Goal: Task Accomplishment & Management: Use online tool/utility

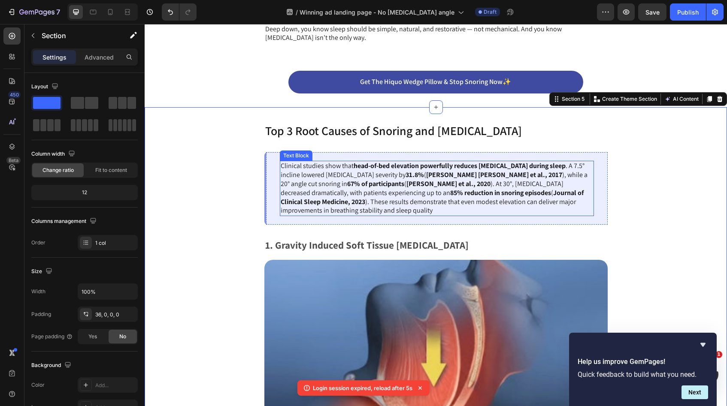
scroll to position [735, 0]
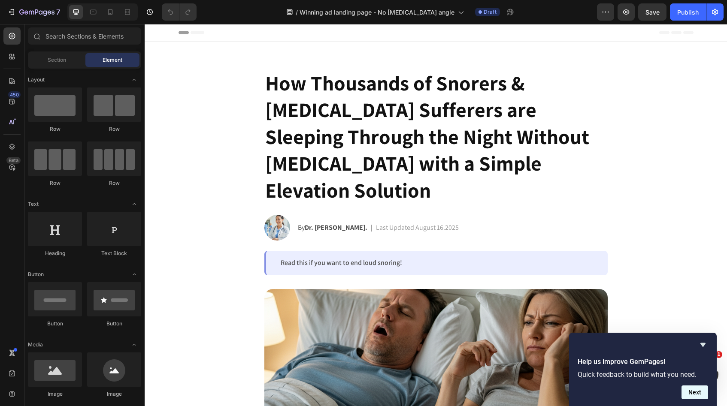
click at [699, 388] on button "Next" at bounding box center [695, 393] width 27 height 14
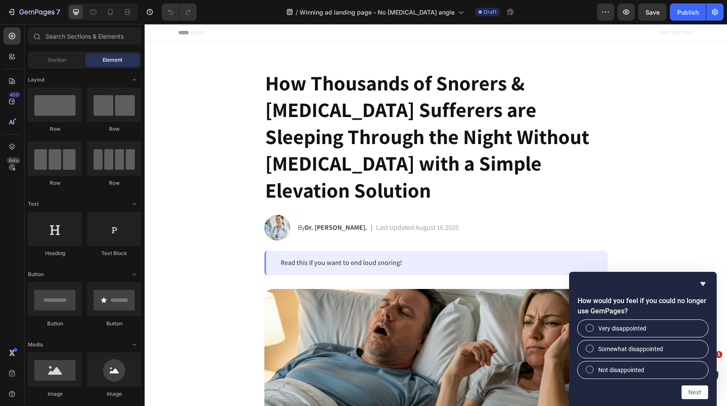
click at [703, 275] on div "How would you feel if you could no longer use GemPages? Very disappointed Somew…" at bounding box center [643, 339] width 148 height 134
click at [703, 282] on icon "Hide survey" at bounding box center [702, 284] width 5 height 4
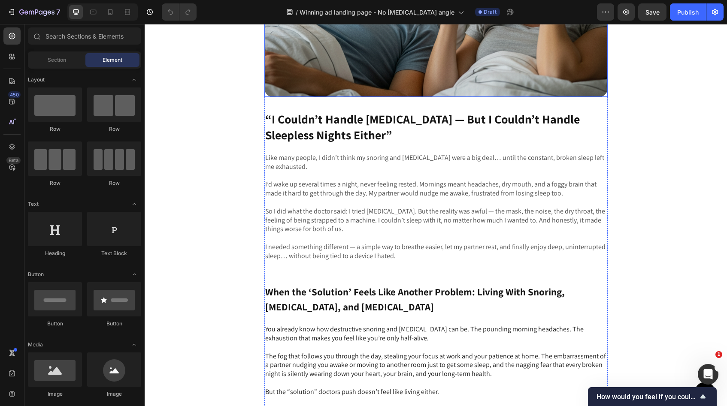
scroll to position [362, 0]
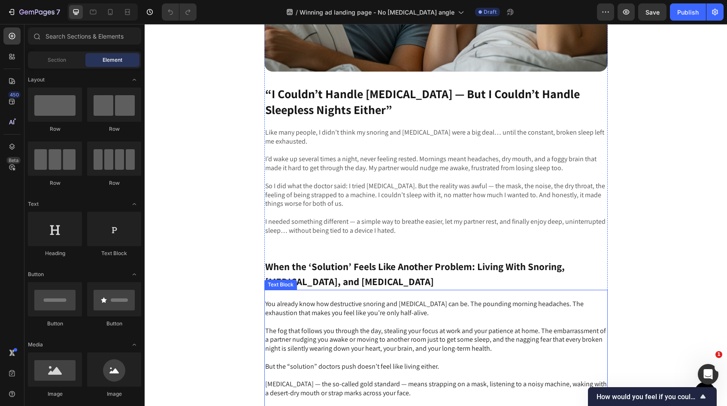
click at [300, 278] on p "When the ‘Solution’ Feels Like Another Problem: Living With Snoring, [MEDICAL_D…" at bounding box center [436, 275] width 342 height 30
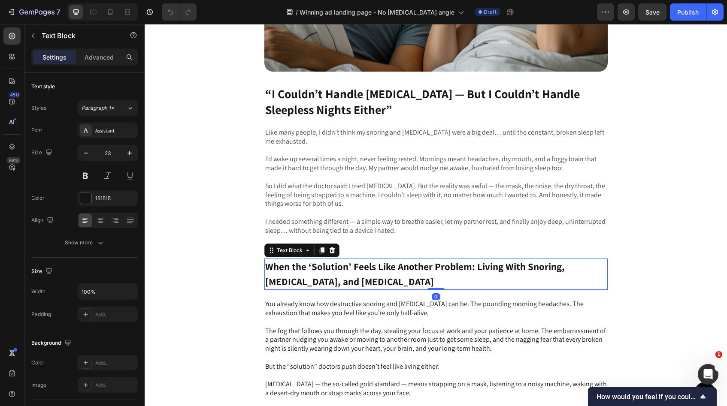
click at [309, 283] on p "When the ‘Solution’ Feels Like Another Problem: Living With Snoring, [MEDICAL_D…" at bounding box center [436, 275] width 342 height 30
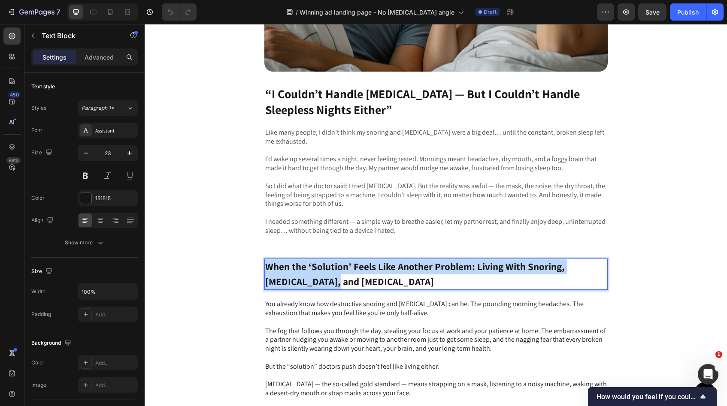
drag, startPoint x: 309, startPoint y: 283, endPoint x: 264, endPoint y: 265, distance: 48.3
click at [264, 265] on div "When the ‘Solution’ Feels Like Another Problem: Living With Snoring, [MEDICAL_D…" at bounding box center [435, 274] width 343 height 31
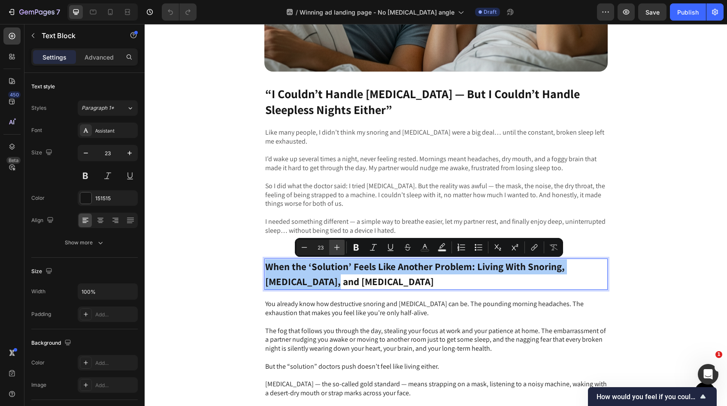
click at [334, 248] on icon "Editor contextual toolbar" at bounding box center [337, 248] width 6 height 6
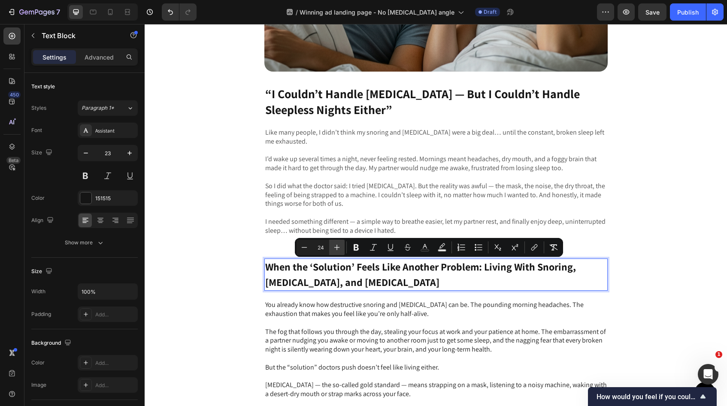
click at [334, 248] on icon "Editor contextual toolbar" at bounding box center [337, 248] width 6 height 6
type input "25"
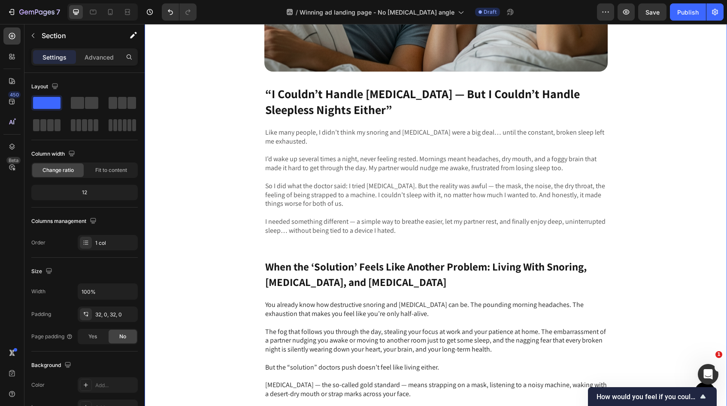
click at [619, 261] on div "Image “I Couldn’t Handle CPAP — But I Couldn’t Handle Sleepless Nights Either” …" at bounding box center [436, 190] width 582 height 580
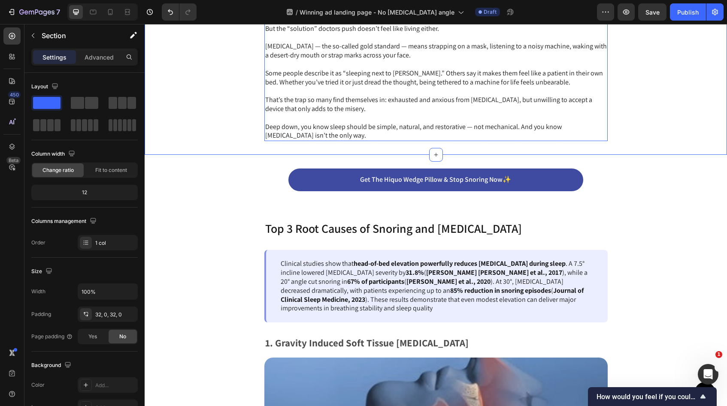
scroll to position [724, 0]
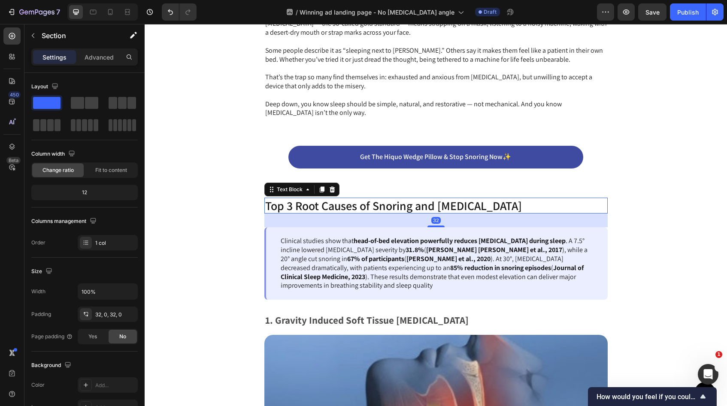
click at [488, 205] on p "Top 3 Root Causes of Snoring and Sleep Apnea" at bounding box center [436, 206] width 342 height 15
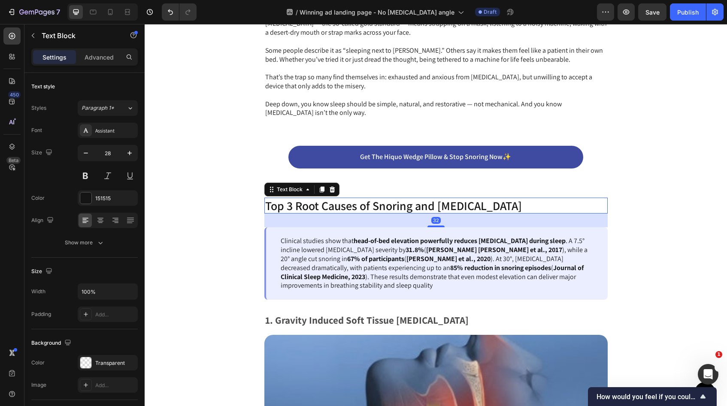
click at [488, 205] on p "Top 3 Root Causes of Snoring and Sleep Apnea" at bounding box center [436, 206] width 342 height 15
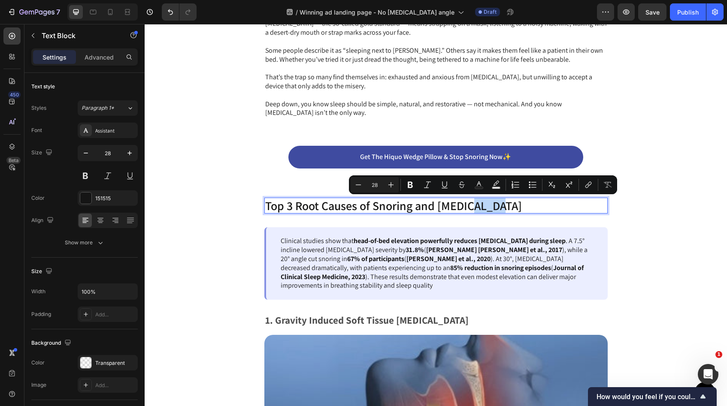
click at [505, 205] on p "Top 3 Root Causes of Snoring and Sleep Apnea" at bounding box center [436, 206] width 342 height 15
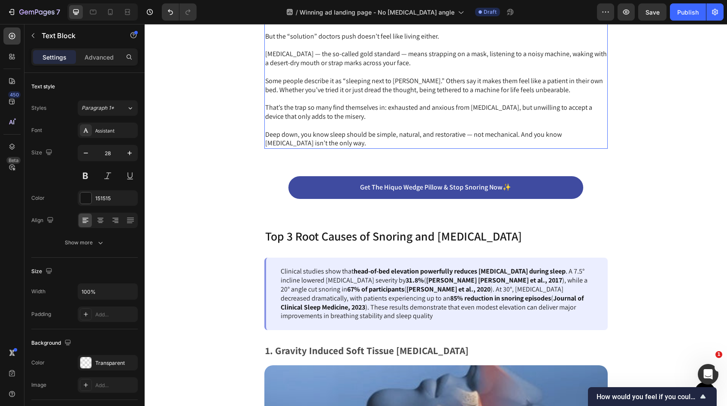
scroll to position [734, 0]
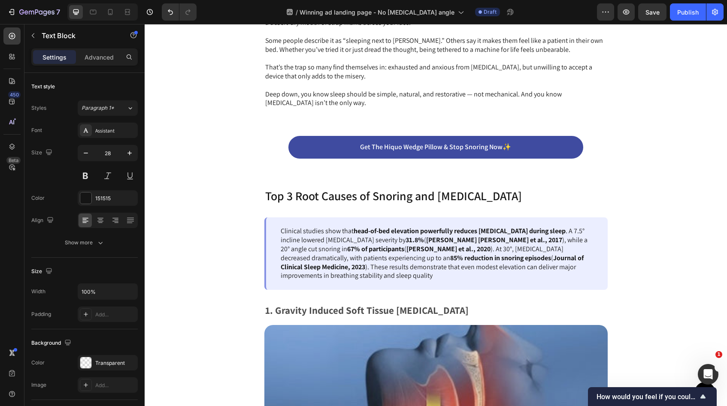
click at [498, 201] on p "Top 3 Root Causes of Snoring and [MEDICAL_DATA]" at bounding box center [436, 196] width 342 height 15
click at [501, 197] on p "Top 3 Root Causes of Snoring and [MEDICAL_DATA]" at bounding box center [436, 196] width 342 height 15
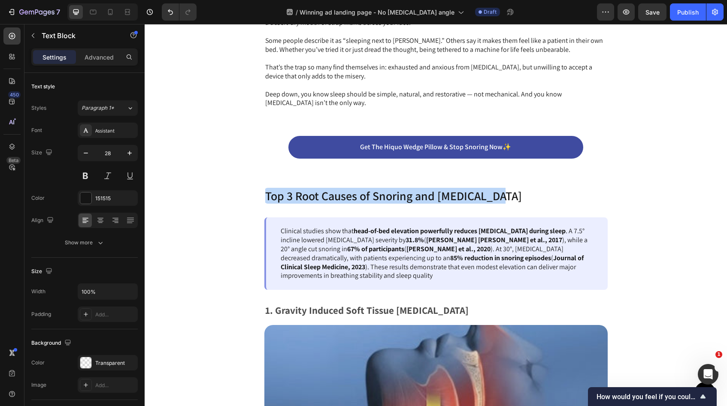
click at [501, 197] on p "Top 3 Root Causes of Snoring and [MEDICAL_DATA]" at bounding box center [436, 196] width 342 height 15
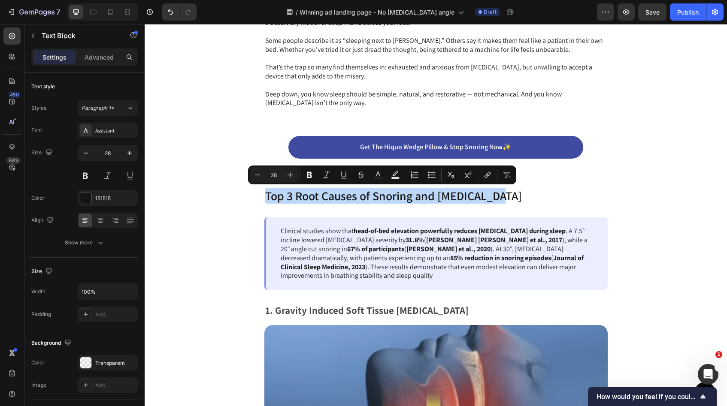
click at [499, 197] on p "Top 3 Root Causes of Snoring and [MEDICAL_DATA]" at bounding box center [436, 196] width 342 height 15
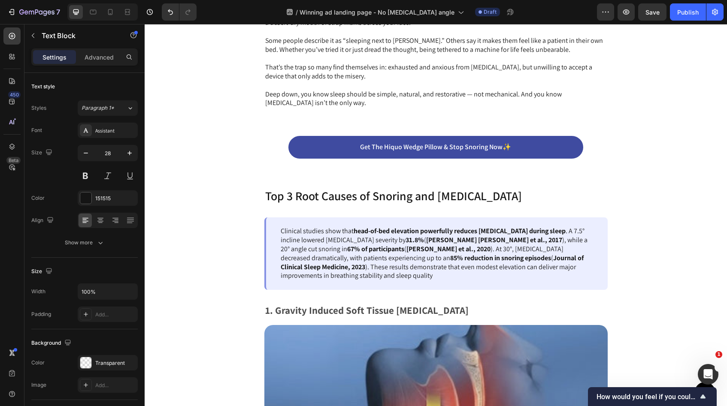
click at [486, 197] on p "Top 3 Root Causes of Snoring and [MEDICAL_DATA]" at bounding box center [436, 196] width 342 height 15
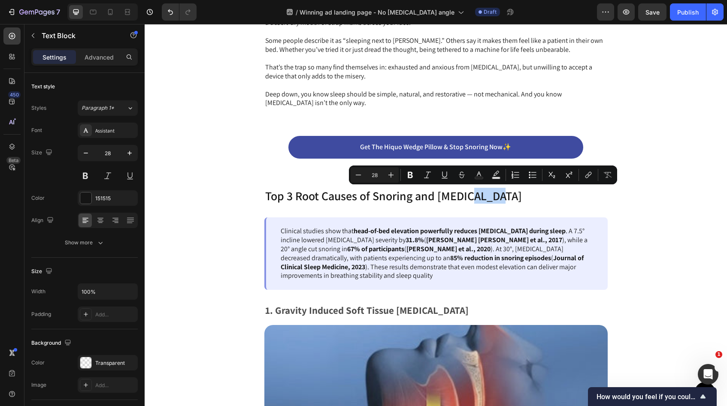
click at [496, 197] on p "Top 3 Root Causes of Snoring and [MEDICAL_DATA]" at bounding box center [436, 196] width 342 height 15
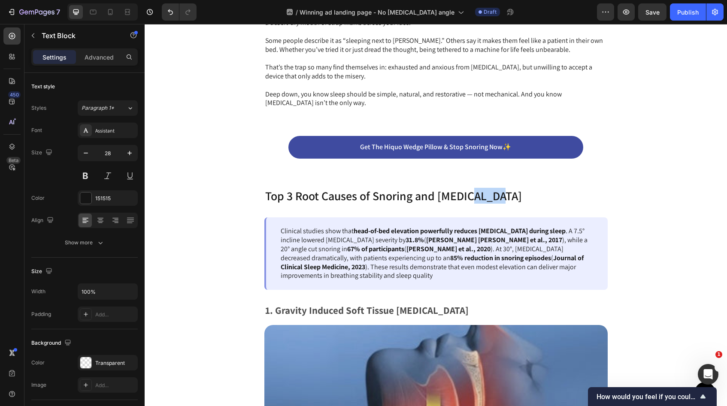
click at [496, 197] on p "Top 3 Root Causes of Snoring and [MEDICAL_DATA]" at bounding box center [436, 196] width 342 height 15
click at [565, 200] on p "The Simple & Natural Elevation Trick That Changes Everything" at bounding box center [436, 196] width 342 height 15
click at [577, 198] on p "The Simple & Natural Elevation Trick That Changes Everything" at bounding box center [436, 196] width 342 height 15
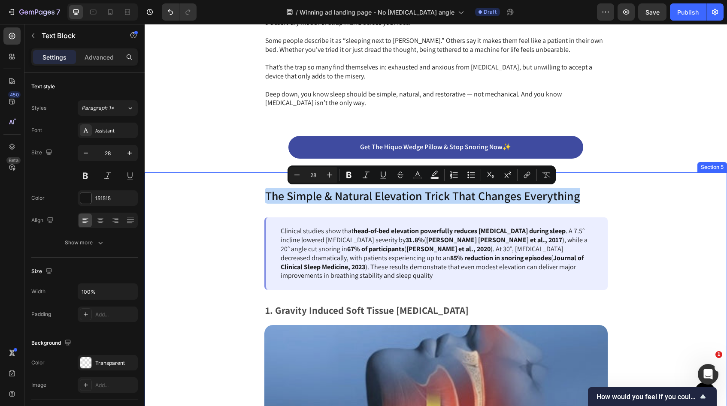
drag, startPoint x: 577, startPoint y: 198, endPoint x: 257, endPoint y: 194, distance: 319.8
click at [257, 194] on div "The Simple & Natural Elevation Trick That Changes Everything Text Block Clinica…" at bounding box center [436, 387] width 582 height 399
copy p "The Simple & Natural Elevation Trick That Changes Everything"
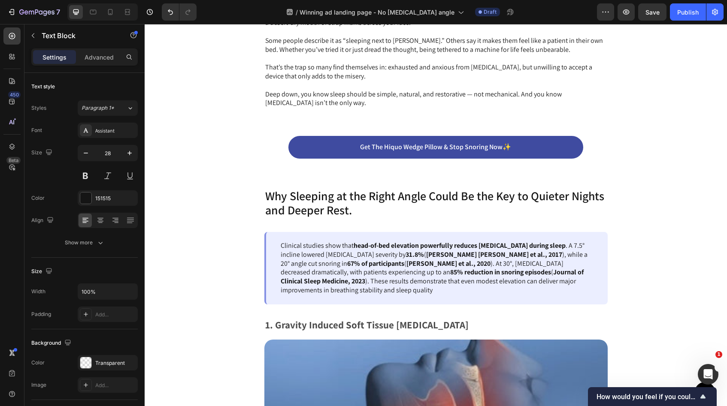
click at [573, 196] on p "Why Sleeping at the Right Angle Could Be the Key to Quieter Nights and Deeper R…" at bounding box center [436, 203] width 342 height 29
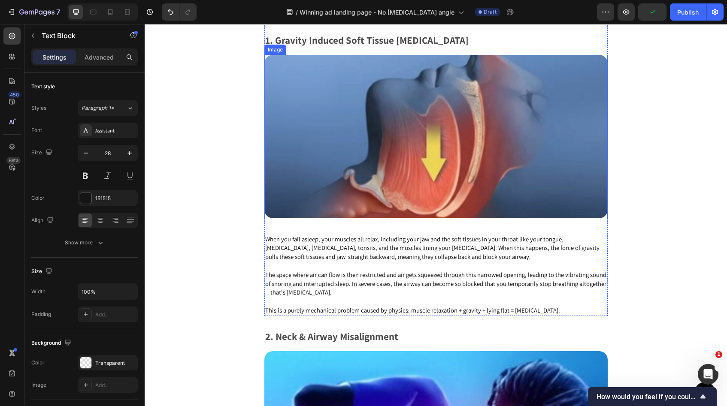
scroll to position [1029, 0]
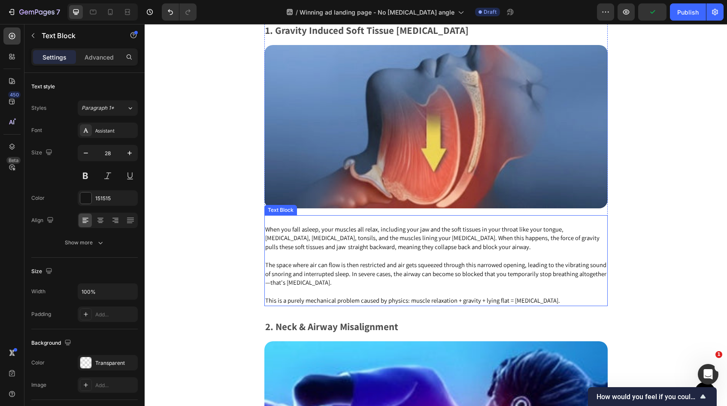
click at [378, 293] on p at bounding box center [436, 292] width 342 height 9
click at [470, 281] on p "The space where air can flow is then restricted and air gets squeezed through t…" at bounding box center [436, 274] width 342 height 27
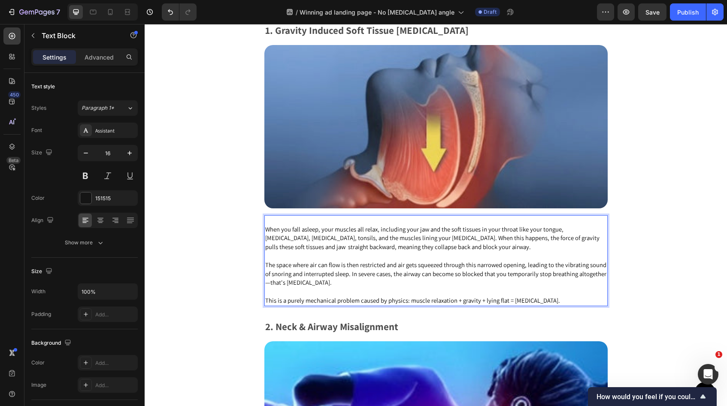
click at [558, 296] on p "Rich Text Editor. Editing area: main" at bounding box center [436, 292] width 342 height 9
click at [557, 302] on p "This is a purely mechanical problem caused by physics: muscle relaxation + grav…" at bounding box center [436, 301] width 342 height 9
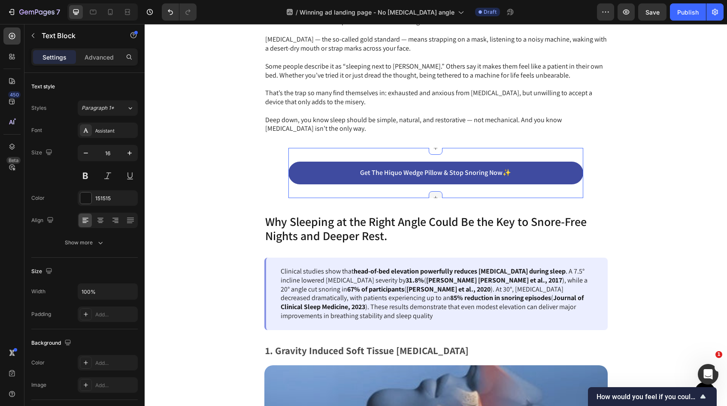
scroll to position [802, 0]
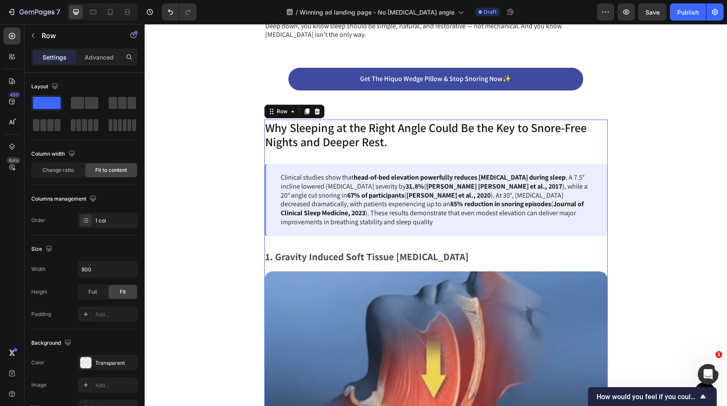
click at [320, 241] on div "Why Sleeping at the Right Angle Could Be the Key to Snore-Free Nights and Deepe…" at bounding box center [435, 326] width 343 height 413
click at [11, 54] on icon at bounding box center [10, 55] width 3 height 3
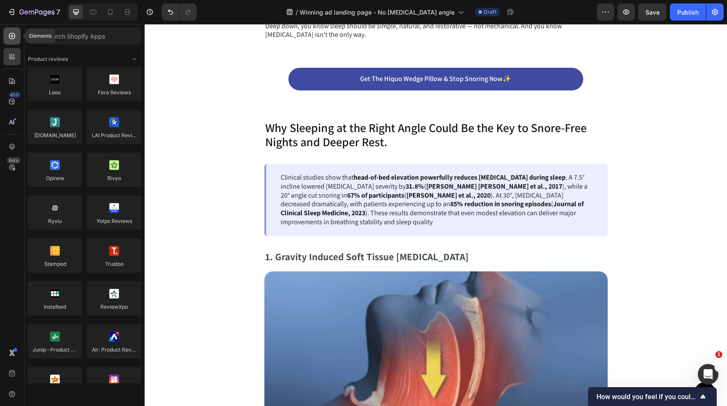
click at [11, 36] on icon at bounding box center [12, 36] width 9 height 9
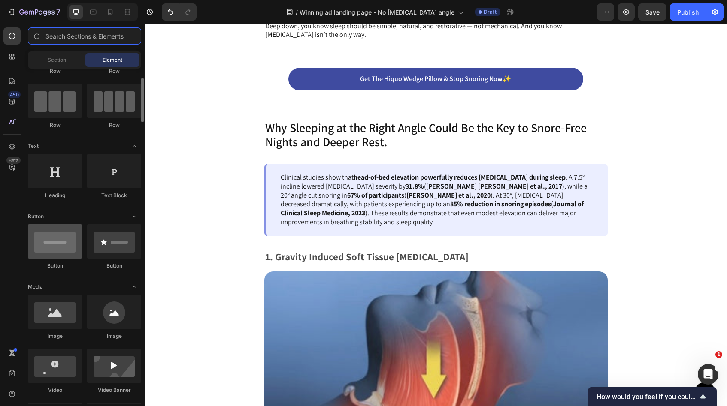
scroll to position [60, 0]
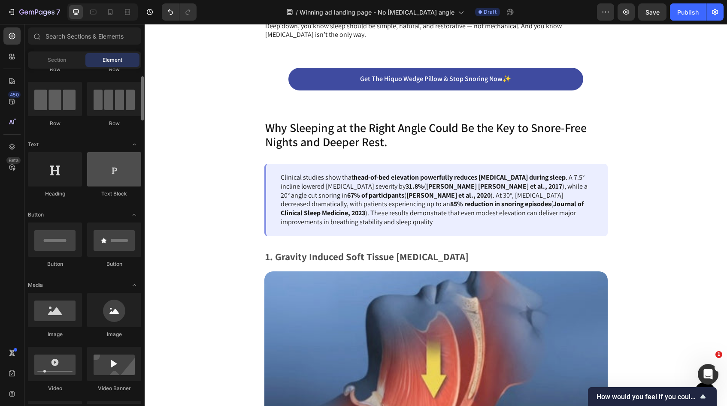
click at [109, 182] on div at bounding box center [114, 169] width 54 height 34
click at [118, 171] on div at bounding box center [114, 169] width 54 height 34
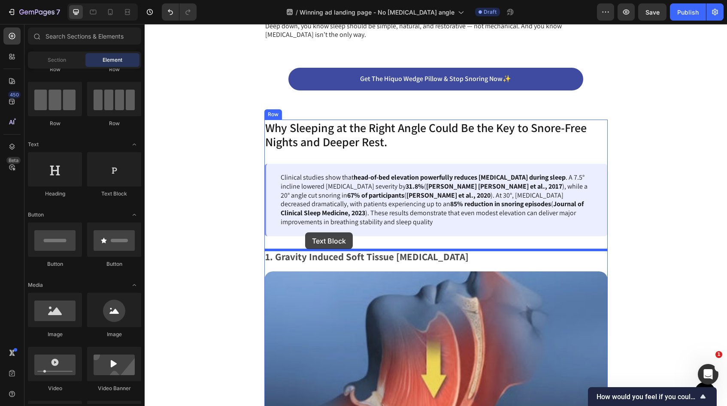
drag, startPoint x: 218, startPoint y: 201, endPoint x: 305, endPoint y: 233, distance: 92.6
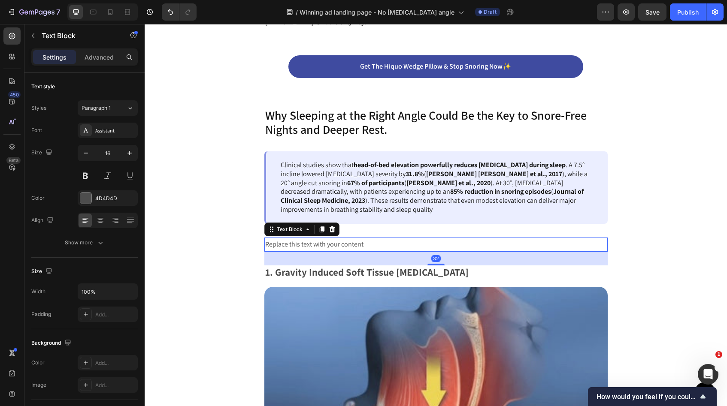
scroll to position [817, 0]
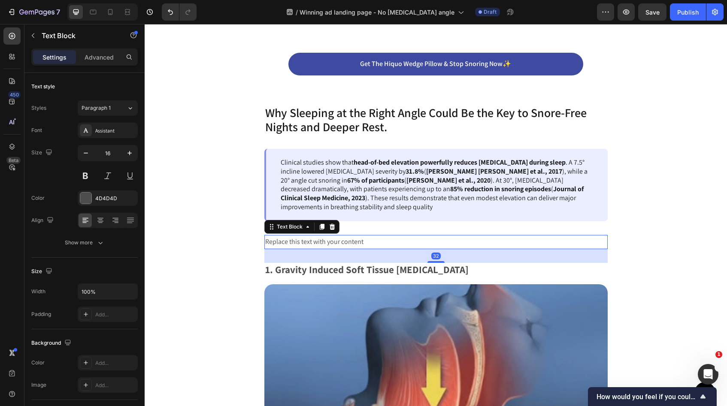
click at [340, 241] on div "Replace this text with your content" at bounding box center [435, 242] width 343 height 14
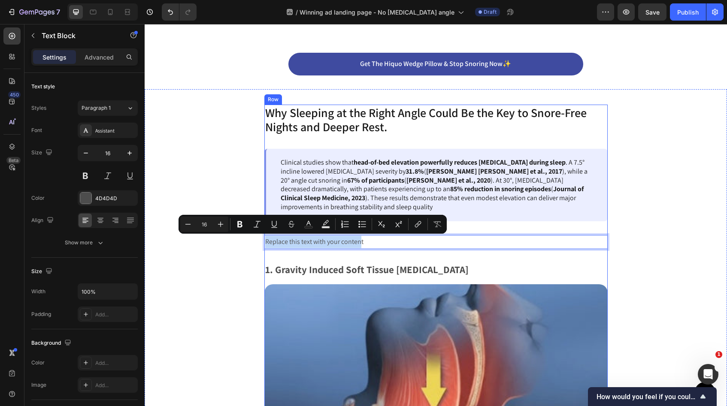
drag, startPoint x: 361, startPoint y: 242, endPoint x: 270, endPoint y: 233, distance: 91.9
click at [270, 233] on div "Why Sleeping at the Right Angle Could Be the Key to Snore-Free Nights and Deepe…" at bounding box center [435, 325] width 343 height 441
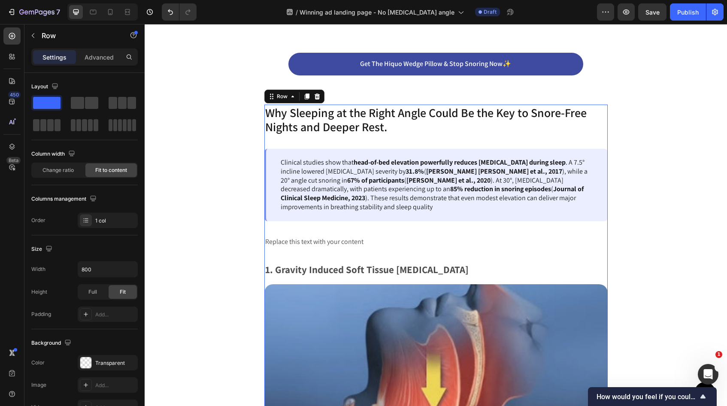
click at [385, 250] on div "Why Sleeping at the Right Angle Could Be the Key to Snore-Free Nights and Deepe…" at bounding box center [435, 325] width 343 height 441
click at [369, 243] on p "Replace this text with your content" at bounding box center [436, 242] width 342 height 12
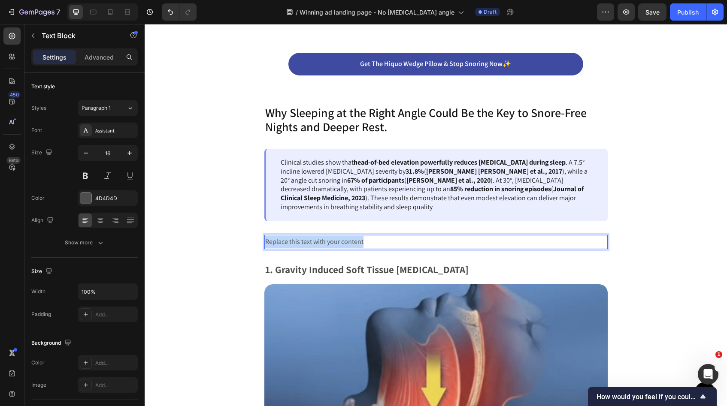
click at [369, 243] on p "Replace this text with your content" at bounding box center [436, 242] width 342 height 12
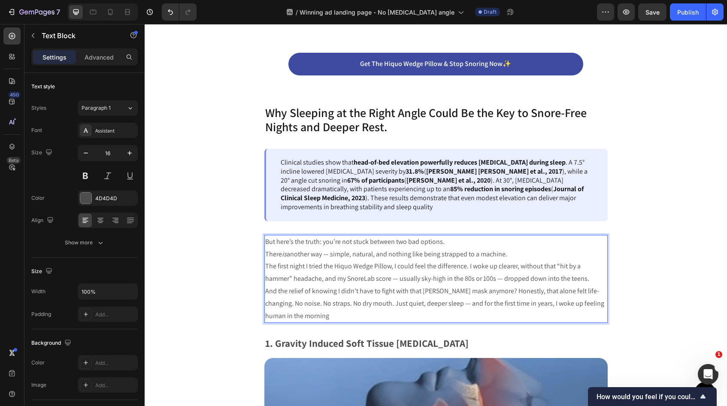
click at [425, 289] on p "And the relief of knowing I didn’t have to fight with that Darth Vader mask any…" at bounding box center [436, 303] width 342 height 37
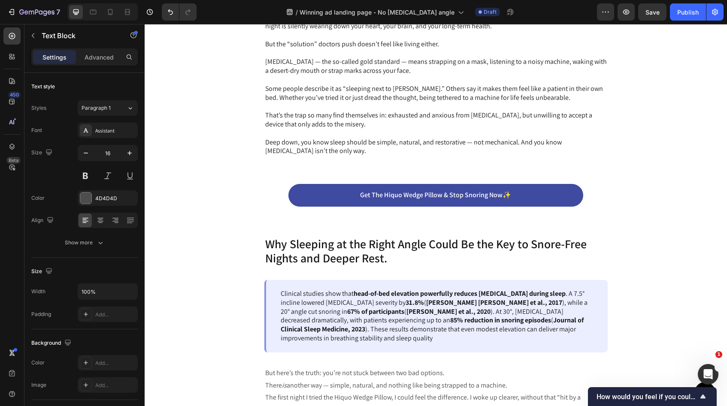
scroll to position [740, 0]
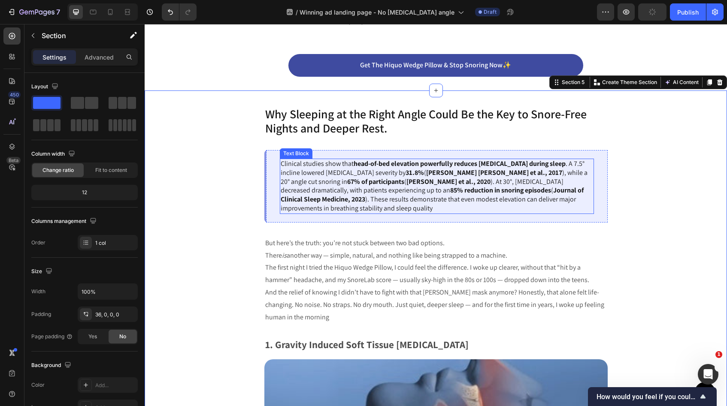
scroll to position [828, 0]
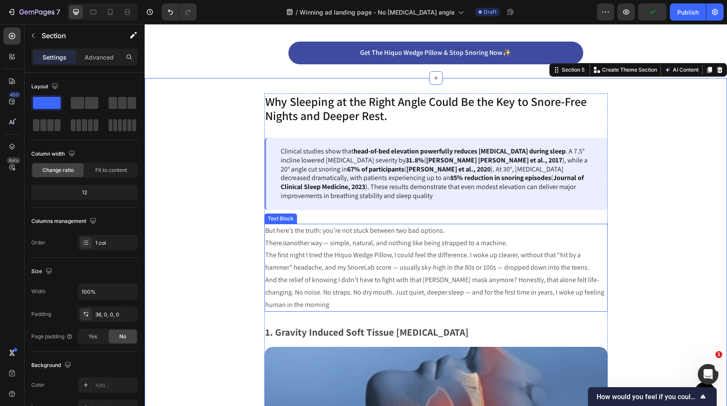
click at [341, 300] on p "And the relief of knowing I didn’t have to fight with that Darth Vader mask any…" at bounding box center [436, 292] width 342 height 37
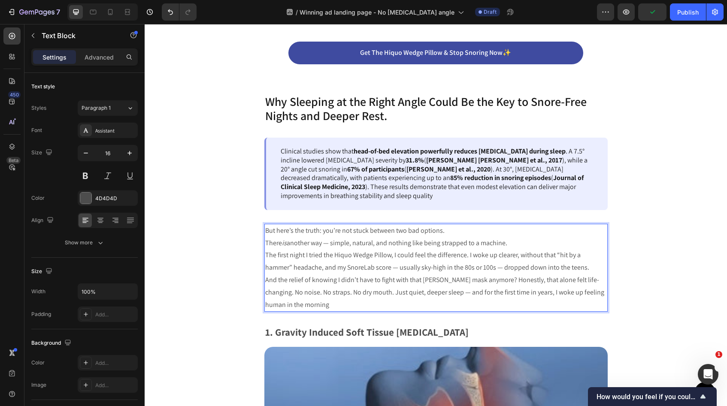
click at [334, 303] on p "And the relief of knowing I didn’t have to fight with that Darth Vader mask any…" at bounding box center [436, 292] width 342 height 37
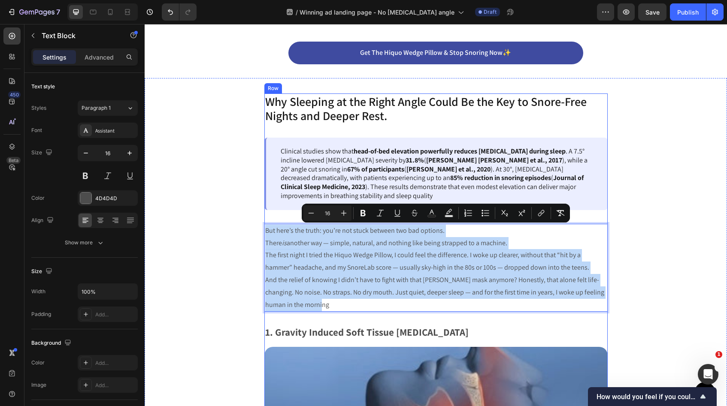
drag, startPoint x: 333, startPoint y: 306, endPoint x: 264, endPoint y: 225, distance: 106.0
click at [266, 224] on div "But here’s the truth: you’re not stuck between two bad options. There is anothe…" at bounding box center [435, 268] width 343 height 88
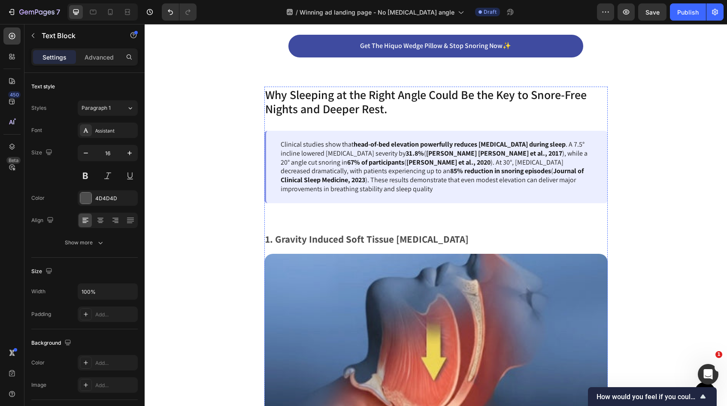
scroll to position [768, 0]
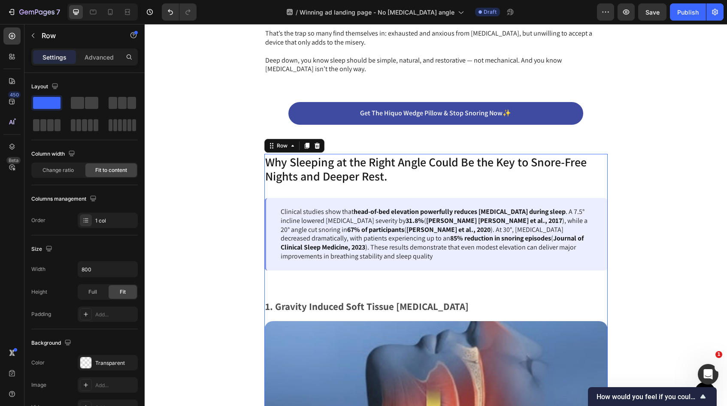
click at [299, 288] on div "Why Sleeping at the Right Angle Could Be the Key to Snore-Free Nights and Deepe…" at bounding box center [435, 368] width 343 height 429
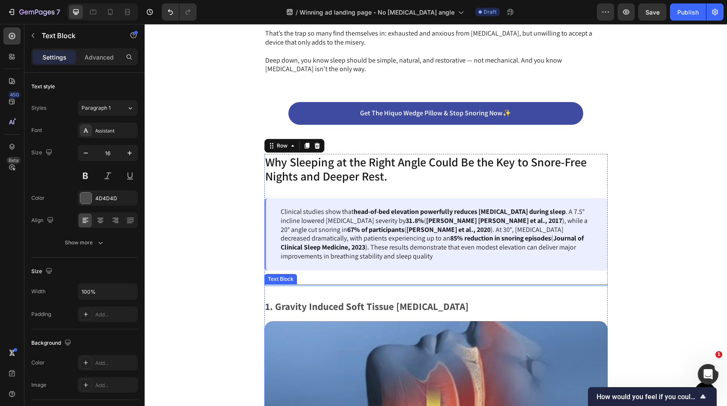
click at [286, 282] on div "Text Block" at bounding box center [280, 279] width 33 height 10
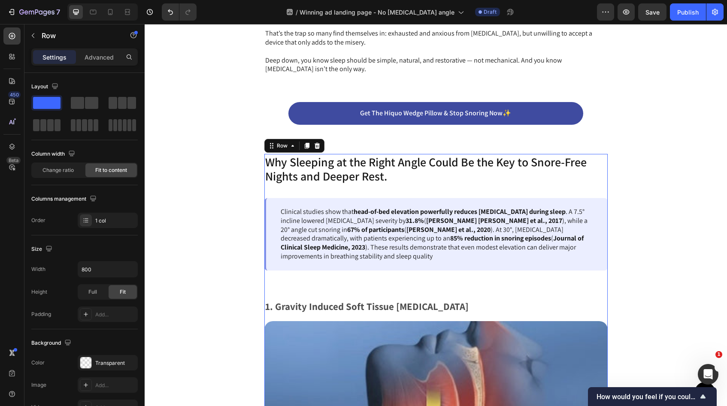
click at [363, 278] on div "Why Sleeping at the Right Angle Could Be the Key to Snore-Free Nights and Deepe…" at bounding box center [435, 368] width 343 height 429
click at [333, 283] on div "Why Sleeping at the Right Angle Could Be the Key to Snore-Free Nights and Deepe…" at bounding box center [435, 368] width 343 height 429
click at [300, 286] on div "Why Sleeping at the Right Angle Could Be the Key to Snore-Free Nights and Deepe…" at bounding box center [435, 368] width 343 height 429
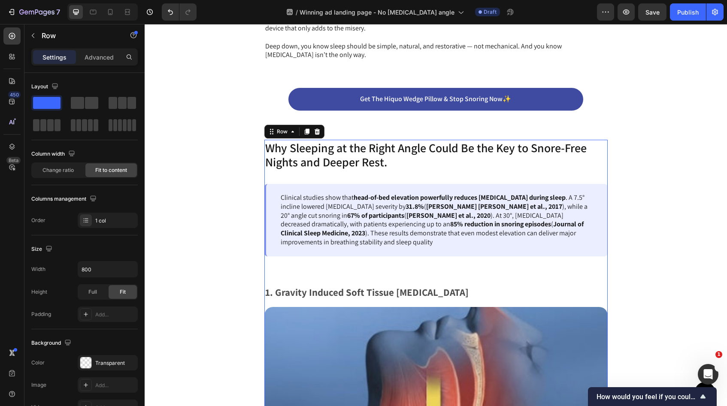
scroll to position [793, 0]
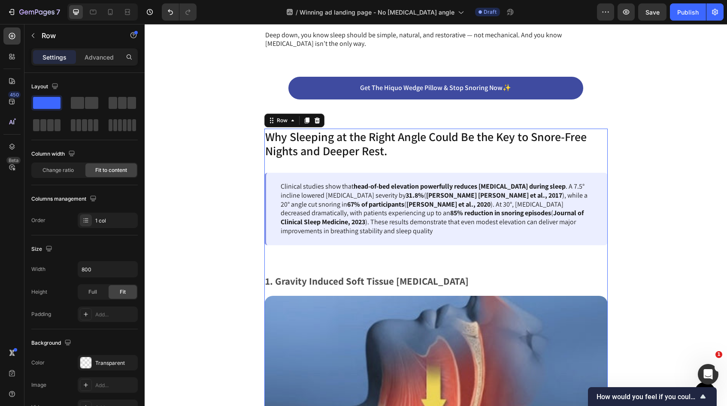
click at [277, 261] on div "Why Sleeping at the Right Angle Could Be the Key to Snore-Free Nights and Deepe…" at bounding box center [435, 343] width 343 height 429
click at [292, 270] on div "Why Sleeping at the Right Angle Could Be the Key to Snore-Free Nights and Deepe…" at bounding box center [435, 343] width 343 height 429
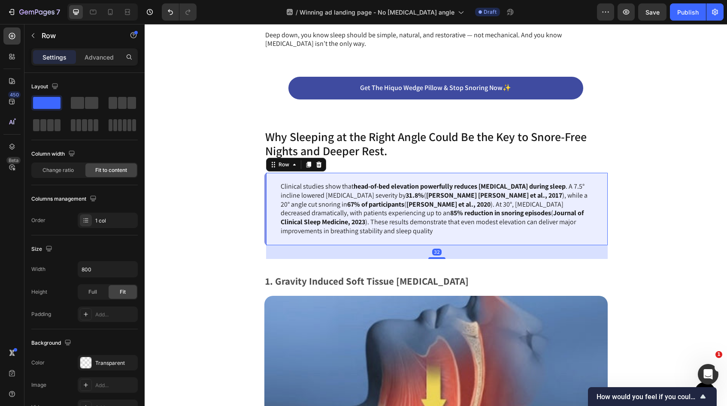
click at [606, 221] on div "Clinical studies show that head-of-bed elevation powerfully reduces airway coll…" at bounding box center [435, 209] width 343 height 73
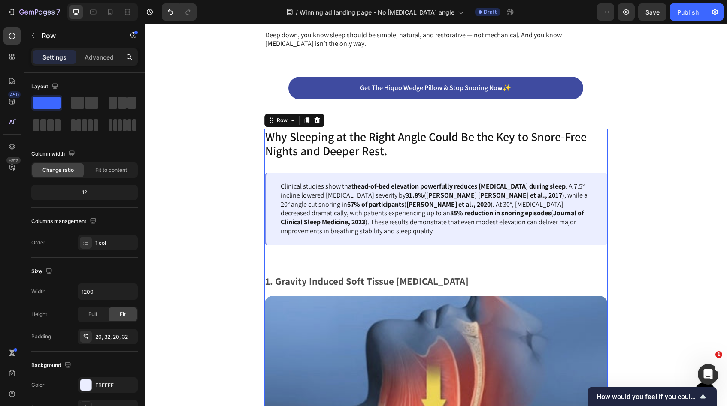
click at [439, 265] on div "Why Sleeping at the Right Angle Could Be the Key to Snore-Free Nights and Deepe…" at bounding box center [435, 343] width 343 height 429
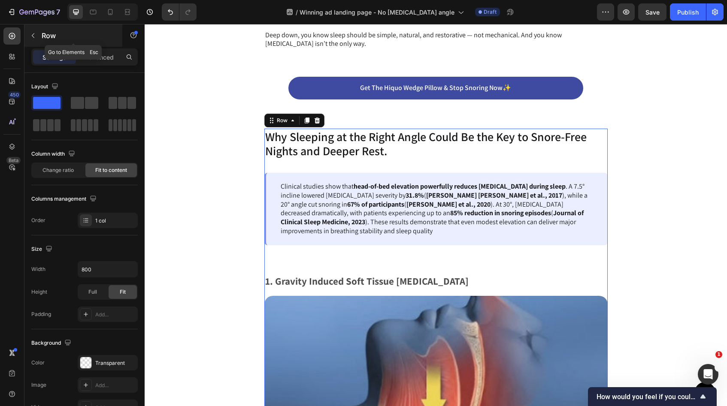
click at [35, 40] on button "button" at bounding box center [33, 36] width 14 height 14
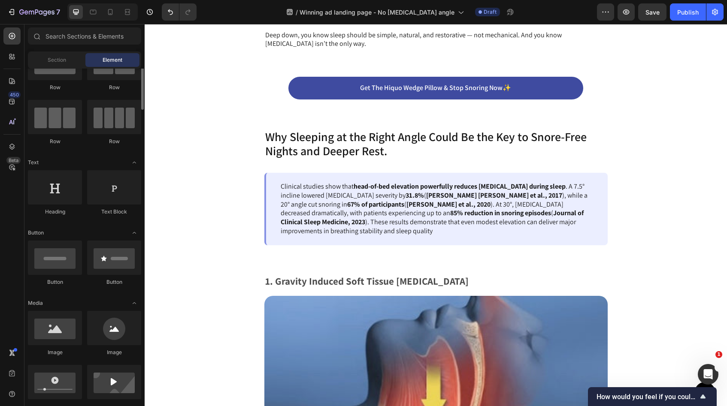
scroll to position [0, 0]
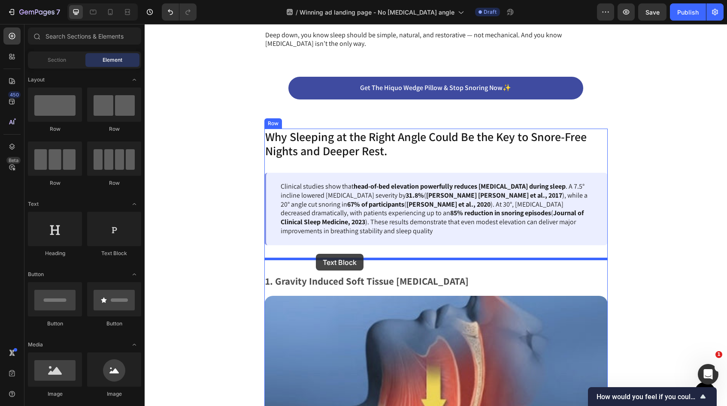
drag, startPoint x: 257, startPoint y: 257, endPoint x: 316, endPoint y: 254, distance: 58.9
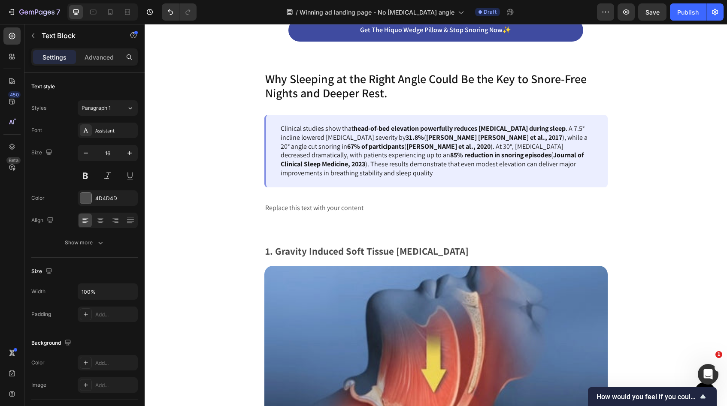
scroll to position [852, 0]
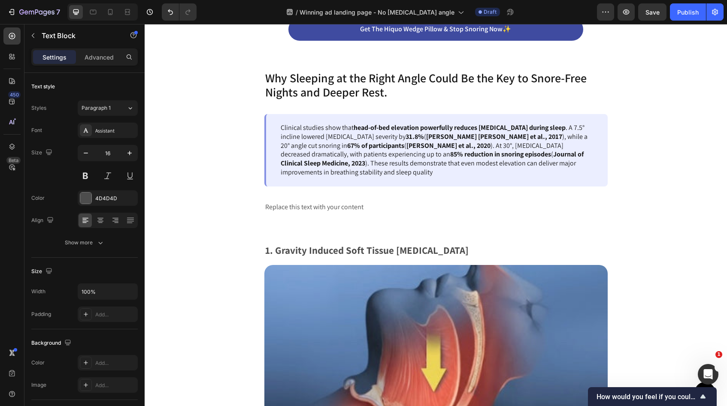
click at [346, 207] on div "Replace this text with your content" at bounding box center [435, 207] width 343 height 14
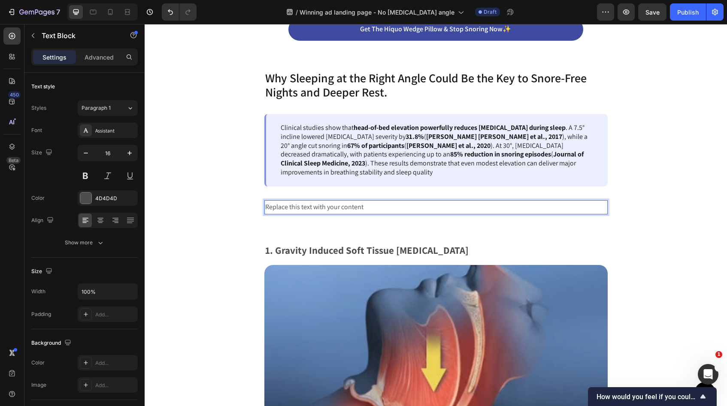
click at [355, 207] on p "Replace this text with your content" at bounding box center [436, 207] width 342 height 12
drag, startPoint x: 362, startPoint y: 207, endPoint x: 296, endPoint y: 201, distance: 65.9
click at [296, 201] on p "Replace this text with your content" at bounding box center [436, 207] width 342 height 12
click at [312, 203] on div "Rich Text Editor. Editing area: main" at bounding box center [435, 207] width 343 height 14
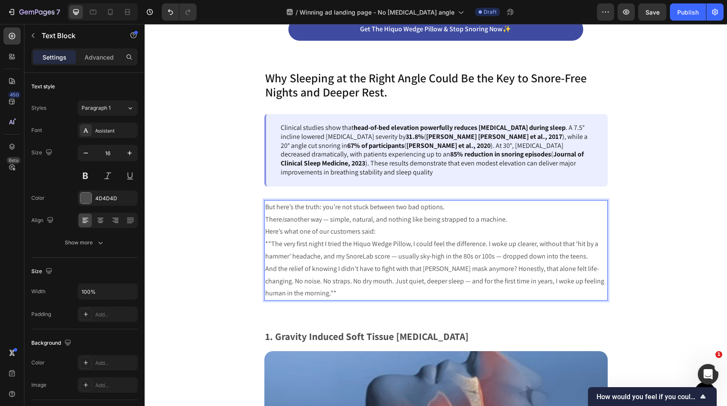
click at [267, 219] on p "But here’s the truth: you’re not stuck between two bad options. There is anothe…" at bounding box center [436, 213] width 342 height 25
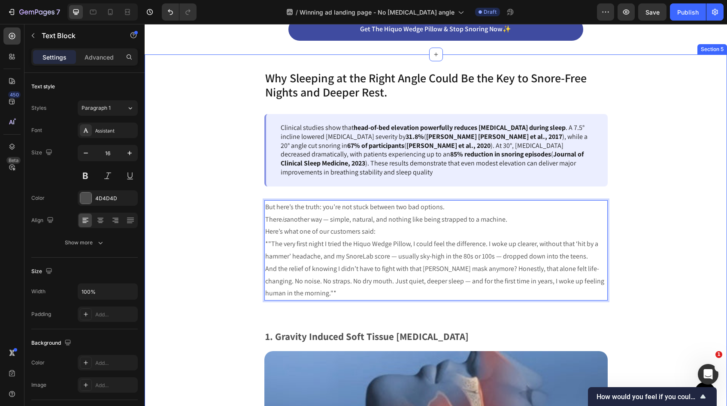
click at [263, 220] on div "Why Sleeping at the Right Angle Could Be the Key to Snore-Free Nights and Deepe…" at bounding box center [436, 341] width 582 height 543
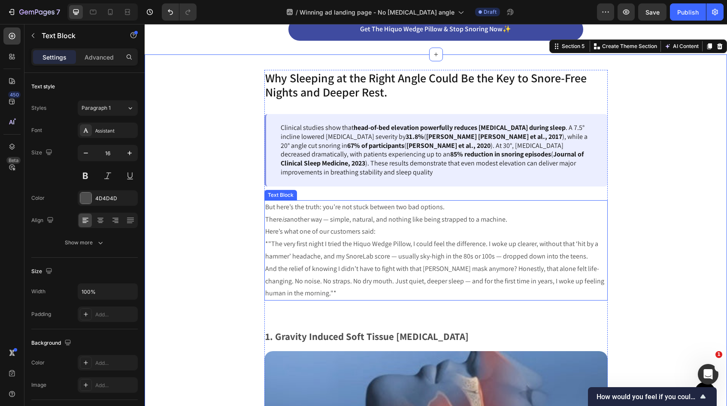
click at [267, 220] on p "But here’s the truth: you’re not stuck between two bad options. There is anothe…" at bounding box center [436, 213] width 342 height 25
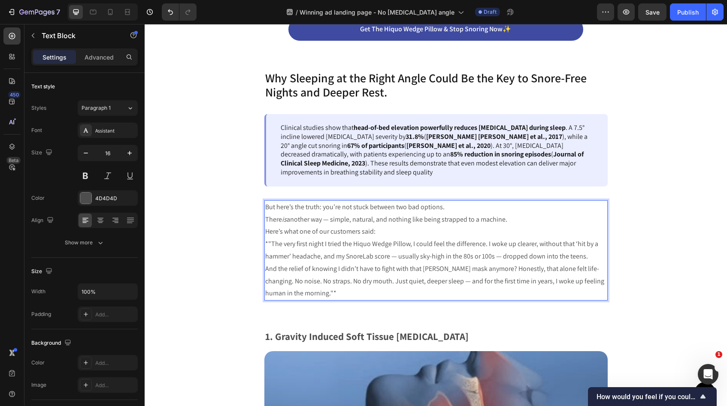
click at [267, 219] on p "But here’s the truth: you’re not stuck between two bad options. There is anothe…" at bounding box center [436, 213] width 342 height 25
click at [267, 232] on p "Here’s what one of our customers said:" at bounding box center [436, 232] width 342 height 12
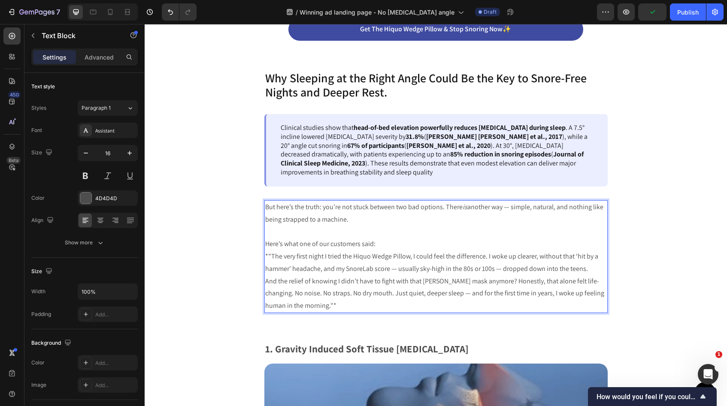
click at [382, 242] on p "Here’s what one of our customers said:" at bounding box center [436, 244] width 342 height 12
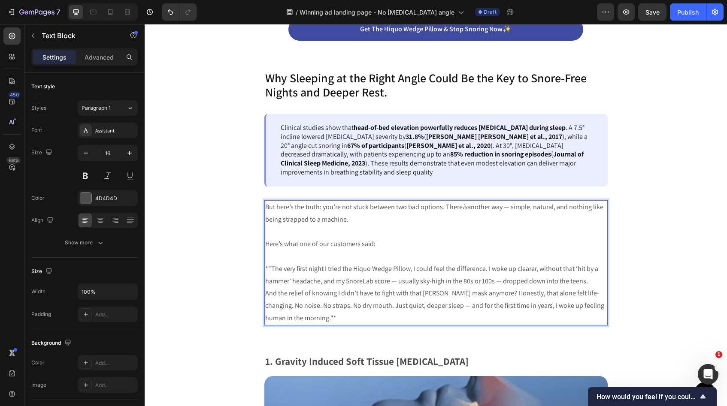
click at [268, 268] on p "*"The very first night I tried the Hiquo Wedge Pillow, I could feel the differe…" at bounding box center [436, 275] width 342 height 25
click at [344, 315] on p "And the relief of knowing I didn’t have to fight with that Darth Vader mask any…" at bounding box center [436, 306] width 342 height 37
click at [393, 241] on p "Here’s what one of our customers said:" at bounding box center [436, 244] width 342 height 12
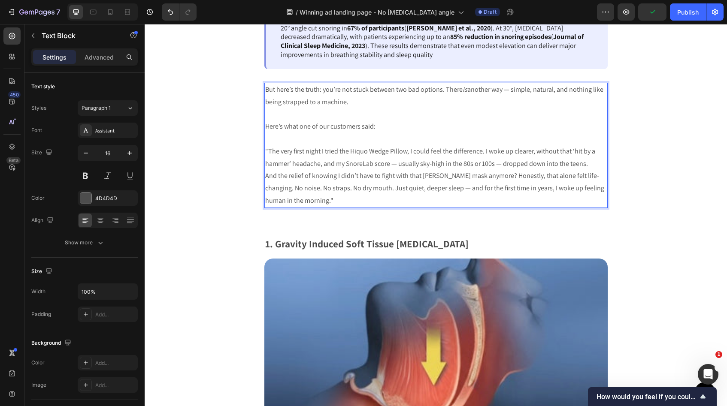
scroll to position [957, 0]
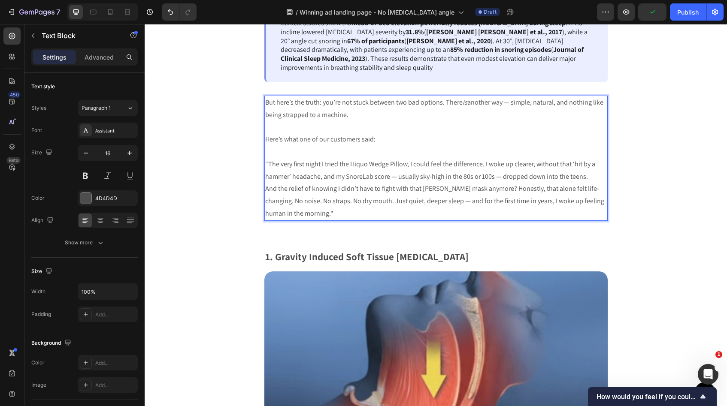
click at [334, 215] on p "And the relief of knowing I didn’t have to fight with that [PERSON_NAME] mask a…" at bounding box center [436, 201] width 342 height 37
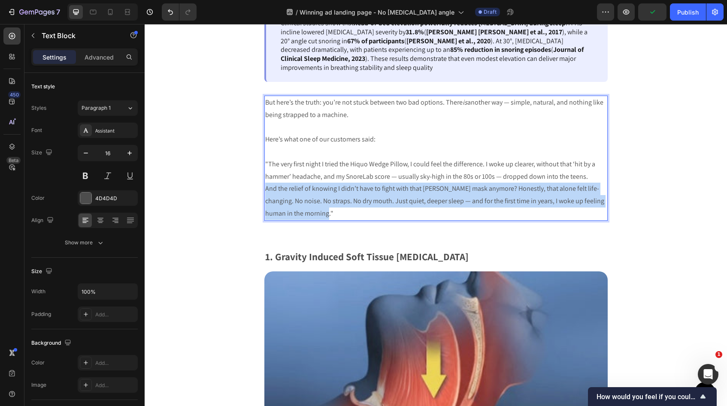
click at [334, 215] on p "And the relief of knowing I didn’t have to fight with that [PERSON_NAME] mask a…" at bounding box center [436, 201] width 342 height 37
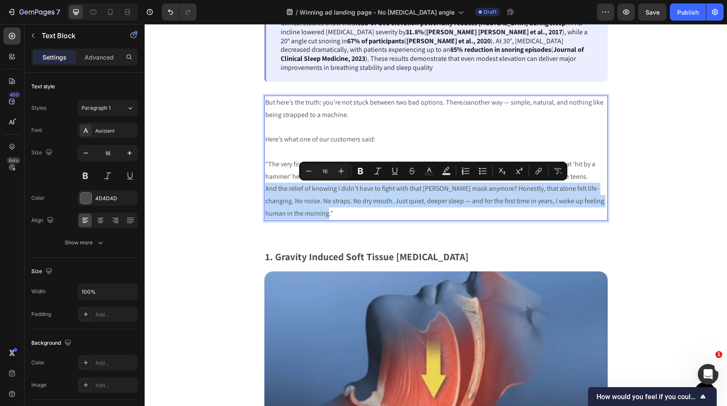
click at [334, 212] on p "And the relief of knowing I didn’t have to fight with that [PERSON_NAME] mask a…" at bounding box center [436, 201] width 342 height 37
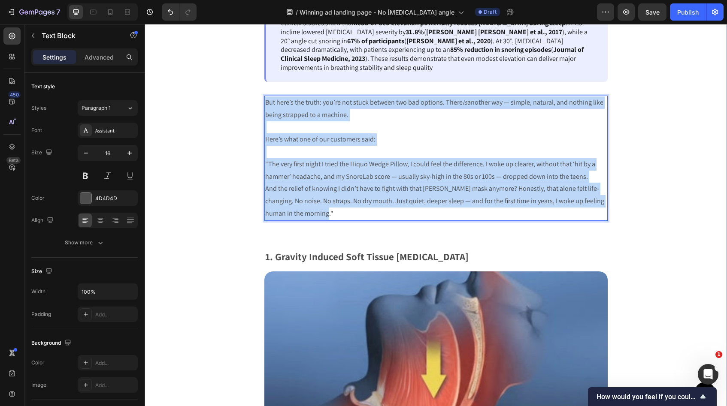
drag, startPoint x: 334, startPoint y: 212, endPoint x: 254, endPoint y: 107, distance: 132.6
click at [254, 107] on div "Why Sleeping at the Right Angle Could Be the Key to Snore-Free Nights and Deepe…" at bounding box center [436, 249] width 582 height 568
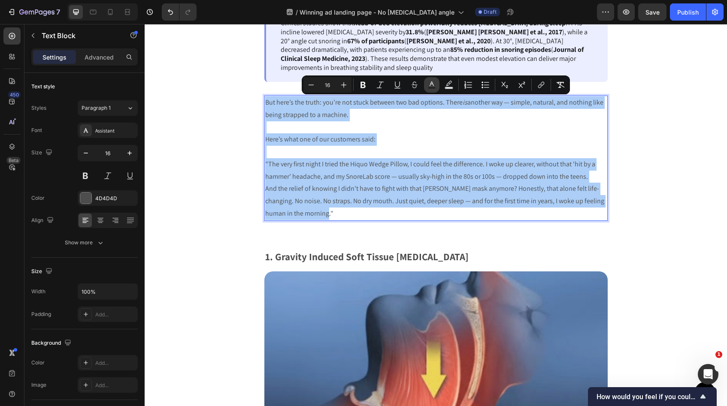
click at [431, 83] on icon "Editor contextual toolbar" at bounding box center [432, 84] width 4 height 5
type input "4D4D4D"
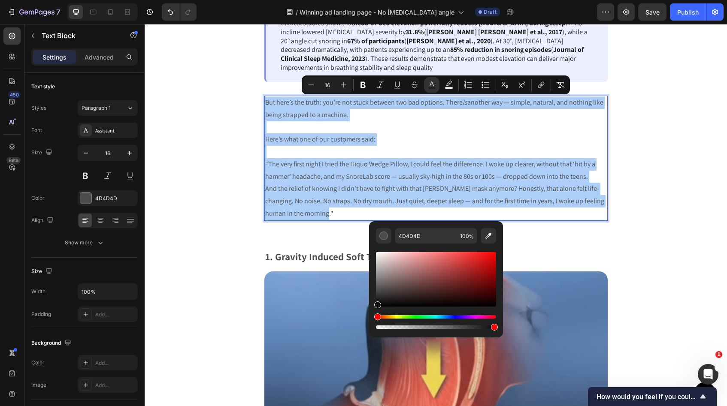
drag, startPoint x: 380, startPoint y: 291, endPoint x: 373, endPoint y: 304, distance: 14.4
click at [373, 304] on div "4D4D4D 100 %" at bounding box center [436, 275] width 134 height 109
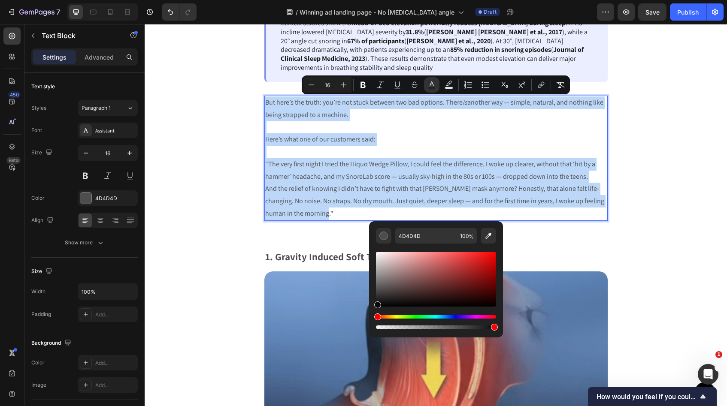
type input "0A0A0A"
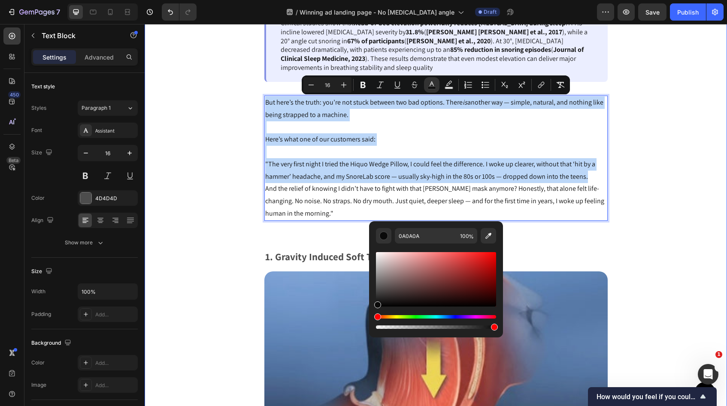
click at [232, 224] on div "Why Sleeping at the Right Angle Could Be the Key to Snore-Free Nights and Deepe…" at bounding box center [436, 249] width 582 height 568
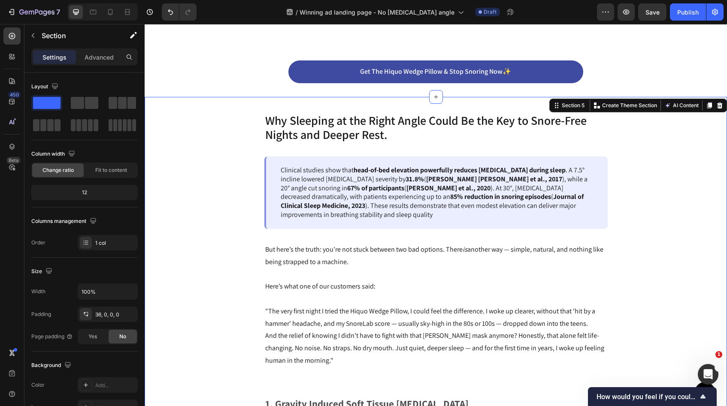
scroll to position [863, 0]
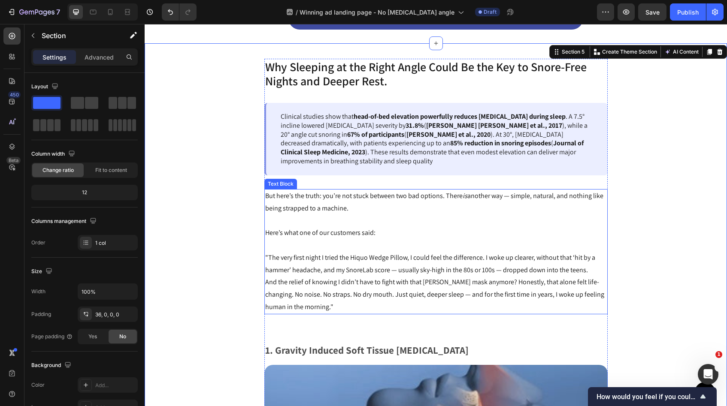
click at [400, 243] on p "Rich Text Editor. Editing area: main" at bounding box center [436, 245] width 342 height 12
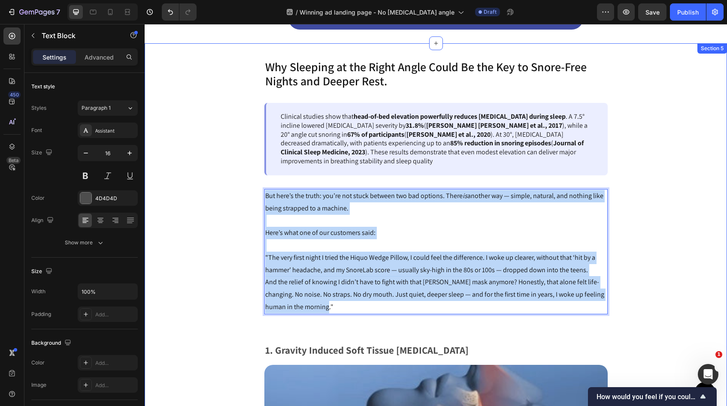
drag, startPoint x: 341, startPoint y: 307, endPoint x: 260, endPoint y: 199, distance: 134.9
click at [260, 199] on div "Why Sleeping at the Right Angle Could Be the Key to Snore-Free Nights and Deepe…" at bounding box center [436, 343] width 582 height 568
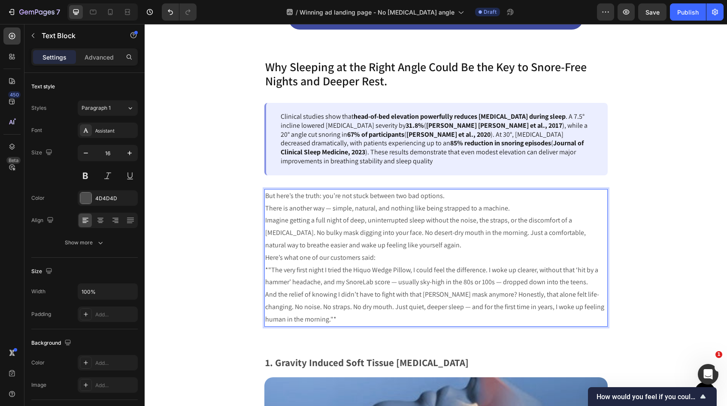
click at [264, 209] on div "But here’s the truth: you’re not stuck between two bad options. There is anothe…" at bounding box center [435, 258] width 343 height 138
click at [264, 221] on div "But here’s the truth: you’re not stuck between two bad options. There is anothe…" at bounding box center [435, 258] width 343 height 138
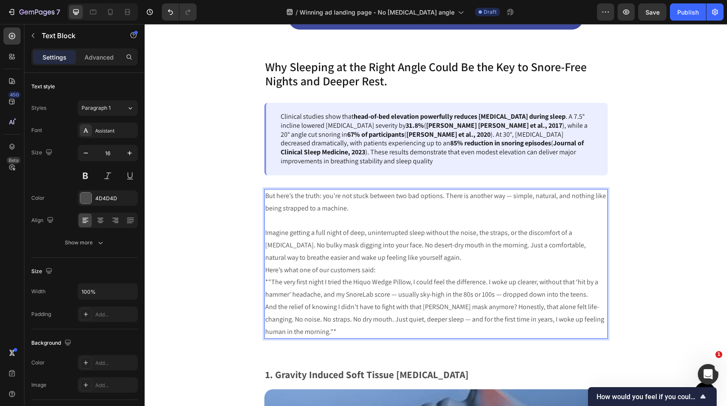
click at [380, 256] on p "Imagine getting a full night of deep, uninterrupted sleep without the noise, th…" at bounding box center [436, 245] width 342 height 37
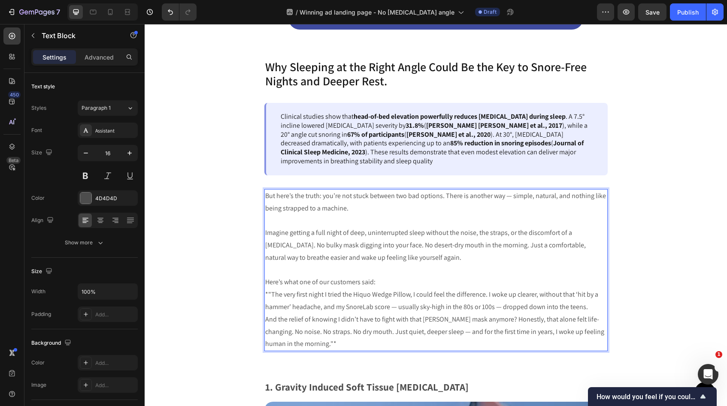
click at [385, 285] on p "Here’s what one of our customers said:" at bounding box center [436, 282] width 342 height 12
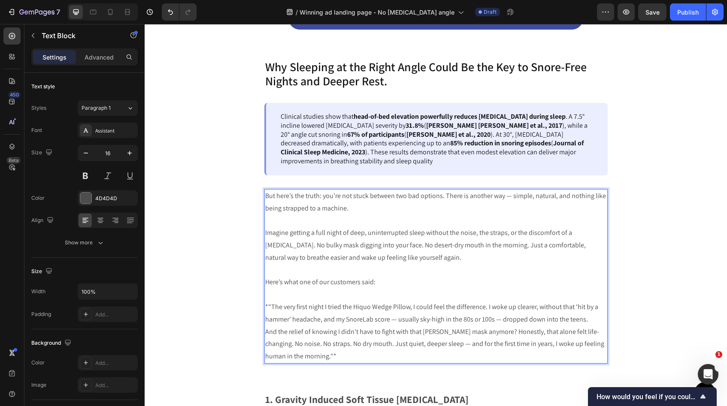
click at [340, 356] on p "And the relief of knowing I didn’t have to fight with that Darth Vader mask any…" at bounding box center [436, 344] width 342 height 37
click at [266, 306] on p "*"The very first night I tried the Hiquo Wedge Pillow, I could feel the differe…" at bounding box center [436, 313] width 342 height 25
click at [503, 335] on p "And the relief of knowing I didn’t have to fight with that [PERSON_NAME] mask a…" at bounding box center [436, 344] width 342 height 37
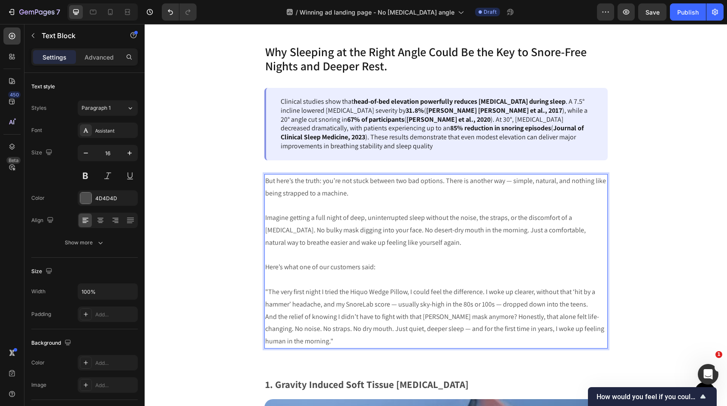
scroll to position [885, 0]
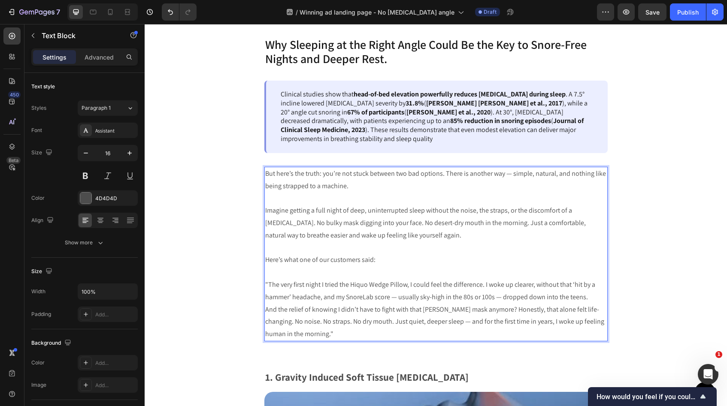
click at [399, 254] on p "Rich Text Editor. Editing area: main" at bounding box center [436, 248] width 342 height 12
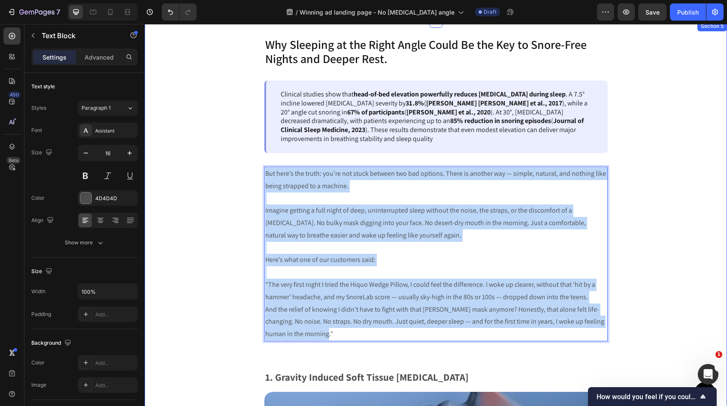
drag, startPoint x: 335, startPoint y: 333, endPoint x: 259, endPoint y: 170, distance: 180.9
click at [259, 170] on div "Why Sleeping at the Right Angle Could Be the Key to Snore-Free Nights and Deepe…" at bounding box center [436, 344] width 582 height 617
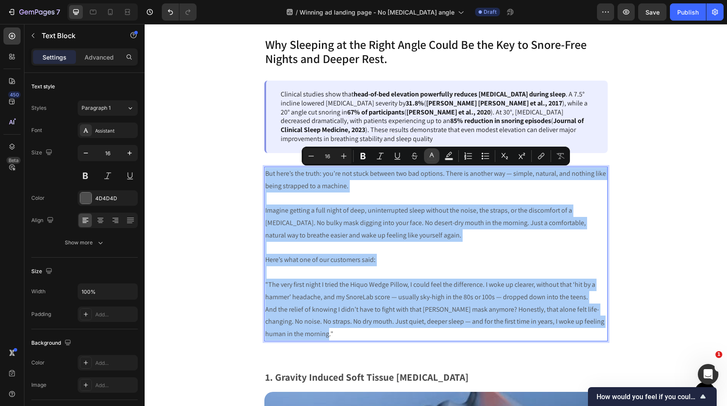
click at [431, 159] on icon "Editor contextual toolbar" at bounding box center [431, 156] width 9 height 9
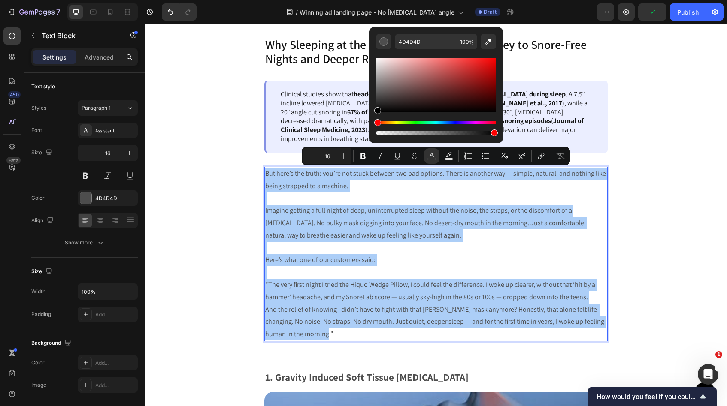
drag, startPoint x: 524, startPoint y: 123, endPoint x: 364, endPoint y: 115, distance: 159.9
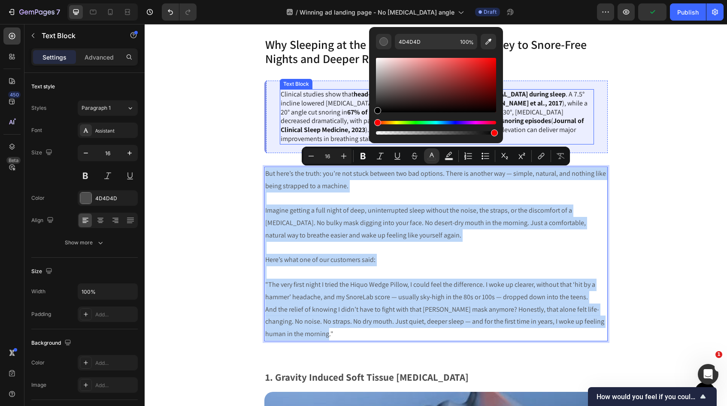
type input "000000"
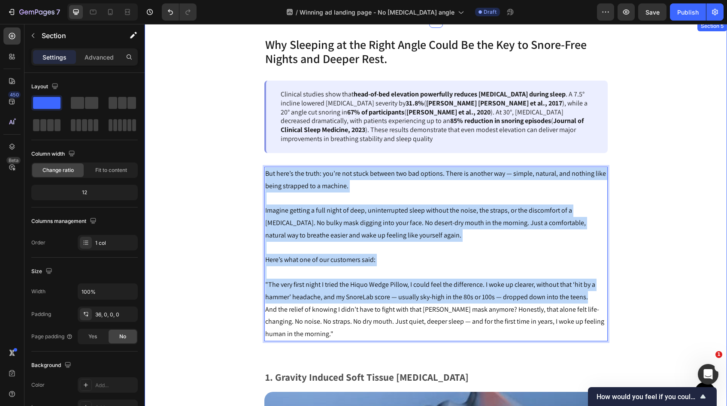
click at [220, 234] on div "Why Sleeping at the Right Angle Could Be the Key to Snore-Free Nights and Deepe…" at bounding box center [436, 344] width 582 height 617
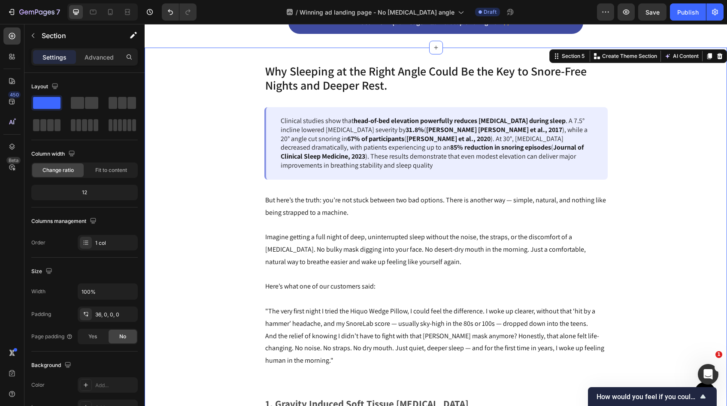
scroll to position [871, 0]
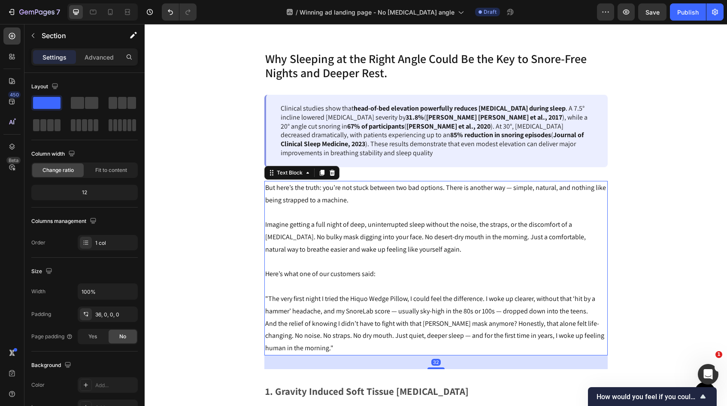
click at [275, 189] on span "But here’s the truth: you’re not stuck between two bad options. There is anothe…" at bounding box center [435, 193] width 341 height 21
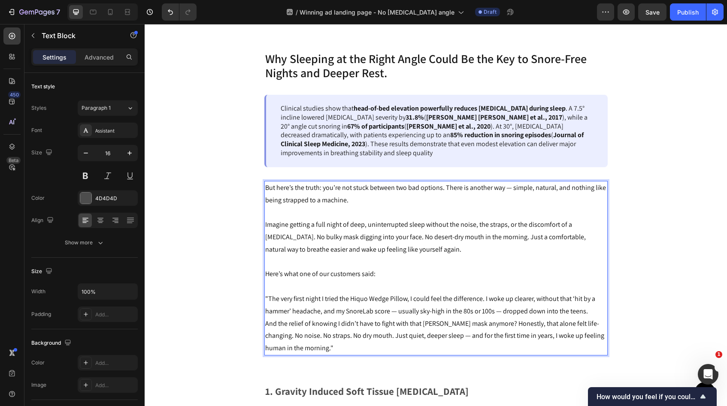
click at [275, 188] on span "But here’s the truth: you’re not stuck between two bad options. There is anothe…" at bounding box center [435, 193] width 341 height 21
click at [277, 188] on span "But here’s the truth: you’re not stuck between two bad options. There is anothe…" at bounding box center [435, 193] width 341 height 21
click at [268, 188] on span "here’s the truth: you’re not stuck between two bad options. There is another wa…" at bounding box center [430, 193] width 330 height 21
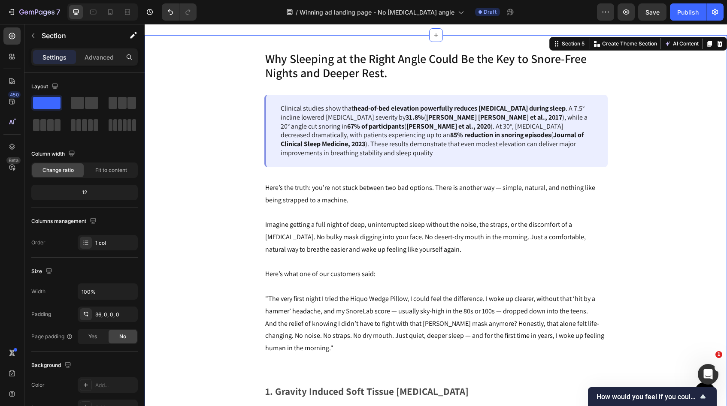
click at [683, 249] on div "Why Sleeping at the Right Angle Could Be the Key to Snore-Free Nights and Deepe…" at bounding box center [436, 359] width 582 height 617
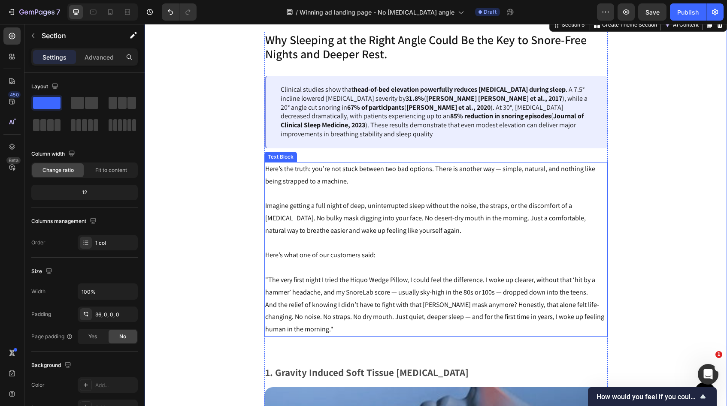
scroll to position [895, 0]
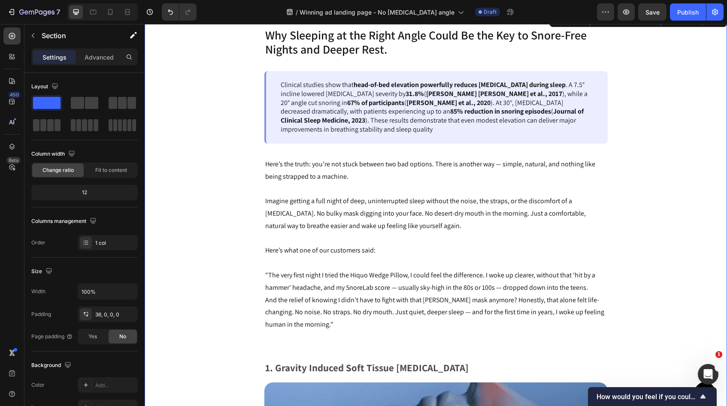
click at [675, 265] on div "Why Sleeping at the Right Angle Could Be the Key to Snore-Free Nights and Deepe…" at bounding box center [436, 335] width 582 height 617
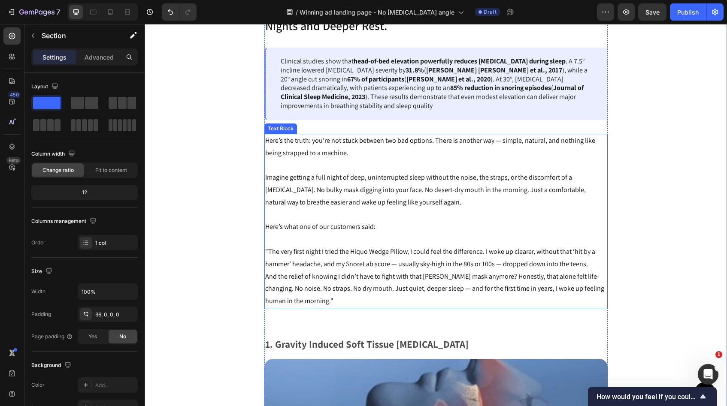
scroll to position [879, 0]
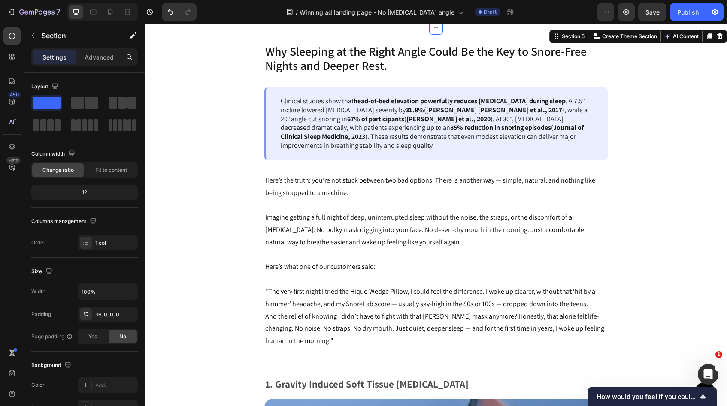
click at [679, 218] on div "Why Sleeping at the Right Angle Could Be the Key to Snore-Free Nights and Deepe…" at bounding box center [436, 351] width 582 height 617
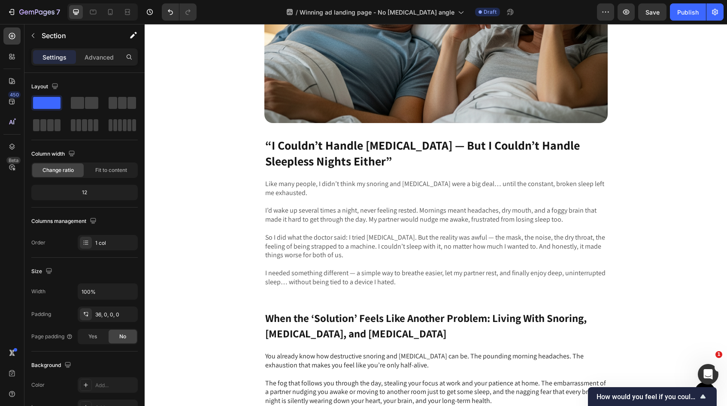
scroll to position [318, 0]
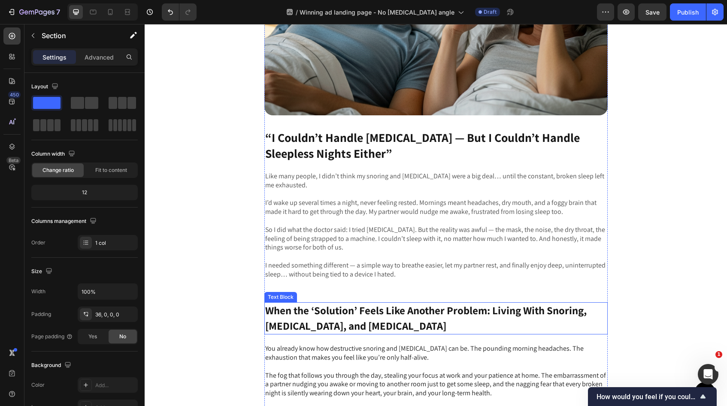
click at [340, 321] on span "When the ‘Solution’ Feels Like Another Problem: Living With Snoring, Apnea, and…" at bounding box center [425, 318] width 321 height 30
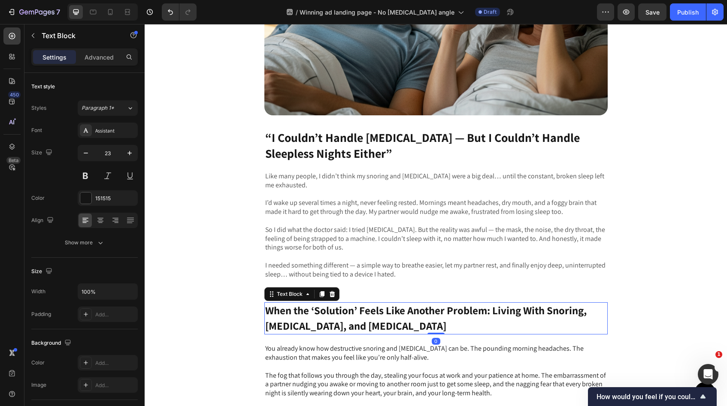
click at [342, 324] on span "When the ‘Solution’ Feels Like Another Problem: Living With Snoring, Apnea, and…" at bounding box center [425, 318] width 321 height 30
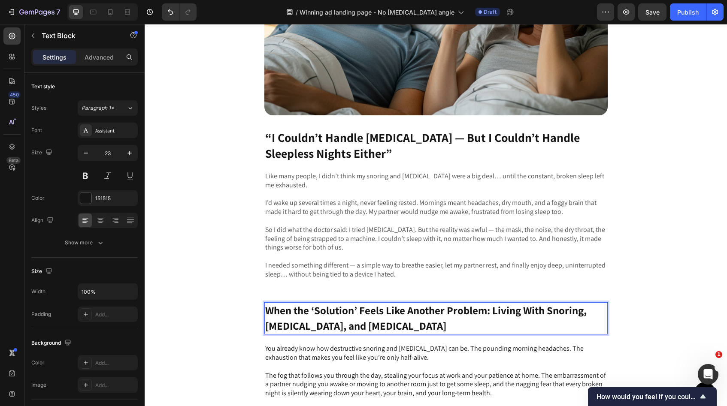
click at [342, 324] on span "When the ‘Solution’ Feels Like Another Problem: Living With Snoring, Apnea, and…" at bounding box center [425, 318] width 321 height 30
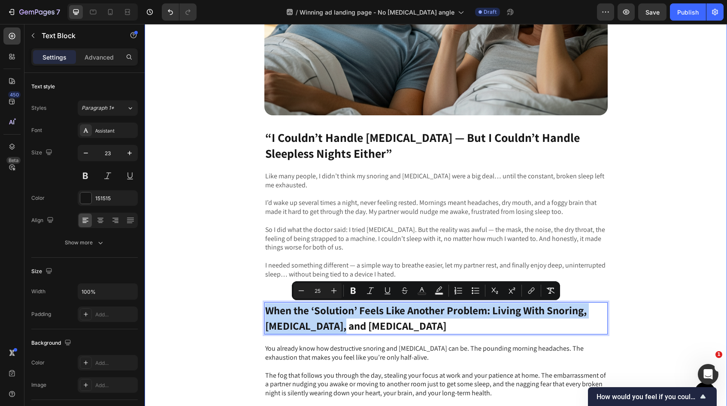
drag, startPoint x: 349, startPoint y: 325, endPoint x: 264, endPoint y: 297, distance: 90.5
click at [264, 297] on div "Image “I Couldn’t Handle CPAP — But I Couldn’t Handle Sleepless Nights Either” …" at bounding box center [436, 234] width 582 height 580
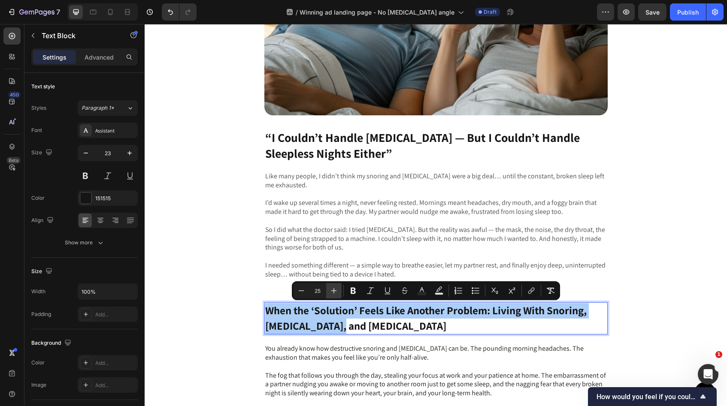
click at [336, 292] on icon "Editor contextual toolbar" at bounding box center [334, 291] width 9 height 9
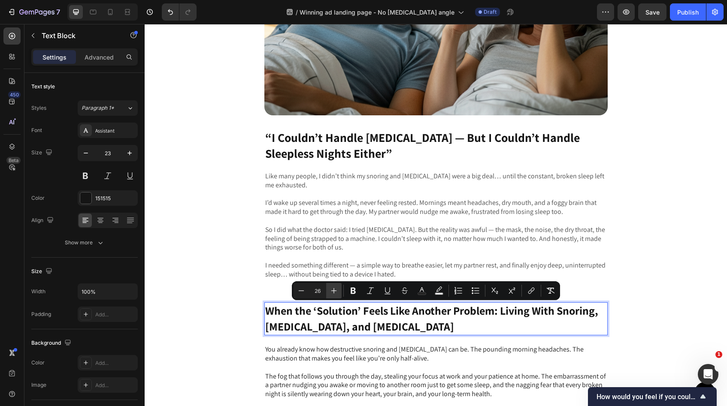
click at [336, 292] on icon "Editor contextual toolbar" at bounding box center [334, 291] width 9 height 9
type input "27"
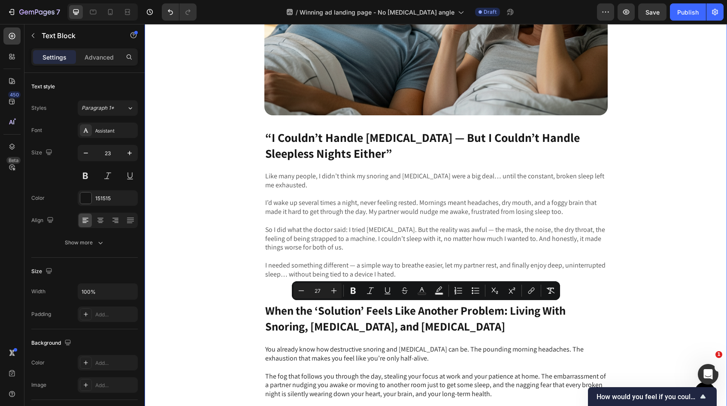
click at [637, 288] on div "Image “I Couldn’t Handle CPAP — But I Couldn’t Handle Sleepless Nights Either” …" at bounding box center [436, 234] width 582 height 581
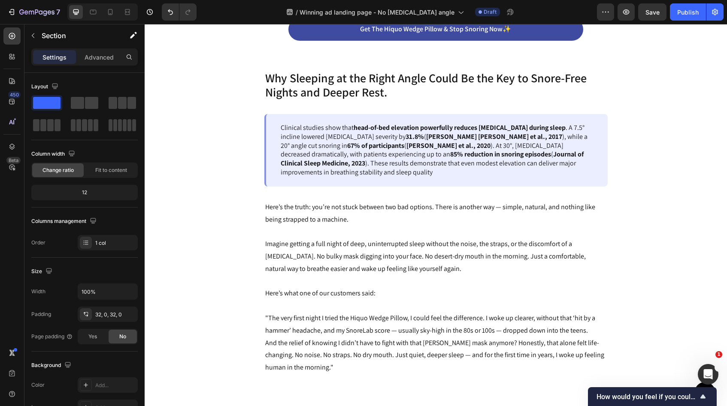
scroll to position [856, 0]
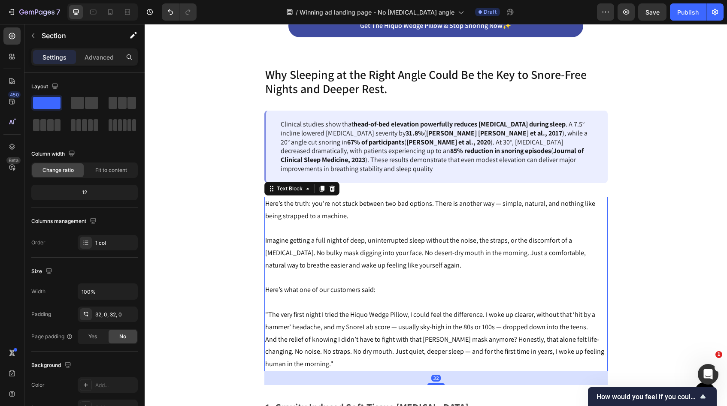
click at [449, 247] on p "Imagine getting a full night of deep, uninterrupted sleep without the noise, th…" at bounding box center [436, 253] width 342 height 37
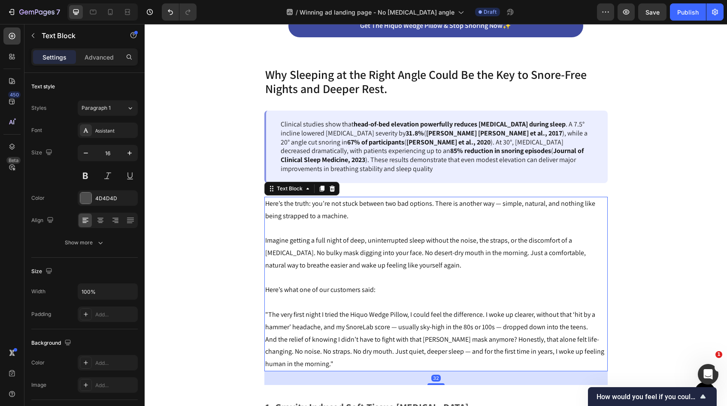
click at [333, 367] on p "And the relief of knowing I didn’t have to fight with that Darth Vader mask any…" at bounding box center [436, 352] width 342 height 37
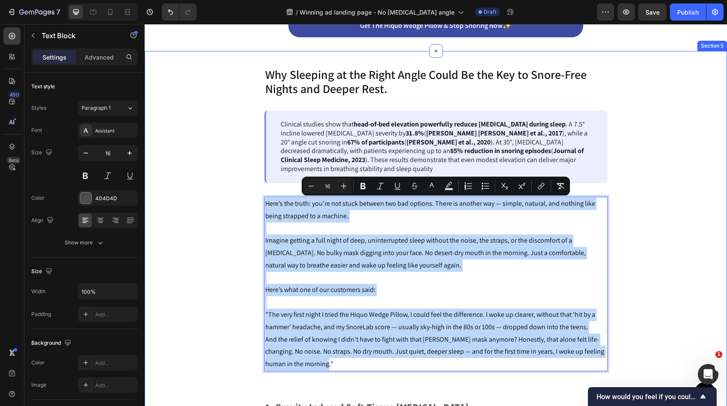
drag, startPoint x: 335, startPoint y: 362, endPoint x: 263, endPoint y: 198, distance: 178.5
click at [263, 198] on div "Why Sleeping at the Right Angle Could Be the Key to Snore-Free Nights and Deepe…" at bounding box center [436, 375] width 582 height 617
copy div "Here’s the truth: you’re not stuck between two bad options. There is another wa…"
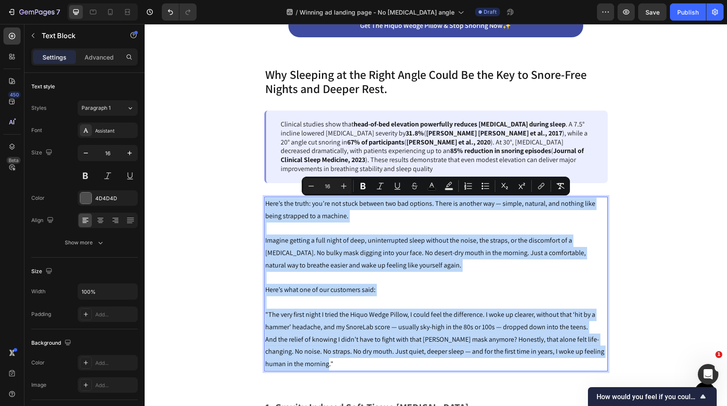
click at [339, 312] on span ""The very first night I tried the Hiquo Wedge Pillow, I could feel the differen…" at bounding box center [430, 320] width 330 height 21
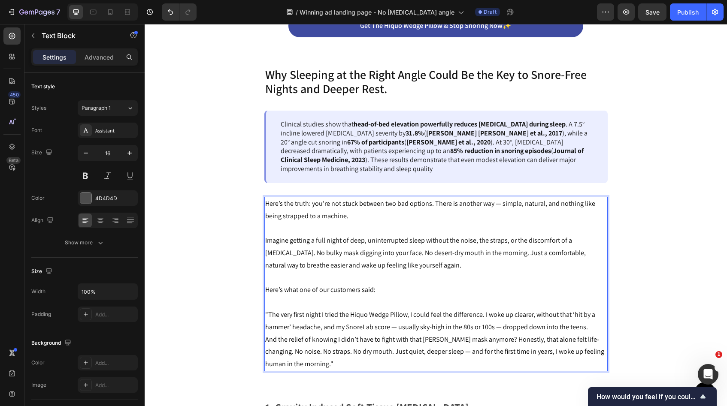
click at [333, 366] on p "And the relief of knowing I didn’t have to fight with that Darth Vader mask any…" at bounding box center [436, 352] width 342 height 37
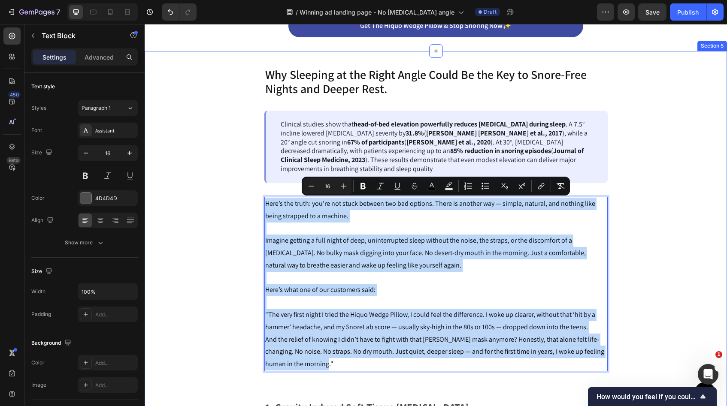
drag, startPoint x: 333, startPoint y: 366, endPoint x: 262, endPoint y: 205, distance: 175.8
click at [262, 205] on div "Why Sleeping at the Right Angle Could Be the Key to Snore-Free Nights and Deepe…" at bounding box center [436, 375] width 582 height 617
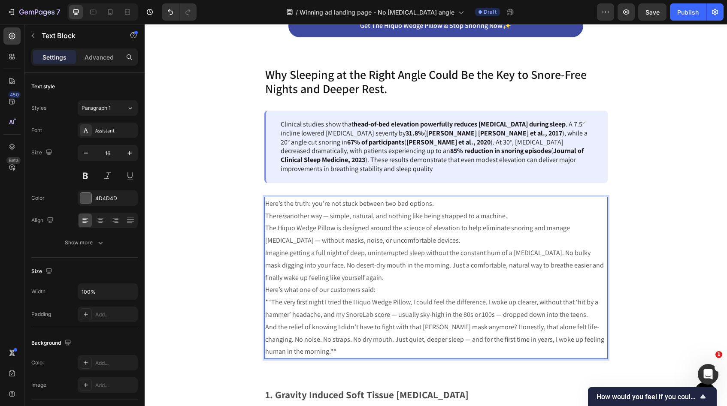
click at [267, 217] on p "Here’s the truth: you’re not stuck between two bad options. There is another wa…" at bounding box center [436, 210] width 342 height 25
click at [267, 216] on p "Here’s the truth: you’re not stuck between two bad options. There is another wa…" at bounding box center [436, 210] width 342 height 25
click at [457, 205] on p "Here’s the truth: you’re not stuck between two bad options. There is another wa…" at bounding box center [436, 210] width 342 height 25
click at [265, 228] on p "The Hiquo Wedge Pillow is designed around the science of elevation to help elim…" at bounding box center [436, 234] width 342 height 25
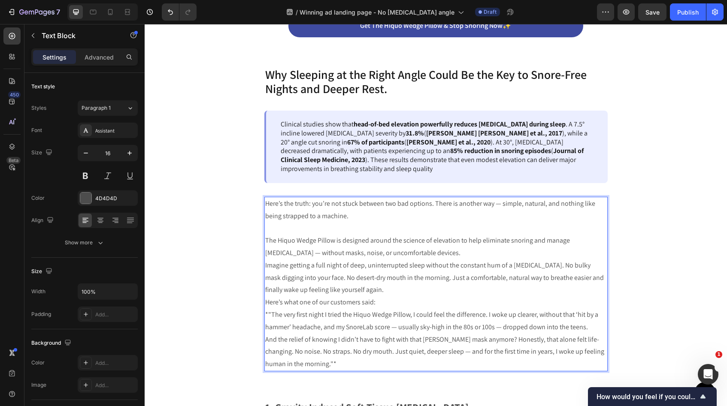
click at [414, 251] on p "The Hiquo Wedge Pillow is designed around the science of elevation to help elim…" at bounding box center [436, 247] width 342 height 25
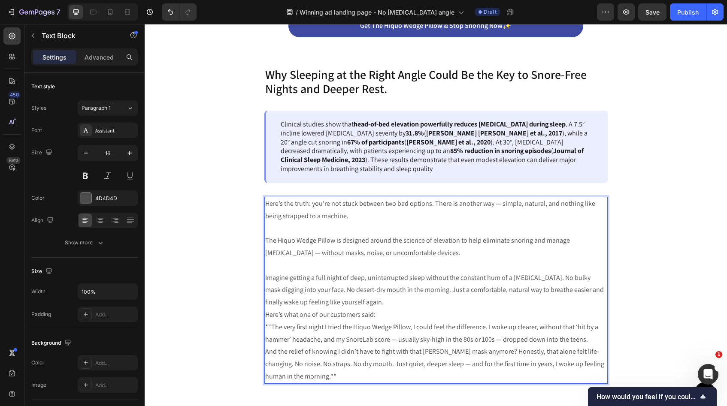
click at [355, 299] on p "Imagine getting a full night of deep, uninterrupted sleep without the constant …" at bounding box center [436, 290] width 342 height 37
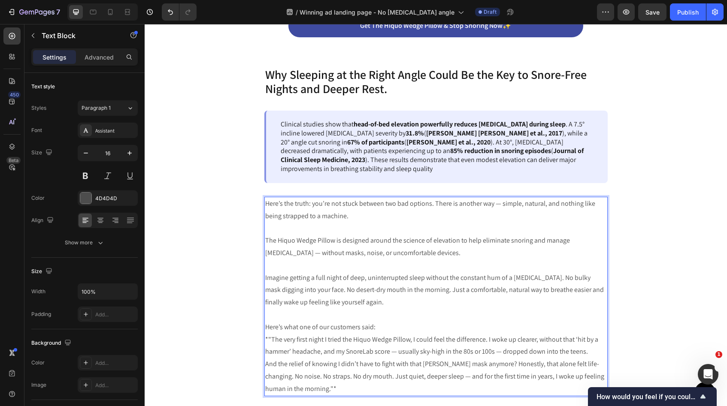
click at [388, 328] on p "Here’s what one of our customers said:" at bounding box center [436, 327] width 342 height 12
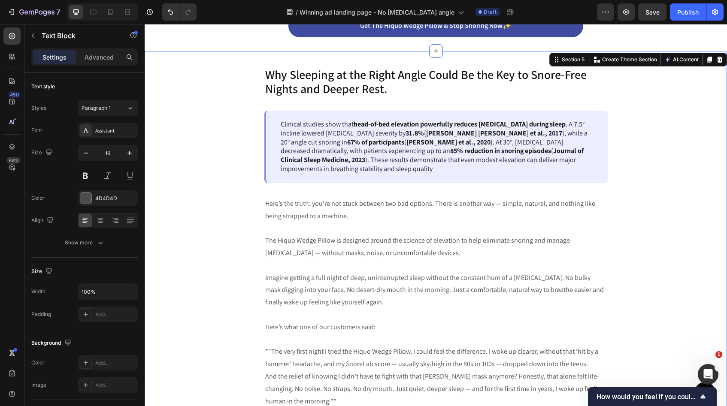
click at [662, 263] on div "Why Sleeping at the Right Angle Could Be the Key to Snore-Free Nights and Deepe…" at bounding box center [436, 394] width 582 height 655
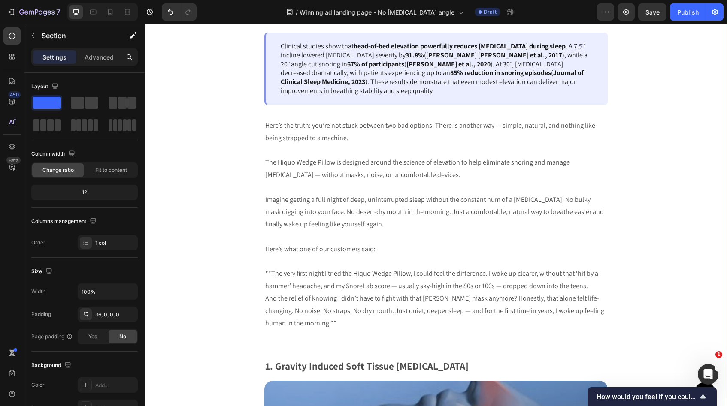
scroll to position [937, 0]
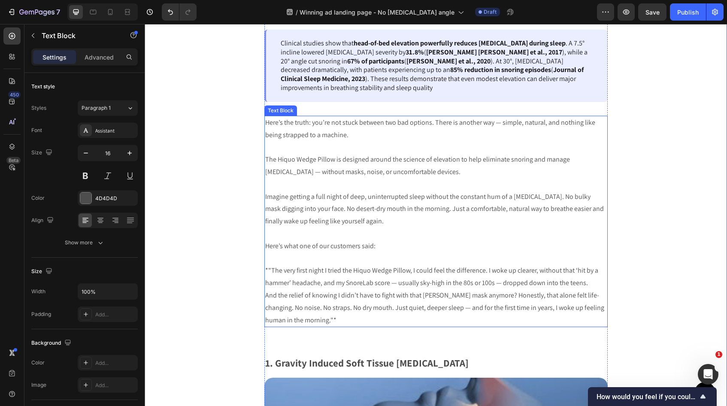
click at [337, 324] on p "And the relief of knowing I didn’t have to fight with that Darth Vader mask any…" at bounding box center [436, 308] width 342 height 37
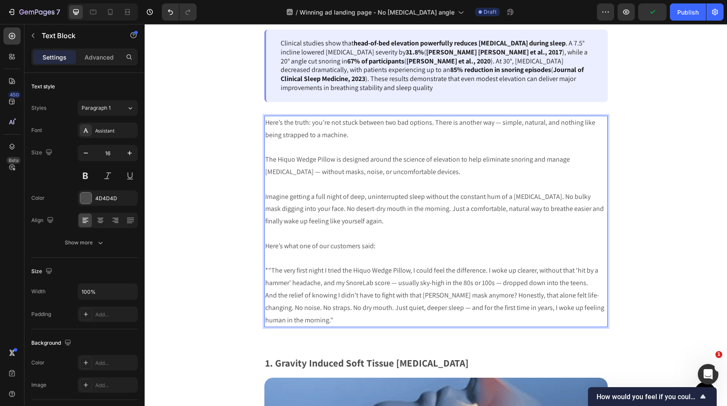
click at [268, 269] on p "*"The very first night I tried the Hiquo Wedge Pillow, I could feel the differe…" at bounding box center [436, 277] width 342 height 25
click at [331, 318] on p "And the relief of knowing I didn’t have to fight with that Darth Vader mask any…" at bounding box center [436, 308] width 342 height 37
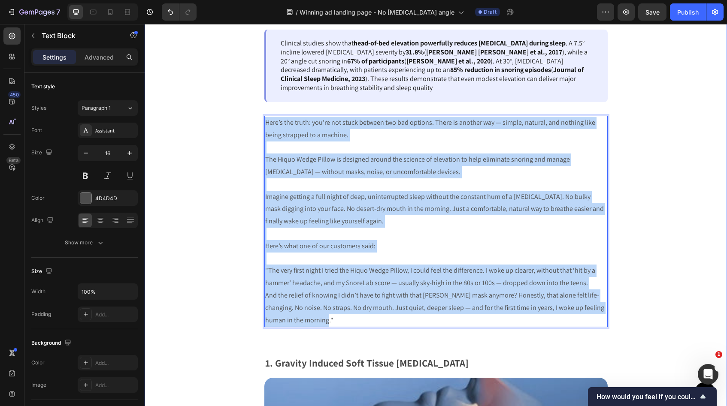
drag, startPoint x: 331, startPoint y: 318, endPoint x: 254, endPoint y: 117, distance: 215.6
click at [254, 117] on div "Why Sleeping at the Right Angle Could Be the Key to Snore-Free Nights and Deepe…" at bounding box center [436, 312] width 582 height 655
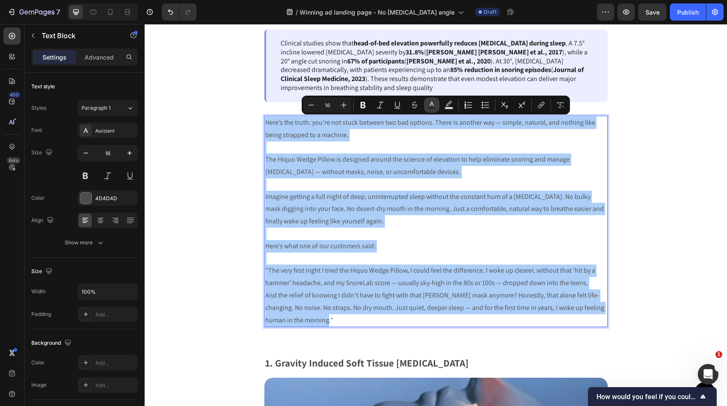
click at [429, 107] on rect "Editor contextual toolbar" at bounding box center [432, 108] width 8 height 2
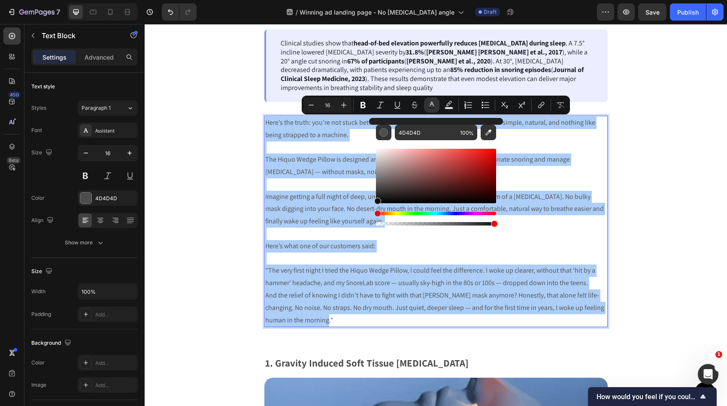
drag, startPoint x: 377, startPoint y: 188, endPoint x: 376, endPoint y: 214, distance: 25.8
click at [376, 214] on div "Editor contextual toolbar" at bounding box center [436, 187] width 120 height 80
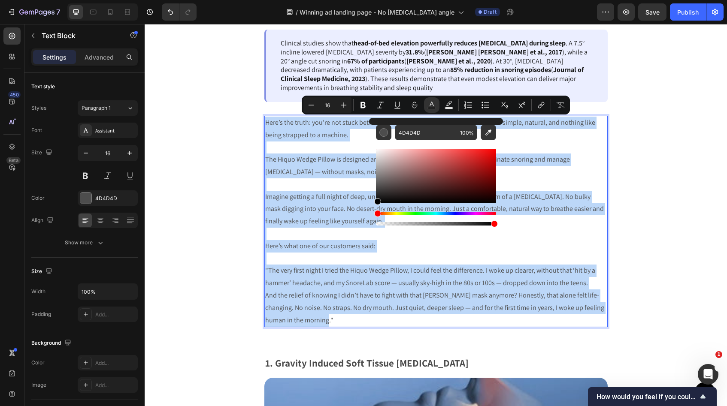
type input "000000"
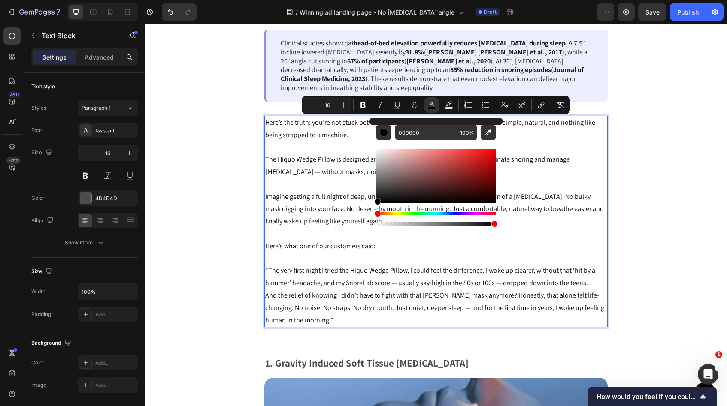
click at [441, 254] on p "Rich Text Editor. Editing area: main" at bounding box center [436, 259] width 342 height 12
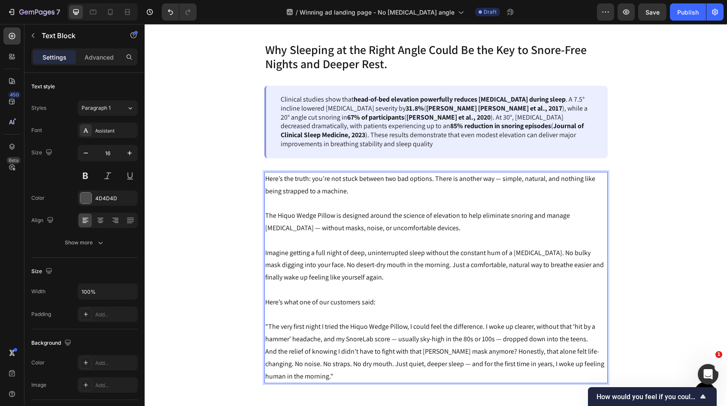
scroll to position [843, 0]
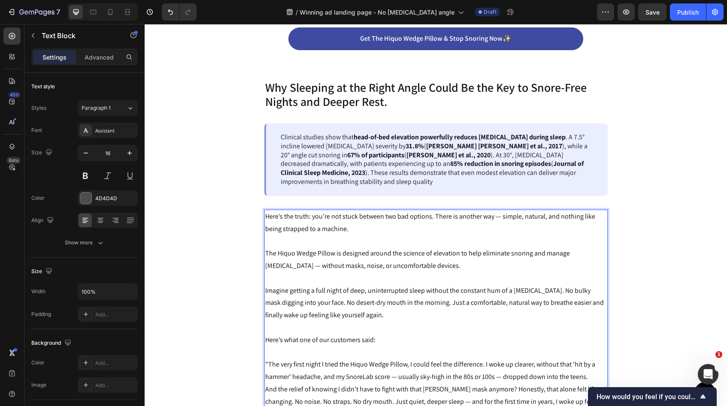
click at [605, 212] on p "Here’s the truth: you’re not stuck between two bad options. There is another wa…" at bounding box center [436, 223] width 342 height 25
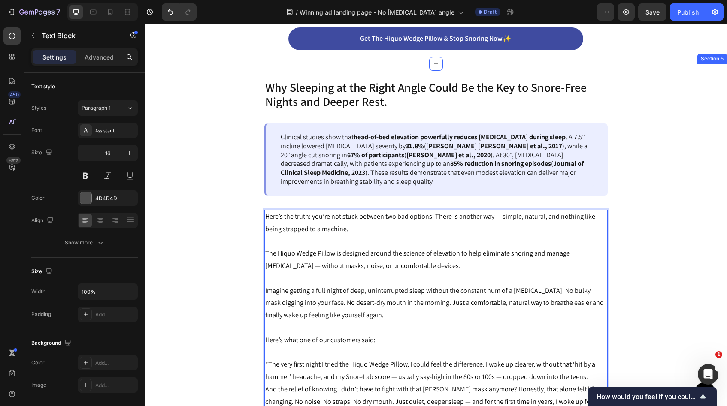
click at [664, 244] on div "Why Sleeping at the Right Angle Could Be the Key to Snore-Free Nights and Deepe…" at bounding box center [436, 406] width 582 height 655
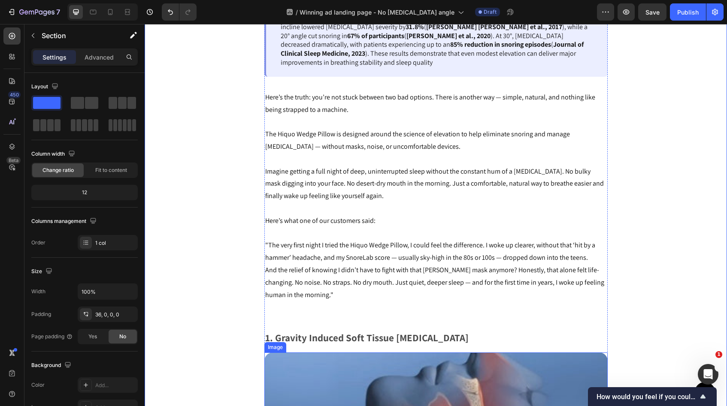
scroll to position [962, 0]
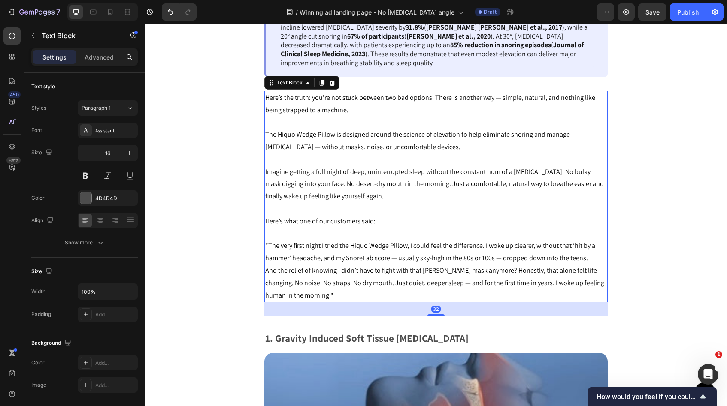
click at [340, 200] on p "Imagine getting a full night of deep, uninterrupted sleep without the constant …" at bounding box center [436, 184] width 342 height 37
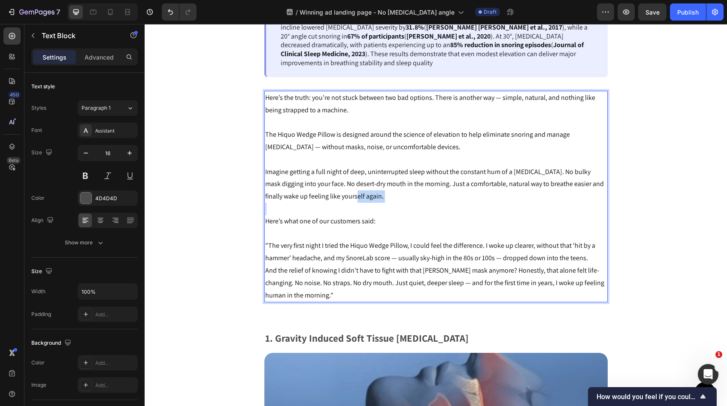
click at [338, 197] on p "Imagine getting a full night of deep, uninterrupted sleep without the constant …" at bounding box center [436, 184] width 342 height 37
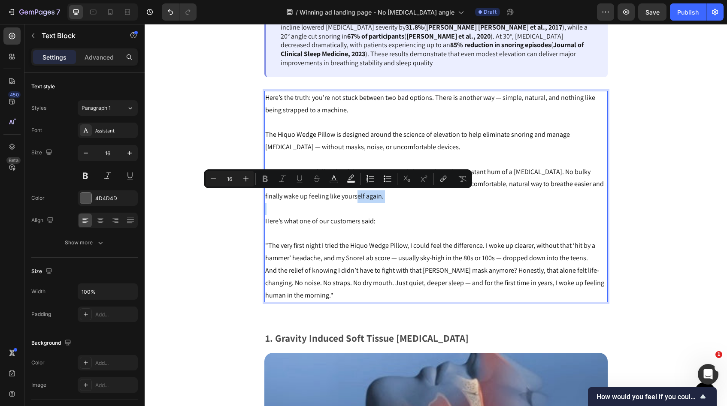
click at [338, 197] on p "Imagine getting a full night of deep, uninterrupted sleep without the constant …" at bounding box center [436, 184] width 342 height 37
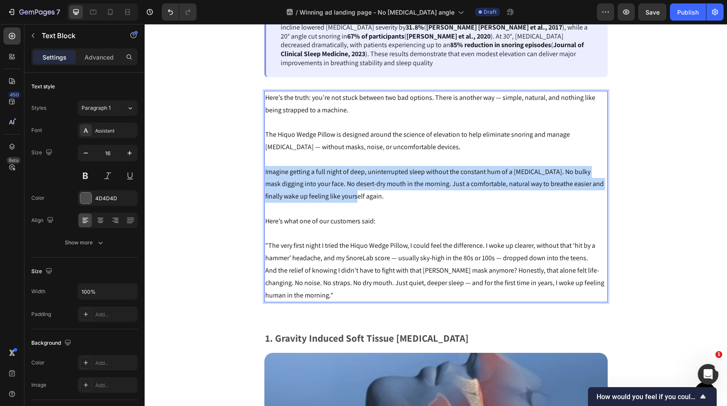
drag, startPoint x: 340, startPoint y: 197, endPoint x: 264, endPoint y: 173, distance: 79.1
click at [264, 173] on div "Here’s the truth: you’re not stuck between two bad options. There is another wa…" at bounding box center [435, 197] width 343 height 212
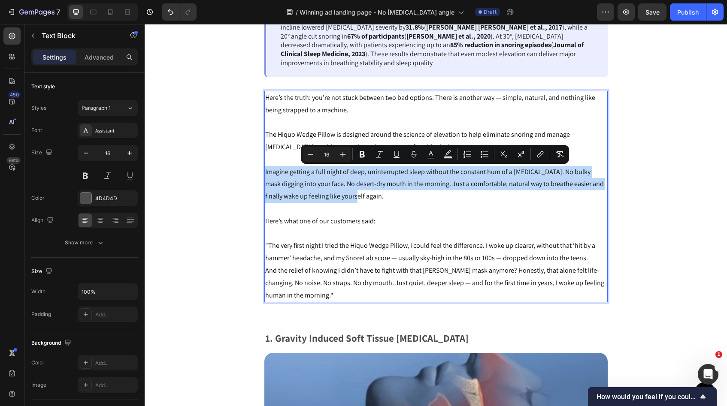
copy span "Imagine getting a full night of deep, uninterrupted sleep without the constant …"
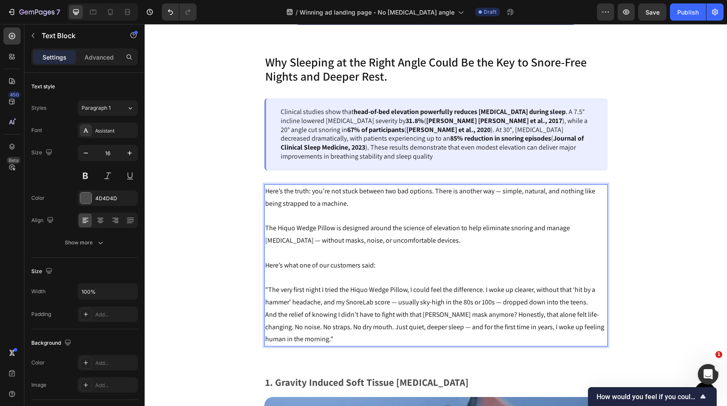
scroll to position [864, 0]
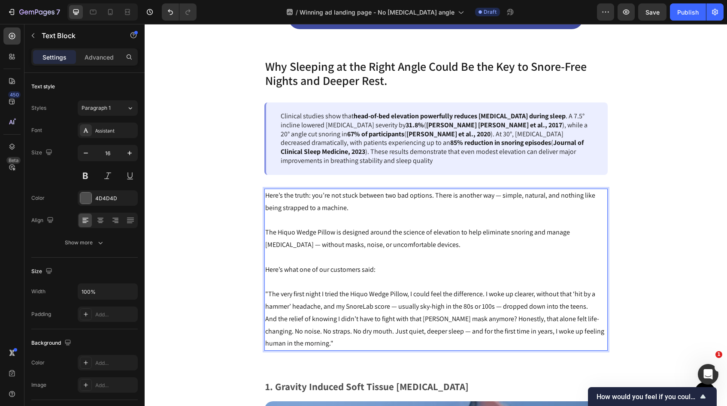
click at [443, 275] on p "Here’s what one of our customers said:" at bounding box center [436, 270] width 342 height 12
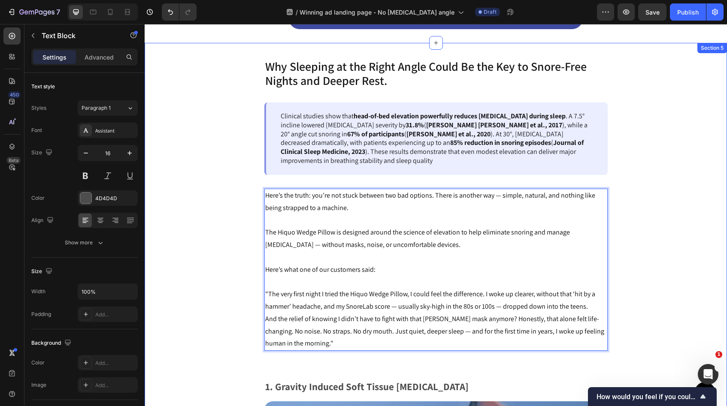
click at [639, 235] on div "Why Sleeping at the Right Angle Could Be the Key to Snore-Free Nights and Deepe…" at bounding box center [436, 360] width 582 height 605
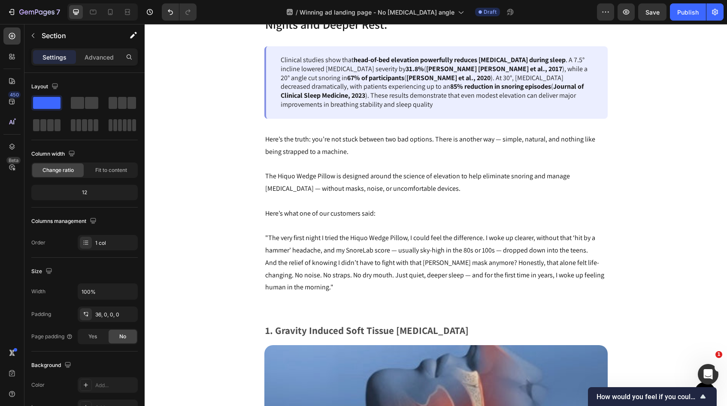
scroll to position [911, 0]
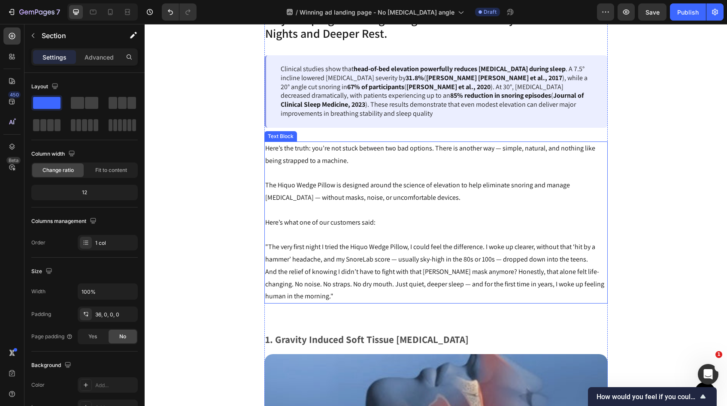
click at [415, 200] on p "The Hiquo Wedge Pillow is designed around the science of elevation to help elim…" at bounding box center [436, 191] width 342 height 25
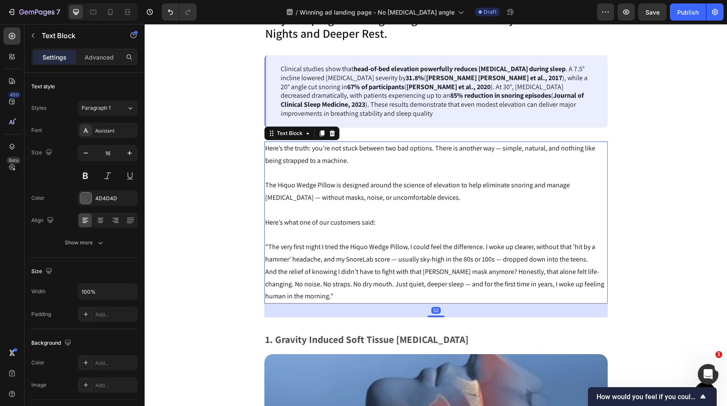
click at [393, 217] on p "Here’s what one of our customers said:" at bounding box center [436, 223] width 342 height 12
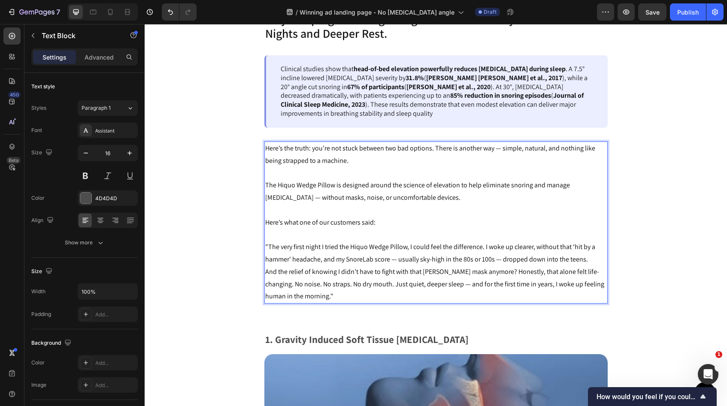
click at [412, 199] on p "The Hiquo Wedge Pillow is designed around the science of elevation to help elim…" at bounding box center [436, 191] width 342 height 25
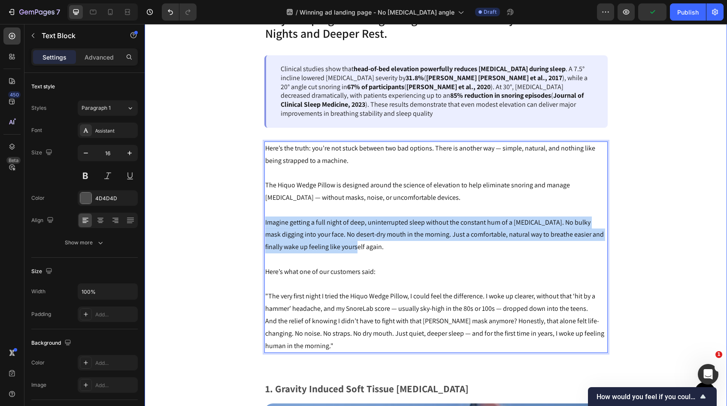
drag, startPoint x: 343, startPoint y: 249, endPoint x: 261, endPoint y: 224, distance: 86.4
click at [261, 224] on div "Why Sleeping at the Right Angle Could Be the Key to Snore-Free Nights and Deepe…" at bounding box center [436, 338] width 582 height 655
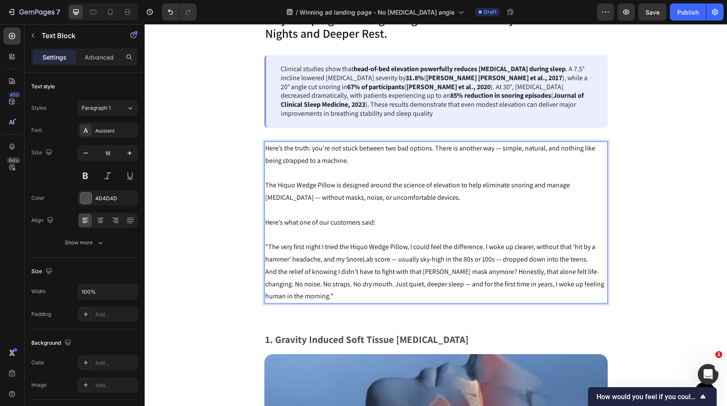
click at [483, 246] on span ""The very first night I tried the Hiquo Wedge Pillow, I could feel the differen…" at bounding box center [430, 253] width 330 height 21
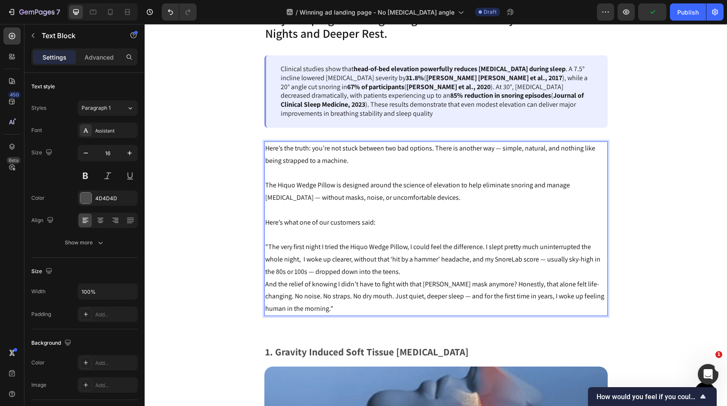
click at [411, 270] on p ""The very first night I tried the Hiquo Wedge Pillow, I could feel the differen…" at bounding box center [436, 259] width 342 height 37
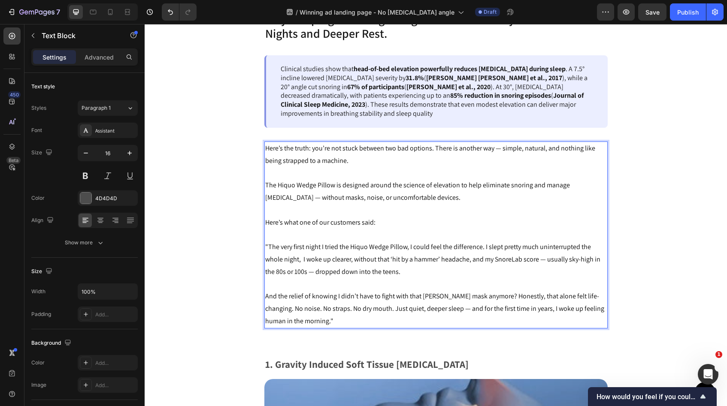
click at [429, 282] on p "Rich Text Editor. Editing area: main" at bounding box center [436, 285] width 342 height 12
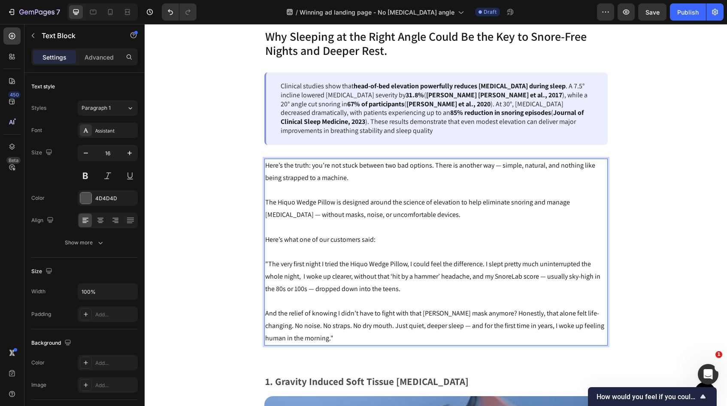
scroll to position [894, 0]
click at [412, 213] on p "The Hiquo Wedge Pillow is designed around the science of elevation to help elim…" at bounding box center [436, 209] width 342 height 25
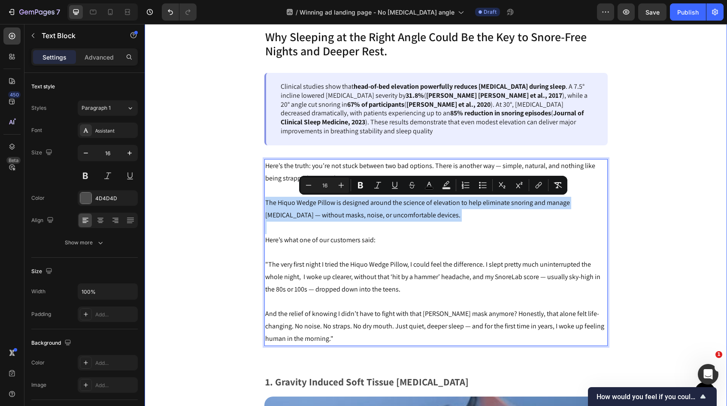
drag, startPoint x: 412, startPoint y: 213, endPoint x: 255, endPoint y: 200, distance: 158.1
click at [255, 200] on div "Why Sleeping at the Right Angle Could Be the Key to Snore-Free Nights and Deepe…" at bounding box center [436, 344] width 582 height 630
copy span "The Hiquo Wedge Pillow is designed around the science of elevation to help elim…"
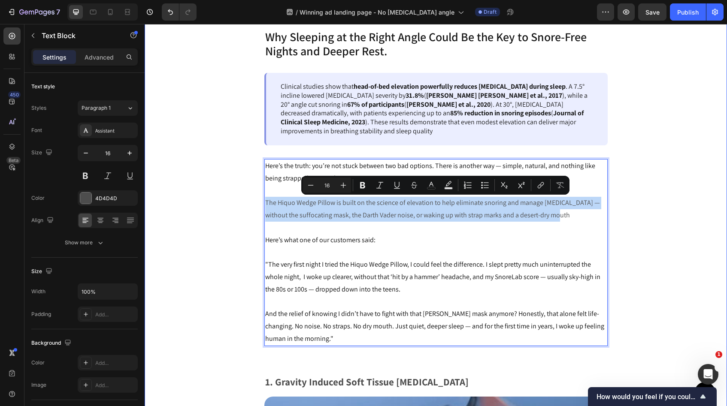
drag, startPoint x: 552, startPoint y: 215, endPoint x: 263, endPoint y: 197, distance: 289.8
click at [263, 197] on div "Why Sleeping at the Right Angle Could Be the Key to Snore-Free Nights and Deepe…" at bounding box center [436, 344] width 582 height 630
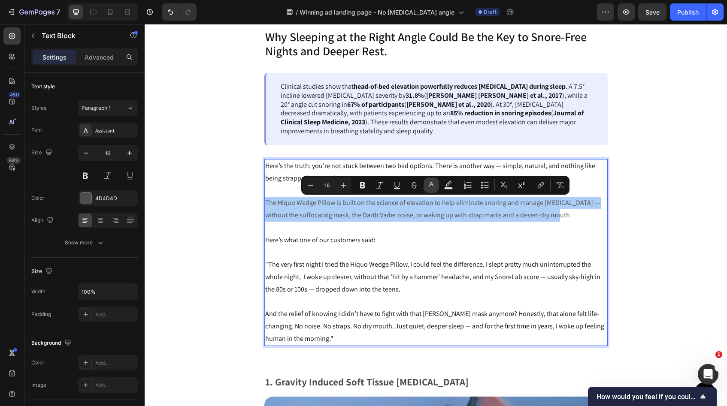
click at [434, 188] on icon "Editor contextual toolbar" at bounding box center [431, 185] width 9 height 9
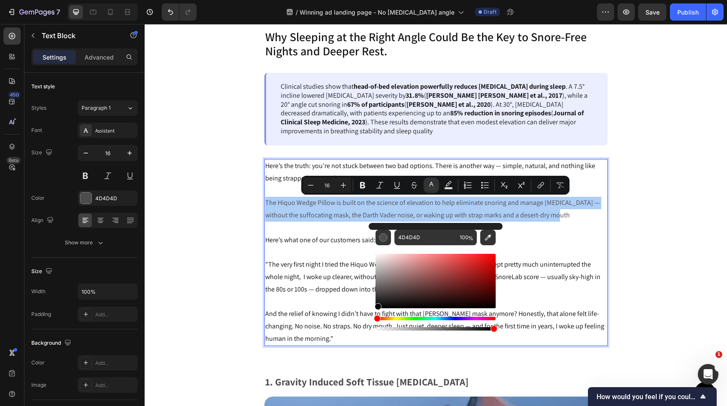
drag, startPoint x: 380, startPoint y: 291, endPoint x: 373, endPoint y: 314, distance: 23.6
click at [373, 314] on div "4D4D4D 100 %" at bounding box center [436, 277] width 134 height 109
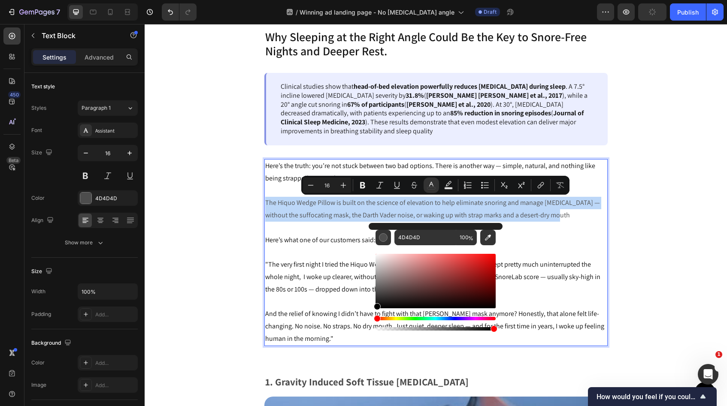
type input "000000"
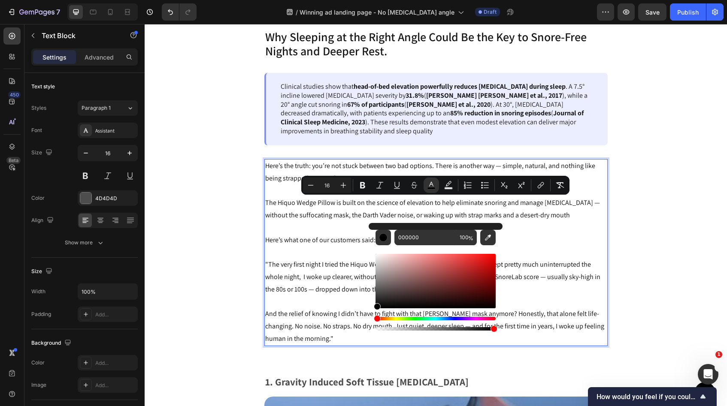
click at [573, 239] on p "Here’s what one of our customers said:" at bounding box center [436, 240] width 342 height 12
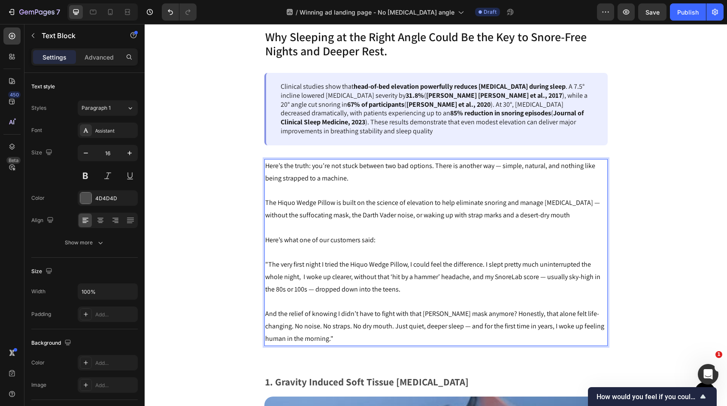
click at [365, 217] on span "The Hiquo Wedge Pillow is built on the science of elevation to help eliminate s…" at bounding box center [432, 208] width 335 height 21
drag, startPoint x: 372, startPoint y: 217, endPoint x: 349, endPoint y: 215, distance: 23.2
click at [349, 215] on span "The Hiquo Wedge Pillow is built on the science of elevation to help eliminate s…" at bounding box center [432, 208] width 335 height 21
click at [500, 217] on span "The Hiquo Wedge Pillow is built on the science of elevation to help eliminate s…" at bounding box center [432, 208] width 335 height 21
click at [541, 220] on p "The Hiquo Wedge Pillow is built on the science of elevation to help eliminate s…" at bounding box center [436, 209] width 342 height 25
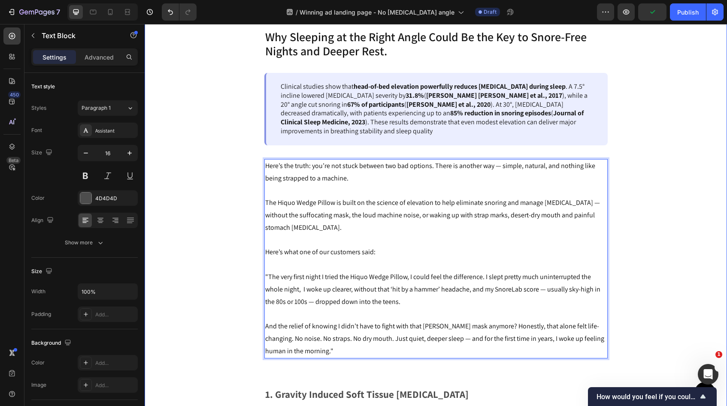
click at [674, 225] on div "Why Sleeping at the Right Angle Could Be the Key to Snore-Free Nights and Deepe…" at bounding box center [436, 350] width 582 height 642
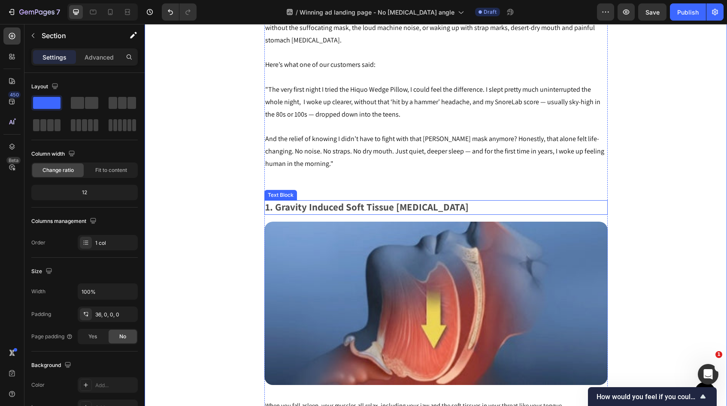
scroll to position [1184, 0]
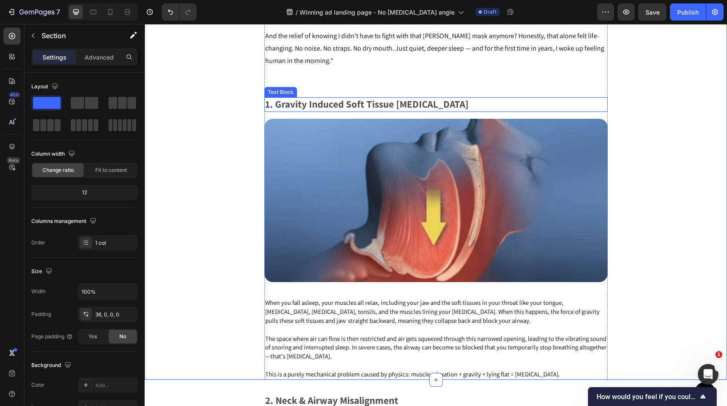
click at [271, 103] on p "1. Gravity Induced Soft Tissue [MEDICAL_DATA]" at bounding box center [436, 104] width 342 height 13
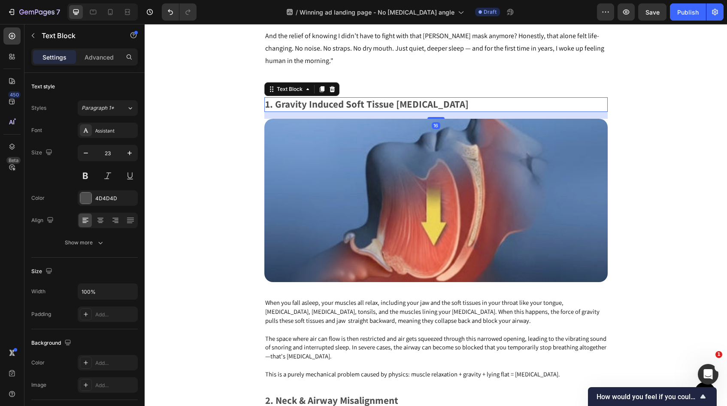
click at [271, 103] on p "1. Gravity Induced Soft Tissue [MEDICAL_DATA]" at bounding box center [436, 104] width 342 height 13
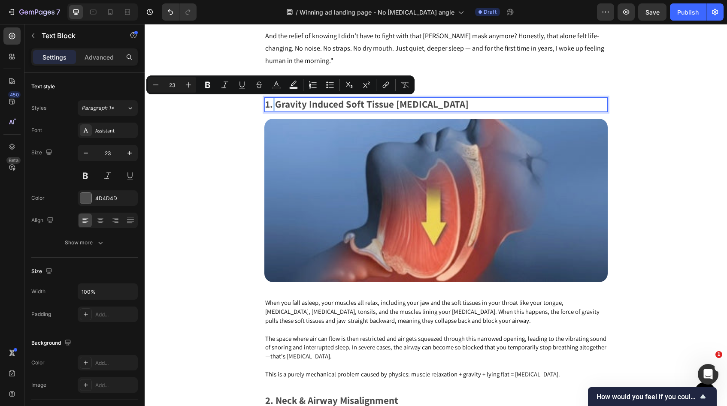
click at [271, 105] on p "1. Gravity Induced Soft Tissue [MEDICAL_DATA]" at bounding box center [436, 104] width 342 height 13
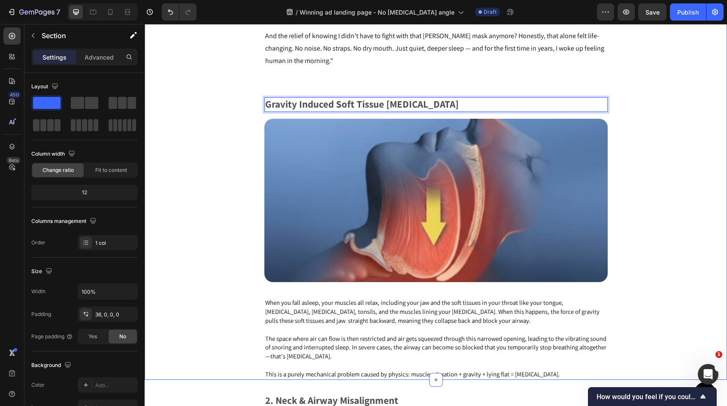
click at [263, 107] on div "Why Sleeping at the Right Angle Could Be the Key to Snore-Free Nights and Deepe…" at bounding box center [436, 59] width 582 height 642
click at [269, 107] on p "Gravity Induced Soft Tissue Airway Collapse" at bounding box center [436, 104] width 342 height 13
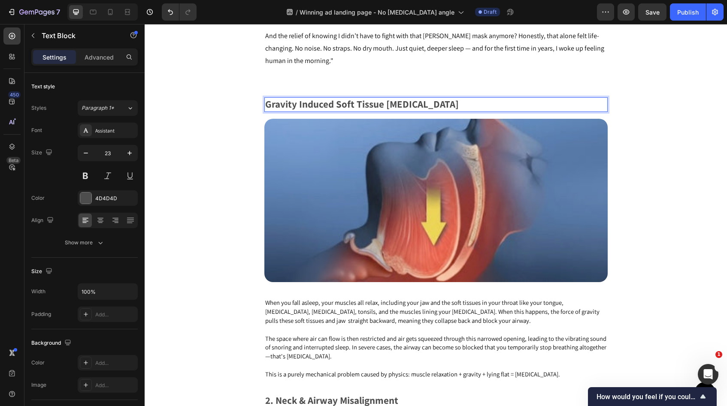
click at [269, 106] on p "Gravity Induced Soft Tissue Airway Collapse" at bounding box center [436, 104] width 342 height 13
click at [462, 103] on p "Gravity Induced Soft Tissue Airway Collapse" at bounding box center [436, 104] width 342 height 13
drag, startPoint x: 462, startPoint y: 103, endPoint x: 264, endPoint y: 102, distance: 197.9
click at [264, 102] on div "Gravity Induced Soft Tissue Airway Collapse" at bounding box center [435, 104] width 343 height 15
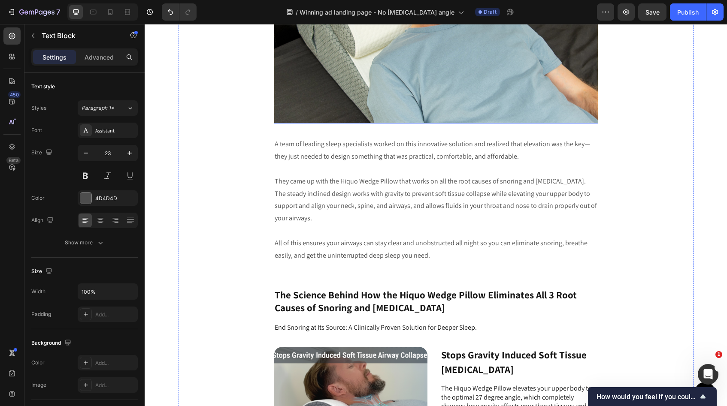
scroll to position [2707, 0]
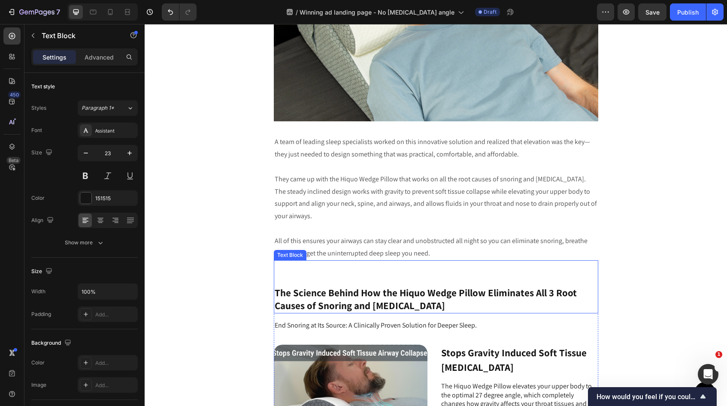
click at [424, 309] on p "The Science Behind How the Hiquo Wedge Pillow Eliminates All 3 Root Causes of S…" at bounding box center [436, 300] width 323 height 26
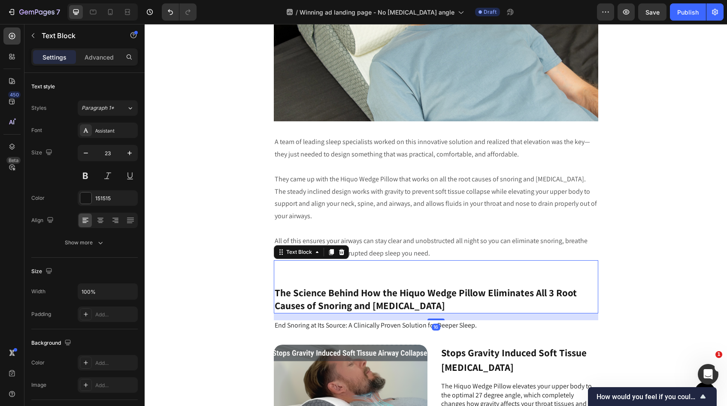
click at [424, 309] on p "The Science Behind How the Hiquo Wedge Pillow Eliminates All 3 Root Causes of S…" at bounding box center [436, 300] width 323 height 26
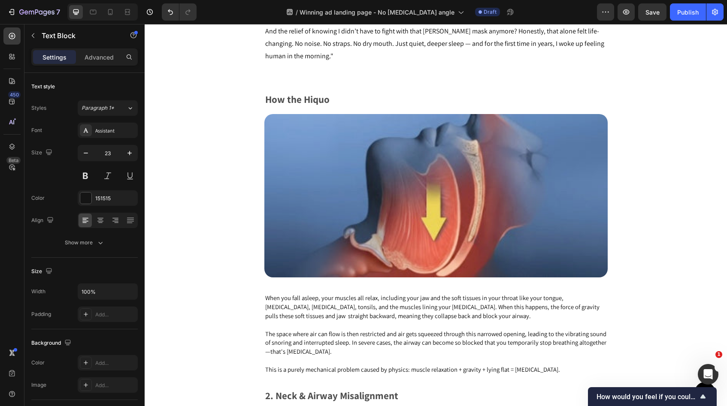
scroll to position [1188, 0]
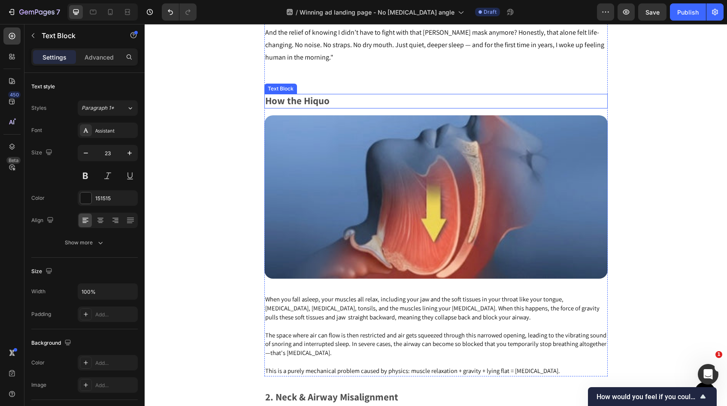
click at [306, 99] on p "How the Hiquo" at bounding box center [436, 101] width 342 height 13
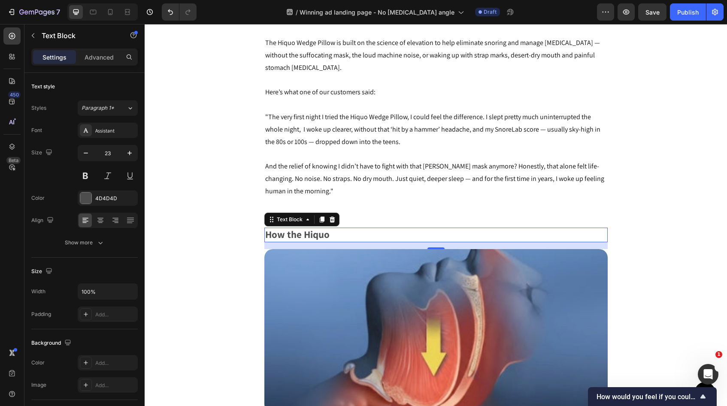
scroll to position [1064, 0]
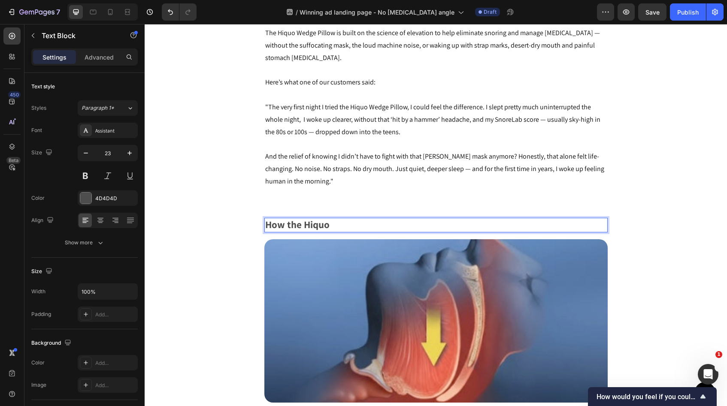
click at [328, 226] on p "How the Hiquo" at bounding box center [436, 225] width 342 height 13
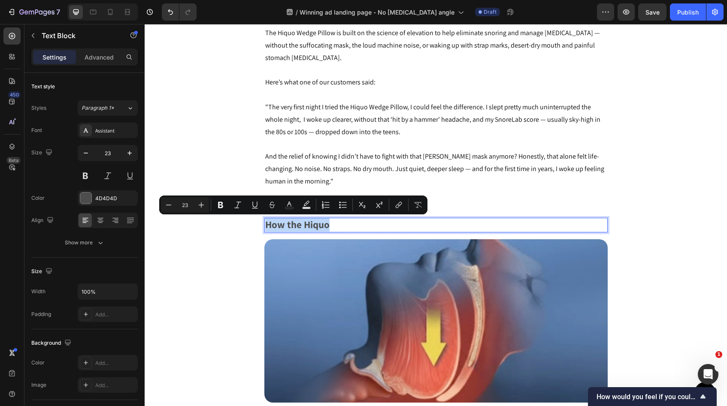
drag, startPoint x: 328, startPoint y: 226, endPoint x: 279, endPoint y: 224, distance: 48.9
click at [279, 224] on p "How the Hiquo" at bounding box center [436, 225] width 342 height 13
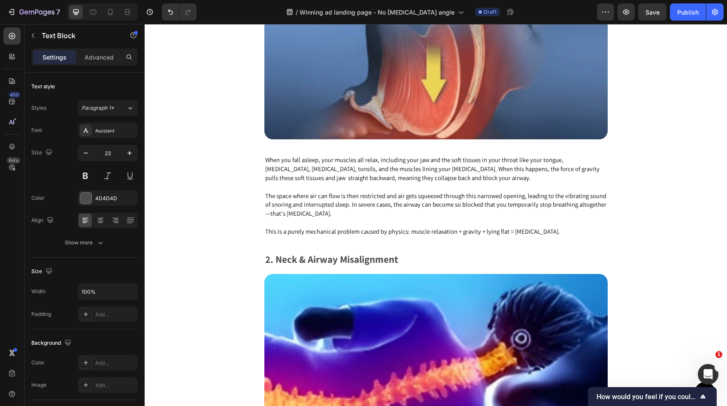
scroll to position [1313, 0]
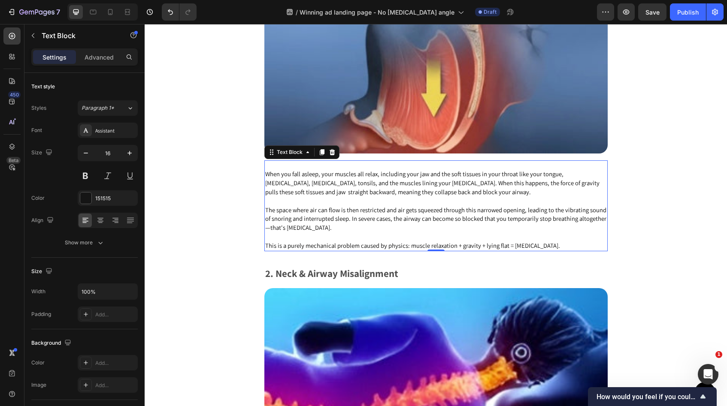
click at [371, 206] on p at bounding box center [436, 201] width 342 height 9
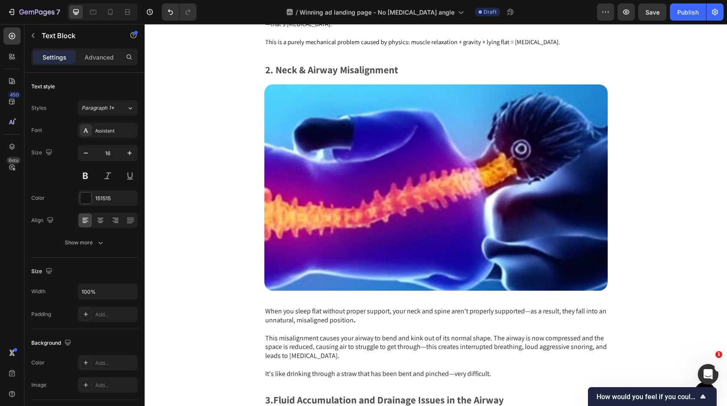
scroll to position [1336, 0]
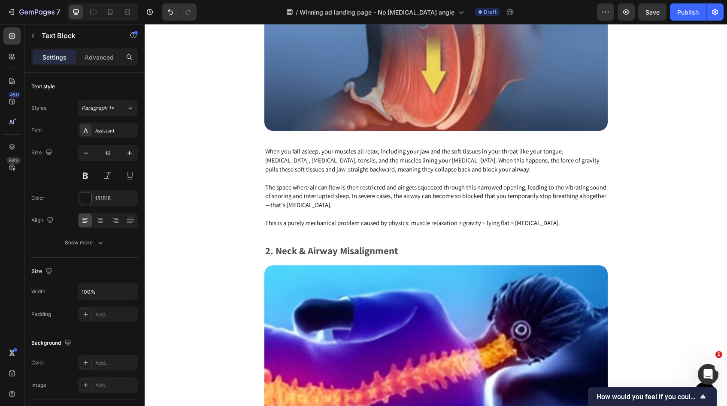
click at [509, 208] on p "The space where air can flow is then restricted and air gets squeezed through t…" at bounding box center [436, 196] width 342 height 27
click at [550, 217] on p "Rich Text Editor. Editing area: main" at bounding box center [436, 214] width 342 height 9
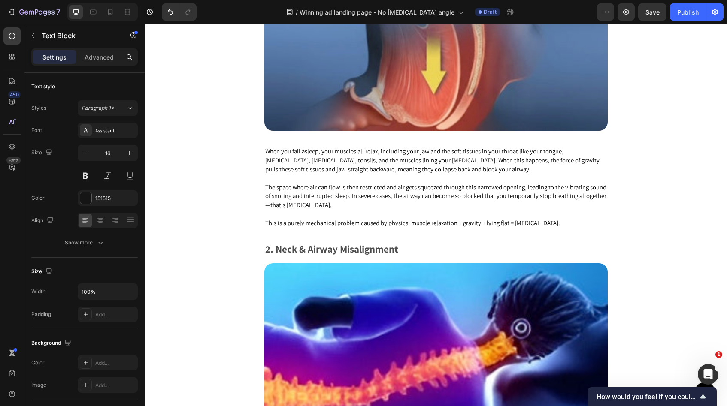
click at [551, 222] on span "This is a purely mechanical problem caused by physics: muscle relaxation + grav…" at bounding box center [412, 223] width 295 height 8
click at [552, 224] on p "This is a purely mechanical problem caused by physics: muscle relaxation + grav…" at bounding box center [436, 223] width 342 height 9
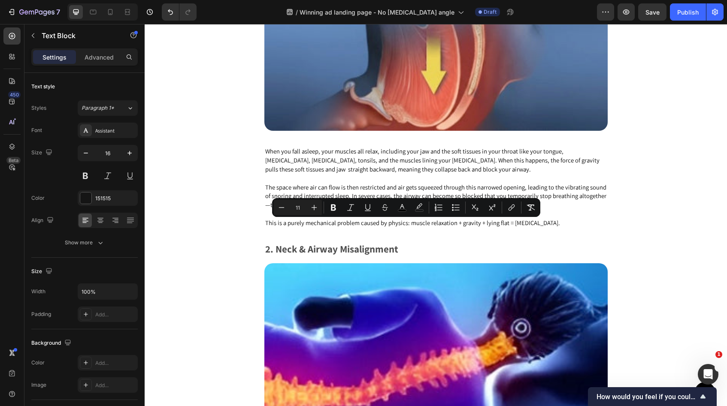
click at [552, 224] on p "This is a purely mechanical problem caused by physics: muscle relaxation + grav…" at bounding box center [436, 223] width 342 height 9
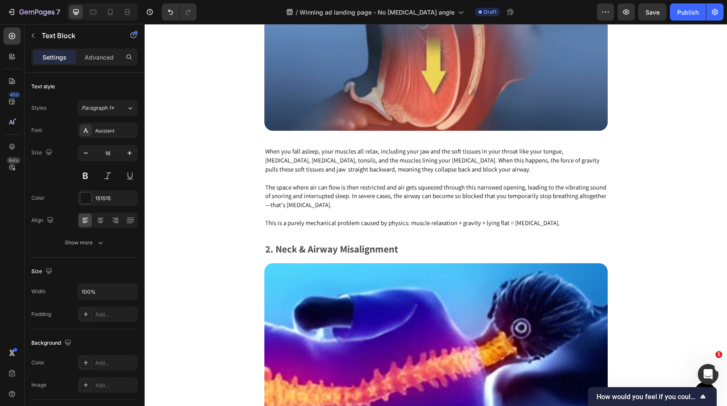
click at [447, 171] on p "When you fall asleep, your muscles all relax, including your jaw and the soft t…" at bounding box center [436, 160] width 342 height 27
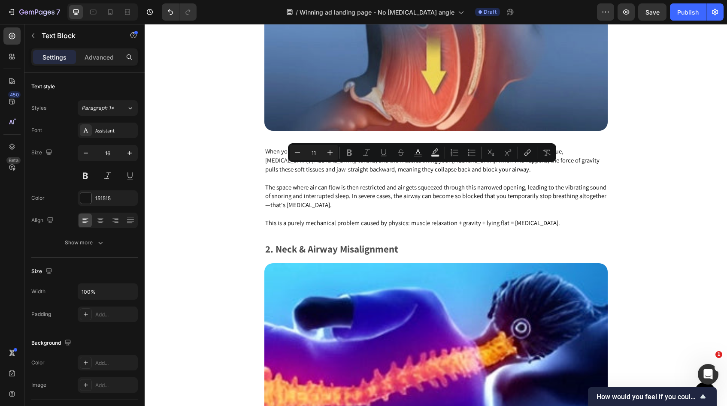
click at [449, 182] on p "Rich Text Editor. Editing area: main" at bounding box center [436, 178] width 342 height 9
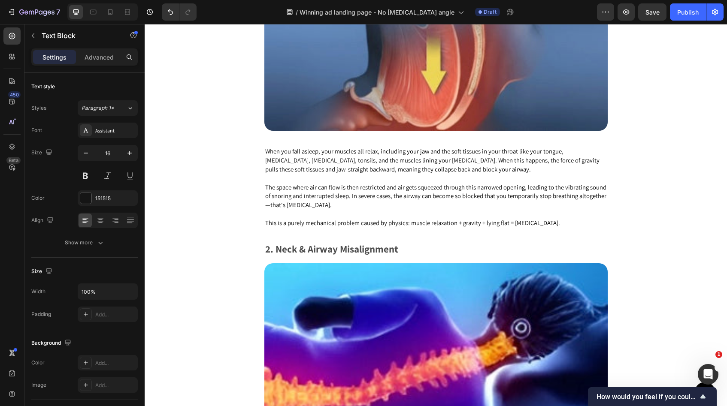
click at [510, 211] on p "Rich Text Editor. Editing area: main" at bounding box center [436, 214] width 342 height 9
click at [549, 227] on span "This is a purely mechanical problem caused by physics: muscle relaxation + grav…" at bounding box center [412, 223] width 295 height 8
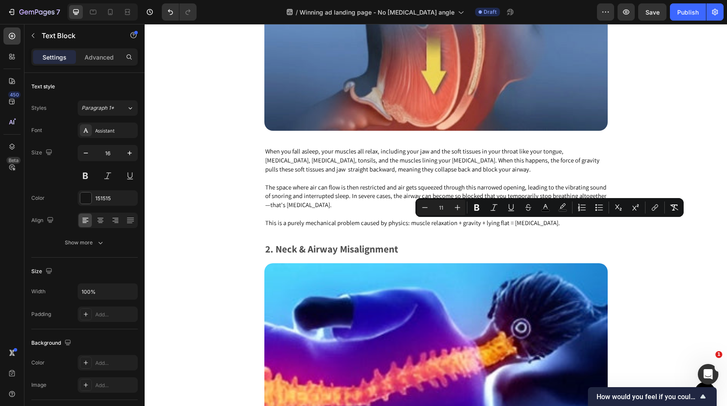
click at [549, 227] on span "This is a purely mechanical problem caused by physics: muscle relaxation + grav…" at bounding box center [412, 223] width 295 height 8
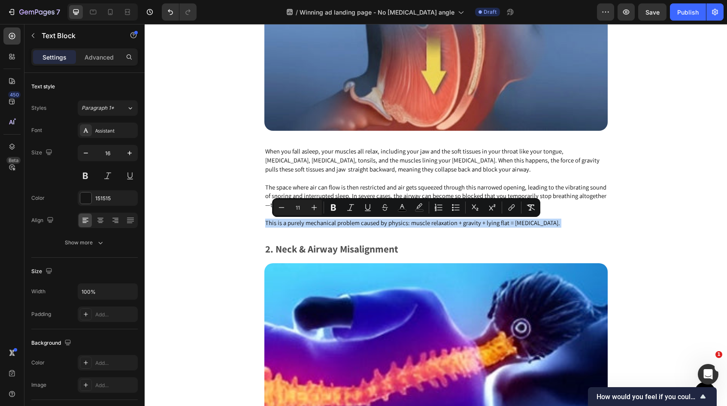
drag, startPoint x: 549, startPoint y: 227, endPoint x: 418, endPoint y: 200, distance: 133.7
click at [418, 200] on div "When you fall asleep, your muscles all relax, including your jaw and the soft t…" at bounding box center [435, 183] width 343 height 91
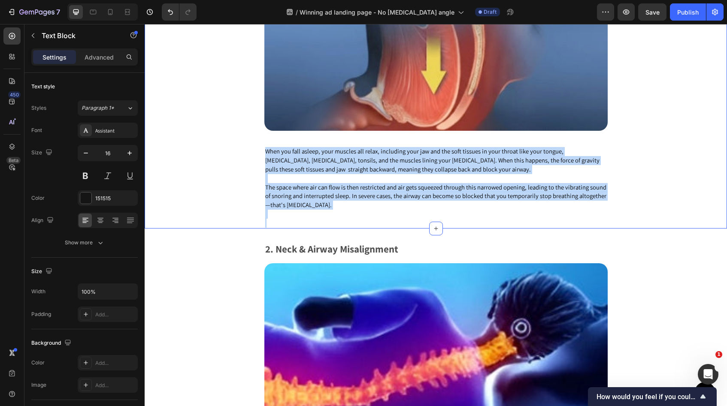
drag, startPoint x: 269, startPoint y: 222, endPoint x: 252, endPoint y: 153, distance: 70.8
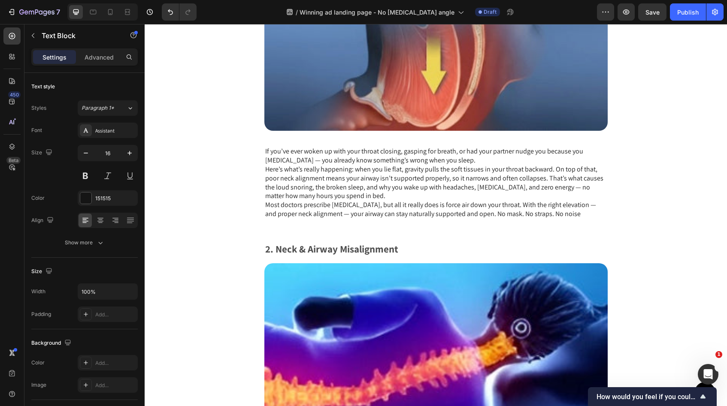
click at [454, 161] on p "If you’ve ever woken up with your throat closing, gasping for breath, or had yo…" at bounding box center [436, 156] width 342 height 18
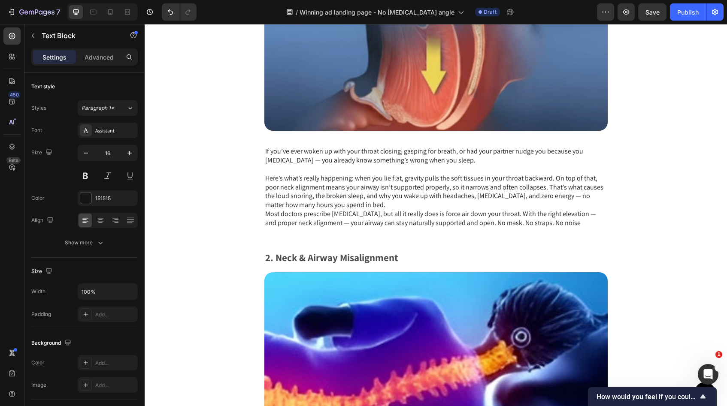
click at [425, 226] on p "Most doctors prescribe CPAP, but all it really does is force air down your thro…" at bounding box center [436, 219] width 342 height 18
click at [502, 214] on p "Most doctors prescribe CPAP, but all it really does is force air down your thro…" at bounding box center [436, 219] width 342 height 18
click at [540, 219] on p "Most doctors prescribe CPAP, but all it really does is force air down your thro…" at bounding box center [436, 219] width 342 height 18
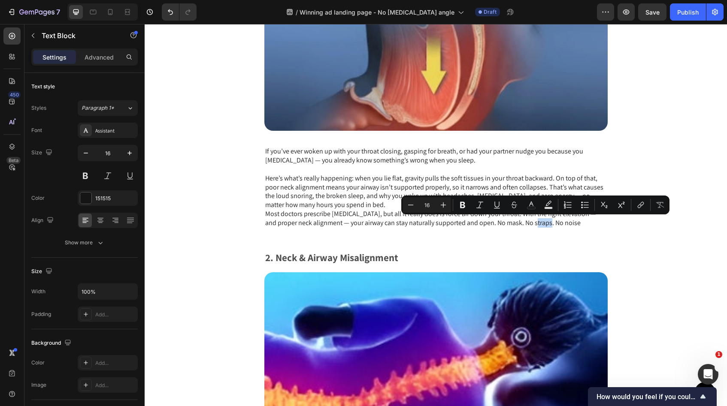
click at [544, 224] on p "Most doctors prescribe CPAP, but all it really does is force air down your thro…" at bounding box center [436, 219] width 342 height 18
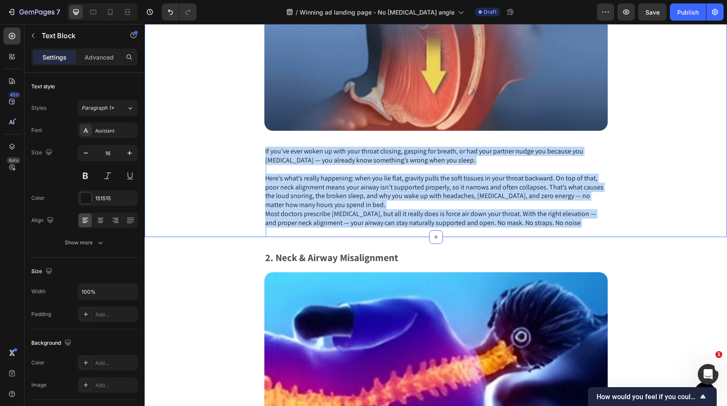
drag, startPoint x: 544, startPoint y: 224, endPoint x: 259, endPoint y: 152, distance: 293.9
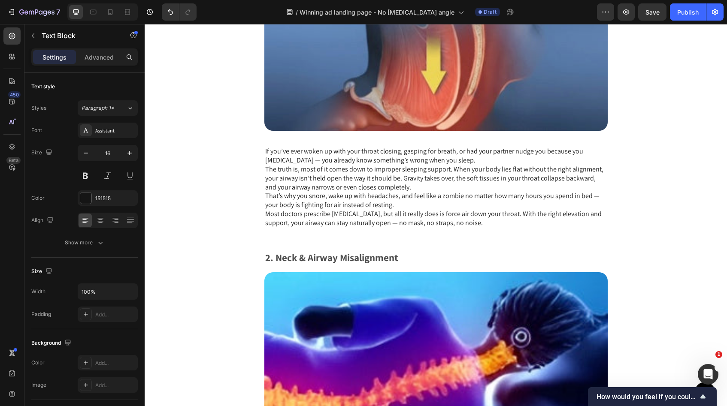
click at [455, 160] on p "If you’ve ever woken up with your throat closing, gasping for breath, or had yo…" at bounding box center [436, 156] width 342 height 18
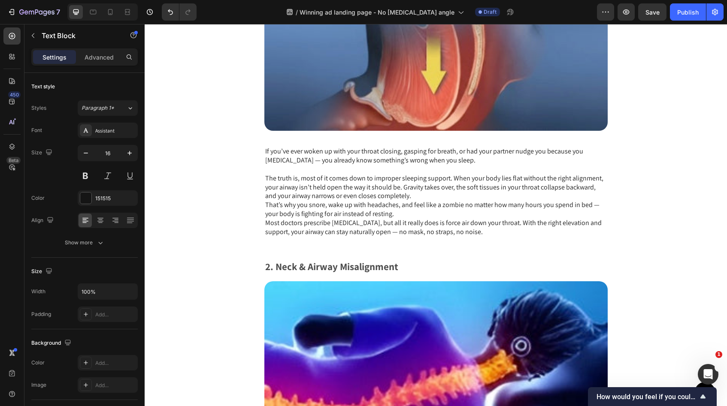
click at [400, 196] on p "The truth is, most of it comes down to improper sleeping support. When your bod…" at bounding box center [436, 187] width 342 height 27
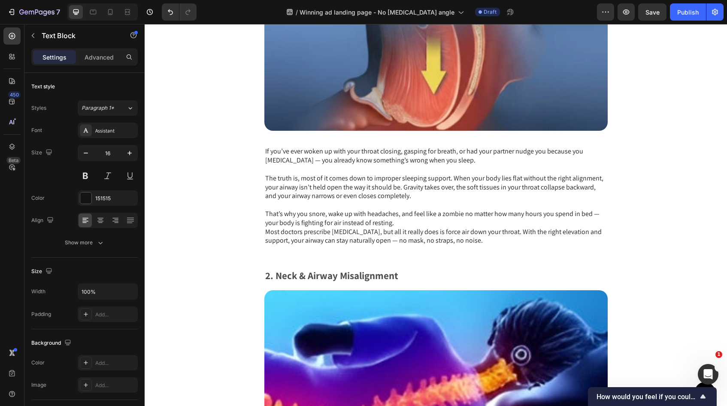
click at [396, 220] on p "That’s why you snore, wake up with headaches, and feel like a zombie no matter …" at bounding box center [436, 219] width 342 height 18
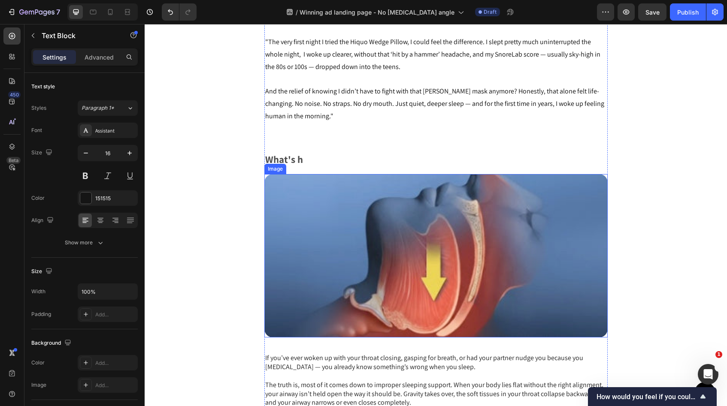
scroll to position [1142, 0]
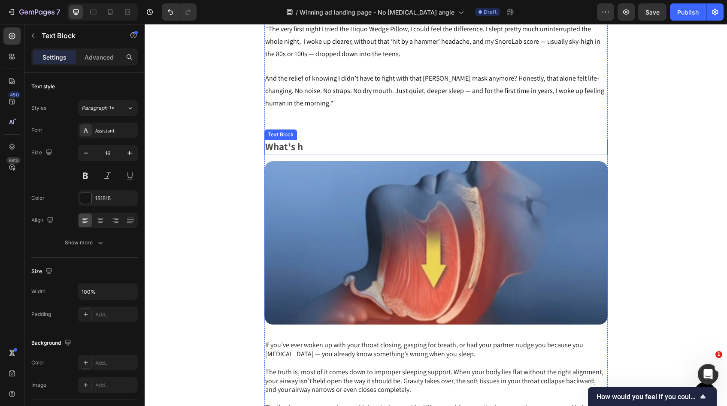
click at [297, 148] on p "What's h" at bounding box center [436, 147] width 342 height 13
drag, startPoint x: 300, startPoint y: 148, endPoint x: 264, endPoint y: 142, distance: 36.9
click at [265, 142] on p "What's h" at bounding box center [436, 147] width 342 height 13
click at [316, 153] on p "What's h" at bounding box center [436, 147] width 342 height 13
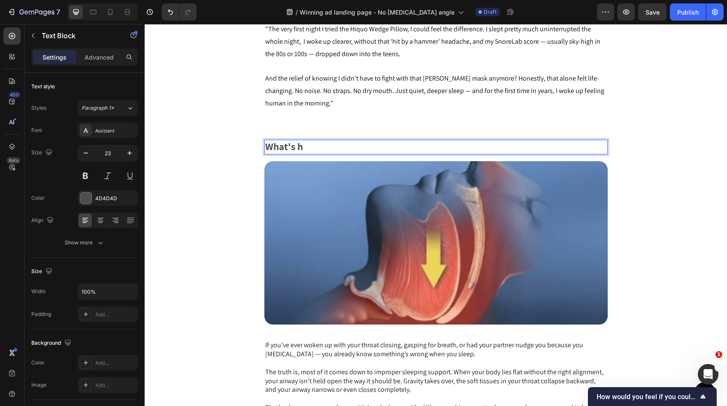
click at [303, 145] on p "What's h" at bounding box center [436, 147] width 342 height 13
click at [299, 145] on p "What's h" at bounding box center [436, 147] width 342 height 13
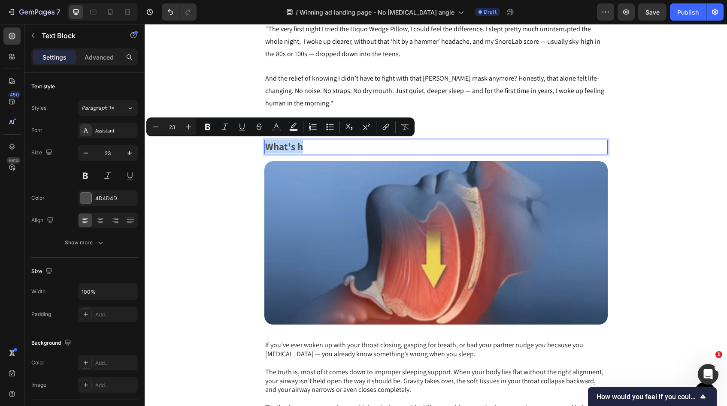
drag, startPoint x: 298, startPoint y: 148, endPoint x: 265, endPoint y: 145, distance: 33.1
click at [265, 145] on p "What's h" at bounding box center [436, 147] width 342 height 13
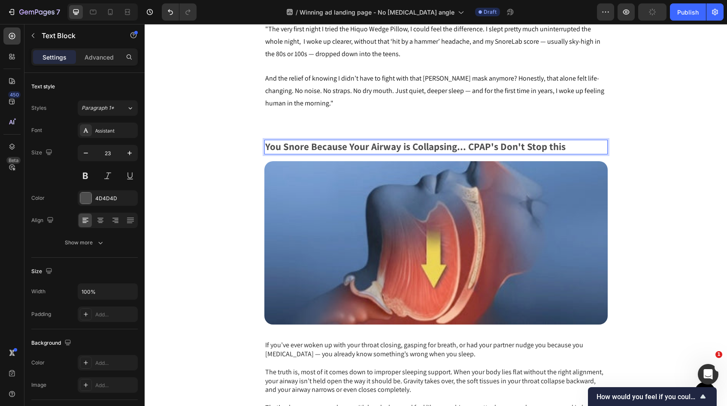
click at [571, 146] on p "You Snore Because Your Airway is Collapsing... CPAP's Don't Stop this" at bounding box center [436, 147] width 342 height 13
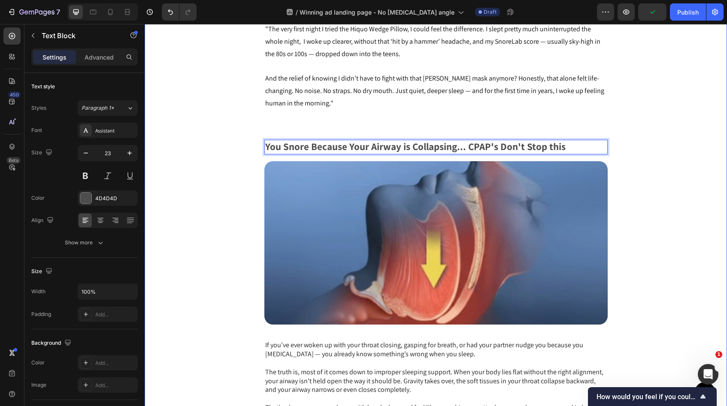
drag, startPoint x: 571, startPoint y: 146, endPoint x: 230, endPoint y: 147, distance: 341.2
click at [230, 147] on div "Why Sleeping at the Right Angle Could Be the Key to Snore-Free Nights and Deepe…" at bounding box center [436, 120] width 582 height 678
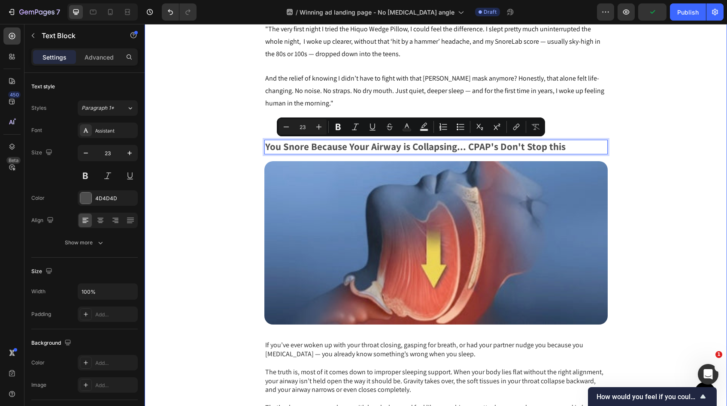
copy p "You Snore Because Your Airway is Collapsing... CPAP's Don't Stop this"
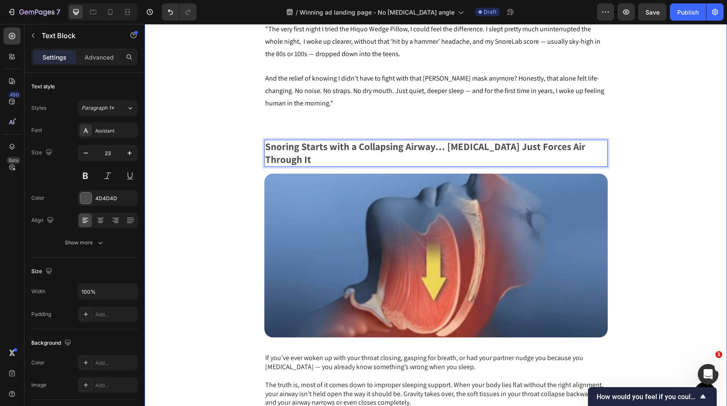
click at [646, 171] on div "Why Sleeping at the Right Angle Could Be the Key to Snore-Free Nights and Deepe…" at bounding box center [436, 126] width 582 height 691
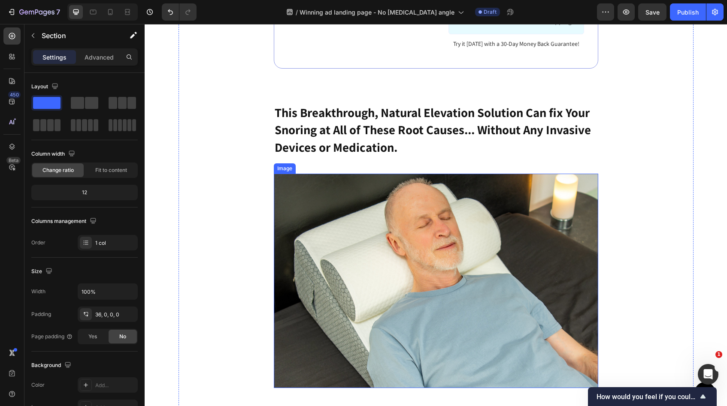
scroll to position [2503, 0]
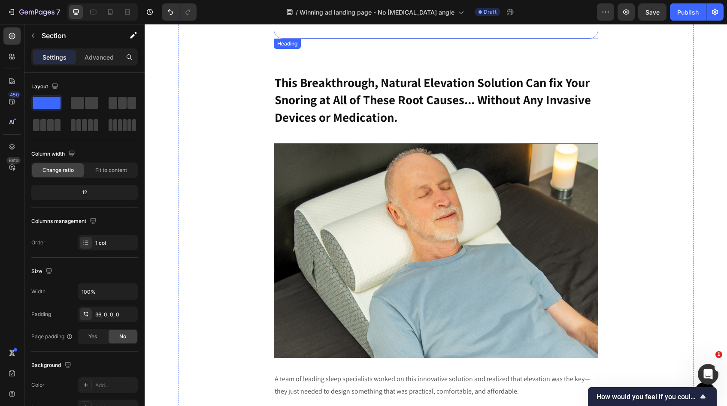
click at [394, 96] on strong "This Breakthrough, Natural Elevation Solution Can fix Your Snoring at All of Th…" at bounding box center [433, 99] width 316 height 51
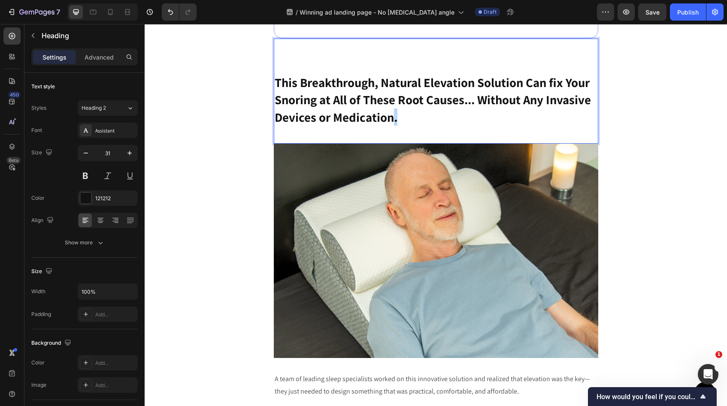
click at [393, 123] on strong "This Breakthrough, Natural Elevation Solution Can fix Your Snoring at All of Th…" at bounding box center [433, 99] width 316 height 51
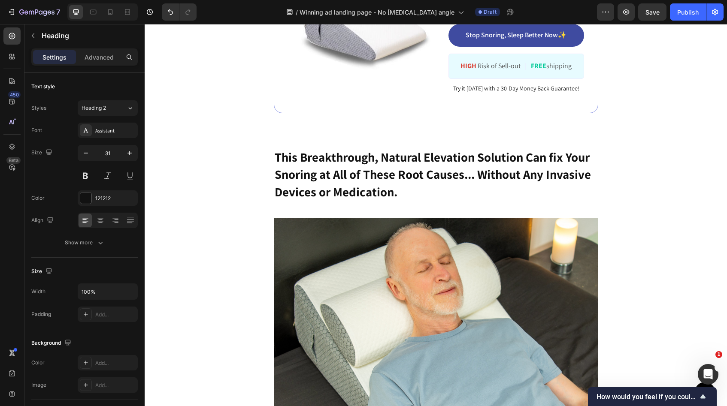
scroll to position [2443, 0]
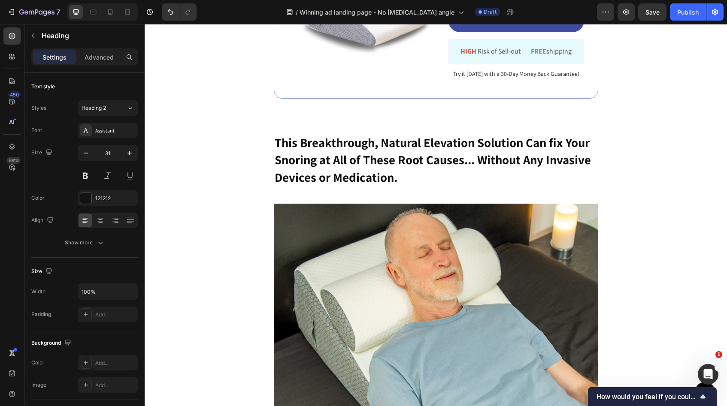
click at [397, 178] on p "⁠⁠⁠⁠⁠⁠⁠ This Breakthrough, Natural Elevation Solution Can fix Your Snoring at A…" at bounding box center [436, 152] width 323 height 104
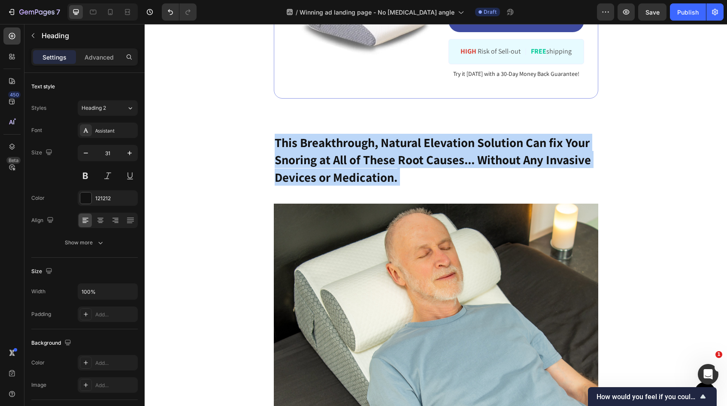
click at [397, 178] on p "This Breakthrough, Natural Elevation Solution Can fix Your Snoring at All of Th…" at bounding box center [436, 152] width 323 height 104
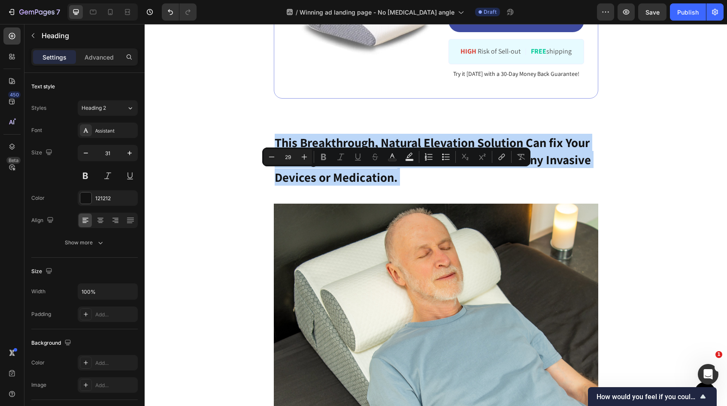
click at [397, 178] on p "This Breakthrough, Natural Elevation Solution Can fix Your Snoring at All of Th…" at bounding box center [436, 152] width 323 height 104
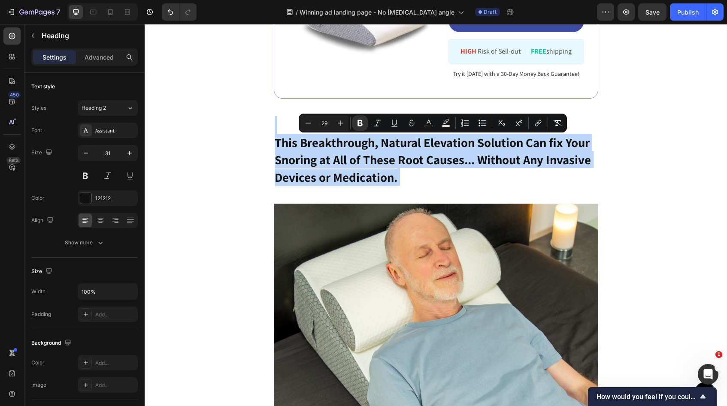
click at [393, 178] on strong "This Breakthrough, Natural Elevation Solution Can fix Your Snoring at All of Th…" at bounding box center [433, 159] width 316 height 51
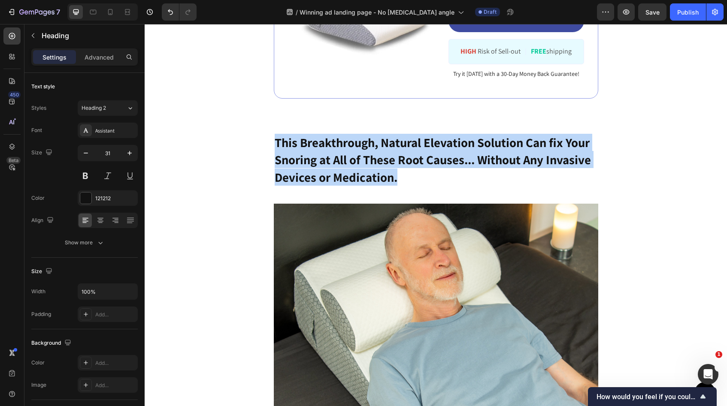
drag, startPoint x: 399, startPoint y: 182, endPoint x: 276, endPoint y: 143, distance: 129.1
click at [276, 143] on p "This Breakthrough, Natural Elevation Solution Can fix Your Snoring at All of Th…" at bounding box center [436, 152] width 323 height 104
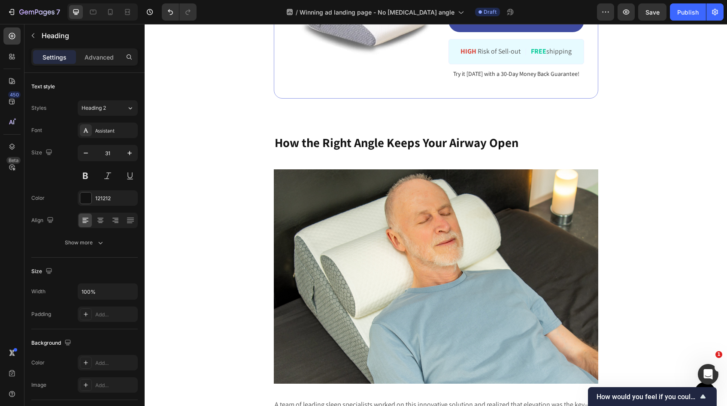
click at [383, 138] on strong "How the Right Angle Keeps Your Airway Open" at bounding box center [397, 142] width 244 height 16
click at [589, 144] on p "How the Right Angle of Elevation Keeps Your Airway Open" at bounding box center [436, 134] width 323 height 69
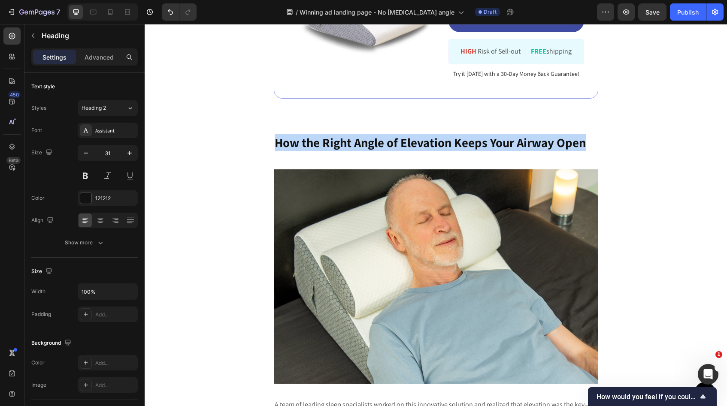
drag, startPoint x: 594, startPoint y: 145, endPoint x: 267, endPoint y: 152, distance: 327.6
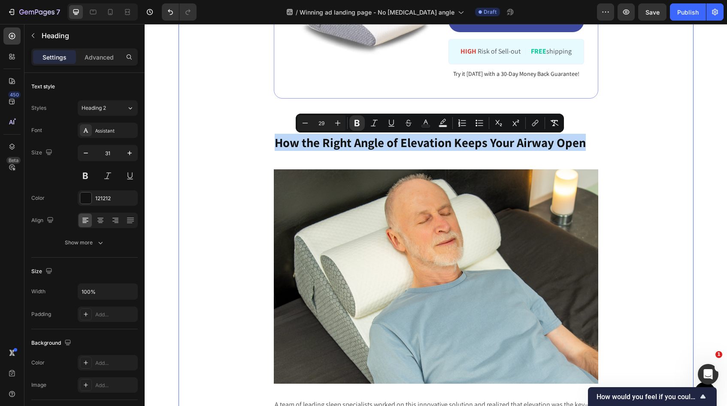
copy strong "How the Right Angle of Elevation Keeps Your Airway Open"
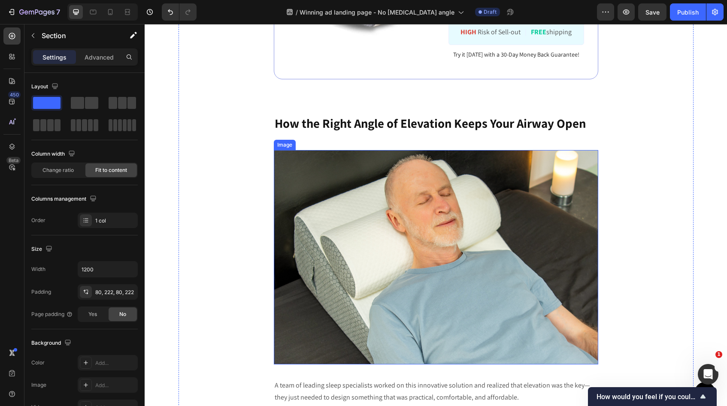
scroll to position [2465, 0]
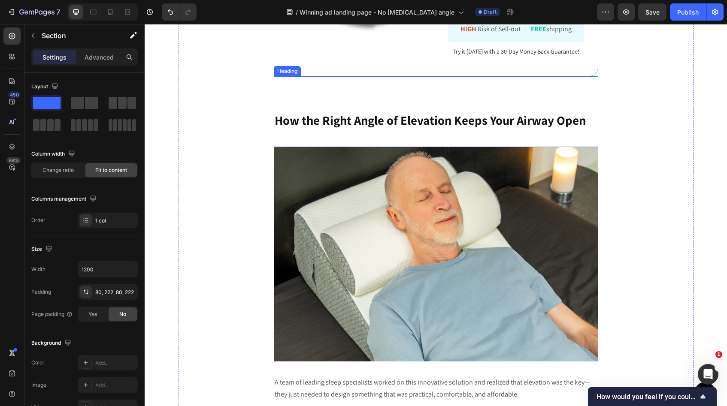
click at [278, 122] on strong "How the Right Angle of Elevation Keeps Your Airway Open" at bounding box center [430, 120] width 311 height 16
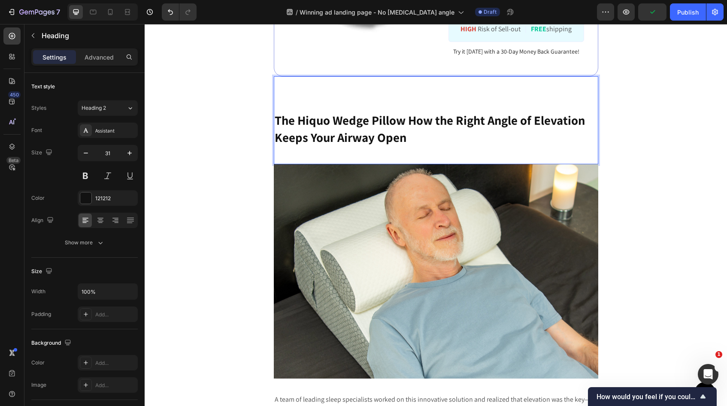
click at [433, 122] on strong "The Hiquo Wedge Pillow How the Right Angle of Elevation Keeps Your Airway Open" at bounding box center [430, 128] width 310 height 33
click at [401, 142] on strong "The Hiquo Wedge Pillow Uses the Right Angle of Elevation Keeps Your Airway Open" at bounding box center [431, 128] width 312 height 33
click at [411, 142] on p "The Hiquo Wedge Pillow Uses the Right Angle of Elevation Keeps Your Airway Open" at bounding box center [436, 120] width 323 height 86
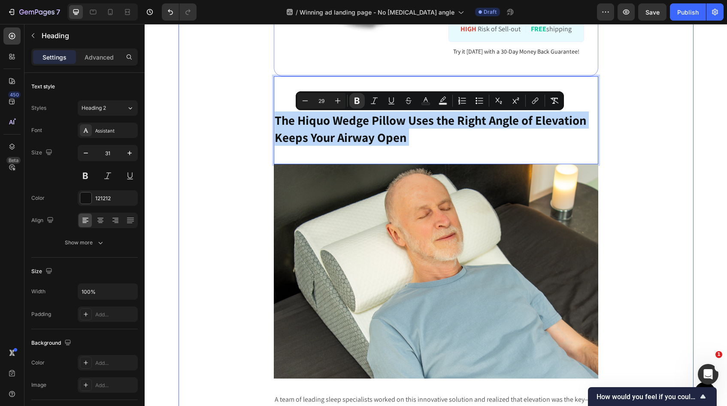
drag, startPoint x: 411, startPoint y: 142, endPoint x: 249, endPoint y: 119, distance: 163.8
copy p "The Hiquo Wedge Pillow Uses the Right Angle of Elevation Keeps Your Airway Open"
click at [407, 139] on p "The Hiquo Wedge Pillow Uses the Right Angle of Elevation Keeps Your Airway Open" at bounding box center [436, 120] width 323 height 86
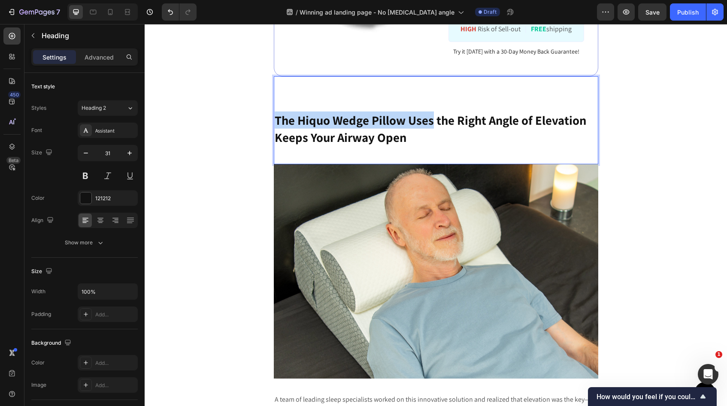
drag, startPoint x: 431, startPoint y: 121, endPoint x: 273, endPoint y: 119, distance: 157.5
click at [274, 119] on h2 "The Hiquo Wedge Pillow Uses the Right Angle of Elevation Keeps Your Airway Open" at bounding box center [436, 120] width 324 height 88
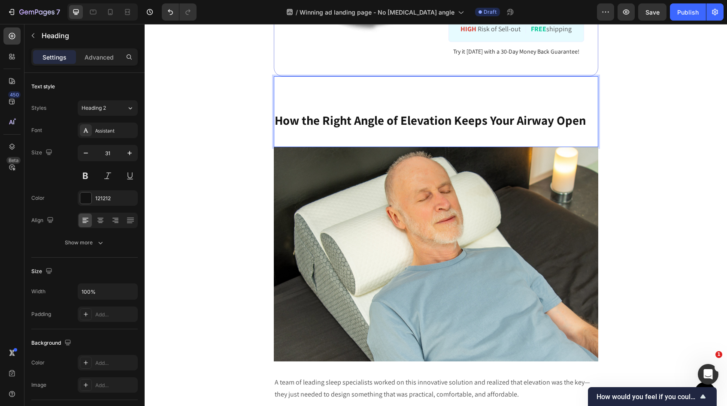
click at [305, 122] on strong "How the Right Angle of Elevation Keeps Your Airway Open" at bounding box center [430, 120] width 311 height 16
click at [594, 124] on p "How The Right Angle of Elevation Keeps Your Airway Open" at bounding box center [436, 111] width 323 height 69
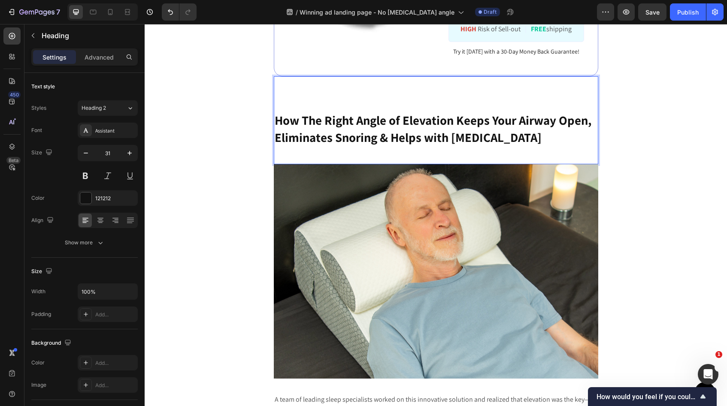
click at [531, 142] on p "How The Right Angle of Elevation Keeps Your Airway Open, Eliminates Snoring & H…" at bounding box center [436, 120] width 323 height 86
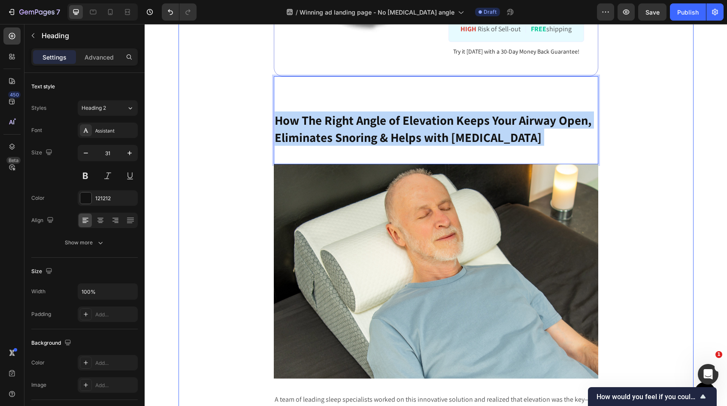
drag, startPoint x: 531, startPoint y: 142, endPoint x: 270, endPoint y: 119, distance: 262.4
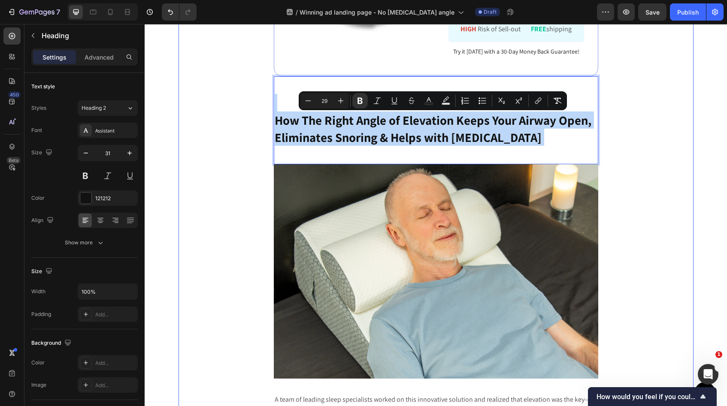
copy p "How The Right Angle of Elevation Keeps Your Airway Open, Eliminates Snoring & H…"
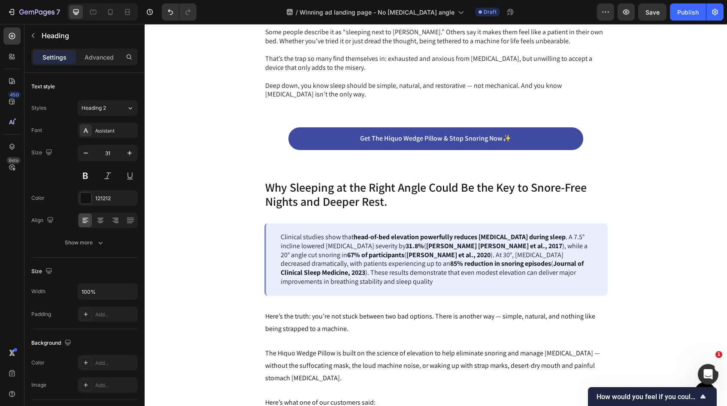
scroll to position [745, 0]
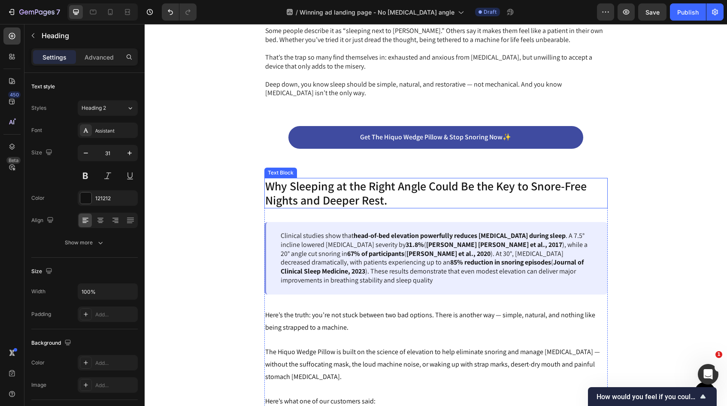
click at [399, 199] on p "Why Sleeping at the Right Angle Could Be the Key to Snore-Free Nights and Deepe…" at bounding box center [436, 193] width 342 height 29
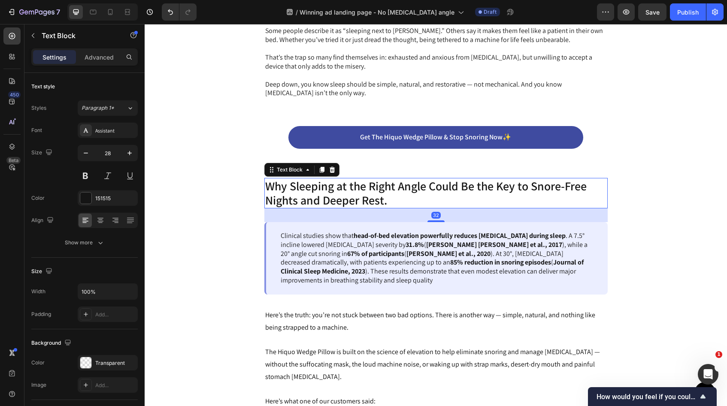
click at [391, 200] on p "Why Sleeping at the Right Angle Could Be the Key to Snore-Free Nights and Deepe…" at bounding box center [436, 193] width 342 height 29
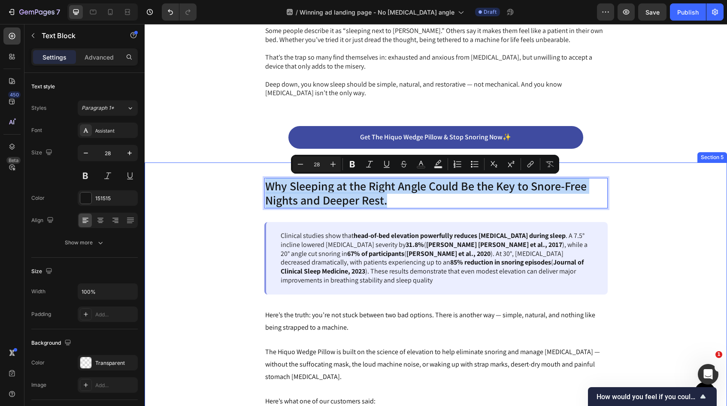
drag, startPoint x: 391, startPoint y: 200, endPoint x: 255, endPoint y: 183, distance: 136.7
copy p "Why Sleeping at the Right Angle Could Be the Key to Snore-Free Nights and Deepe…"
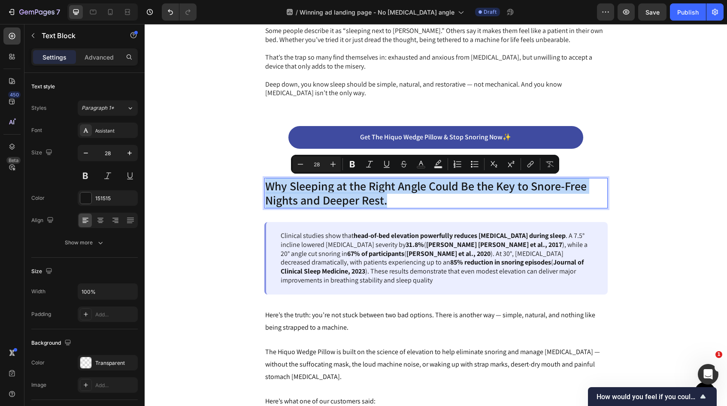
click at [291, 199] on p "Why Sleeping at the Right Angle Could Be the Key to Snore-Free Nights and Deepe…" at bounding box center [436, 193] width 342 height 29
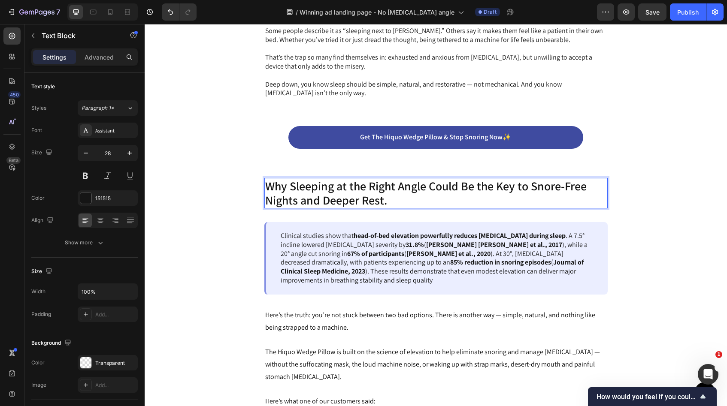
click at [291, 186] on p "Why Sleeping at the Right Angle Could Be the Key to Snore-Free Nights and Deepe…" at bounding box center [436, 193] width 342 height 29
drag, startPoint x: 291, startPoint y: 186, endPoint x: 265, endPoint y: 185, distance: 25.3
click at [265, 185] on p "Why Sleeping at the Right Angle Could Be the Key to Snore-Free Nights and Deepe…" at bounding box center [436, 193] width 342 height 29
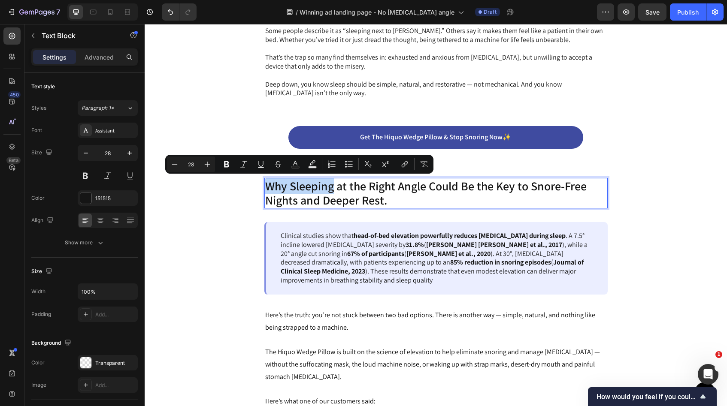
click at [284, 185] on p "Why Sleeping at the Right Angle Could Be the Key to Snore-Free Nights and Deepe…" at bounding box center [436, 193] width 342 height 29
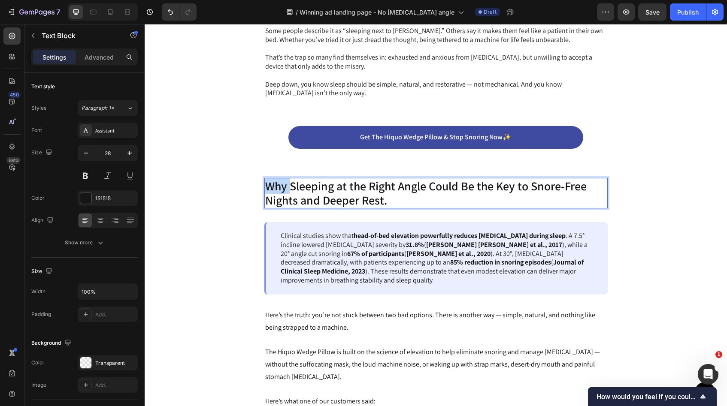
drag, startPoint x: 290, startPoint y: 187, endPoint x: 268, endPoint y: 184, distance: 22.5
click at [268, 184] on p "Why Sleeping at the Right Angle Could Be the Key to Snore-Free Nights and Deepe…" at bounding box center [436, 193] width 342 height 29
click at [370, 199] on p "Sleeping at the Right Angle Could Be the Key to Snore-Free Nights and Deeper Re…" at bounding box center [436, 193] width 342 height 29
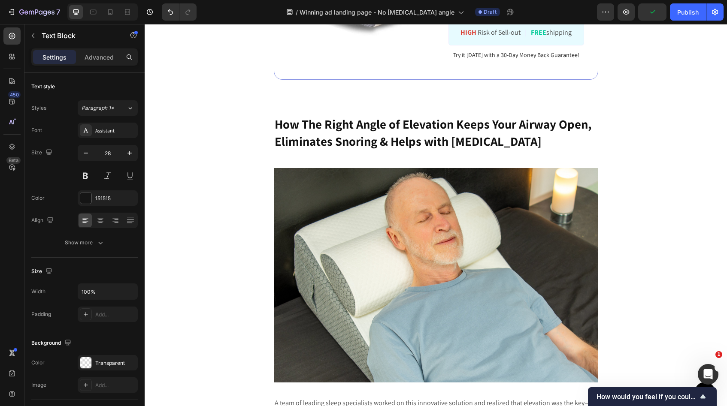
scroll to position [2293, 0]
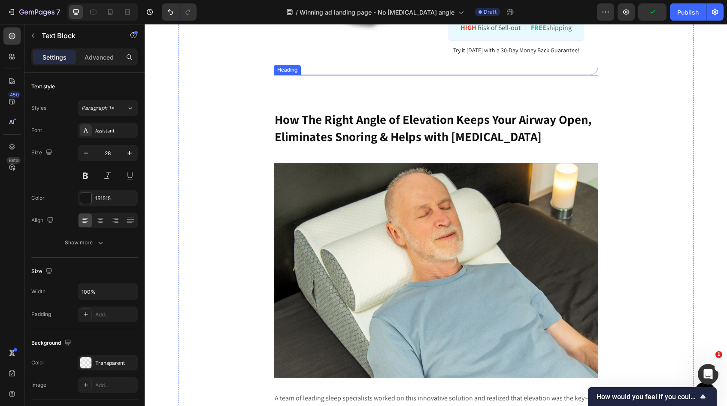
click at [518, 163] on h2 "How The Right Angle of Elevation Keeps Your Airway Open, Eliminates Snoring & H…" at bounding box center [436, 119] width 324 height 88
click at [521, 163] on h2 "How The Right Angle of Elevation Keeps Your Airway Open, Eliminates Snoring & H…" at bounding box center [436, 119] width 324 height 88
click at [519, 162] on p "How The Right Angle of Elevation Keeps Your Airway Open, Eliminates Snoring & H…" at bounding box center [436, 119] width 323 height 86
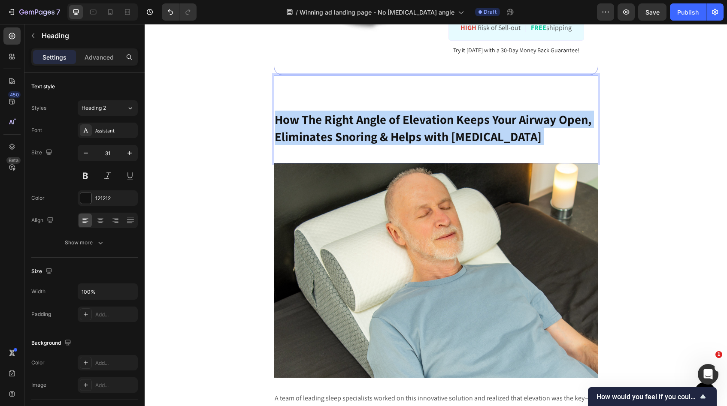
click at [519, 162] on p "How The Right Angle of Elevation Keeps Your Airway Open, Eliminates Snoring & H…" at bounding box center [436, 119] width 323 height 86
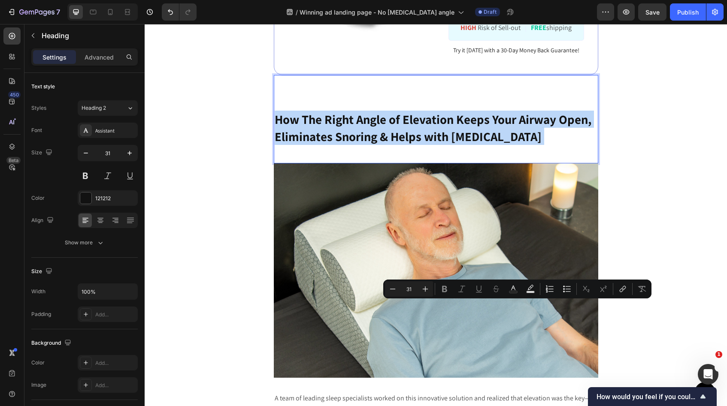
type input "29"
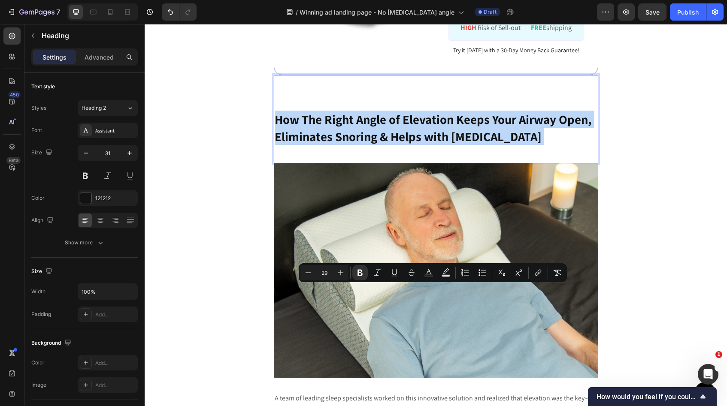
drag, startPoint x: 519, startPoint y: 311, endPoint x: 507, endPoint y: 310, distance: 12.0
click at [507, 162] on p "How The Right Angle of Elevation Keeps Your Airway Open, Eliminates Snoring & H…" at bounding box center [436, 119] width 323 height 86
click at [521, 162] on p "How The Right Angle of Elevation Keeps Your Airway Open, Eliminates Snoring & H…" at bounding box center [436, 119] width 323 height 86
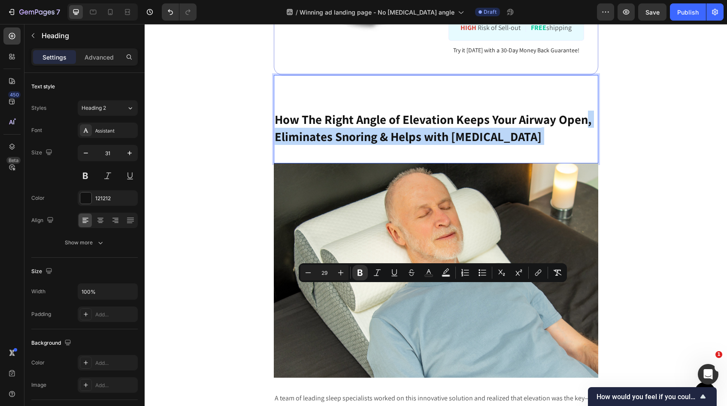
drag, startPoint x: 521, startPoint y: 311, endPoint x: 590, endPoint y: 296, distance: 69.9
click at [590, 162] on p "How The Right Angle of Elevation Keeps Your Airway Open, Eliminates Snoring & H…" at bounding box center [436, 119] width 323 height 86
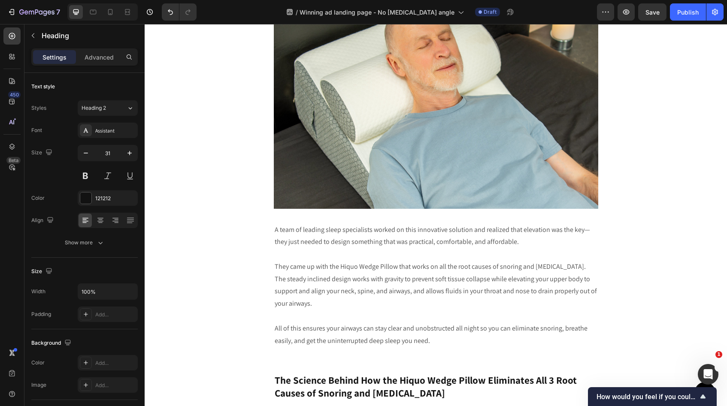
scroll to position [2640, 0]
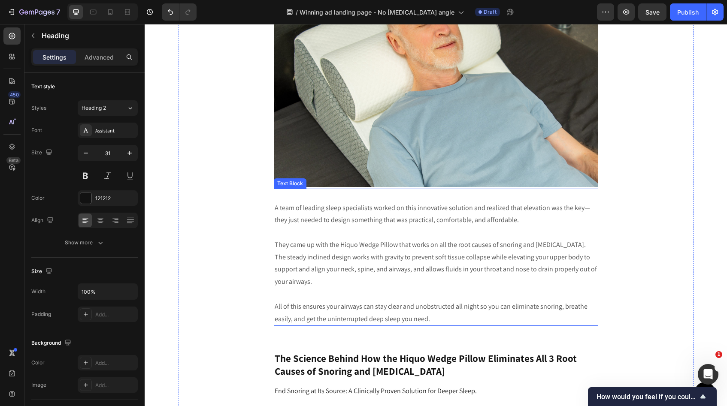
click at [451, 300] on p at bounding box center [436, 294] width 322 height 12
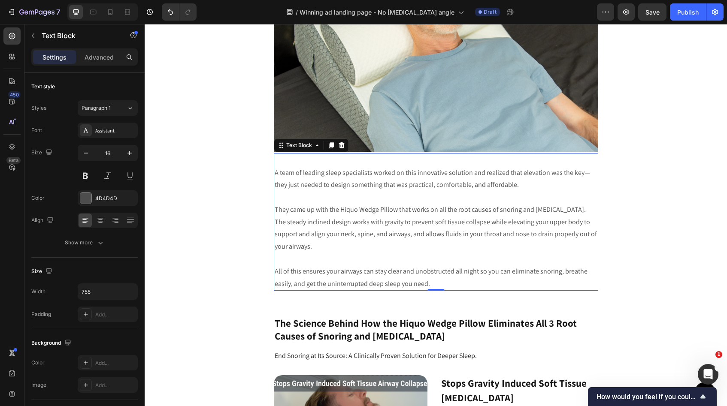
scroll to position [2753, 0]
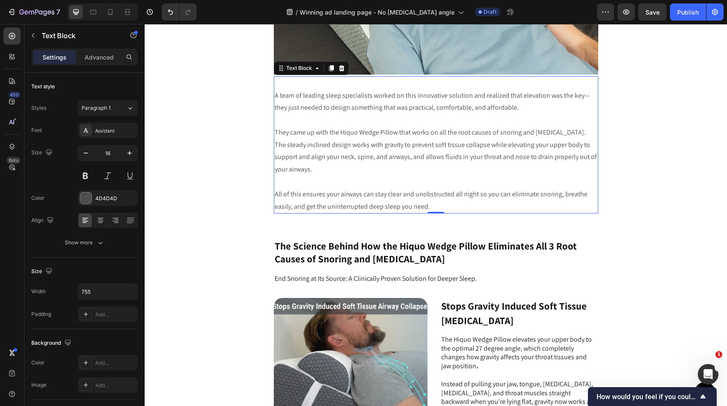
click at [434, 210] on p "All of this ensures your airways can stay clear and unobstructed all night so y…" at bounding box center [436, 200] width 322 height 25
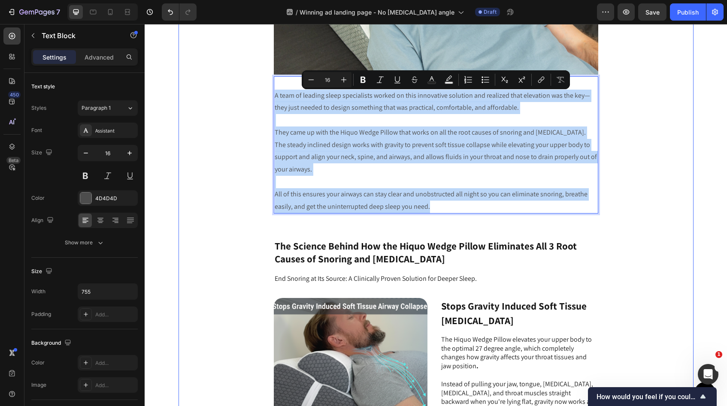
drag, startPoint x: 430, startPoint y: 209, endPoint x: 273, endPoint y: 96, distance: 193.4
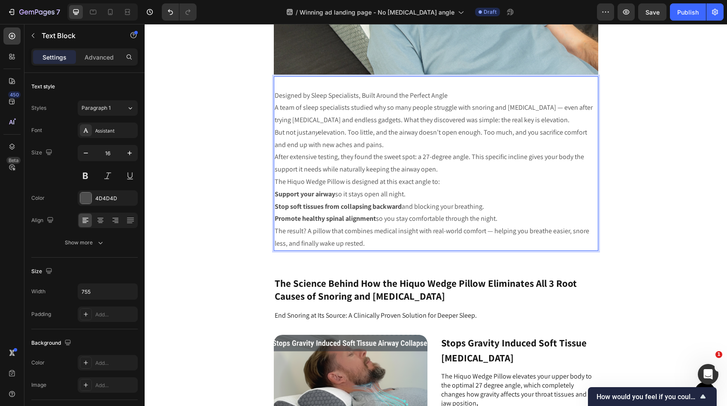
click at [446, 187] on p "The Hiquo Wedge Pillow is designed at this exact angle to:" at bounding box center [436, 182] width 322 height 12
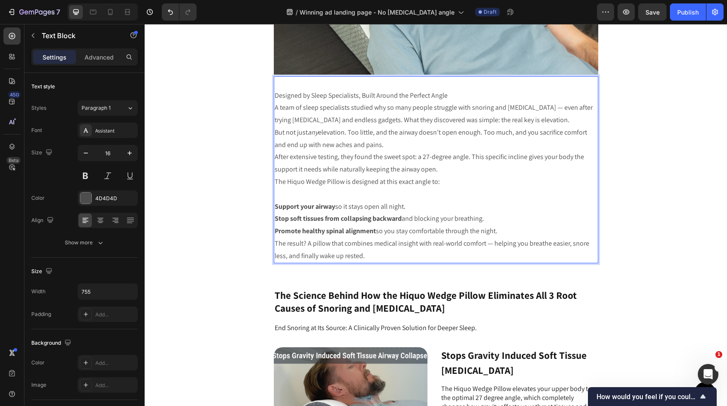
click at [446, 174] on p "After extensive testing, they found the sweet spot: a 27-degree angle. This spe…" at bounding box center [436, 163] width 322 height 25
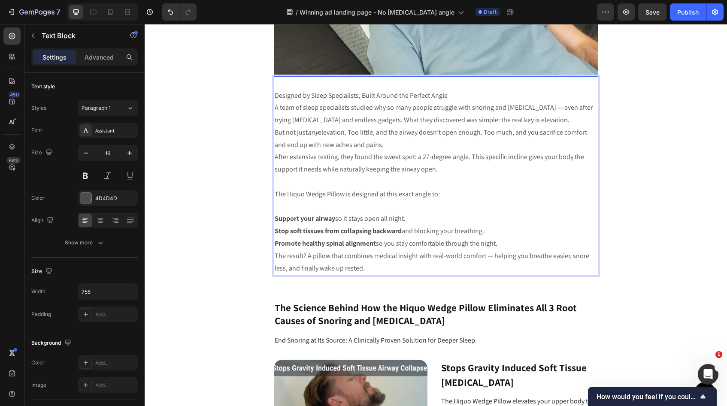
click at [503, 246] on p "Promote healthy spinal alignment so you stay comfortable through the night." at bounding box center [436, 244] width 322 height 12
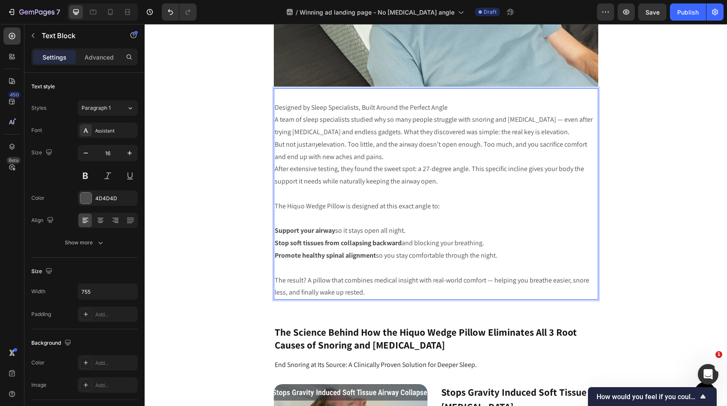
scroll to position [2723, 0]
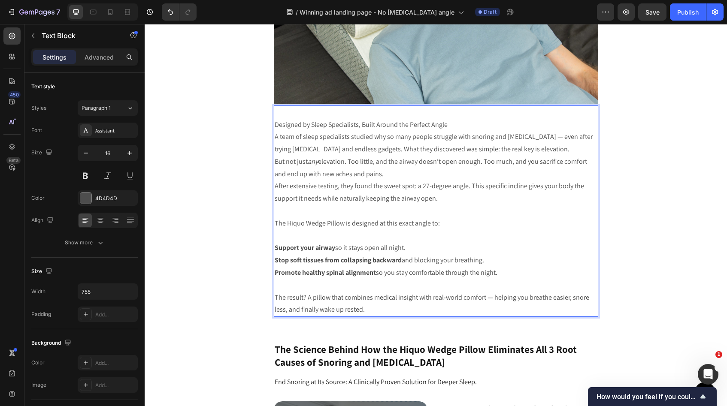
click at [276, 139] on p "A team of sleep specialists studied why so many people struggle with snoring an…" at bounding box center [436, 143] width 322 height 25
drag, startPoint x: 448, startPoint y: 125, endPoint x: 271, endPoint y: 124, distance: 176.8
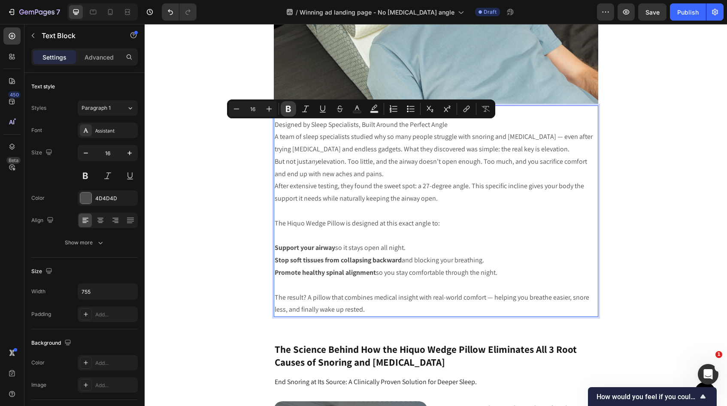
click at [286, 108] on icon "Editor contextual toolbar" at bounding box center [288, 109] width 5 height 6
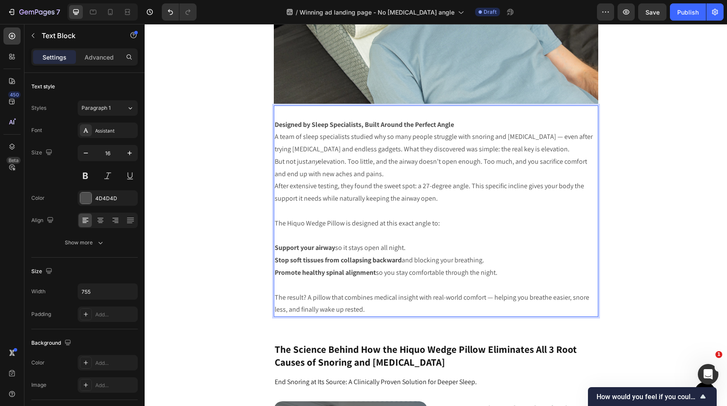
click at [467, 126] on p "Designed by Sleep Specialists, Built Around the Perfect Angle" at bounding box center [436, 125] width 322 height 12
drag, startPoint x: 467, startPoint y: 126, endPoint x: 270, endPoint y: 128, distance: 197.0
click at [294, 126] on strong "Designed by Sleep Specialists, Built Around the Perfect Angle" at bounding box center [364, 124] width 179 height 9
click at [453, 126] on strong "Designed by Sleep Specialists, Built Around the Perfect Angle" at bounding box center [364, 124] width 179 height 9
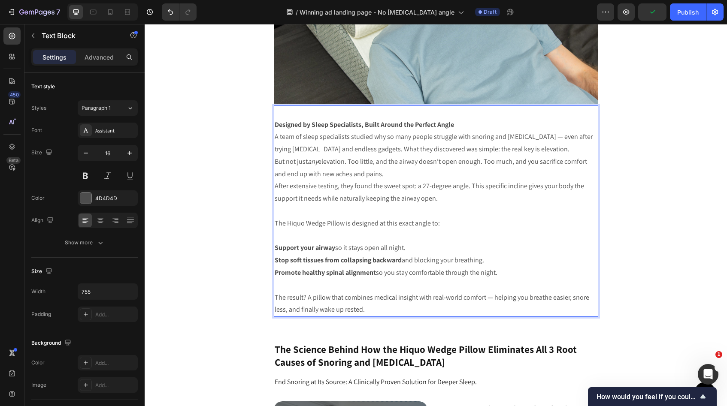
drag, startPoint x: 460, startPoint y: 126, endPoint x: 296, endPoint y: 126, distance: 164.0
click at [296, 126] on p "Designed by Sleep Specialists, Built Around the Perfect Angle" at bounding box center [436, 125] width 322 height 12
click at [470, 118] on p "Rich Text Editor. Editing area: main" at bounding box center [436, 112] width 322 height 12
click at [455, 126] on p "Designed by Sleep Specialists, Built Around the Perfect Angle" at bounding box center [436, 125] width 322 height 12
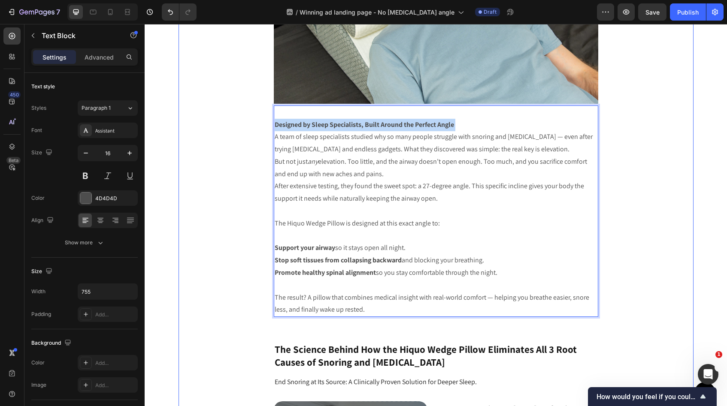
drag, startPoint x: 455, startPoint y: 126, endPoint x: 264, endPoint y: 123, distance: 190.6
click at [310, 129] on strong "Designed by Sleep Specialists, Built Around the Perfect Angle" at bounding box center [364, 124] width 179 height 9
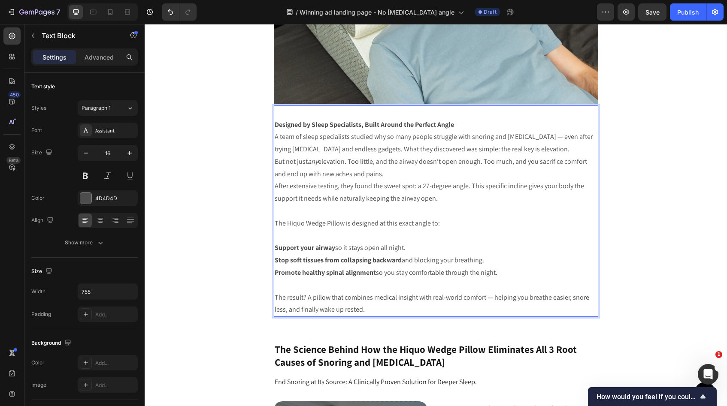
click at [455, 126] on p "Designed by Sleep Specialists, Built Around the Perfect Angle" at bounding box center [436, 125] width 322 height 12
click at [454, 126] on strong "Designed by Sleep Specialists, Built Around the Perfect Angle" at bounding box center [364, 124] width 179 height 9
click at [443, 126] on strong "Designed by Sleep Specialists, Built Around the Perfect Angle" at bounding box center [364, 124] width 179 height 9
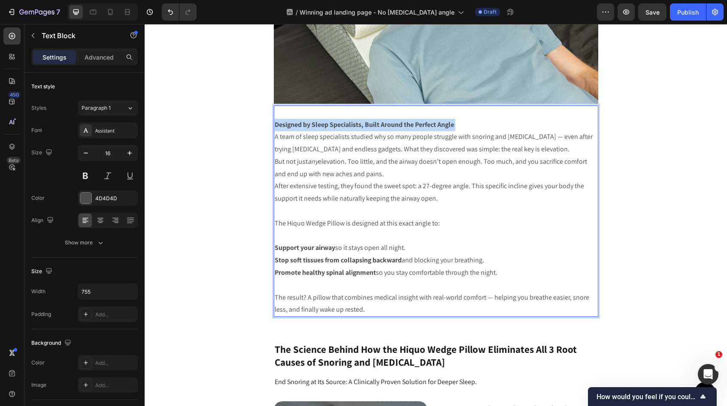
click at [574, 130] on p "Designed by Sleep Specialists, Built Around the Perfect Angle" at bounding box center [436, 125] width 322 height 12
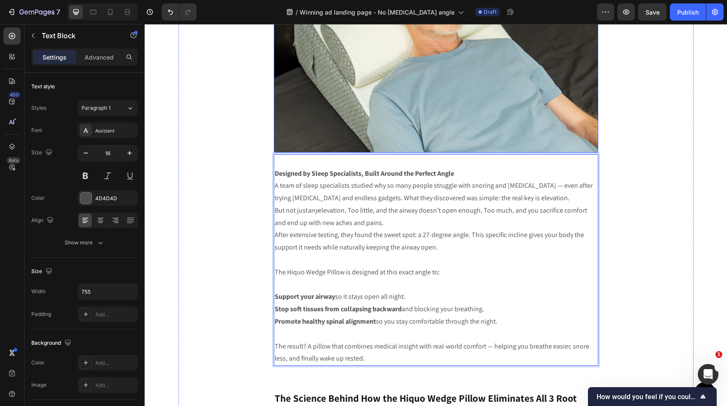
scroll to position [2675, 0]
click at [457, 178] on p "Designed by Sleep Specialists, Built Around the Perfect Angle" at bounding box center [436, 173] width 322 height 12
drag, startPoint x: 456, startPoint y: 176, endPoint x: 273, endPoint y: 170, distance: 182.9
click at [275, 170] on p "Designed by Sleep Specialists, Built Around the Perfect Angle" at bounding box center [436, 173] width 322 height 12
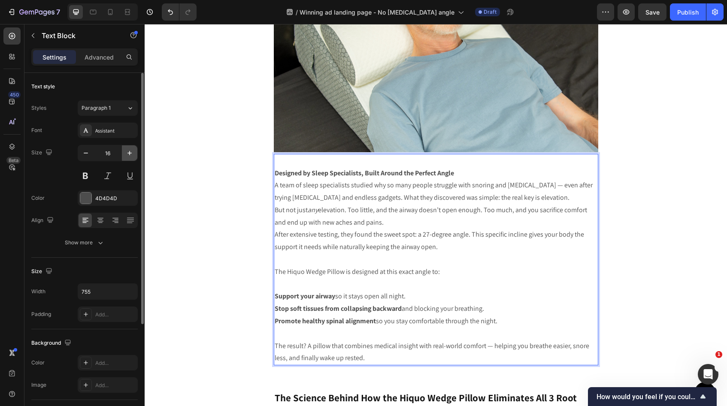
click at [130, 158] on button "button" at bounding box center [129, 153] width 15 height 15
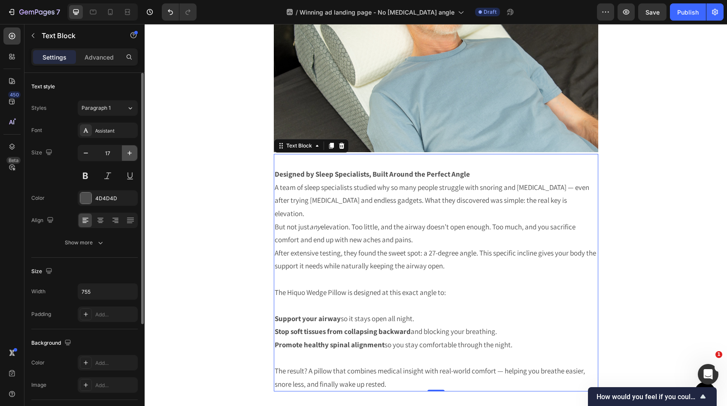
click at [130, 158] on button "button" at bounding box center [129, 153] width 15 height 15
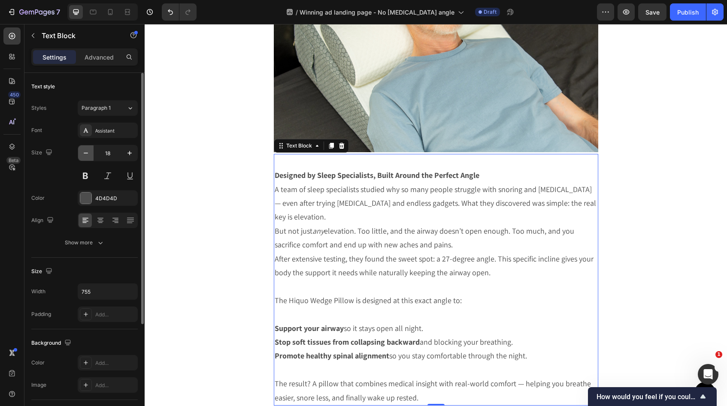
click at [88, 156] on icon "button" at bounding box center [86, 153] width 9 height 9
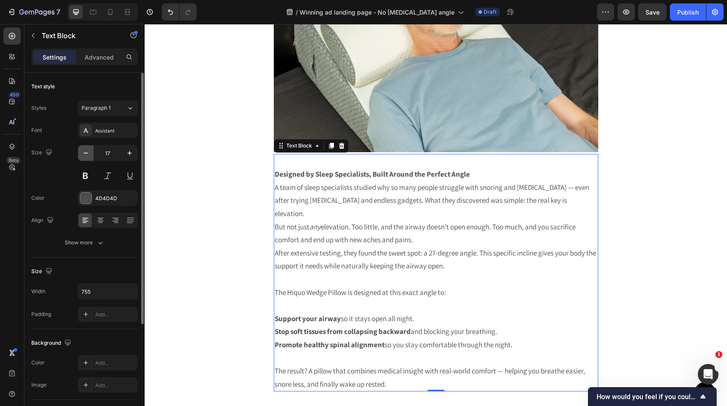
click at [88, 156] on icon "button" at bounding box center [86, 153] width 9 height 9
type input "16"
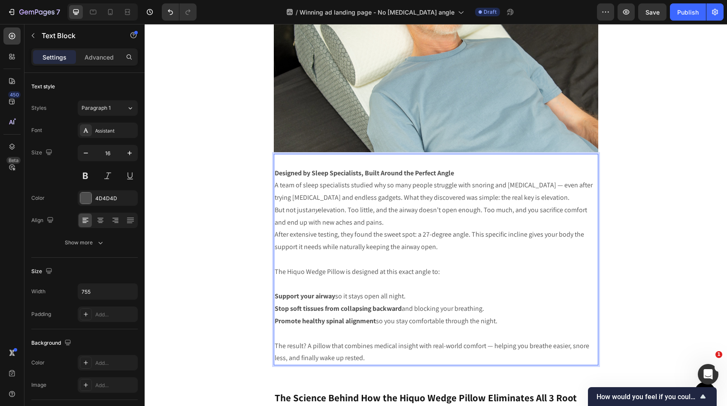
click at [463, 177] on p "Designed by Sleep Specialists, Built Around the Perfect Angle" at bounding box center [436, 173] width 322 height 12
click at [459, 176] on p "Designed by Sleep Specialists, Built Around the Perfect Angle" at bounding box center [436, 173] width 322 height 12
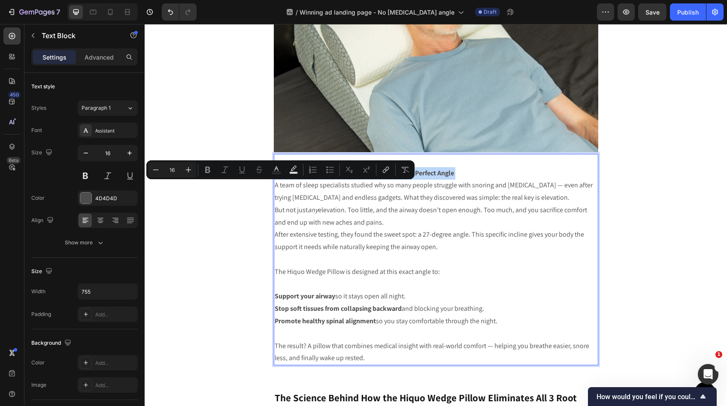
click at [455, 176] on p "Designed by Sleep Specialists, Built Around the Perfect Angle" at bounding box center [436, 173] width 322 height 12
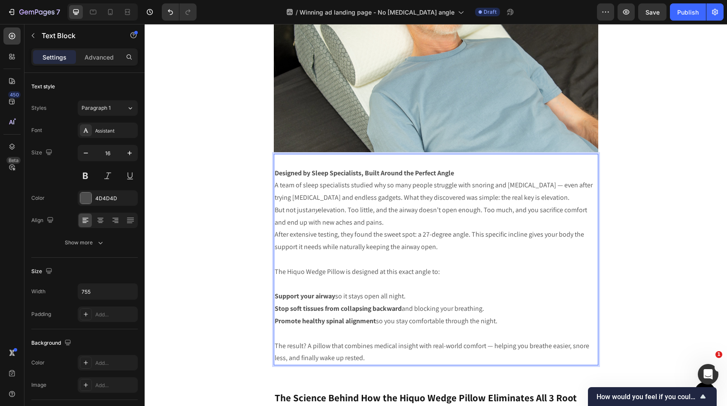
click at [454, 176] on strong "Designed by Sleep Specialists, Built Around the Perfect Angle" at bounding box center [364, 173] width 179 height 9
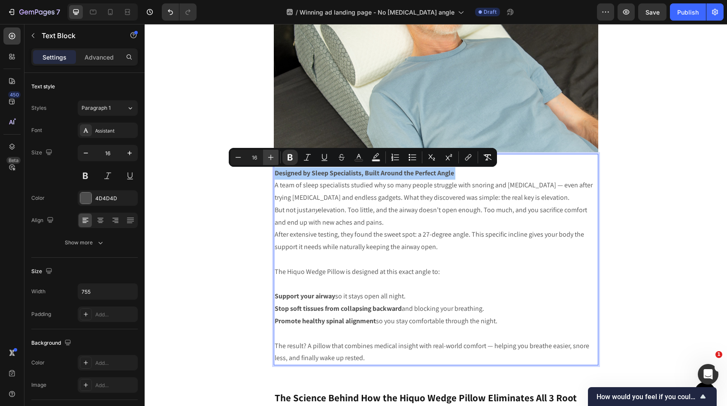
click at [271, 159] on icon "Editor contextual toolbar" at bounding box center [271, 157] width 9 height 9
click at [271, 159] on icon "Editor contextual toolbar" at bounding box center [271, 158] width 6 height 6
click at [271, 159] on icon "Editor contextual toolbar" at bounding box center [271, 157] width 9 height 9
type input "19"
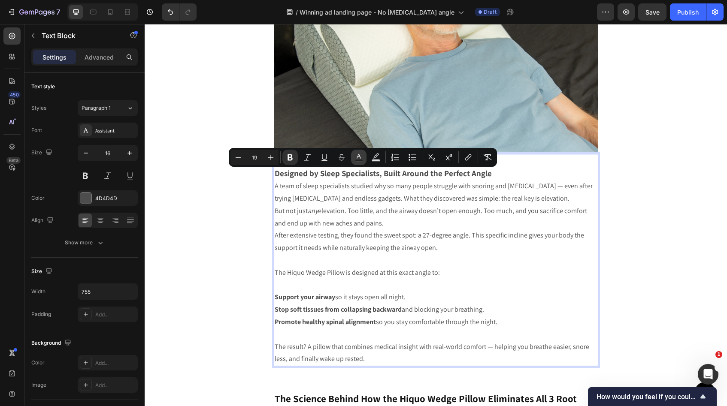
click at [355, 160] on icon "Editor contextual toolbar" at bounding box center [359, 157] width 9 height 9
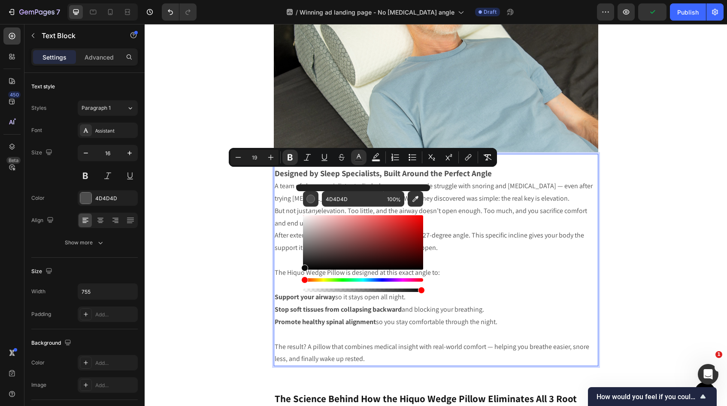
drag, startPoint x: 306, startPoint y: 256, endPoint x: 302, endPoint y: 267, distance: 12.5
click at [302, 267] on div "Editor contextual toolbar" at bounding box center [304, 268] width 7 height 7
type input "0A0A0A"
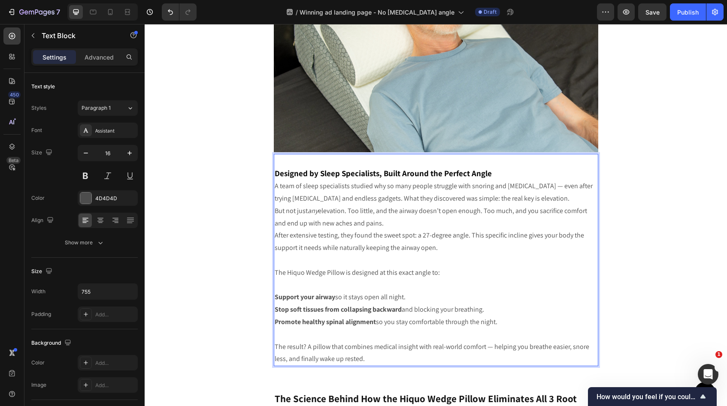
click at [504, 183] on p "A team of sleep specialists studied why so many people struggle with snoring an…" at bounding box center [436, 192] width 322 height 25
click at [493, 174] on p "Designed by Sleep Specialists, Built Around the Perfect Angle" at bounding box center [436, 173] width 322 height 13
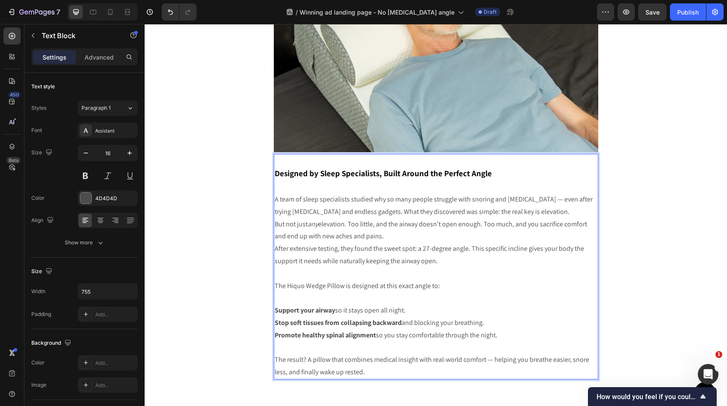
click at [516, 215] on p "A team of sleep specialists studied why so many people struggle with snoring an…" at bounding box center [436, 206] width 322 height 25
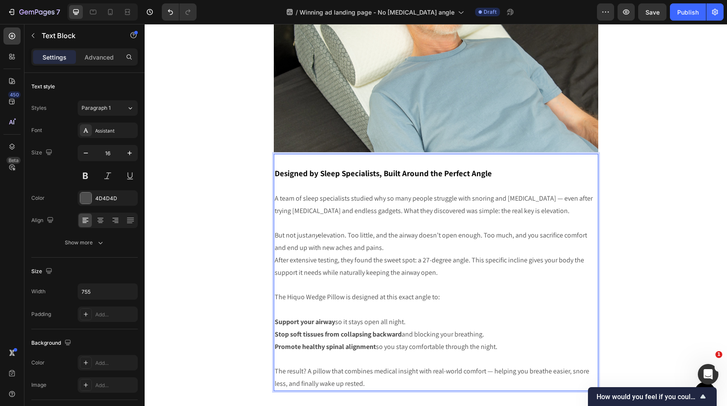
click at [391, 250] on p "But not just any elevation. Too little, and the airway doesn’t open enough. Too…" at bounding box center [436, 242] width 322 height 25
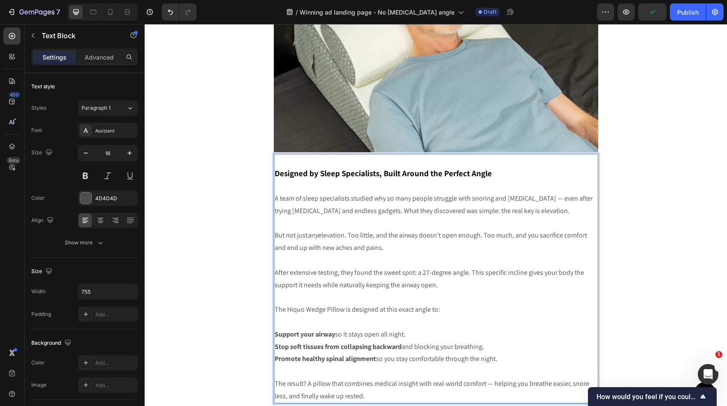
click at [452, 296] on p "Rich Text Editor. Editing area: main" at bounding box center [436, 297] width 322 height 12
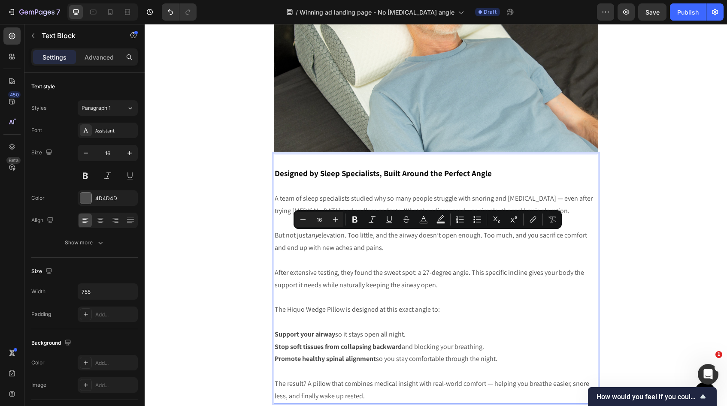
drag, startPoint x: 384, startPoint y: 249, endPoint x: 564, endPoint y: 237, distance: 180.2
click at [564, 237] on p "But not just any elevation. Too little, and the airway doesn’t open enough. Too…" at bounding box center [436, 242] width 322 height 25
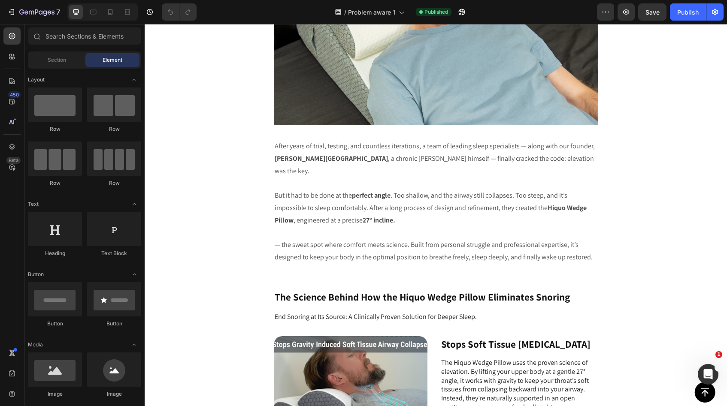
scroll to position [2222, 0]
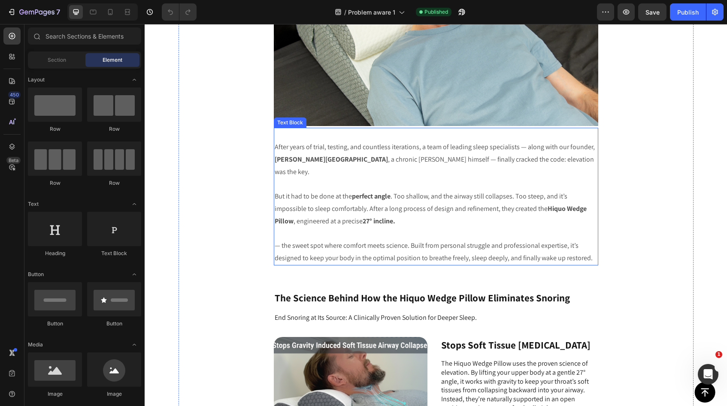
click at [376, 228] on p at bounding box center [436, 234] width 322 height 12
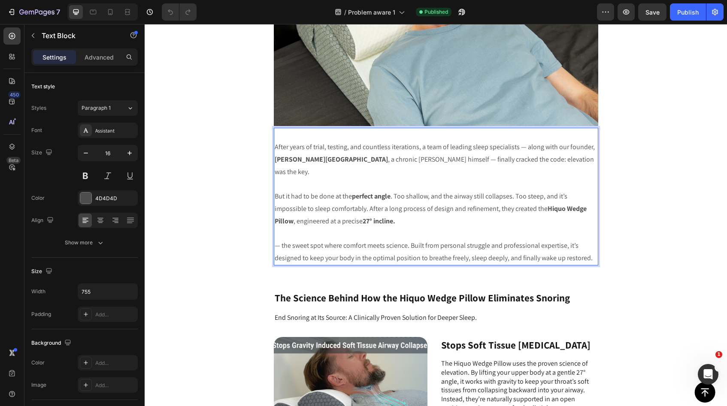
click at [590, 240] on p "— the sweet spot where comfort meets science. Built from personal struggle and …" at bounding box center [436, 252] width 322 height 25
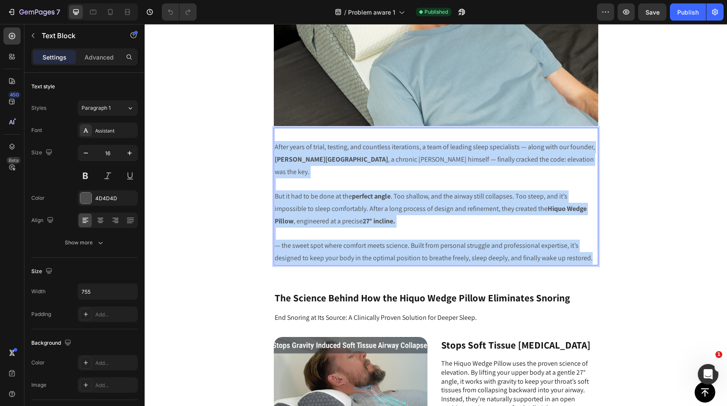
drag, startPoint x: 589, startPoint y: 229, endPoint x: 276, endPoint y: 131, distance: 327.7
click at [276, 131] on div "After years of trial, testing, and countless iterations, a team of leading slee…" at bounding box center [436, 197] width 324 height 138
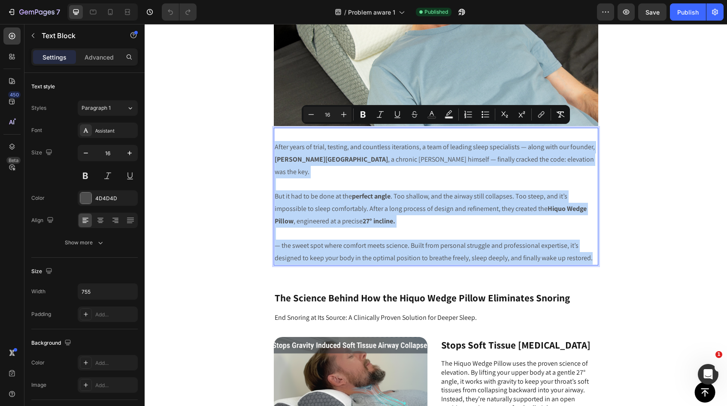
copy div "After years of trial, testing, and countless iterations, a team of leading slee…"
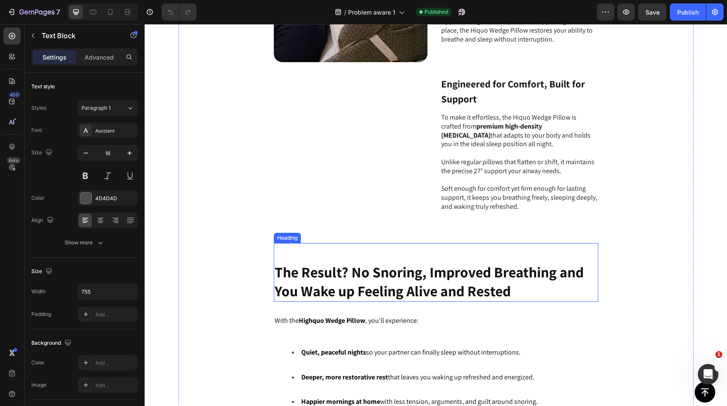
scroll to position [2825, 0]
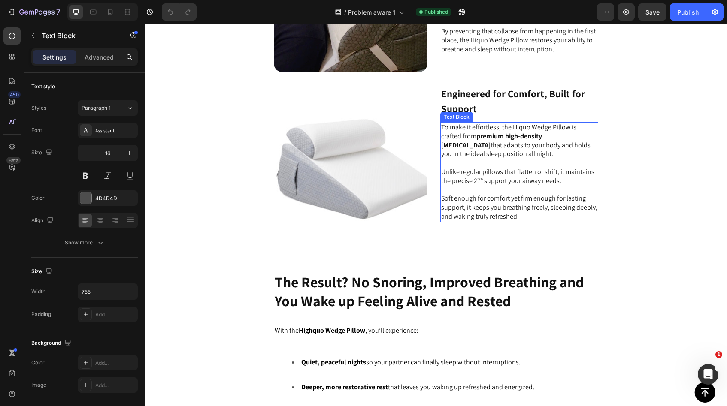
click at [521, 194] on div "To make it effortless, the Hiquo Wedge Pillow is crafted from premium high-dens…" at bounding box center [519, 172] width 158 height 100
click at [518, 194] on p "Soft enough for comfort yet firm enough for lasting support, it keeps you breat…" at bounding box center [519, 207] width 156 height 27
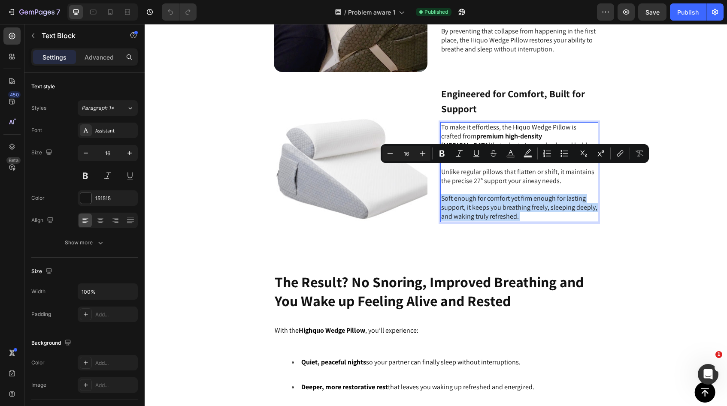
drag, startPoint x: 518, startPoint y: 189, endPoint x: 470, endPoint y: 128, distance: 77.6
click at [470, 128] on div "To make it effortless, the Hiquo Wedge Pillow is crafted from premium high-dens…" at bounding box center [519, 172] width 158 height 100
click at [515, 194] on p "Soft enough for comfort yet firm enough for lasting support, it keeps you breat…" at bounding box center [519, 207] width 156 height 27
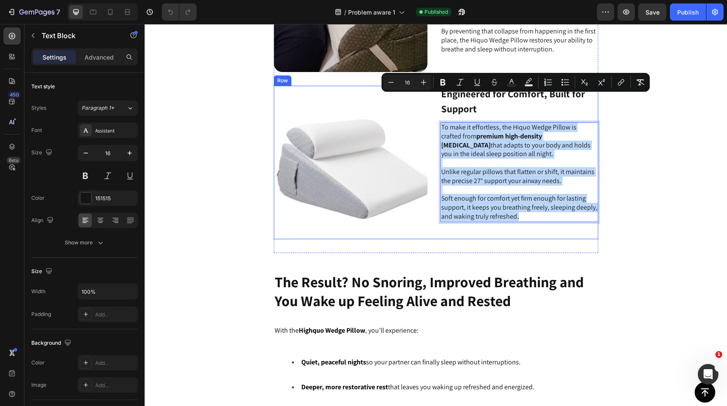
drag, startPoint x: 517, startPoint y: 189, endPoint x: 433, endPoint y: 100, distance: 122.4
click at [433, 100] on div "Image Engineered for Comfort, Built for Support Text Block To make it effortles…" at bounding box center [436, 163] width 324 height 154
copy div "To make it effortless, the Hiquo Wedge Pillow is crafted from premium high-dens…"
click at [489, 168] on p "Unlike regular pillows that flatten or shift, it maintains the precise 27° supp…" at bounding box center [519, 177] width 156 height 18
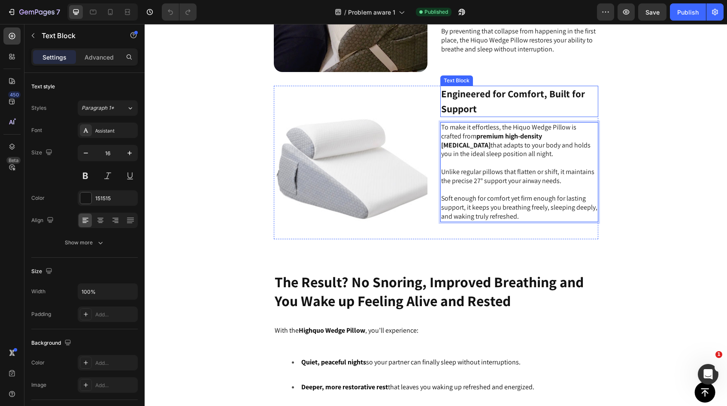
click at [478, 87] on p "Engineered for Comfort, Built for Support" at bounding box center [519, 102] width 156 height 30
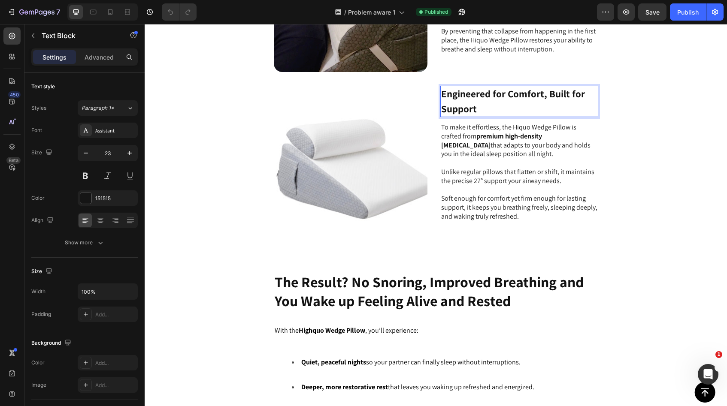
click at [478, 87] on p "Engineered for Comfort, Built for Support" at bounding box center [519, 102] width 156 height 30
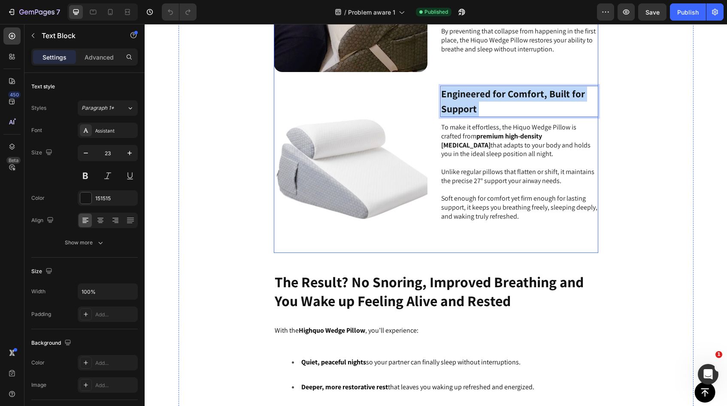
drag, startPoint x: 477, startPoint y: 84, endPoint x: 443, endPoint y: 58, distance: 43.2
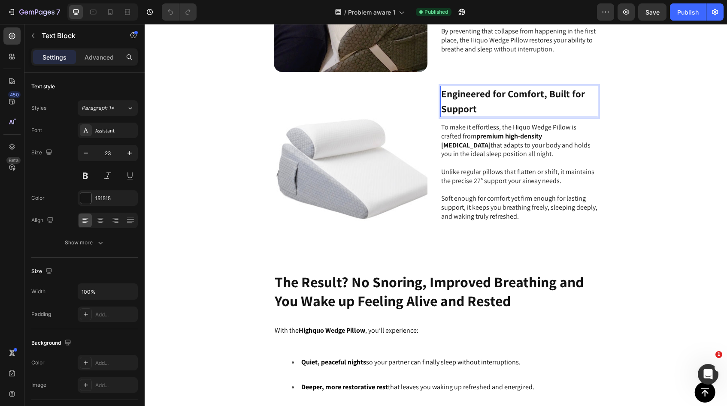
click at [470, 88] on p "Engineered for Comfort, Built for Support" at bounding box center [519, 102] width 156 height 30
drag, startPoint x: 473, startPoint y: 83, endPoint x: 438, endPoint y: 70, distance: 37.6
click at [441, 87] on p "Engineered for Comfort, Built for Support" at bounding box center [519, 102] width 156 height 30
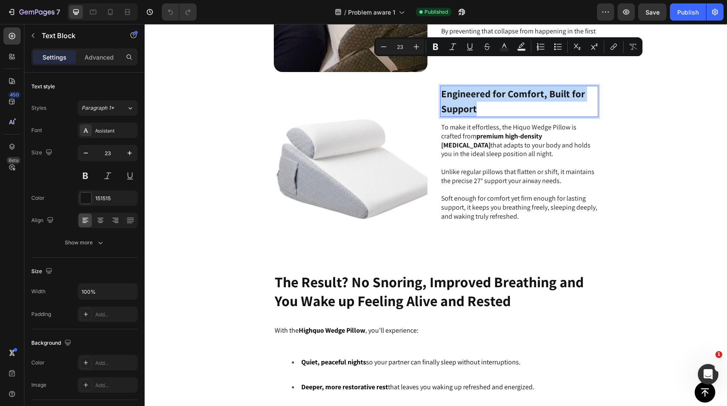
copy p "Engineered for Comfort, Built for Support"
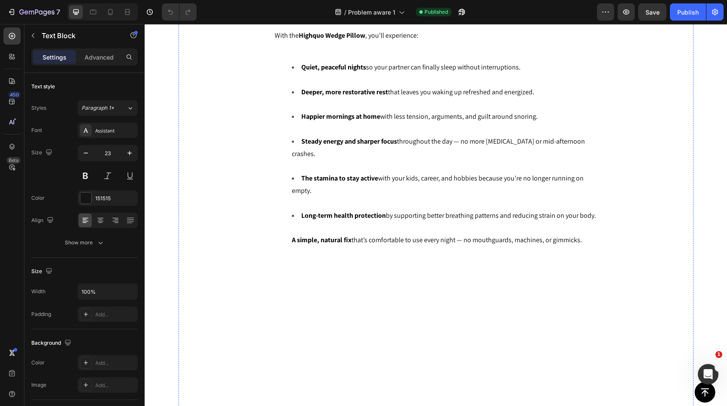
scroll to position [3123, 0]
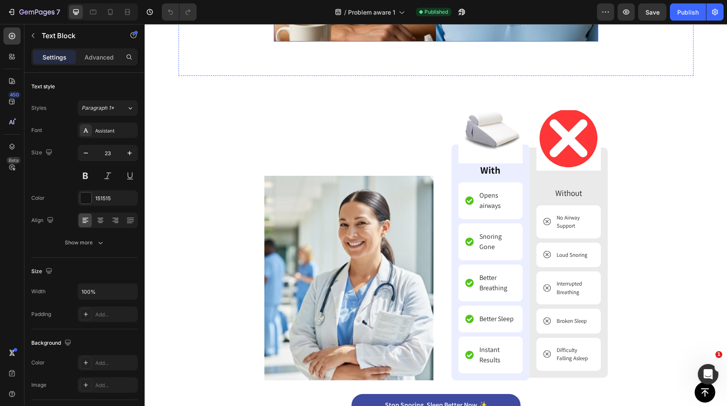
type input "16"
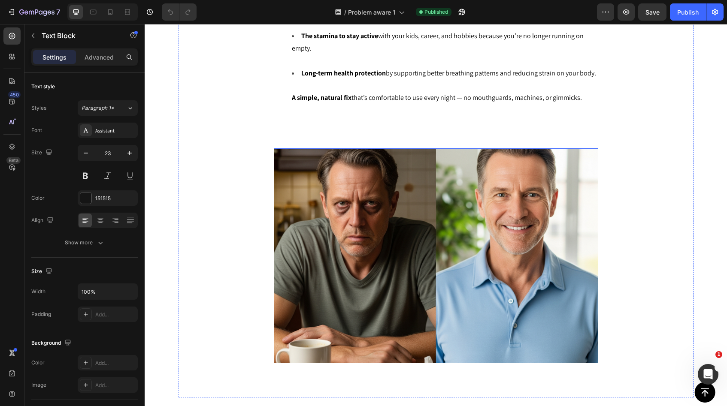
scroll to position [3271, 0]
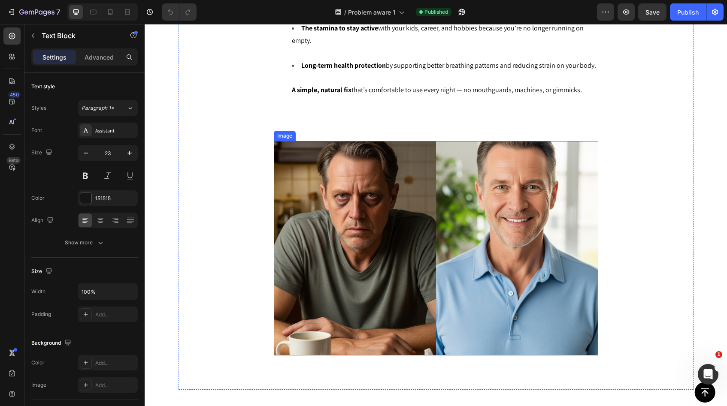
click at [388, 177] on img at bounding box center [436, 248] width 324 height 215
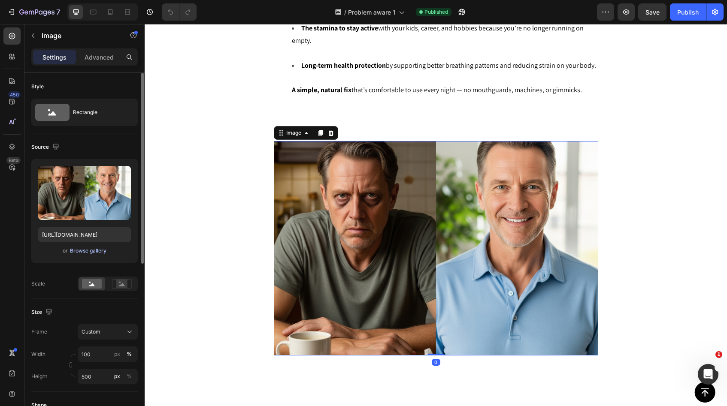
click at [94, 250] on div "Browse gallery" at bounding box center [88, 251] width 36 height 8
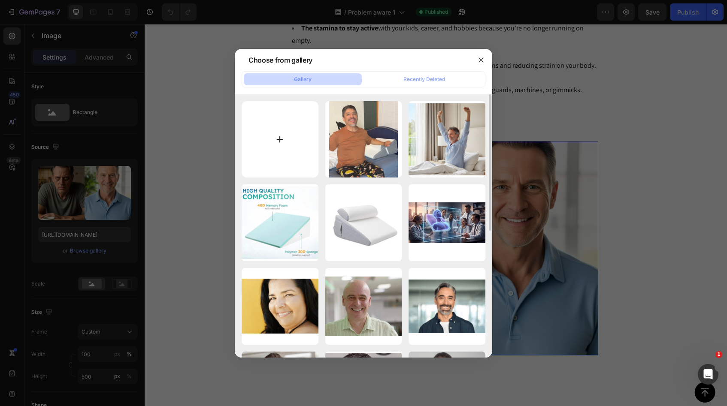
click at [278, 129] on input "file" at bounding box center [280, 139] width 77 height 77
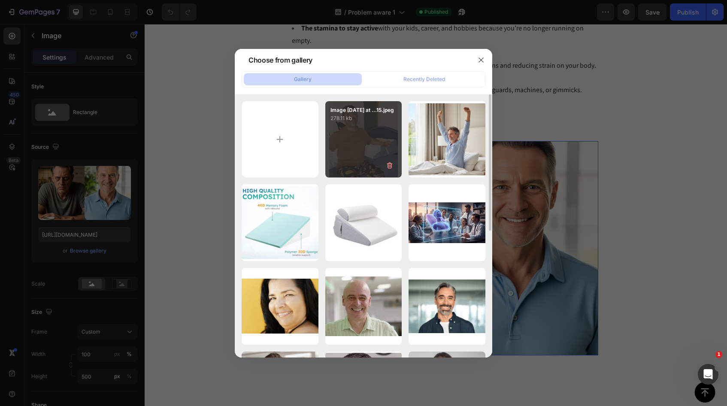
click at [370, 152] on div "Image 26-09-2025 at ...15.jpeg 278.11 kb" at bounding box center [363, 139] width 77 height 77
type input "https://cdn.shopify.com/s/files/1/0782/3219/1311/files/gempages_482904889165349…"
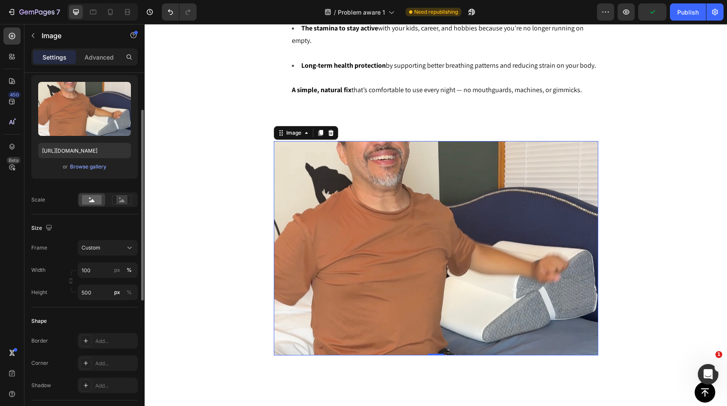
scroll to position [85, 0]
click at [94, 249] on span "Custom" at bounding box center [91, 247] width 19 height 8
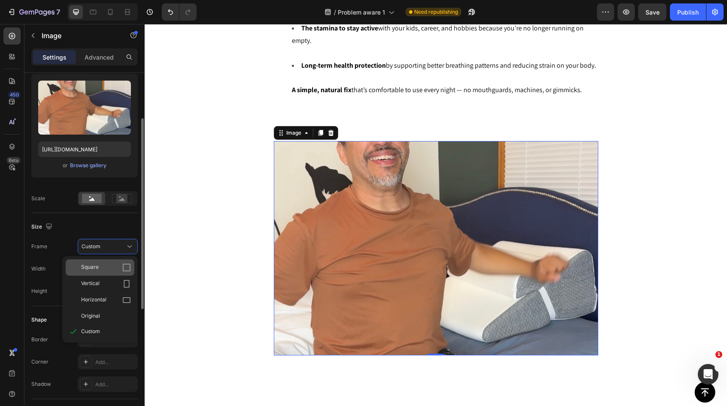
click at [116, 267] on div "Square" at bounding box center [106, 268] width 50 height 9
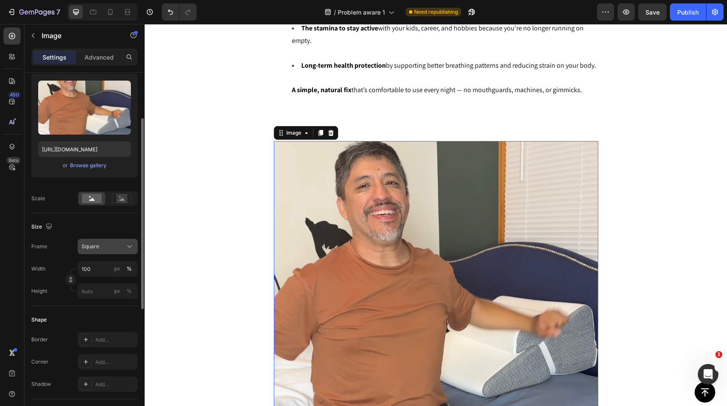
click at [98, 248] on span "Square" at bounding box center [91, 247] width 18 height 8
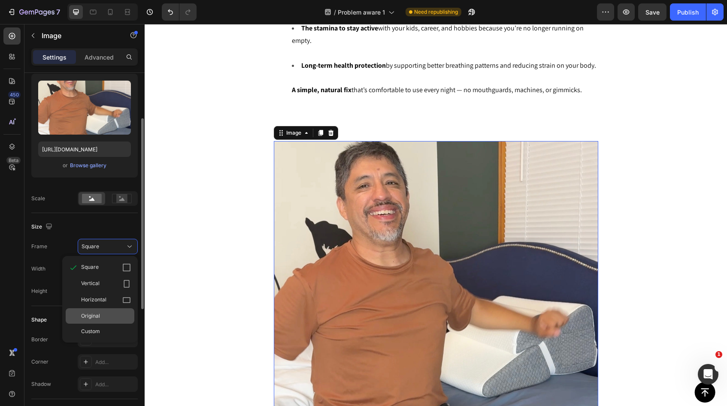
click at [97, 317] on span "Original" at bounding box center [90, 316] width 19 height 8
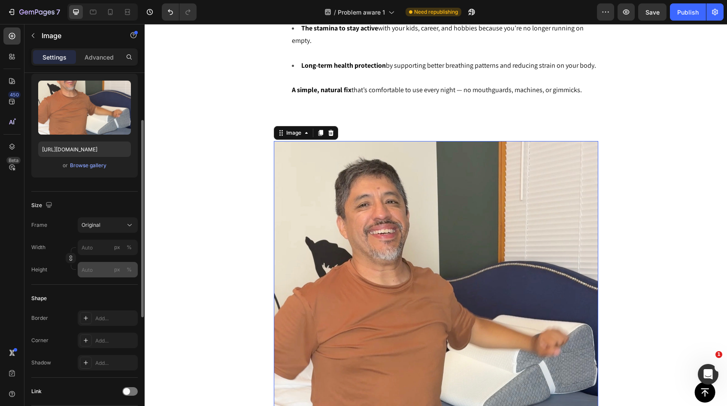
scroll to position [98, 0]
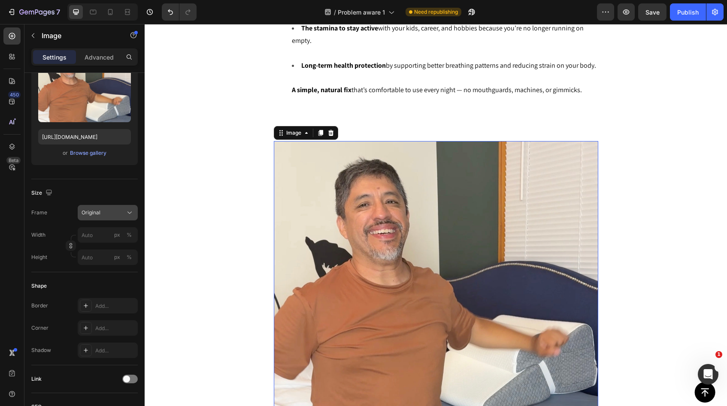
click at [97, 209] on div "Original" at bounding box center [108, 213] width 52 height 9
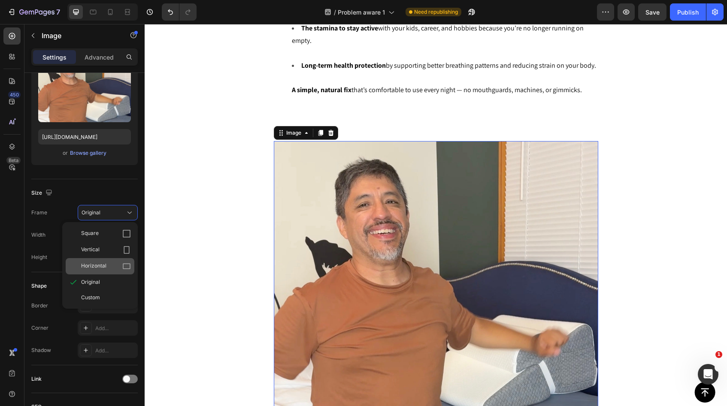
click at [102, 263] on span "Horizontal" at bounding box center [93, 266] width 25 height 9
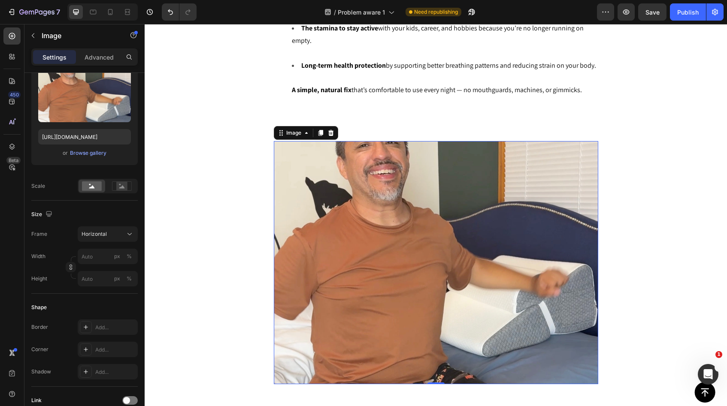
click at [400, 200] on img at bounding box center [436, 262] width 324 height 243
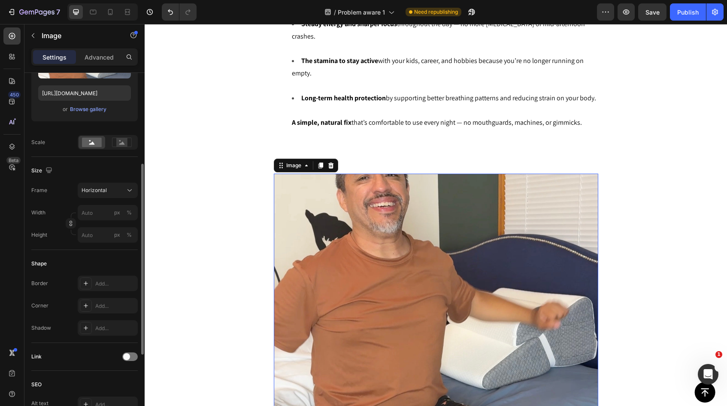
scroll to position [156, 0]
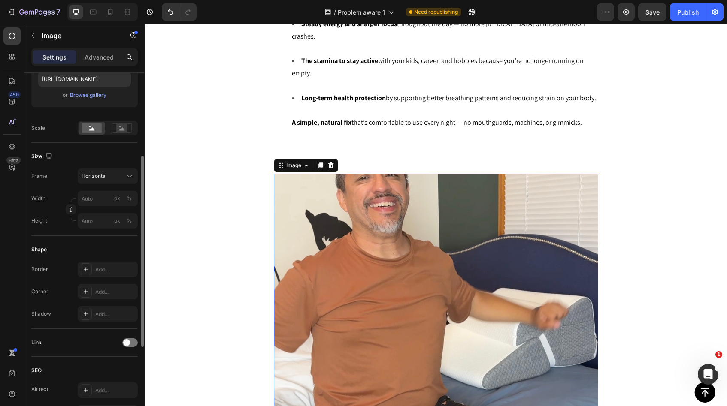
click at [48, 126] on div "Scale" at bounding box center [84, 128] width 106 height 15
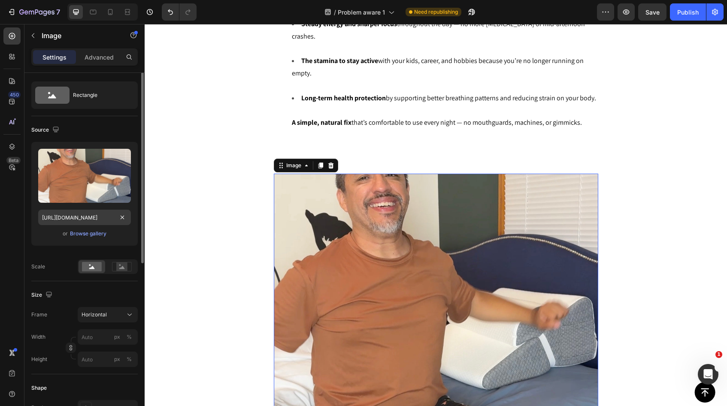
scroll to position [0, 0]
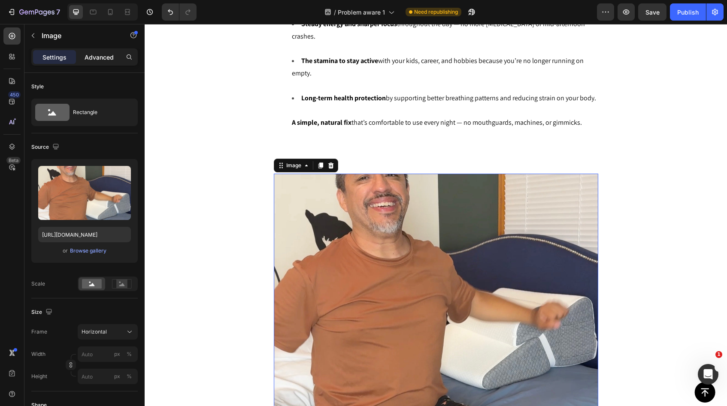
click at [102, 59] on p "Advanced" at bounding box center [99, 57] width 29 height 9
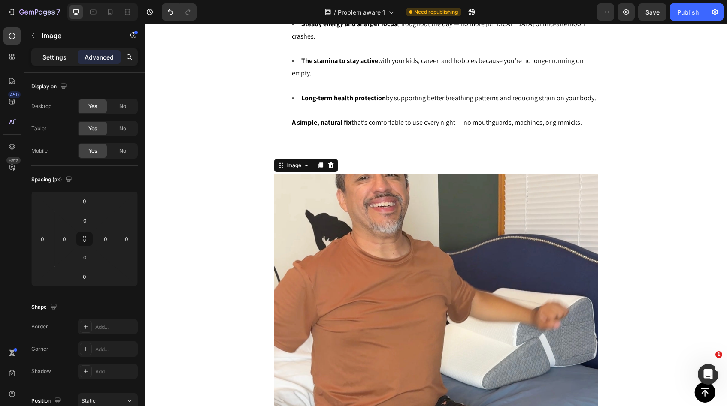
click at [59, 58] on p "Settings" at bounding box center [54, 57] width 24 height 9
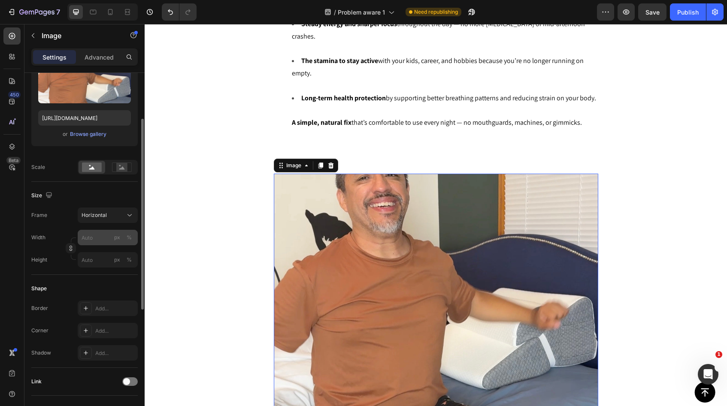
scroll to position [120, 0]
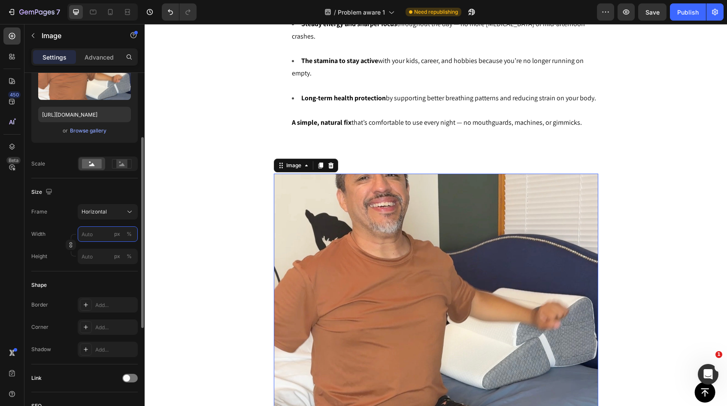
click at [91, 235] on input "px %" at bounding box center [108, 234] width 60 height 15
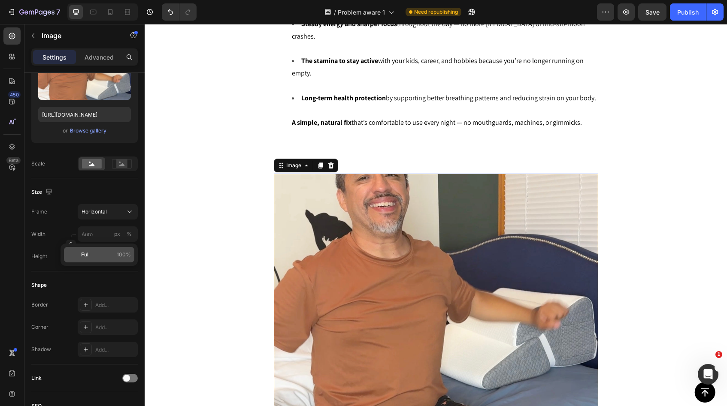
click at [94, 258] on p "Full 100%" at bounding box center [106, 255] width 50 height 8
type input "100"
click at [94, 258] on input "px %" at bounding box center [108, 256] width 60 height 15
click at [108, 278] on p "Full 100%" at bounding box center [106, 277] width 50 height 8
type input "100"
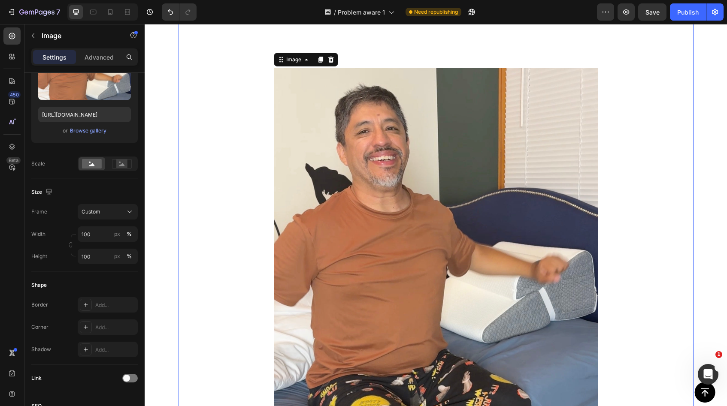
scroll to position [3364, 0]
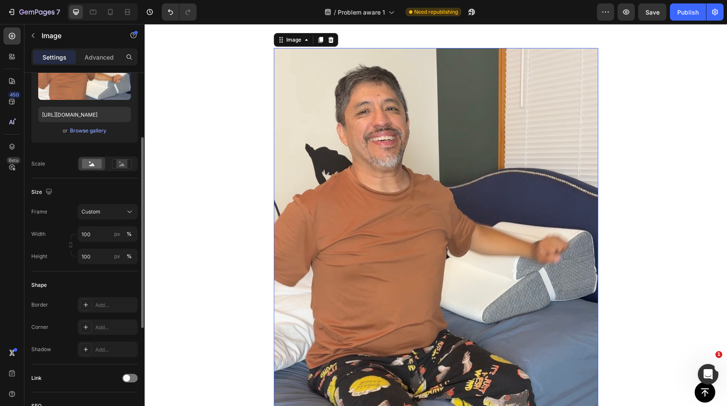
click at [91, 266] on div "Size Frame Custom Width 100 px % Height 100 px %" at bounding box center [84, 225] width 106 height 93
click at [93, 261] on input "100" at bounding box center [108, 256] width 60 height 15
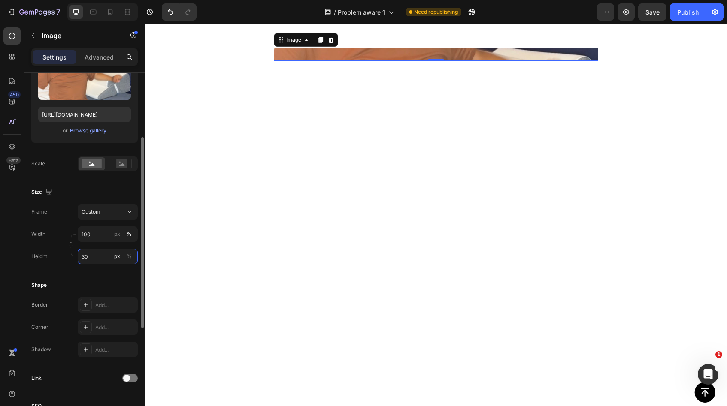
type input "3"
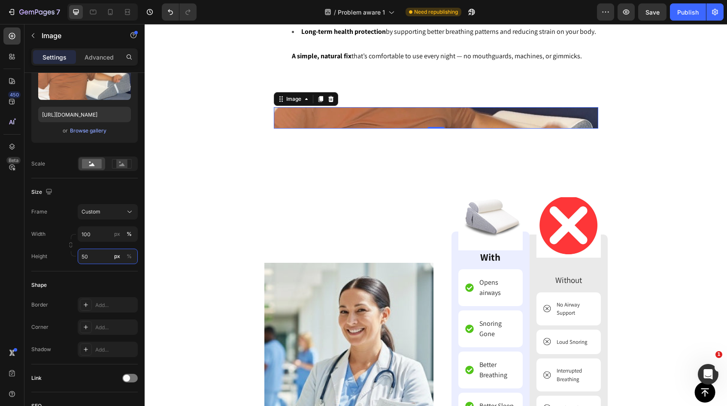
scroll to position [3209, 0]
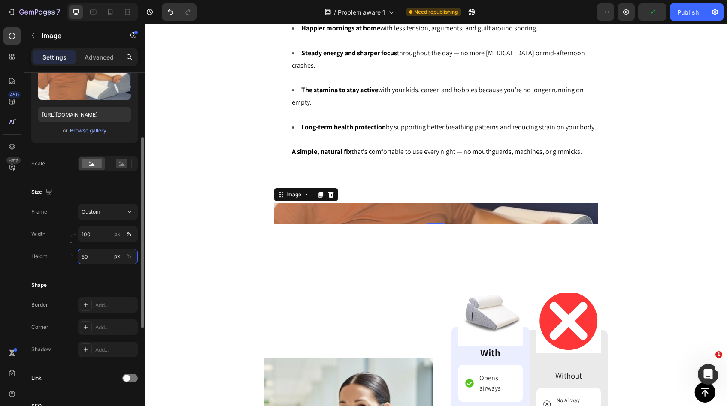
type input "5"
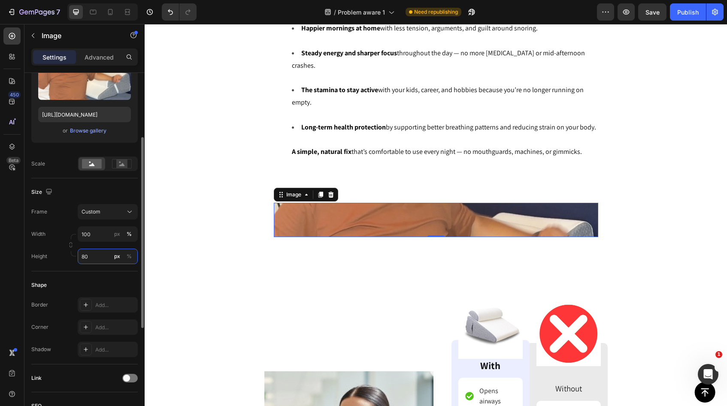
type input "8"
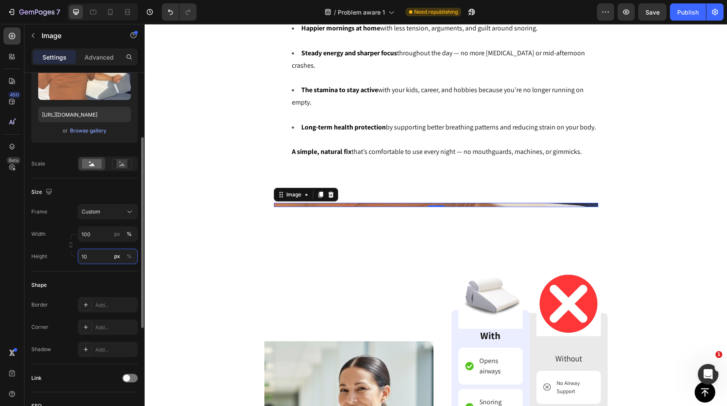
type input "1"
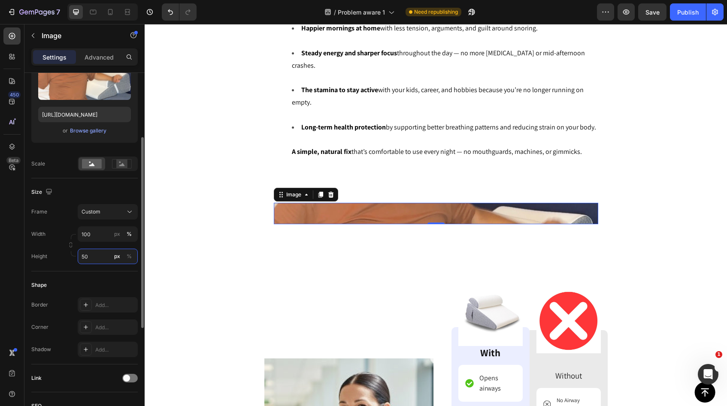
type input "5"
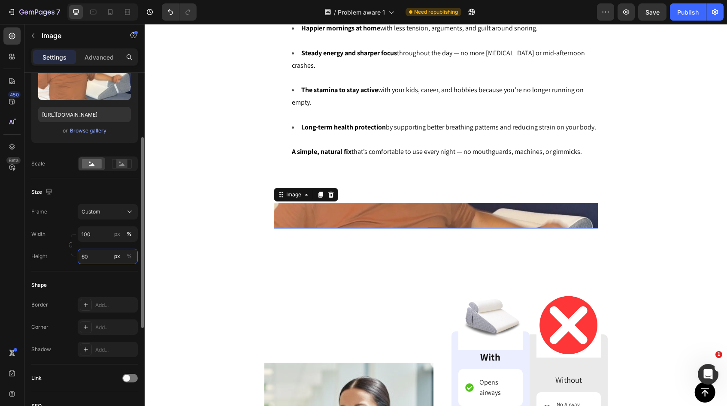
type input "600"
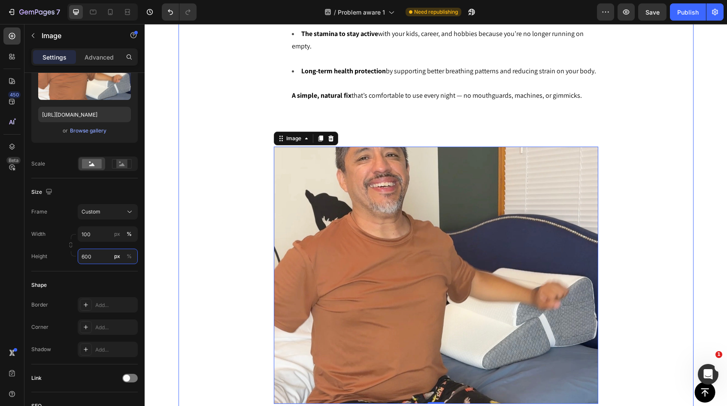
scroll to position [3283, 0]
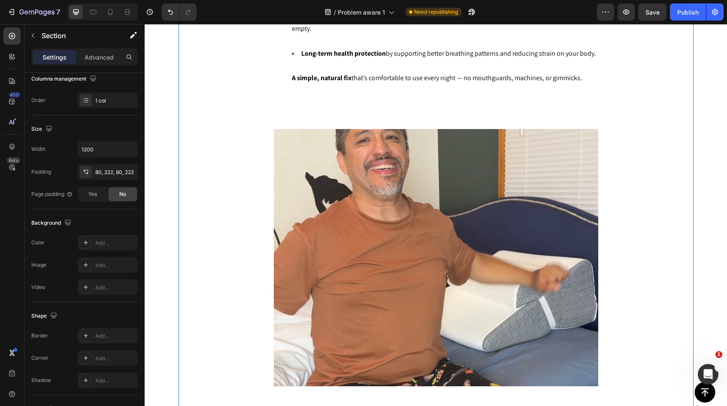
scroll to position [0, 0]
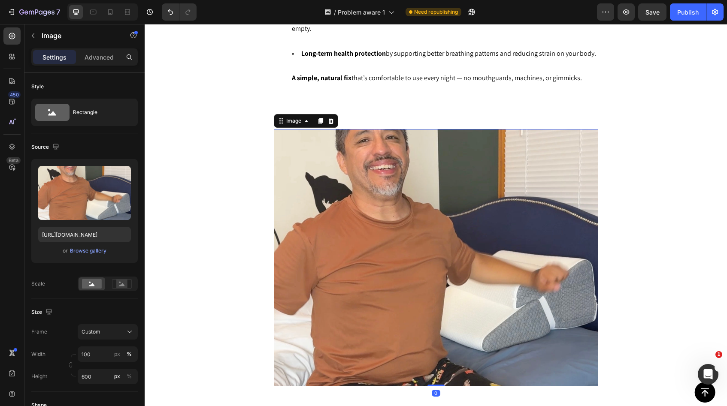
click at [349, 211] on img at bounding box center [436, 258] width 324 height 258
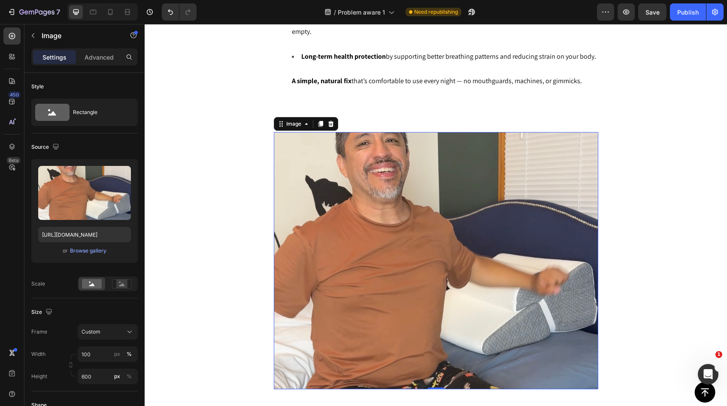
scroll to position [3255, 0]
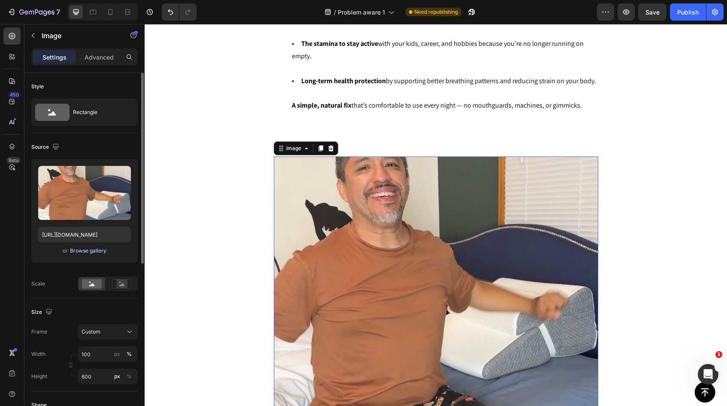
click at [93, 253] on div "Browse gallery" at bounding box center [88, 251] width 36 height 8
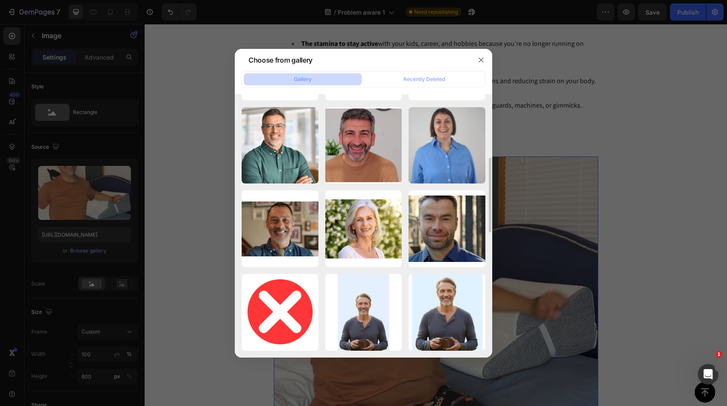
scroll to position [0, 0]
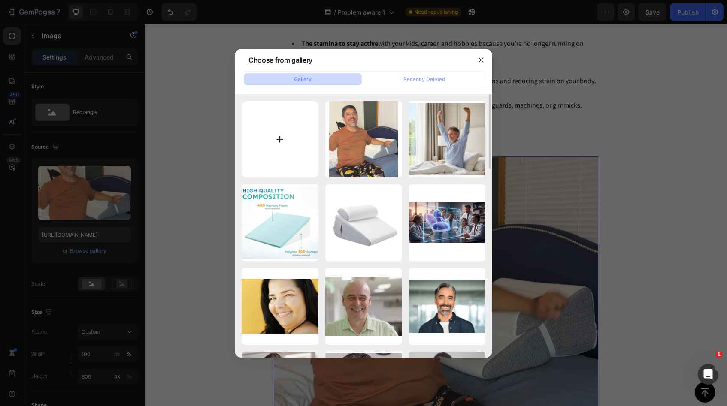
click at [286, 145] on input "file" at bounding box center [280, 139] width 77 height 77
type input "C:\fakepath\Image 26-09-2025 at 19.20.jpeg"
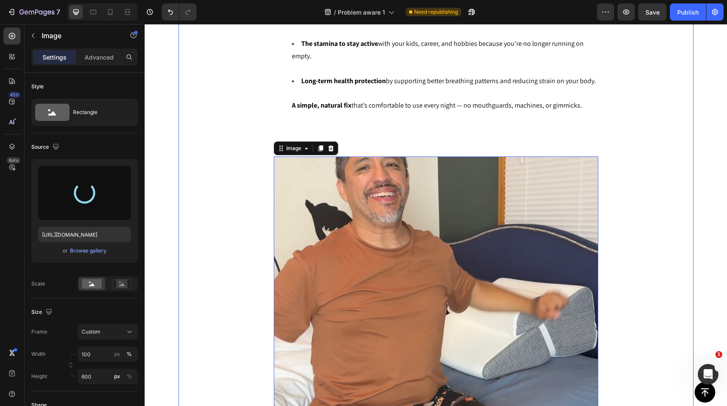
type input "https://cdn.shopify.com/s/files/1/0782/3219/1311/files/gempages_482904889165349…"
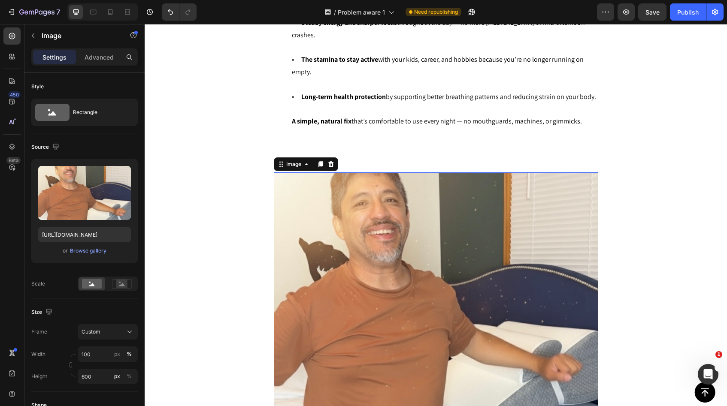
scroll to position [3256, 0]
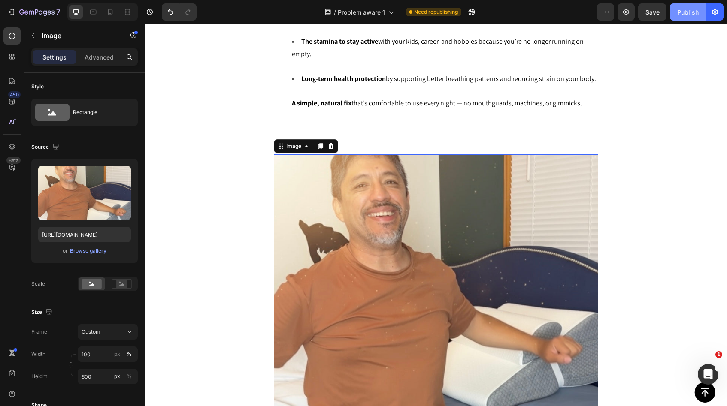
click at [685, 10] on div "Publish" at bounding box center [687, 12] width 21 height 9
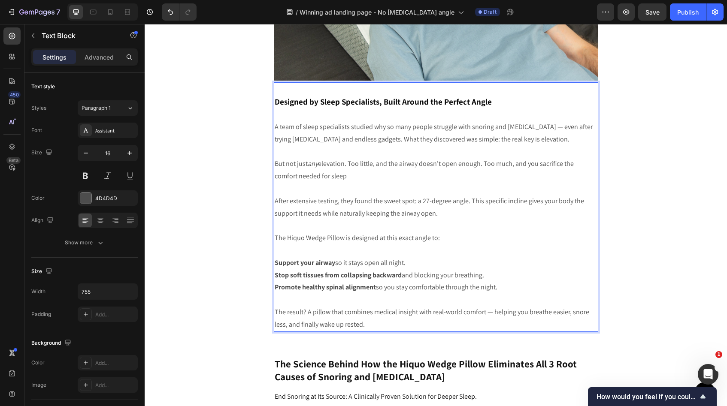
scroll to position [2768, 0]
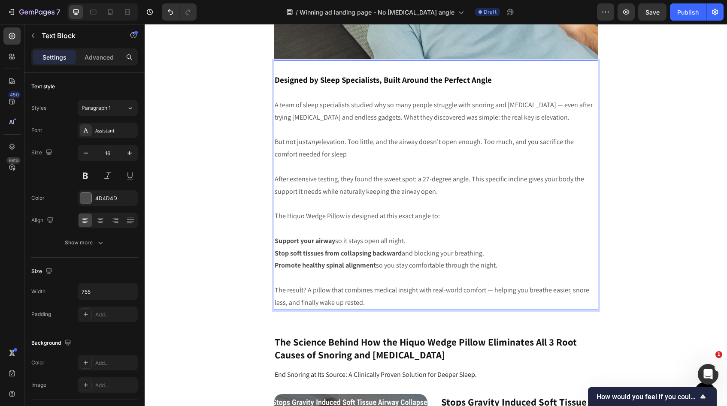
click at [467, 234] on p "Rich Text Editor. Editing area: main" at bounding box center [436, 229] width 322 height 12
click at [275, 180] on p "After extensive testing, they found the sweet spot: a 27-degree angle. This spe…" at bounding box center [436, 185] width 322 height 25
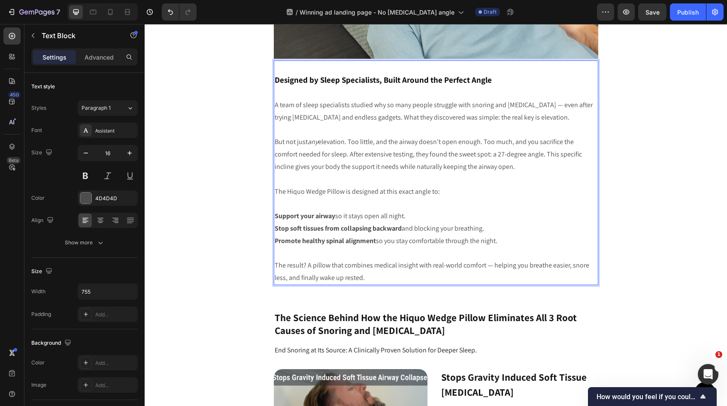
click at [275, 193] on p "The Hiquo Wedge Pillow is designed at this exact angle to:" at bounding box center [436, 192] width 322 height 12
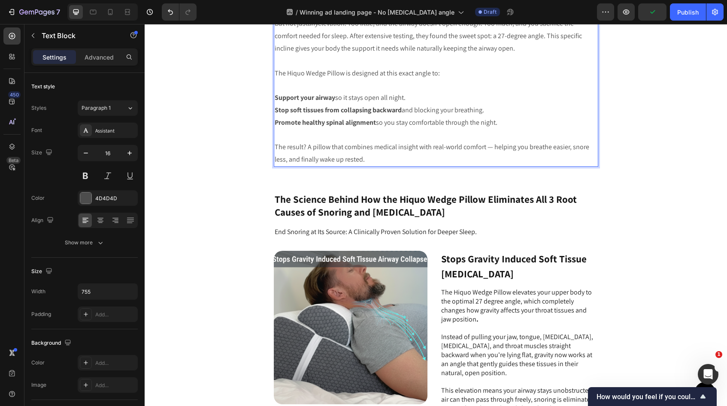
scroll to position [2889, 0]
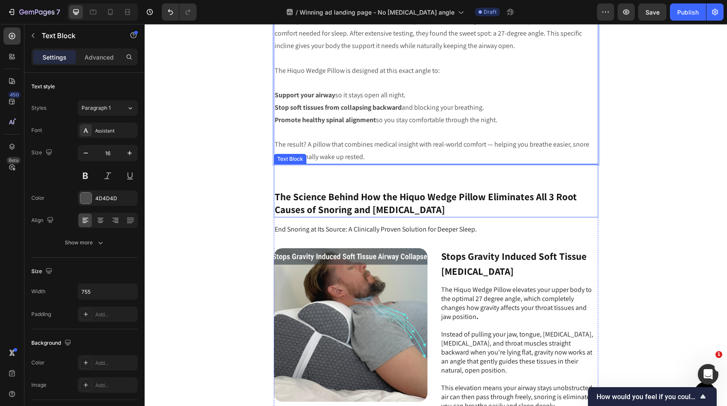
click at [428, 210] on p "The Science Behind How the Hiquo Wedge Pillow Eliminates All 3 Root Causes of S…" at bounding box center [436, 204] width 323 height 26
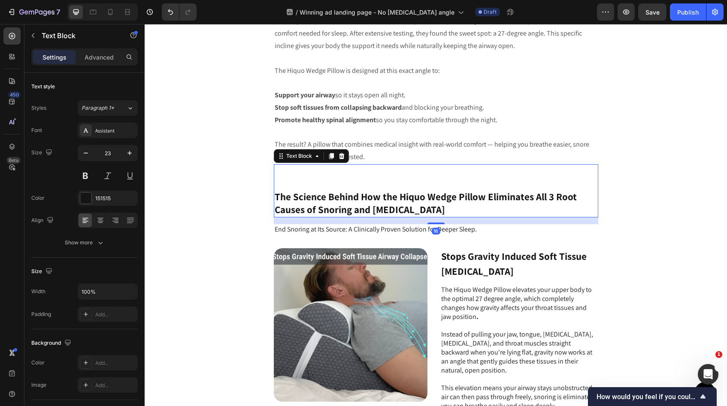
click at [423, 210] on p "The Science Behind How the Hiquo Wedge Pillow Eliminates All 3 Root Causes of S…" at bounding box center [436, 204] width 323 height 26
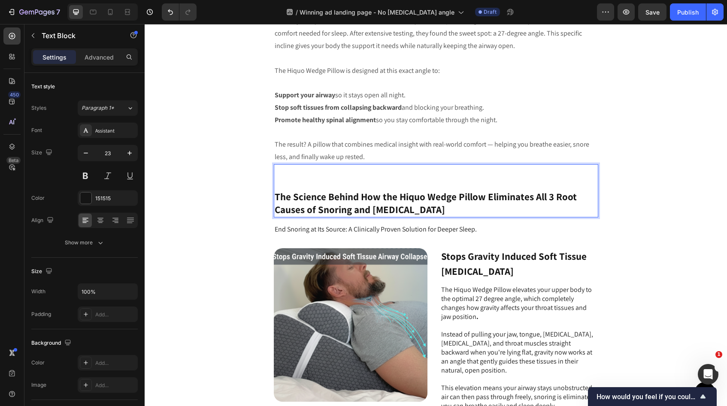
click at [423, 210] on p "The Science Behind How the Hiquo Wedge Pillow Eliminates All 3 Root Causes of S…" at bounding box center [436, 204] width 323 height 26
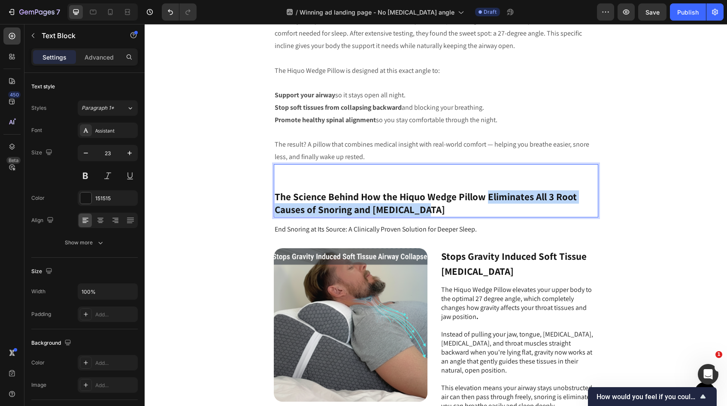
drag, startPoint x: 423, startPoint y: 210, endPoint x: 482, endPoint y: 197, distance: 60.6
click at [482, 197] on p "The Science Behind How the Hiquo Wedge Pillow Eliminates All 3 Root Causes of S…" at bounding box center [436, 204] width 323 height 26
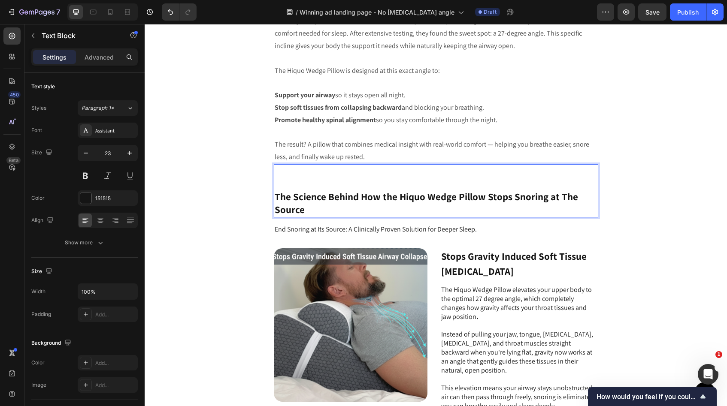
click at [275, 199] on p "The Science Behind How the Hiquo Wedge Pillow Stops Snoring at The Source" at bounding box center [436, 204] width 323 height 26
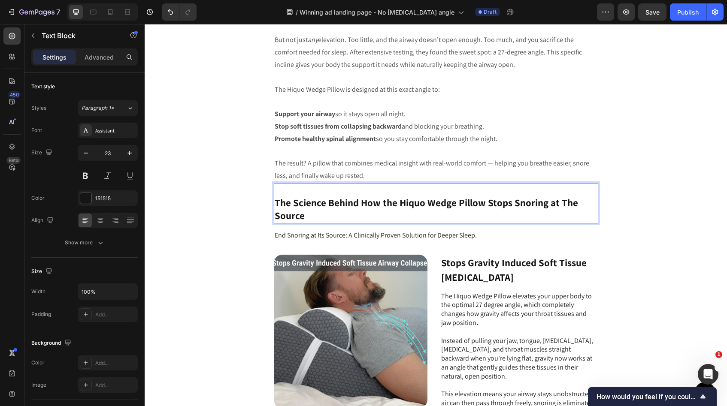
scroll to position [2862, 0]
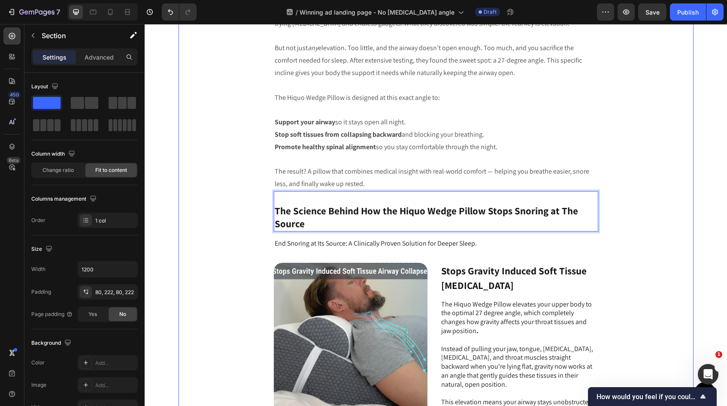
click at [616, 202] on div "Image ️ Hurry! Sale Ends Soon ️ Text Block ACT Now And Receive 40% Off For a Li…" at bounding box center [436, 395] width 515 height 1851
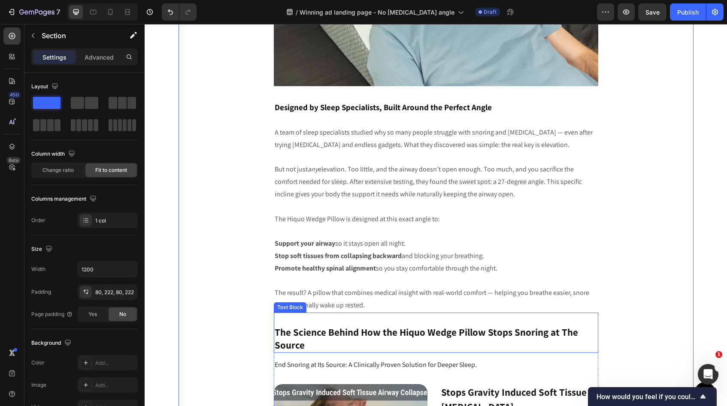
scroll to position [2746, 0]
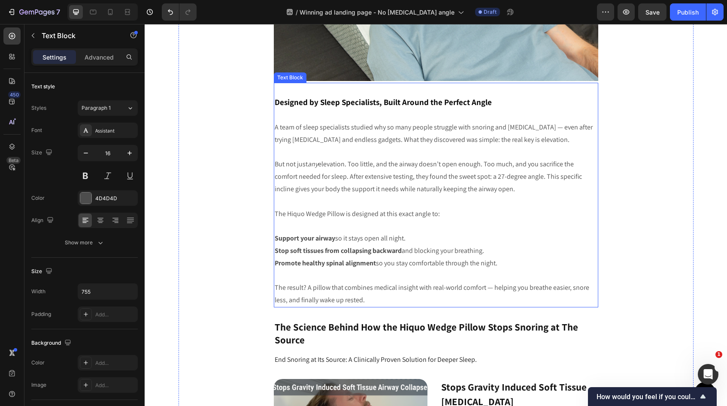
click at [505, 215] on p "The Hiquo Wedge Pillow is designed at this exact angle to:" at bounding box center [436, 214] width 322 height 12
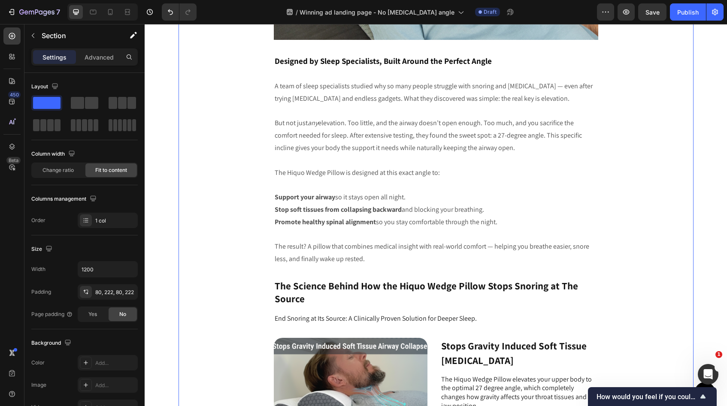
scroll to position [2788, 0]
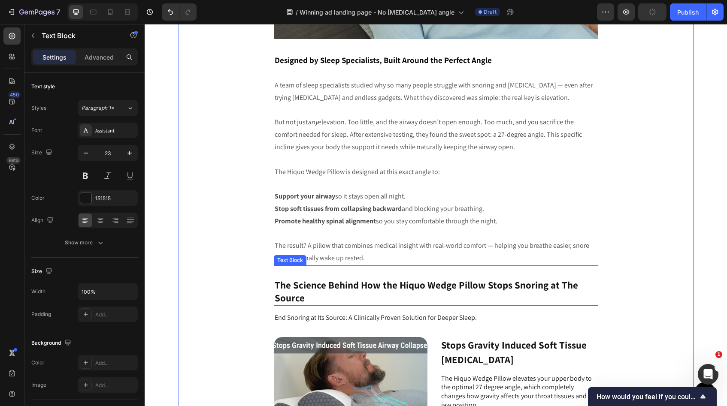
click at [287, 274] on p "Rich Text Editor. Editing area: main" at bounding box center [436, 273] width 323 height 13
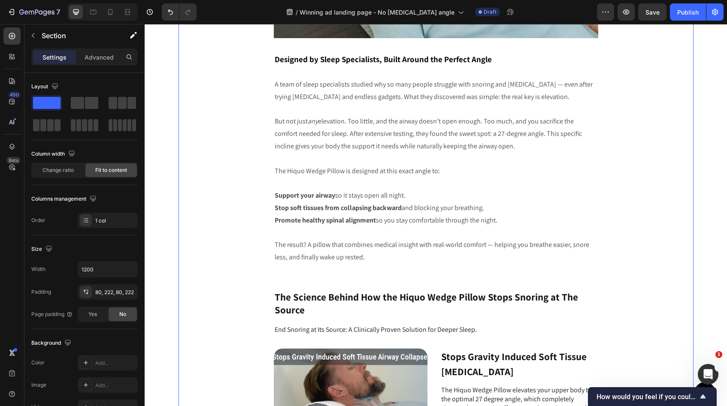
scroll to position [2789, 0]
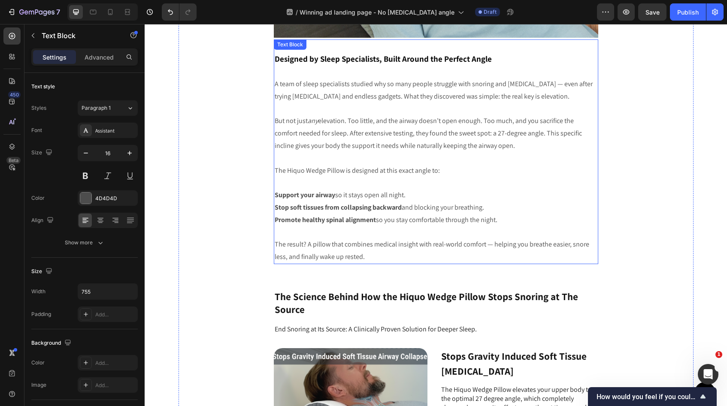
click at [371, 224] on strong "Promote healthy spinal alignment" at bounding box center [325, 219] width 101 height 9
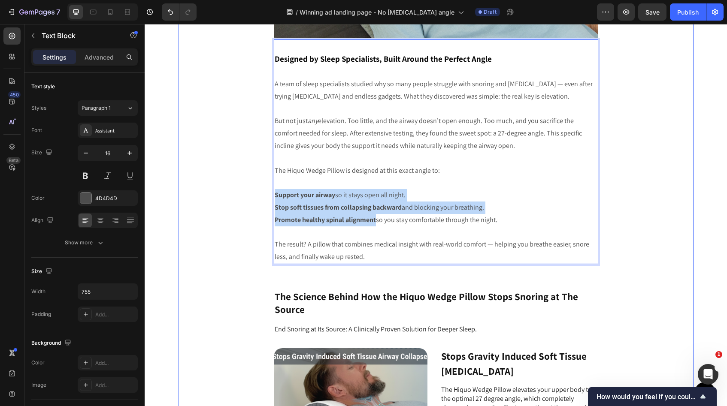
drag, startPoint x: 373, startPoint y: 221, endPoint x: 267, endPoint y: 195, distance: 108.7
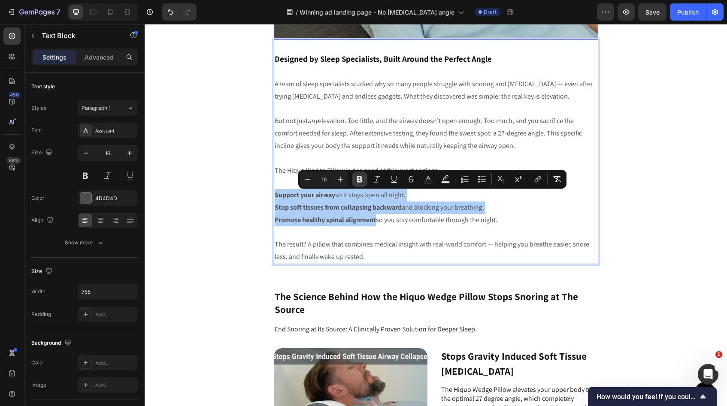
click at [363, 176] on icon "Editor contextual toolbar" at bounding box center [359, 179] width 9 height 9
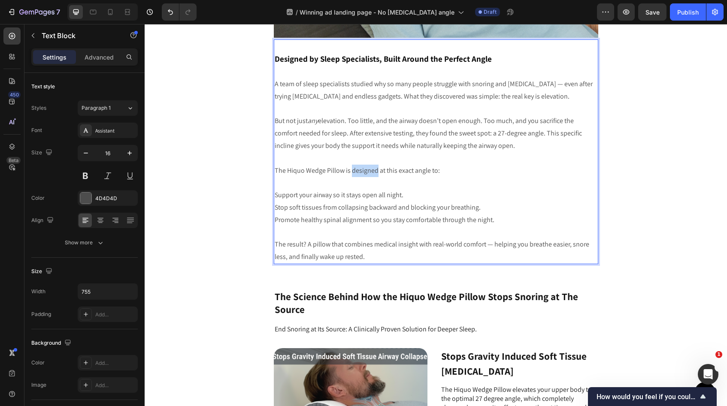
click at [363, 176] on p "The Hiquo Wedge Pillow is designed at this exact angle to:" at bounding box center [436, 171] width 322 height 12
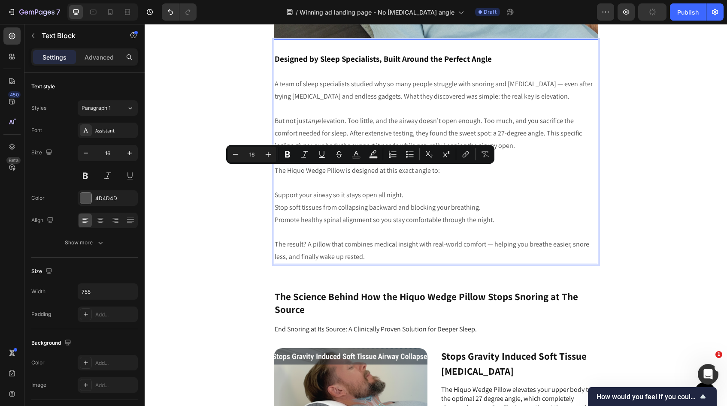
click at [383, 184] on p "Rich Text Editor. Editing area: main" at bounding box center [436, 183] width 322 height 12
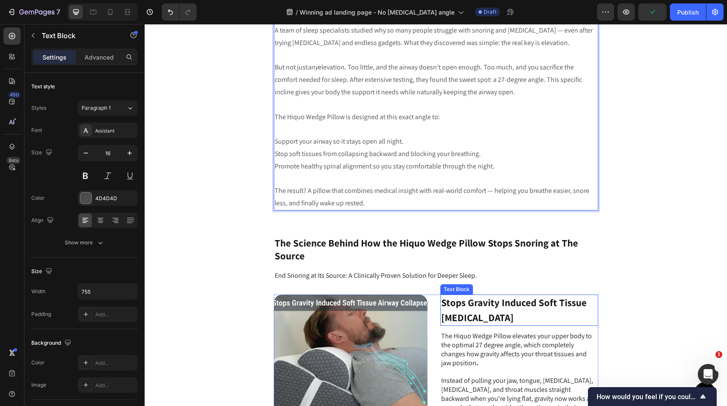
scroll to position [2819, 0]
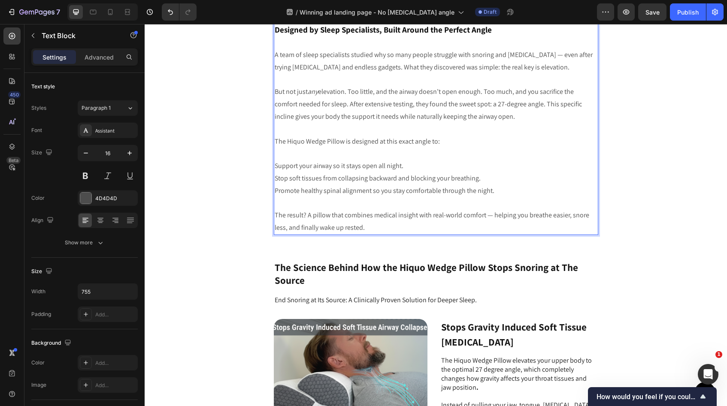
click at [275, 167] on p "Support your airway so it stays open all night." at bounding box center [436, 166] width 322 height 12
drag, startPoint x: 404, startPoint y: 169, endPoint x: 290, endPoint y: 161, distance: 114.4
click at [290, 161] on p "Support your airway so it stays open all night." at bounding box center [436, 166] width 322 height 12
click at [166, 16] on button "Undo/Redo" at bounding box center [170, 11] width 17 height 17
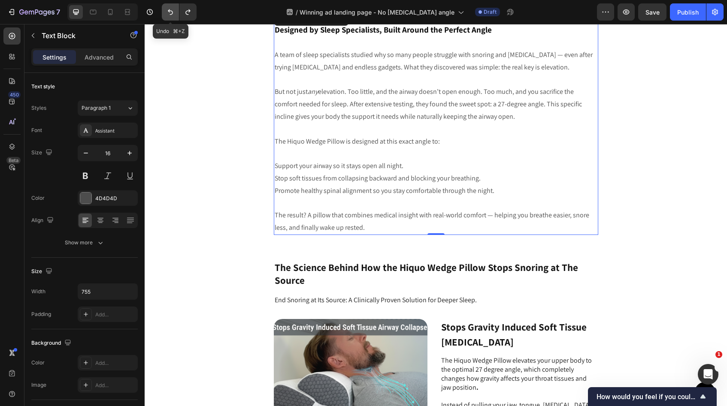
click at [166, 16] on button "Undo/Redo" at bounding box center [170, 11] width 17 height 17
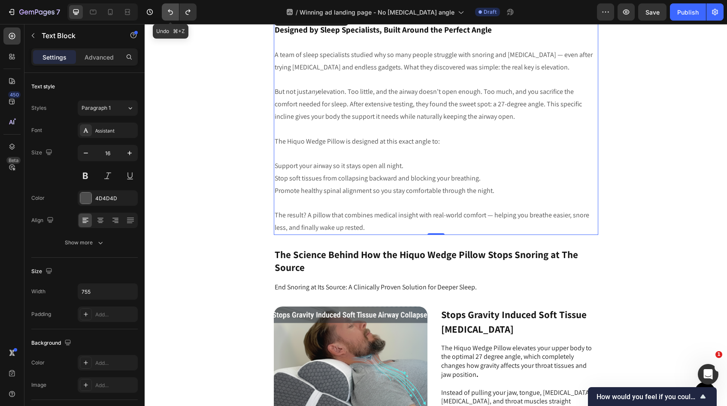
click at [166, 16] on button "Undo/Redo" at bounding box center [170, 11] width 17 height 17
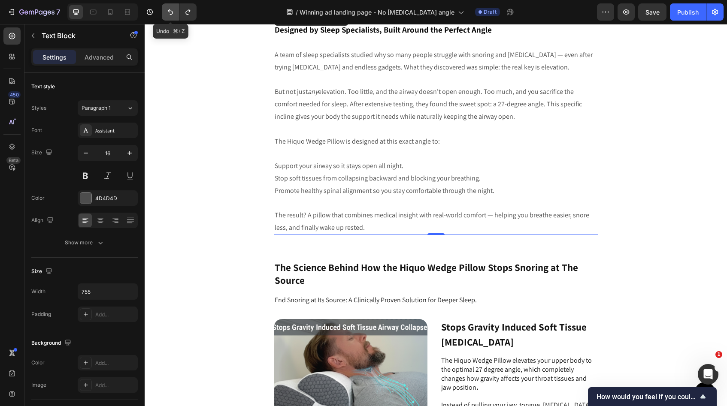
click at [166, 16] on button "Undo/Redo" at bounding box center [170, 11] width 17 height 17
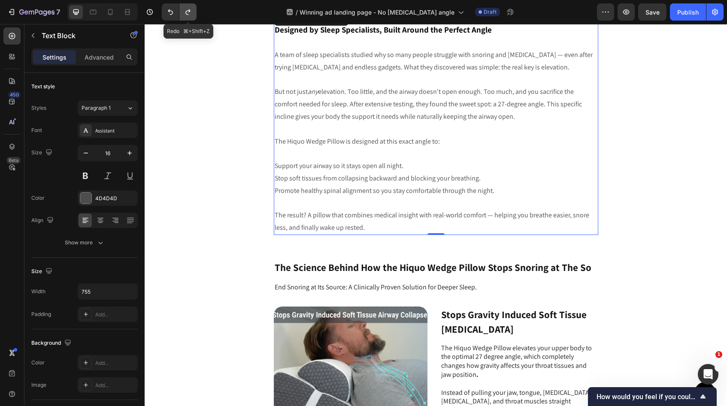
click at [185, 16] on icon "Undo/Redo" at bounding box center [188, 12] width 9 height 9
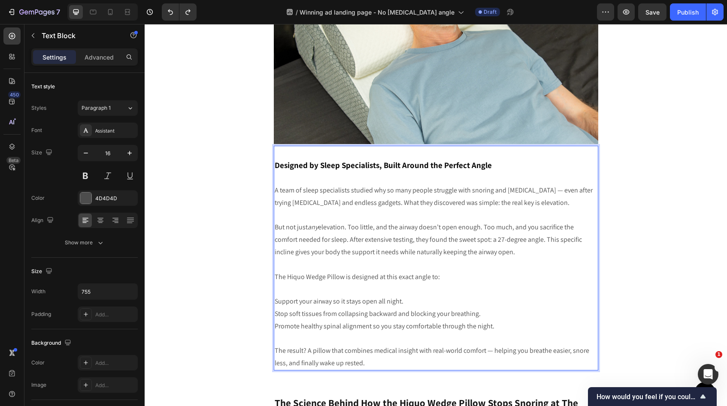
scroll to position [2702, 0]
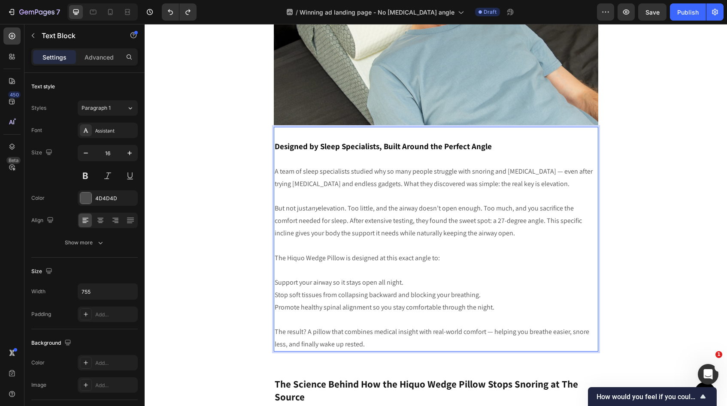
click at [330, 285] on p "Support your airway so it stays open all night." at bounding box center [436, 283] width 322 height 12
drag, startPoint x: 328, startPoint y: 285, endPoint x: 273, endPoint y: 285, distance: 55.4
click at [275, 285] on p "Support your airway so it stays open all night." at bounding box center [436, 283] width 322 height 12
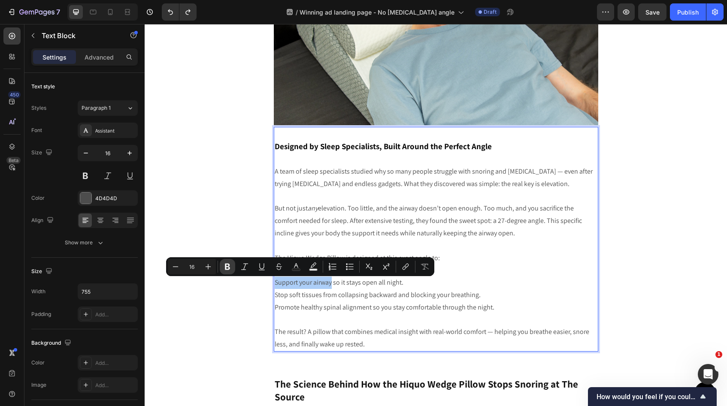
click at [231, 267] on icon "Editor contextual toolbar" at bounding box center [227, 267] width 9 height 9
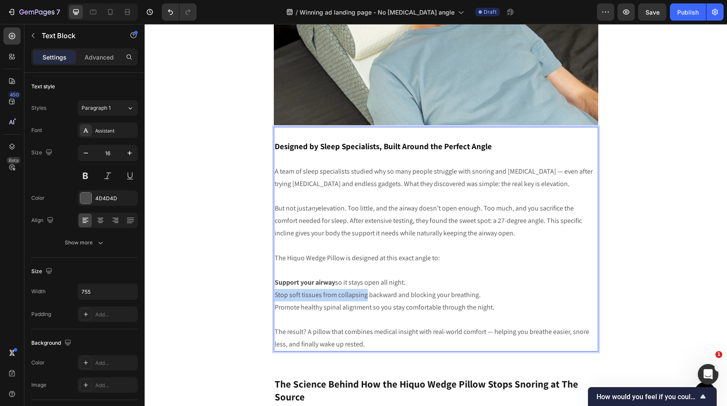
drag, startPoint x: 364, startPoint y: 297, endPoint x: 272, endPoint y: 298, distance: 91.9
click at [275, 298] on p "Stop soft tissues from collapsing backward and blocking your breathing." at bounding box center [436, 295] width 322 height 12
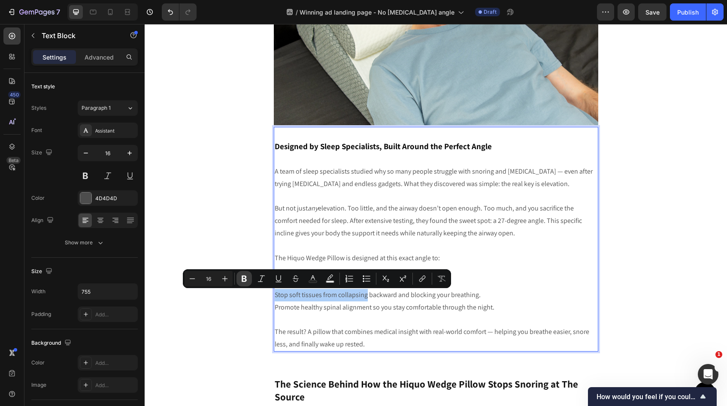
click at [247, 280] on icon "Editor contextual toolbar" at bounding box center [244, 279] width 9 height 9
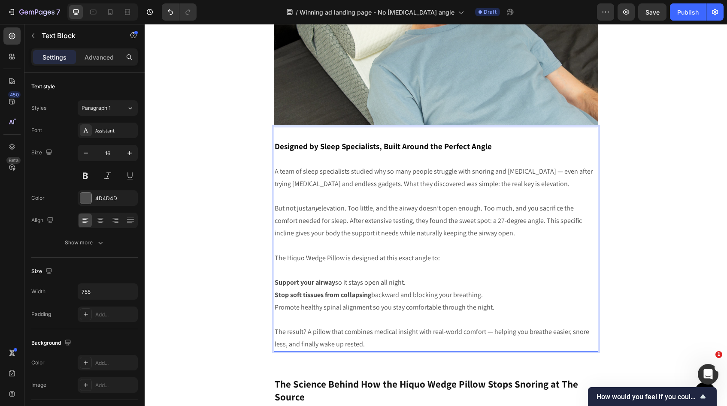
click at [362, 307] on p "Promote healthy spinal alignment so you stay comfortable through the night." at bounding box center [436, 308] width 322 height 12
drag, startPoint x: 367, startPoint y: 310, endPoint x: 268, endPoint y: 315, distance: 99.2
click at [327, 313] on p "Promote healthy spinal alignment so you stay comfortable through the night." at bounding box center [436, 308] width 322 height 12
drag, startPoint x: 368, startPoint y: 311, endPoint x: 272, endPoint y: 312, distance: 96.6
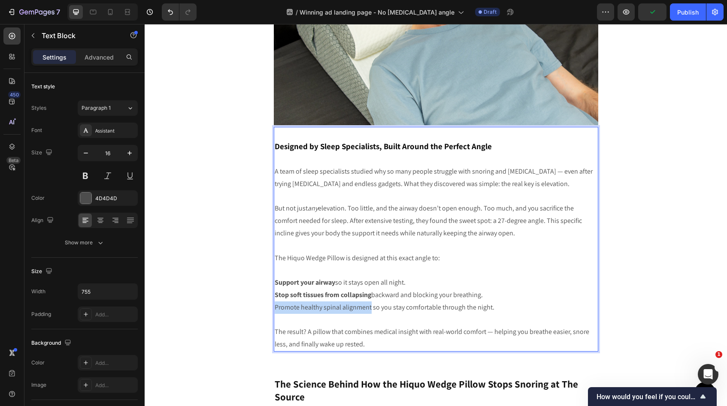
click at [275, 312] on p "Promote healthy spinal alignment so you stay comfortable through the night." at bounding box center [436, 308] width 322 height 12
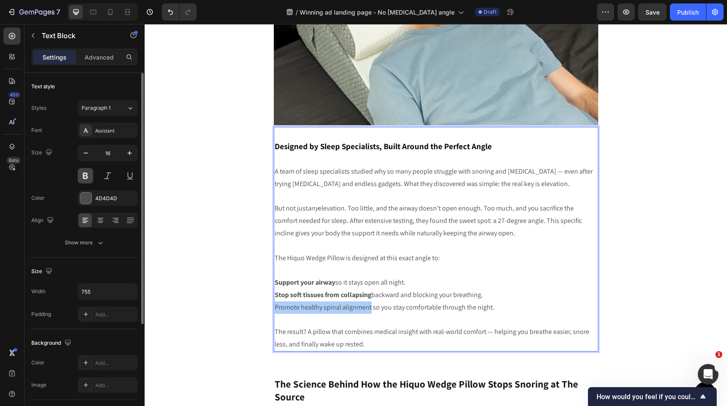
click at [90, 173] on button at bounding box center [85, 175] width 15 height 15
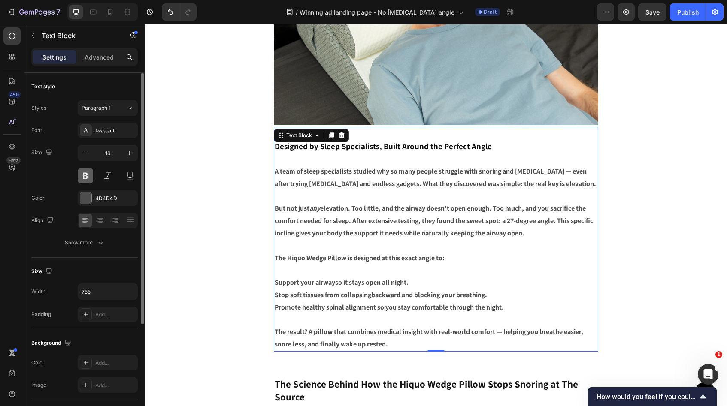
click at [89, 173] on button at bounding box center [85, 175] width 15 height 15
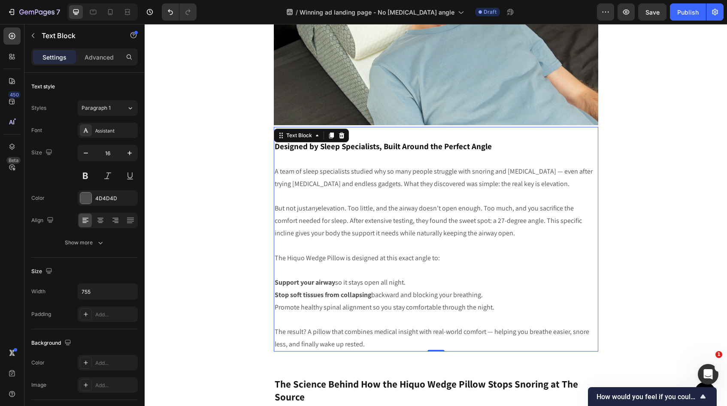
click at [369, 308] on p "Promote healthy spinal alignment so you stay comfortable through the night." at bounding box center [436, 308] width 322 height 12
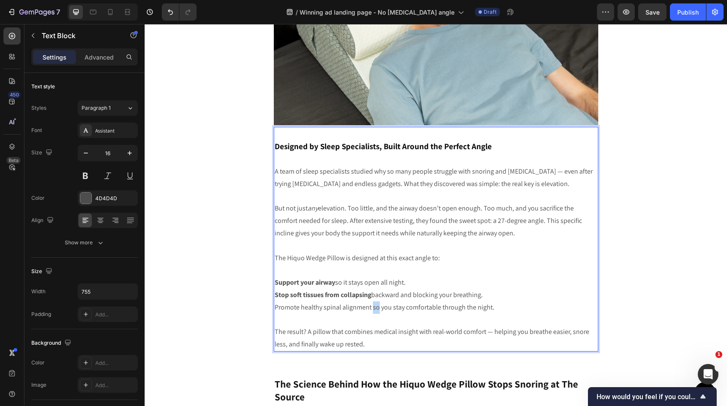
click at [368, 309] on p "Promote healthy spinal alignment so you stay comfortable through the night." at bounding box center [436, 308] width 322 height 12
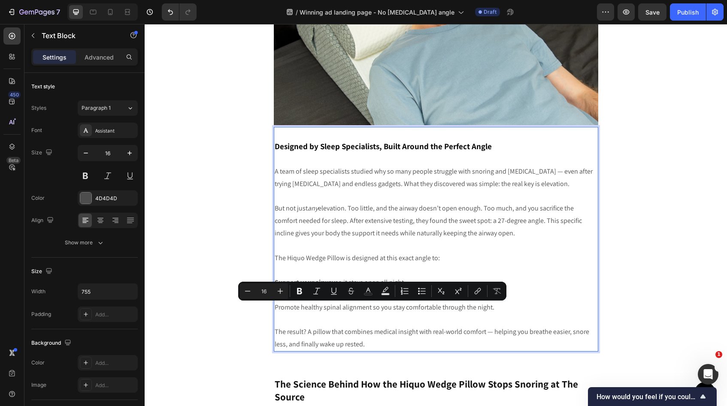
click at [367, 309] on p "Promote healthy spinal alignment so you stay comfortable through the night." at bounding box center [436, 308] width 322 height 12
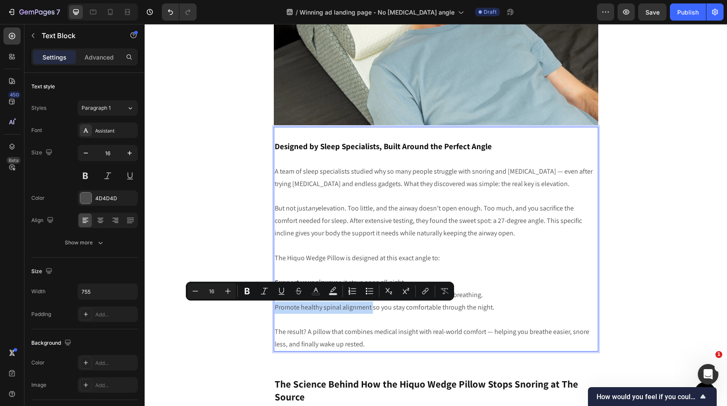
drag, startPoint x: 367, startPoint y: 309, endPoint x: 275, endPoint y: 310, distance: 91.9
click at [275, 310] on p "Promote healthy spinal alignment so you stay comfortable through the night." at bounding box center [436, 308] width 322 height 12
click at [249, 290] on icon "Editor contextual toolbar" at bounding box center [247, 291] width 9 height 9
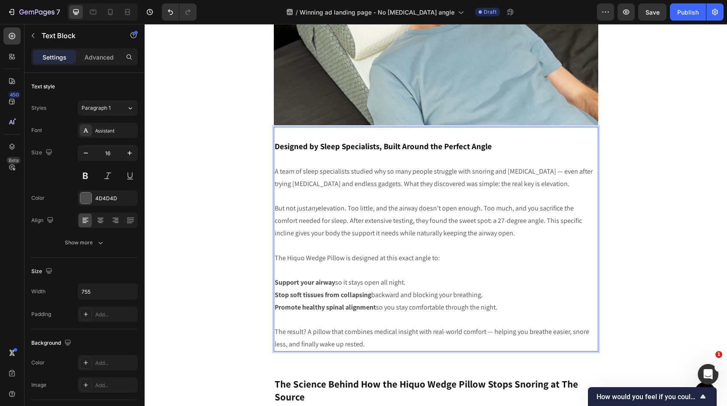
click at [387, 318] on p "Rich Text Editor. Editing area: main" at bounding box center [436, 320] width 322 height 12
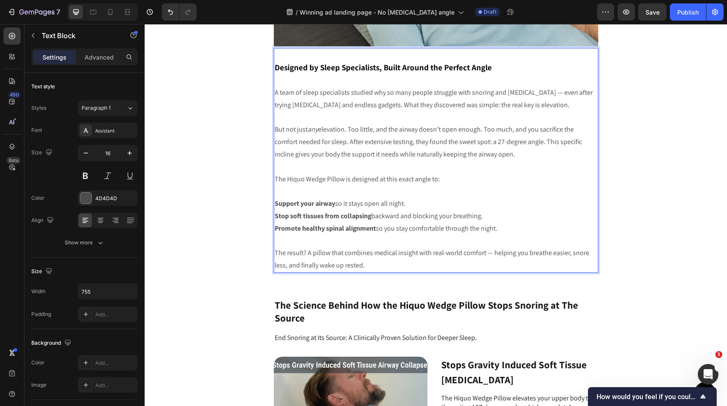
scroll to position [2781, 0]
click at [274, 230] on div "Designed by Sleep Specialists, Built Around the Perfect Angle A team of sleep s…" at bounding box center [436, 160] width 324 height 225
click at [489, 163] on p "Rich Text Editor. Editing area: main" at bounding box center [436, 167] width 322 height 12
click at [535, 197] on p "Rich Text Editor. Editing area: main" at bounding box center [436, 191] width 322 height 12
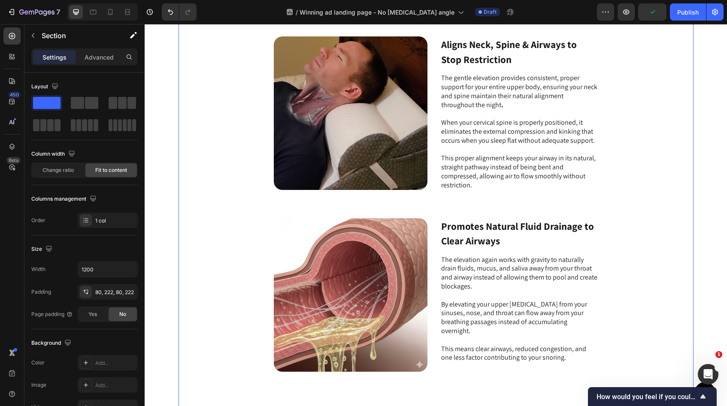
scroll to position [3316, 0]
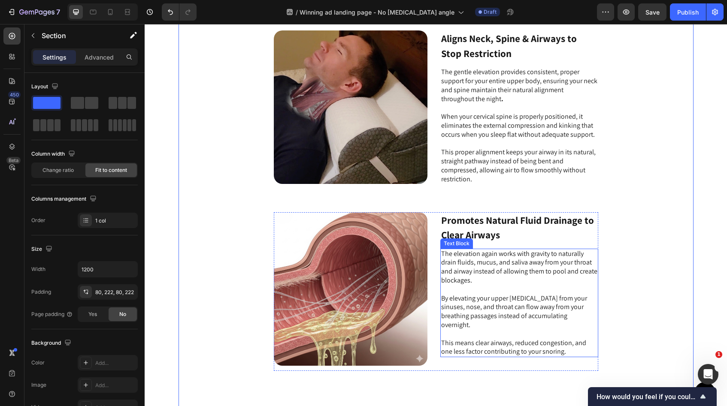
click at [476, 309] on p "By elevating your upper body, fluids from your sinuses, nose, and throat can fl…" at bounding box center [519, 312] width 156 height 36
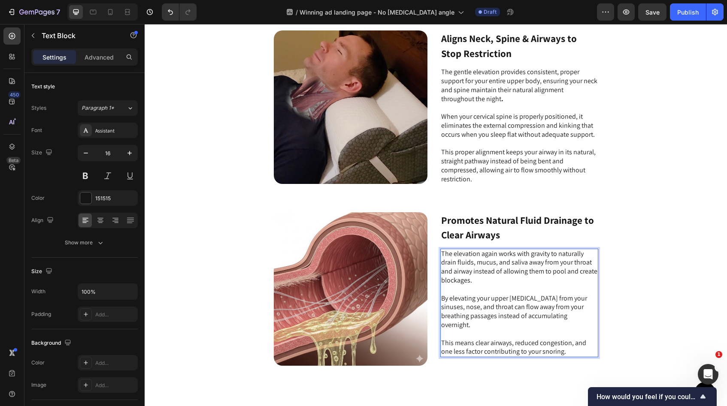
click at [556, 339] on p "This means clear airways, reduced congestion, and one less factor contributing …" at bounding box center [519, 348] width 156 height 18
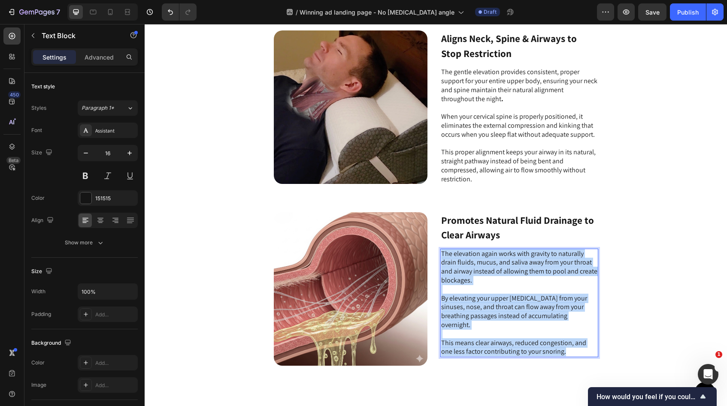
drag, startPoint x: 552, startPoint y: 337, endPoint x: 436, endPoint y: 246, distance: 147.4
click at [436, 246] on div "Image Promotes Natural Fluid Drainage to Clear Airways Text Block The elevation…" at bounding box center [436, 291] width 324 height 159
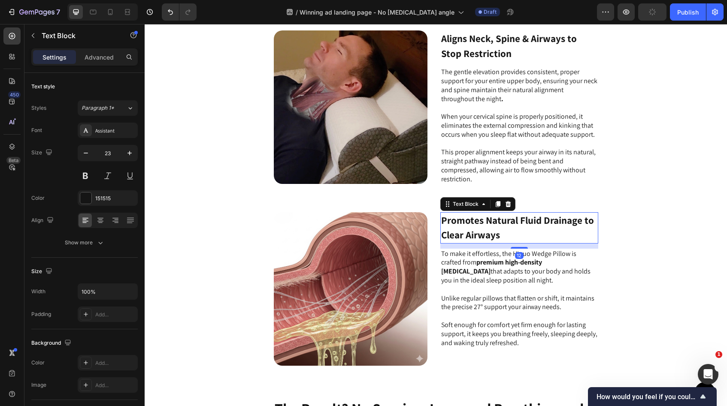
click at [488, 225] on p "Promotes Natural Fluid Drainage to Clear Airways" at bounding box center [519, 228] width 156 height 30
click at [496, 226] on p "Promotes Natural Fluid Drainage to Clear Airways" at bounding box center [519, 228] width 156 height 30
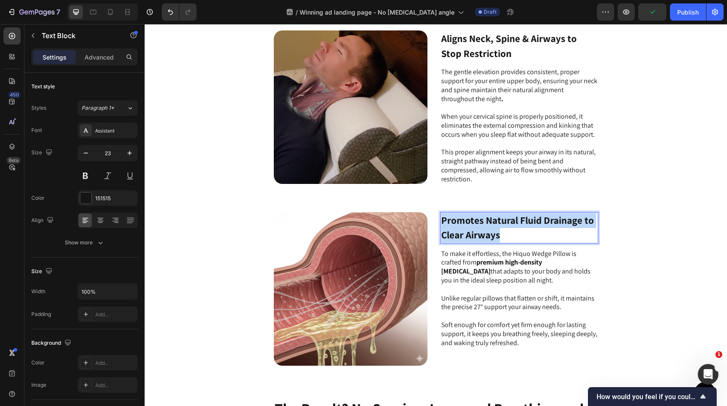
drag, startPoint x: 496, startPoint y: 226, endPoint x: 437, endPoint y: 215, distance: 60.3
click at [437, 215] on div "Image Promotes Natural Fluid Drainage to Clear Airways Text Block 12 To make it…" at bounding box center [436, 289] width 324 height 154
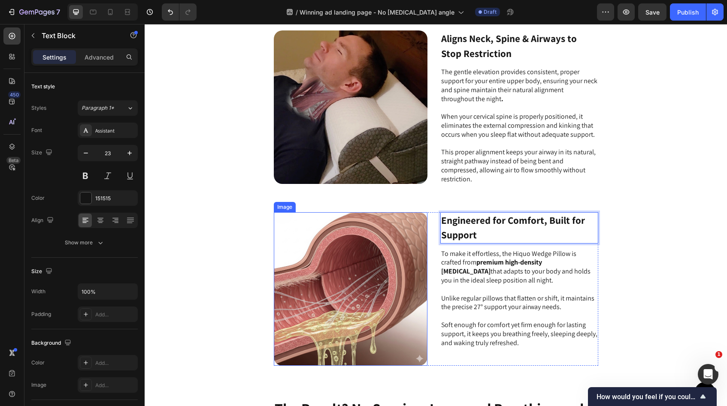
click at [382, 270] on img at bounding box center [351, 289] width 154 height 154
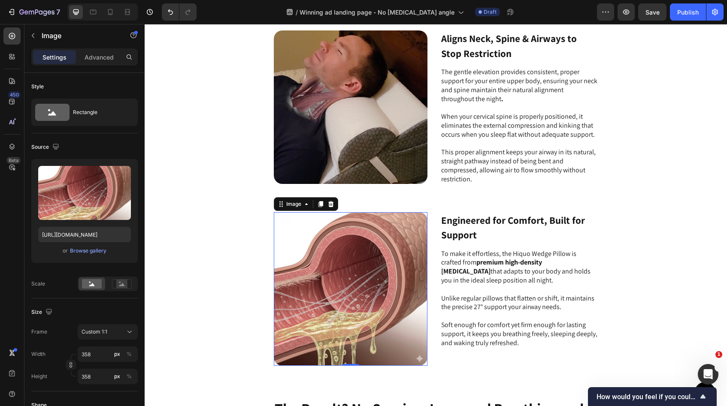
click at [370, 239] on img at bounding box center [351, 289] width 154 height 154
click at [83, 254] on div "Browse gallery" at bounding box center [88, 251] width 36 height 8
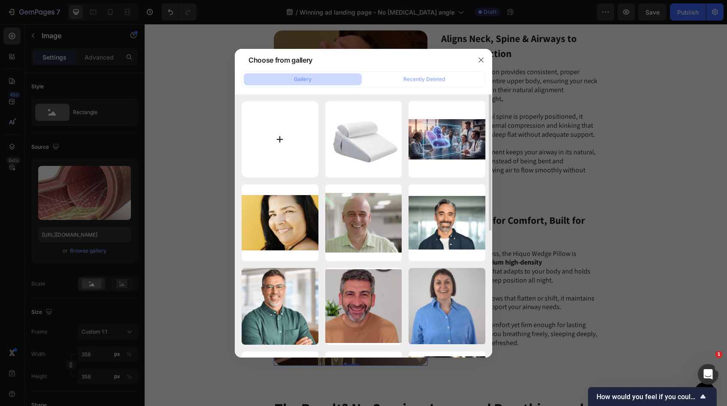
click at [285, 141] on input "file" at bounding box center [280, 139] width 77 height 77
type input "C:\fakepath\Image 26-09-2025 at 19.03.jpeg"
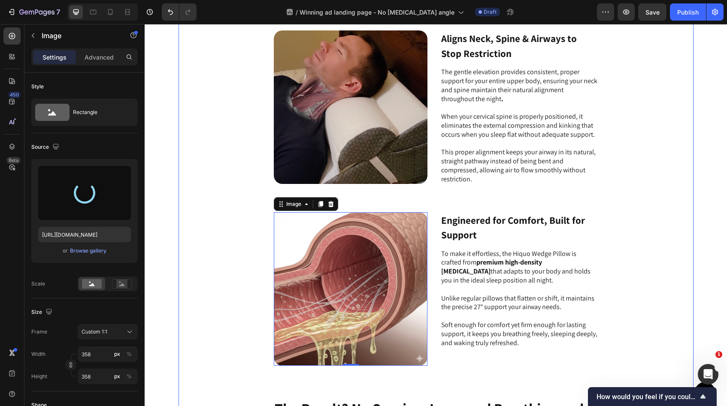
type input "https://cdn.shopify.com/s/files/1/0782/3219/1311/files/gempages_482904889165349…"
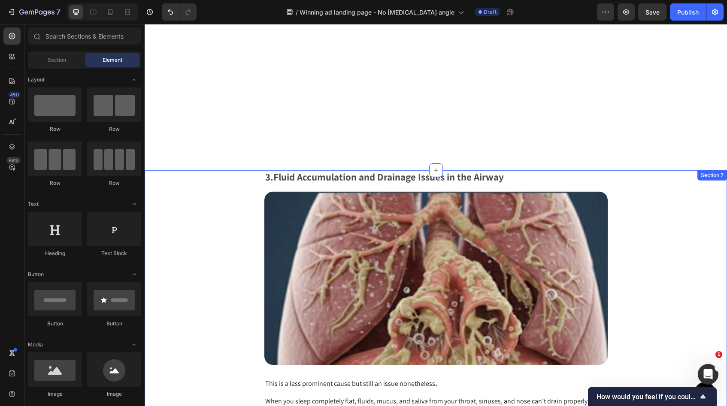
scroll to position [1681, 0]
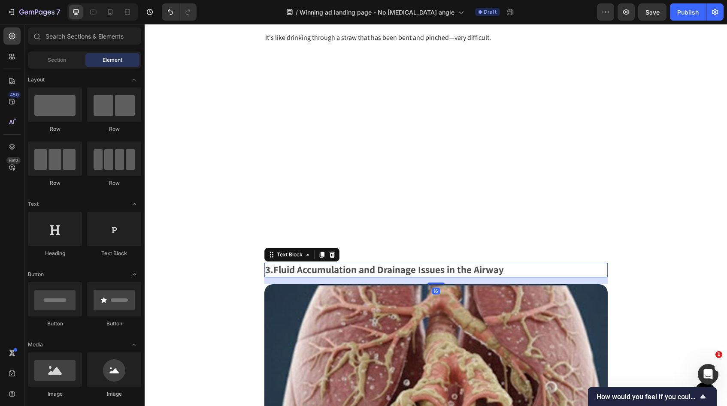
click at [572, 273] on p "3. Fluid Accumulation and Drainage Issues in the Airway" at bounding box center [436, 270] width 342 height 13
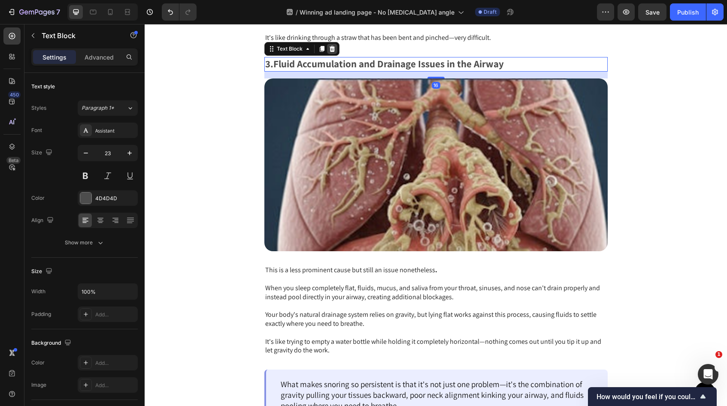
click at [328, 54] on div at bounding box center [332, 49] width 10 height 10
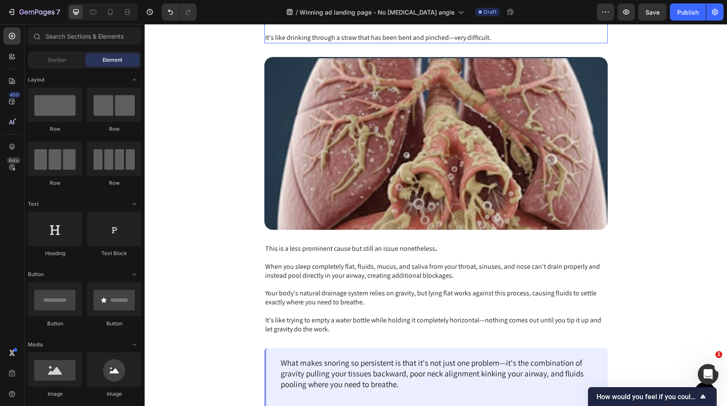
click at [455, 24] on p "This misalignment causes your airway to bend and kink out of its normal shape. …" at bounding box center [436, 11] width 342 height 27
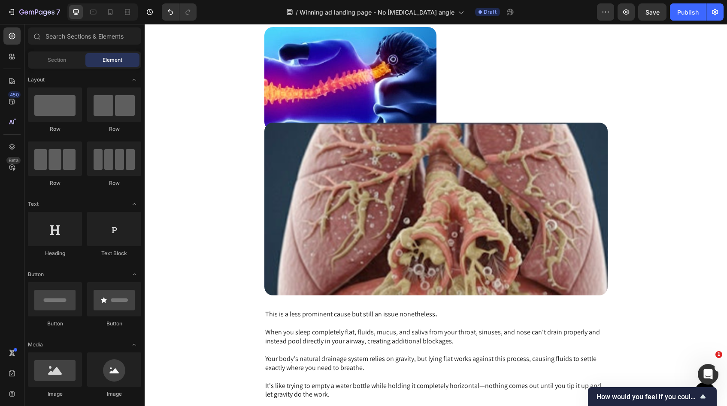
scroll to position [1522, 0]
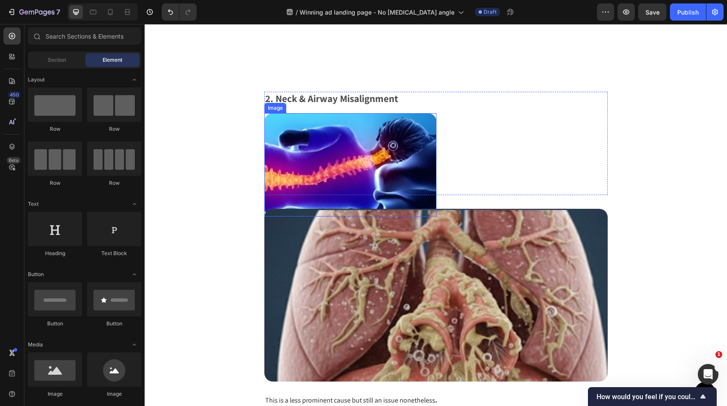
click at [387, 155] on img at bounding box center [350, 164] width 172 height 103
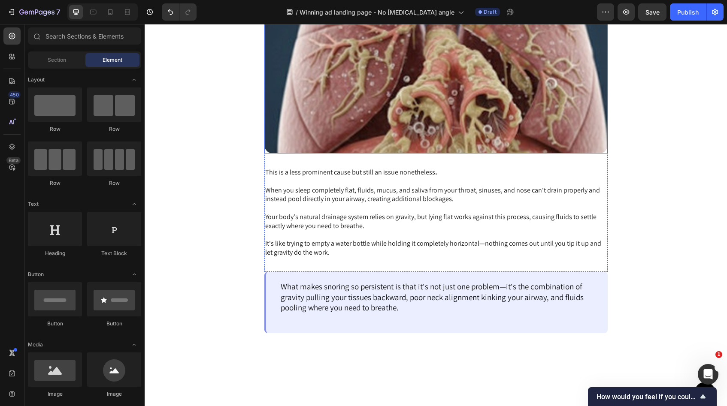
click at [369, 154] on img at bounding box center [435, 67] width 343 height 173
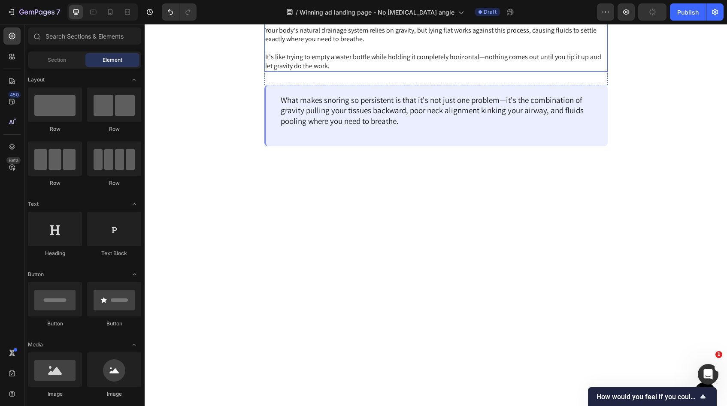
click at [363, 44] on p "Your body's natural drainage system relies on gravity, but lying flat works aga…" at bounding box center [436, 35] width 342 height 18
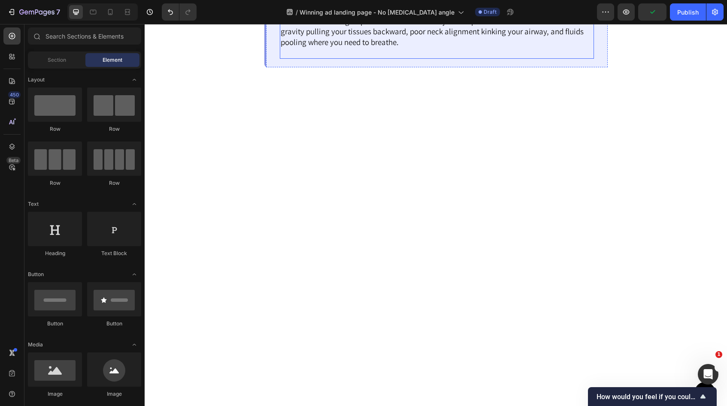
click at [345, 48] on p "What makes snoring so persistent is that it's not just one problem—it's the com…" at bounding box center [437, 32] width 312 height 32
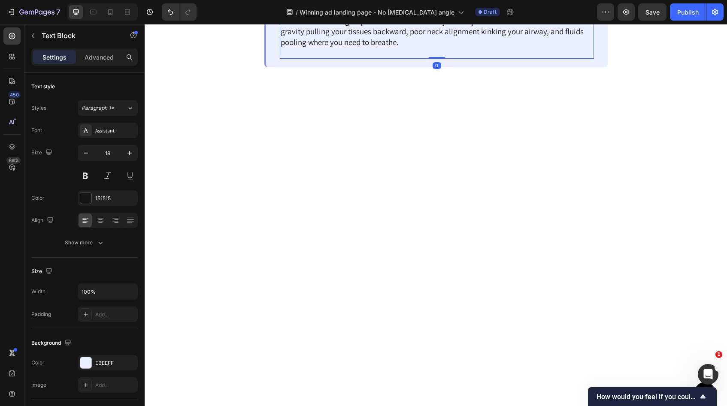
click at [345, 9] on icon at bounding box center [348, 6] width 6 height 6
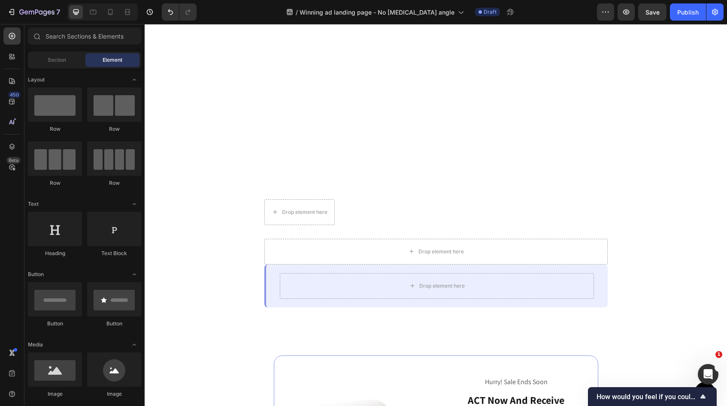
scroll to position [1399, 0]
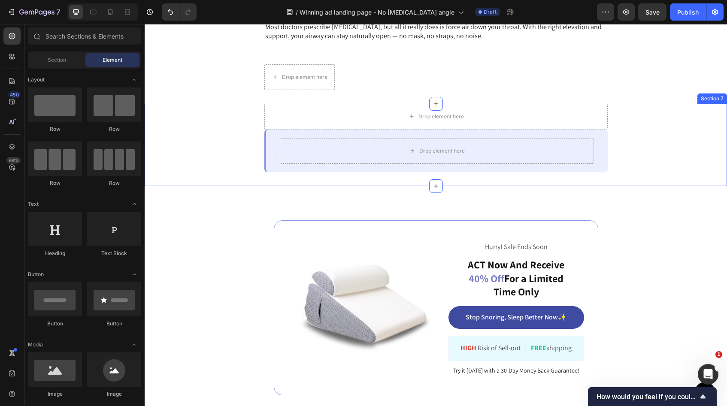
click at [236, 186] on div "Drop element here Row Drop element here Row" at bounding box center [436, 145] width 582 height 82
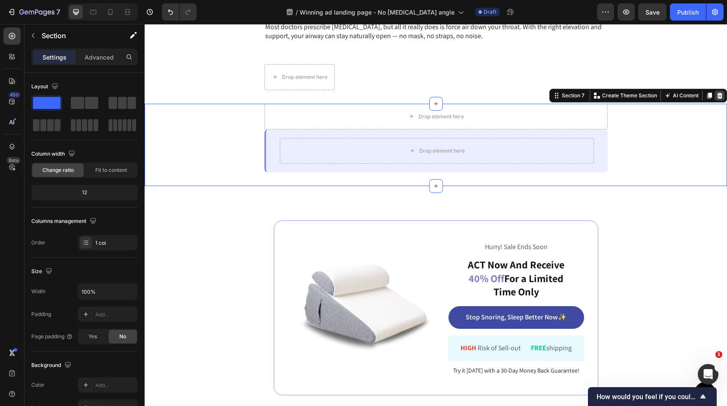
click at [717, 101] on div at bounding box center [720, 96] width 10 height 10
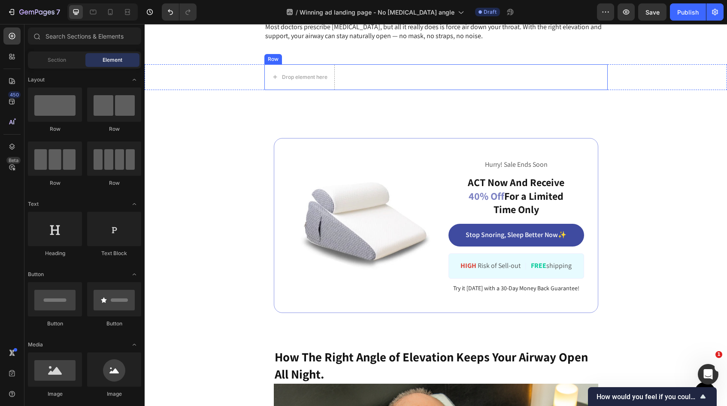
click at [402, 90] on div "Drop element here Row" at bounding box center [435, 77] width 343 height 26
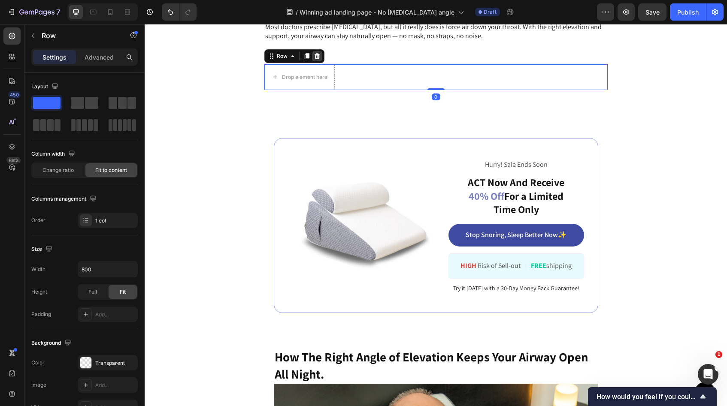
click at [314, 60] on icon at bounding box center [317, 56] width 7 height 7
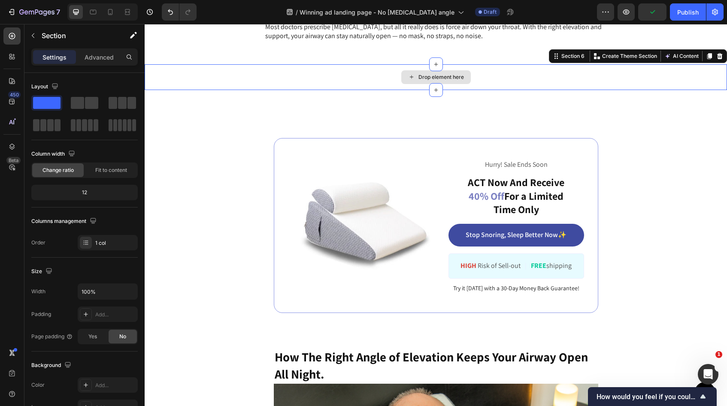
click at [271, 90] on div "Drop element here" at bounding box center [436, 77] width 582 height 26
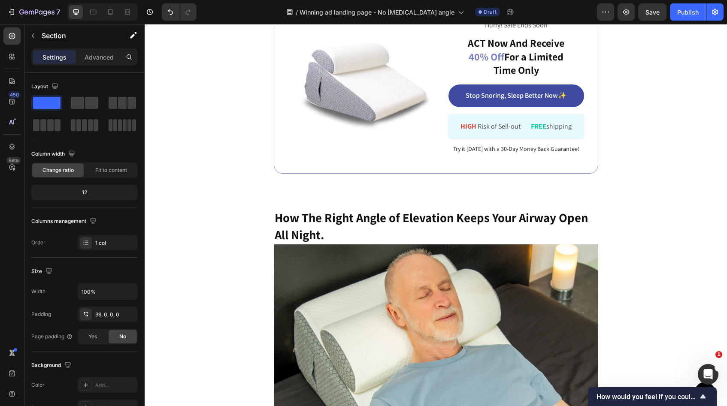
scroll to position [1541, 0]
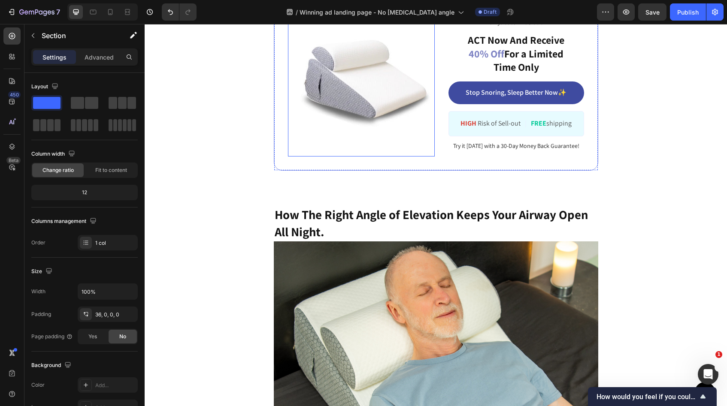
click at [290, 157] on img at bounding box center [361, 83] width 147 height 147
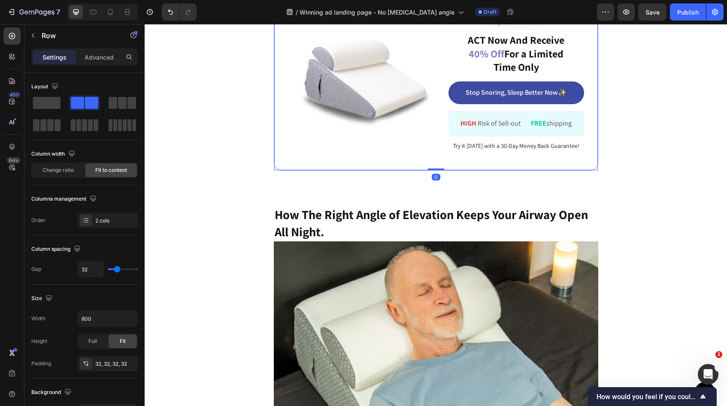
click at [365, 149] on div "Image ️ Hurry! Sale Ends Soon ️ Text Block ACT Now And Receive 40% Off For a Li…" at bounding box center [436, 83] width 324 height 175
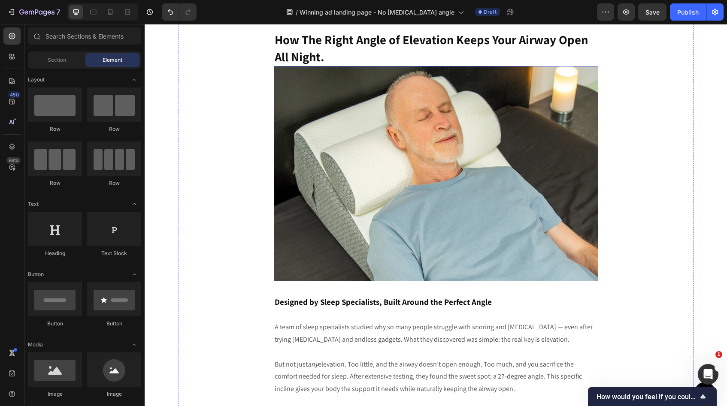
click at [293, 67] on h2 "How The Right Angle of Elevation Keeps Your Airway Open All Night." at bounding box center [436, 31] width 324 height 71
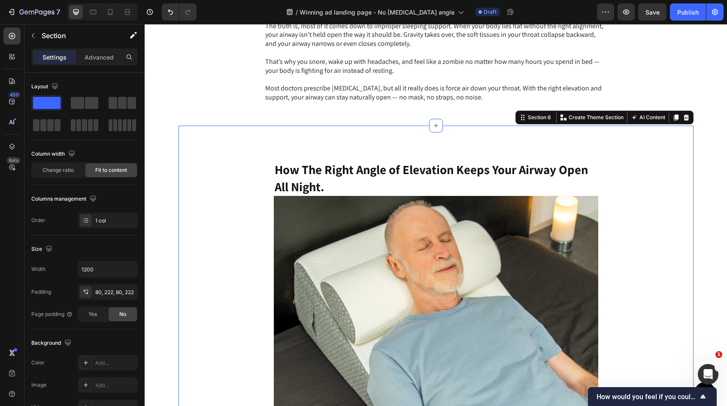
scroll to position [1291, 0]
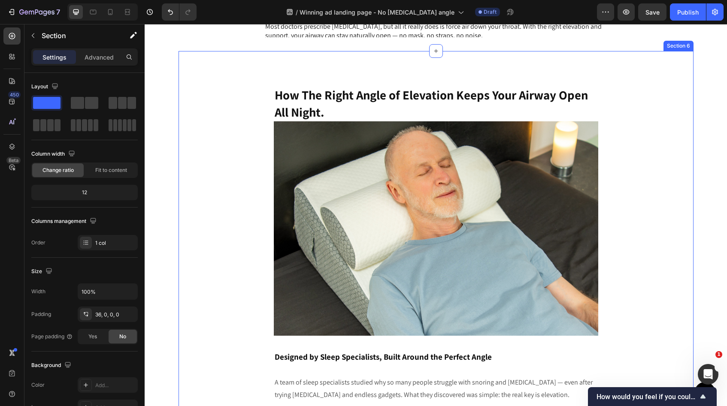
scroll to position [1537, 0]
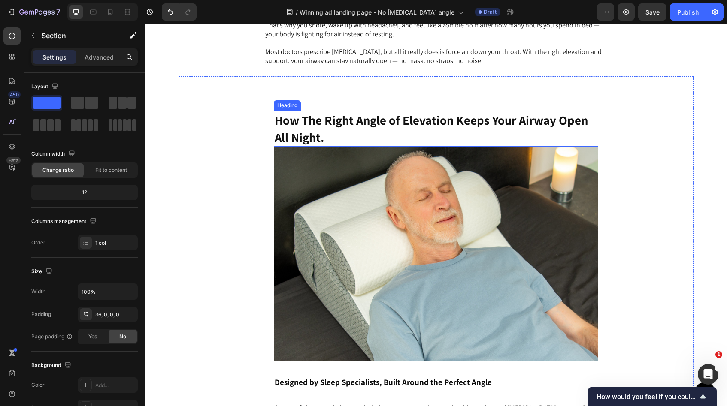
click at [324, 136] on p "⁠⁠⁠⁠⁠⁠⁠ How The Right Angle of Elevation Keeps Your Airway Open All Night." at bounding box center [436, 129] width 323 height 35
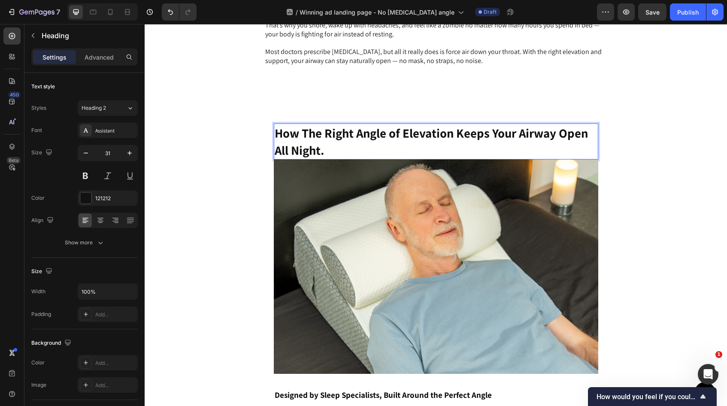
click at [324, 142] on p "How The Right Angle of Elevation Keeps Your Airway Open All Night." at bounding box center [436, 141] width 323 height 35
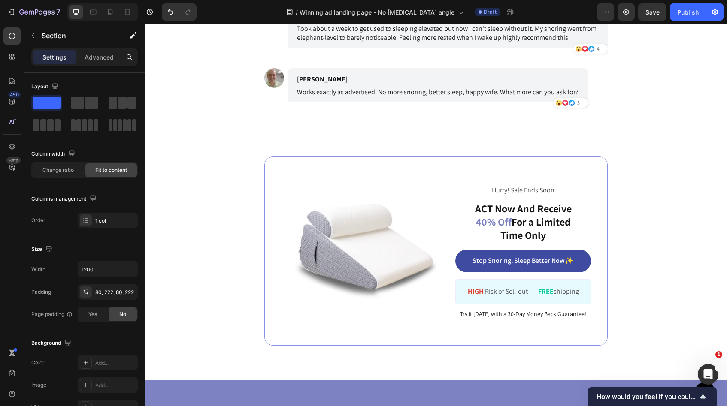
scroll to position [4147, 0]
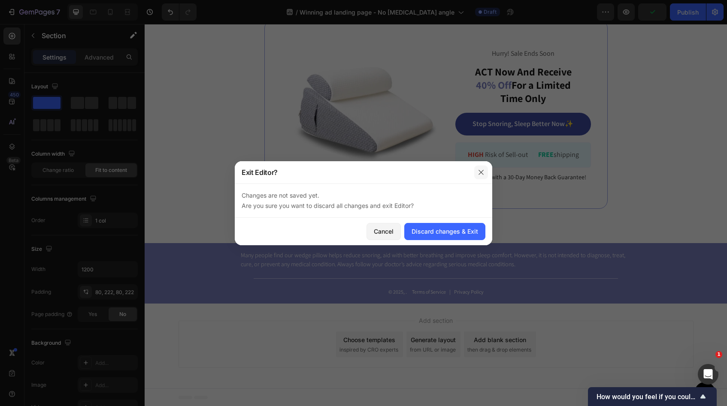
click at [482, 170] on icon "button" at bounding box center [481, 172] width 7 height 7
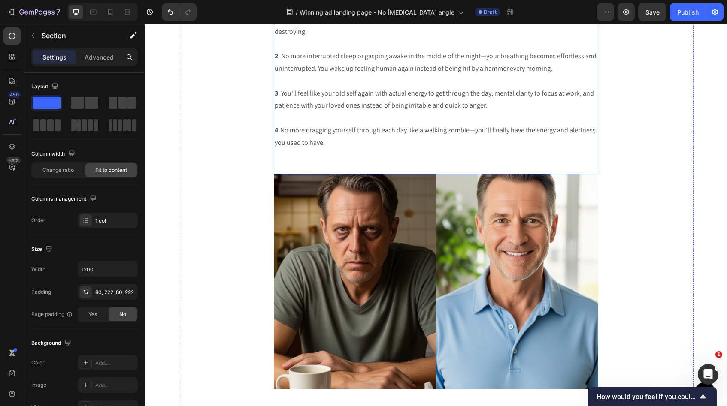
scroll to position [2875, 0]
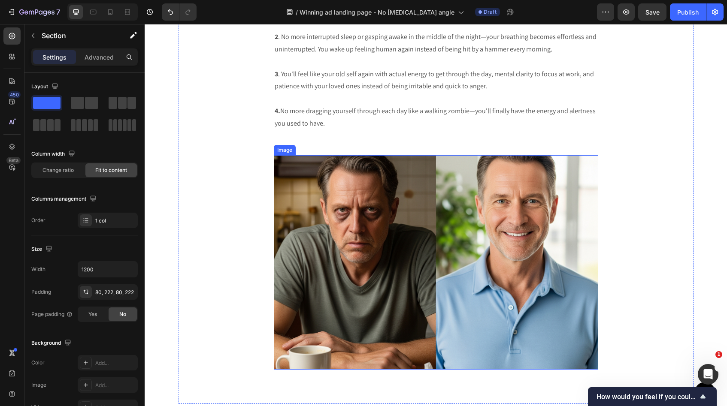
click at [413, 262] on img at bounding box center [436, 262] width 324 height 215
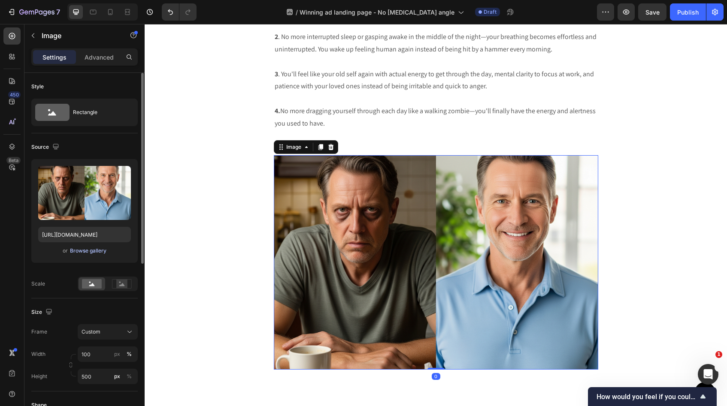
click at [90, 255] on div "Browse gallery" at bounding box center [88, 251] width 36 height 8
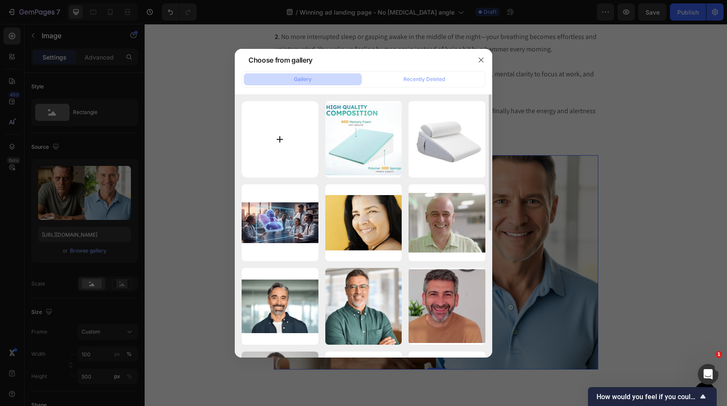
click at [279, 133] on input "file" at bounding box center [280, 139] width 77 height 77
type input "C:\fakepath\Image 26-09-2025 at 19.09.jpeg"
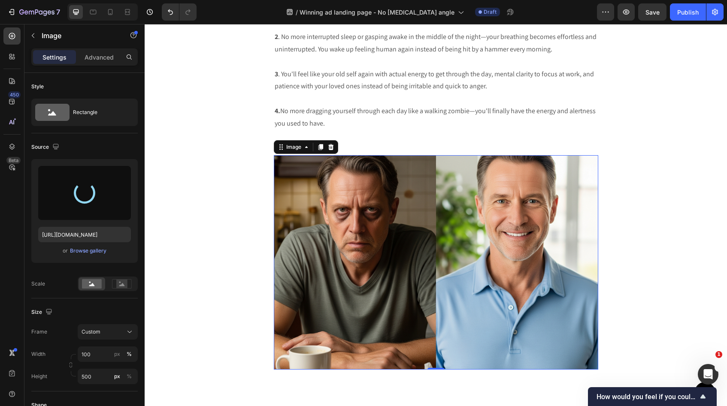
type input "https://cdn.shopify.com/s/files/1/0782/3219/1311/files/gempages_482904889165349…"
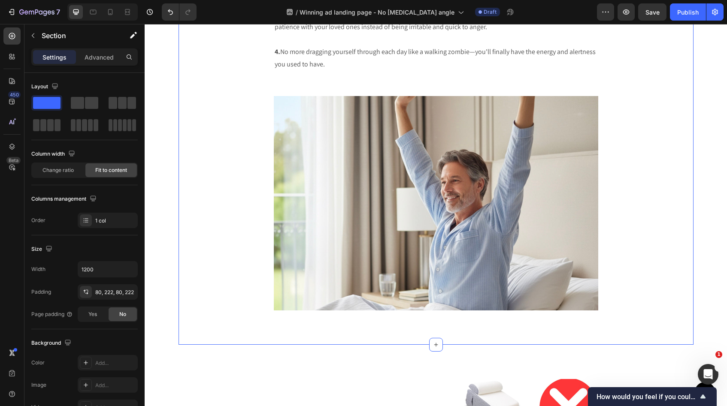
scroll to position [2946, 0]
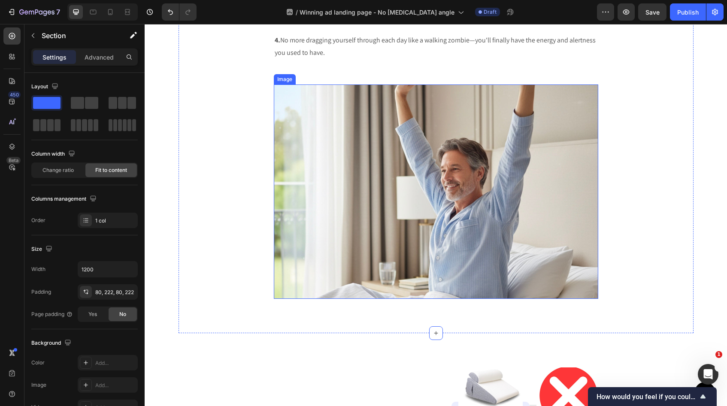
click at [404, 255] on img at bounding box center [436, 192] width 324 height 215
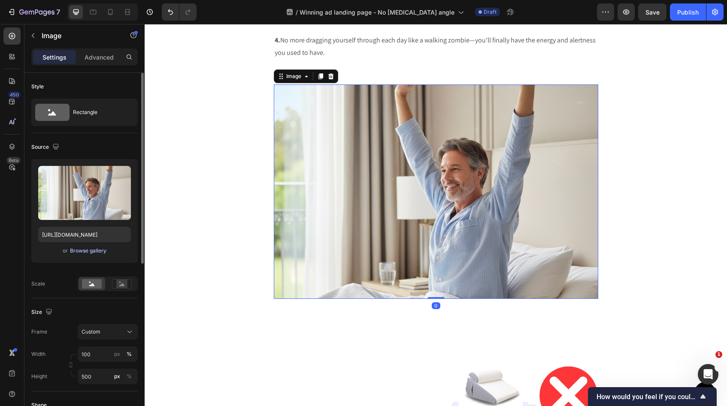
click at [86, 249] on div "Browse gallery" at bounding box center [88, 251] width 36 height 8
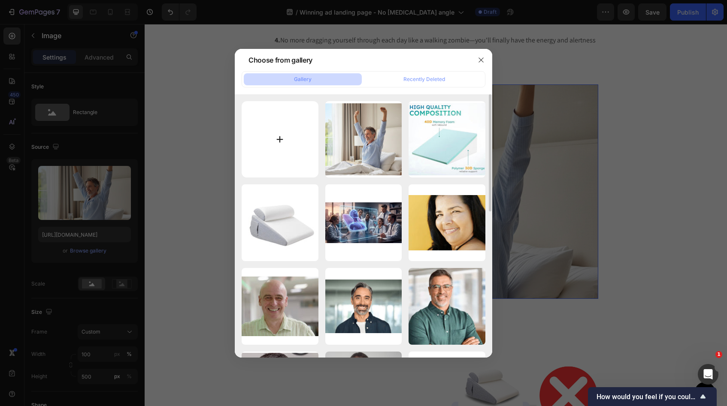
click at [281, 150] on input "file" at bounding box center [280, 139] width 77 height 77
type input "C:\fakepath\Image 26-09-2025 at 19.15.jpeg"
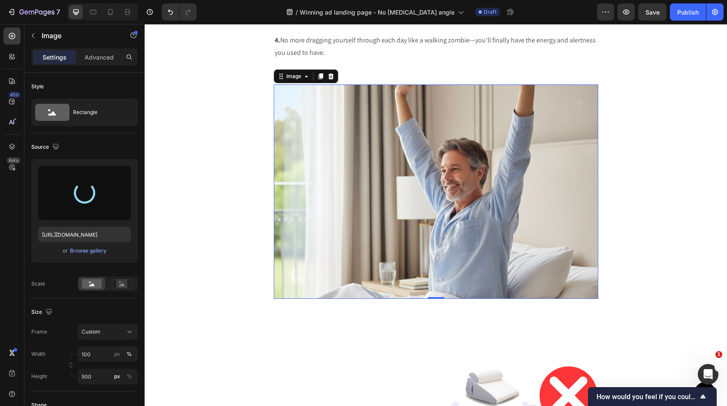
type input "https://cdn.shopify.com/s/files/1/0782/3219/1311/files/gempages_482904889165349…"
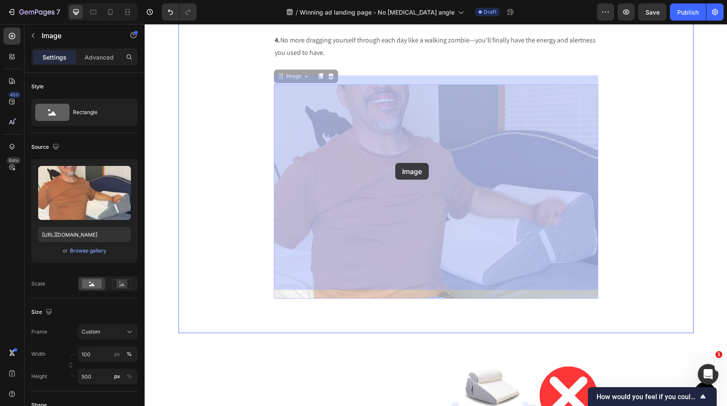
drag, startPoint x: 397, startPoint y: 128, endPoint x: 395, endPoint y: 161, distance: 33.5
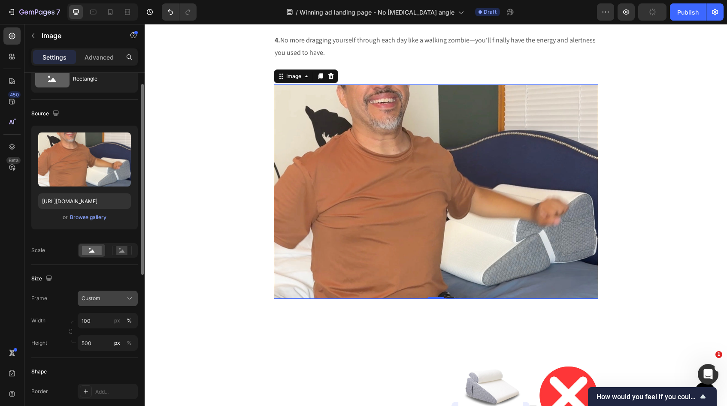
scroll to position [37, 0]
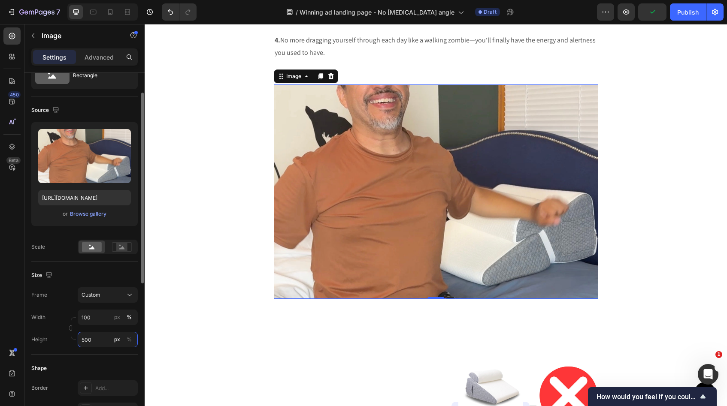
click at [99, 341] on input "500" at bounding box center [108, 339] width 60 height 15
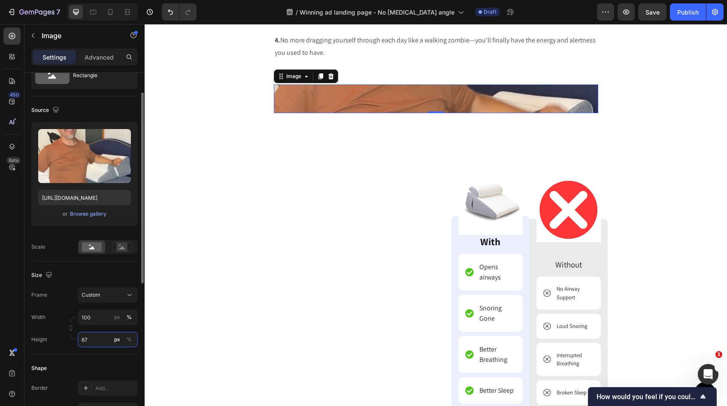
type input "6"
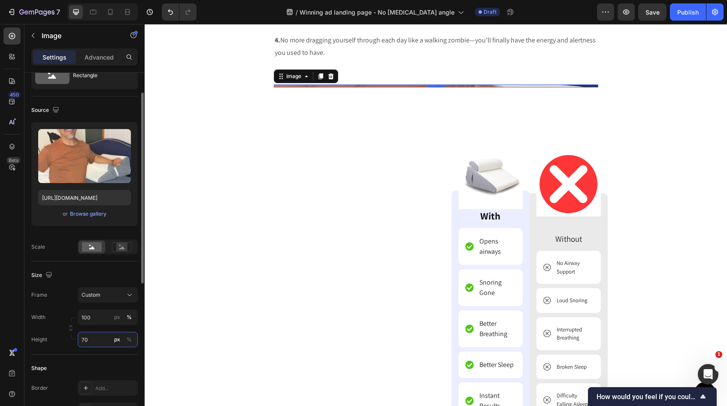
type input "700"
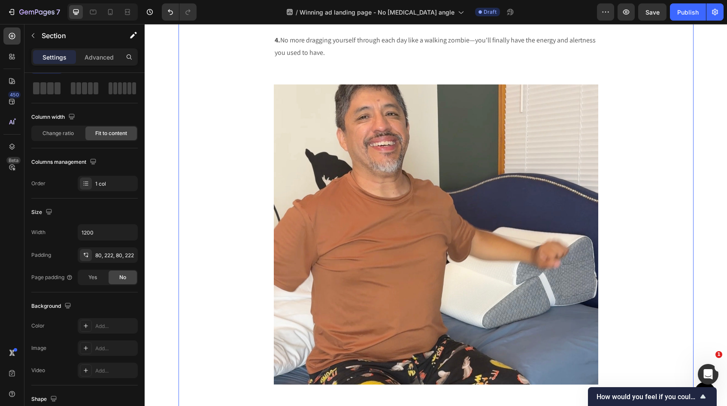
scroll to position [0, 0]
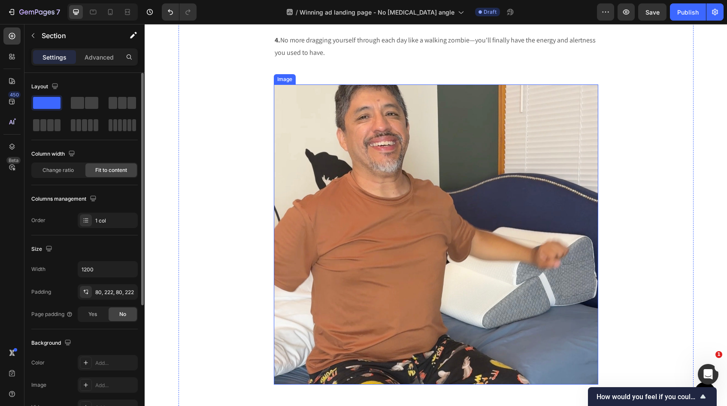
click at [353, 223] on img at bounding box center [436, 235] width 324 height 300
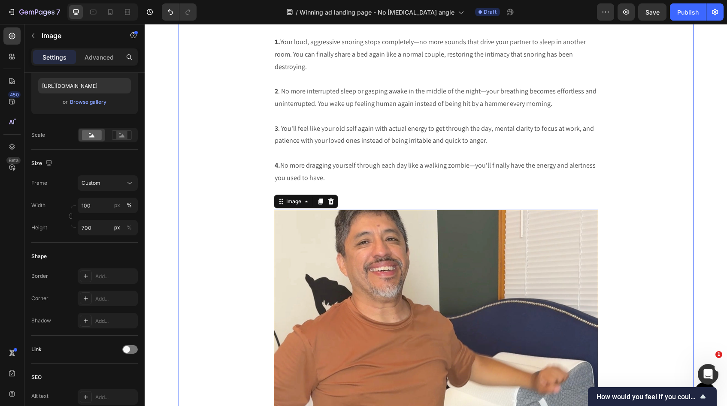
scroll to position [2775, 0]
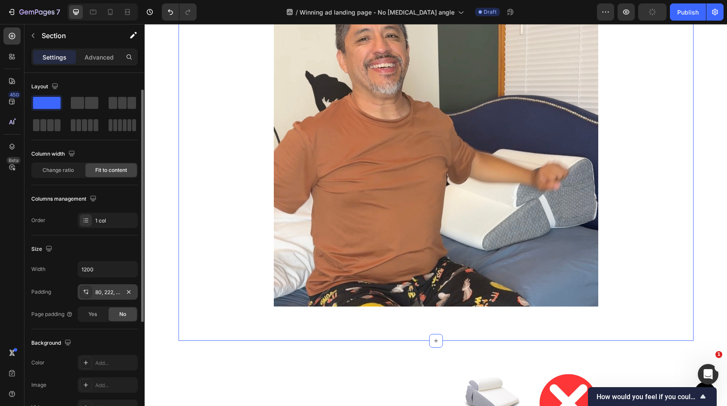
scroll to position [23, 0]
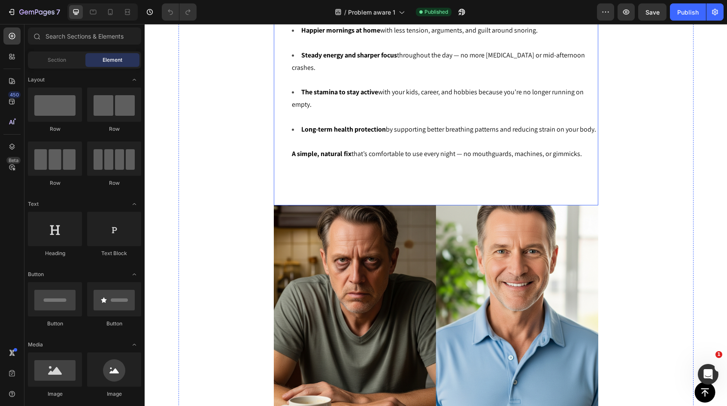
scroll to position [2936, 0]
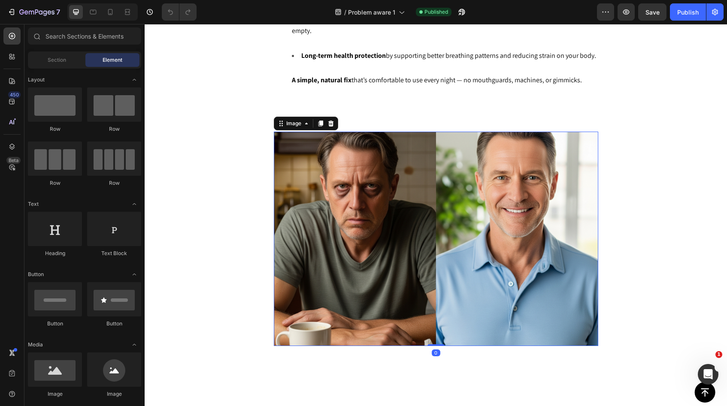
click at [422, 213] on img at bounding box center [436, 239] width 324 height 215
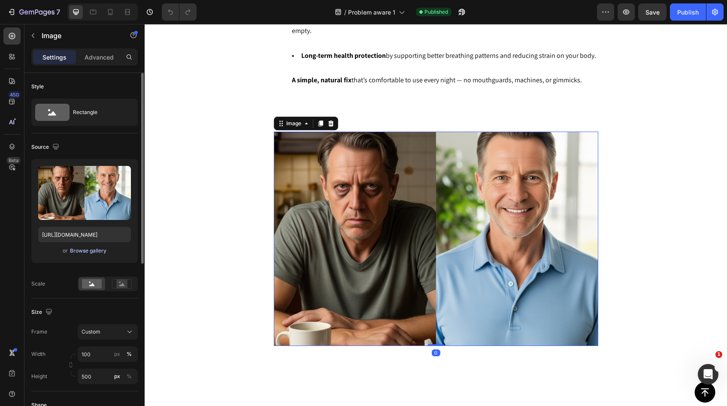
click at [103, 249] on div "Browse gallery" at bounding box center [88, 251] width 36 height 8
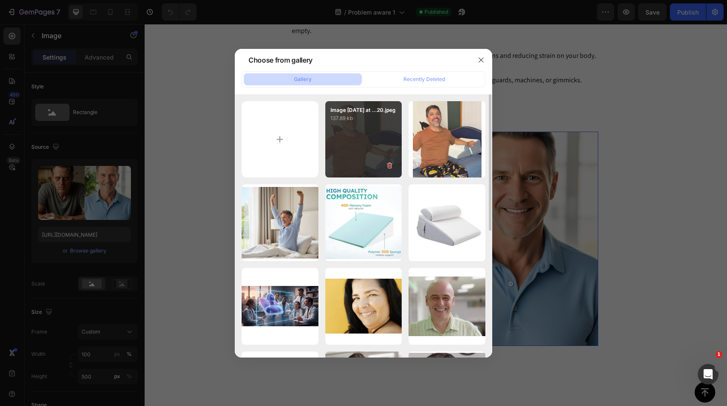
click at [368, 133] on div "Image [DATE] at ...20.jpeg 137.89 kb" at bounding box center [363, 139] width 77 height 77
type input "[URL][DOMAIN_NAME]"
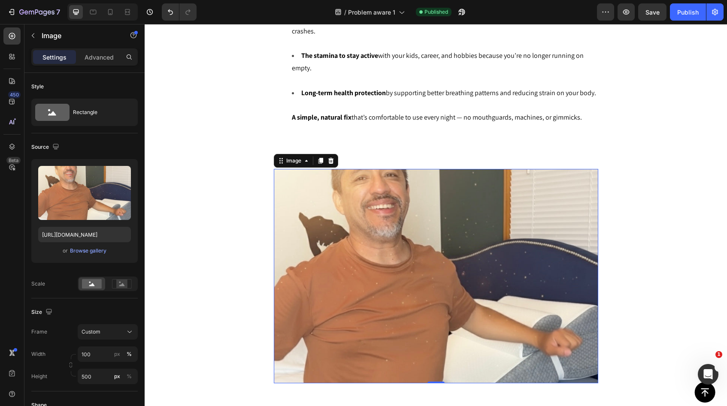
scroll to position [2897, 0]
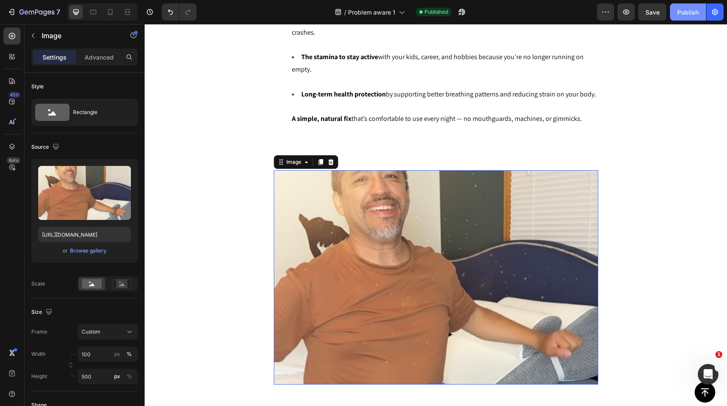
click at [677, 14] on button "Publish" at bounding box center [688, 11] width 36 height 17
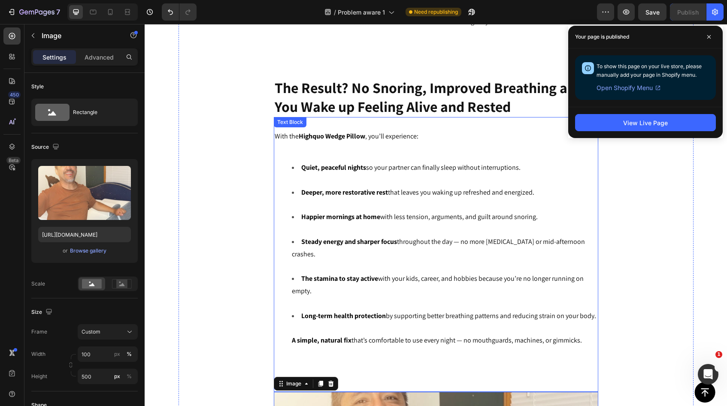
scroll to position [2671, 0]
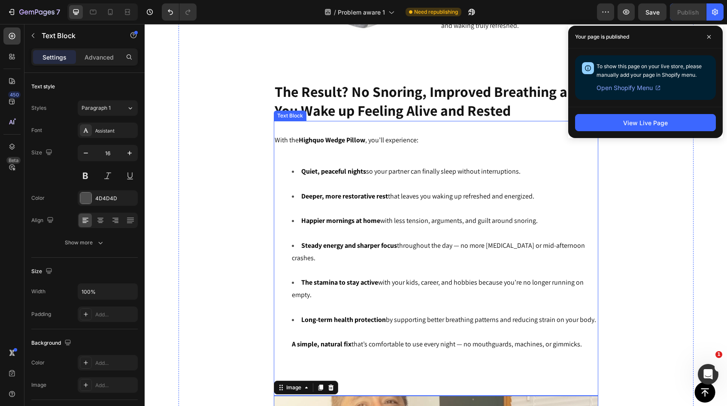
click at [466, 215] on li "Happier mornings at home with less tension, arguments, and guilt around snoring." at bounding box center [445, 227] width 306 height 25
click at [583, 314] on li "Long-term health protection by supporting better breathing patterns and reducin…" at bounding box center [445, 338] width 306 height 49
click at [585, 314] on li "Long-term health protection by supporting better breathing patterns and reducin…" at bounding box center [445, 338] width 306 height 49
drag, startPoint x: 513, startPoint y: 305, endPoint x: 477, endPoint y: 305, distance: 36.5
click at [477, 340] on span "A simple, natural fix that’s comfortable to use every night — no mouthguards, m…" at bounding box center [437, 344] width 290 height 9
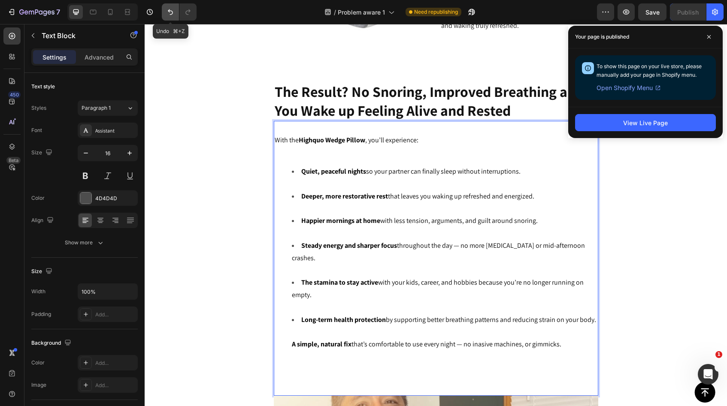
click at [168, 13] on icon "Undo/Redo" at bounding box center [170, 12] width 9 height 9
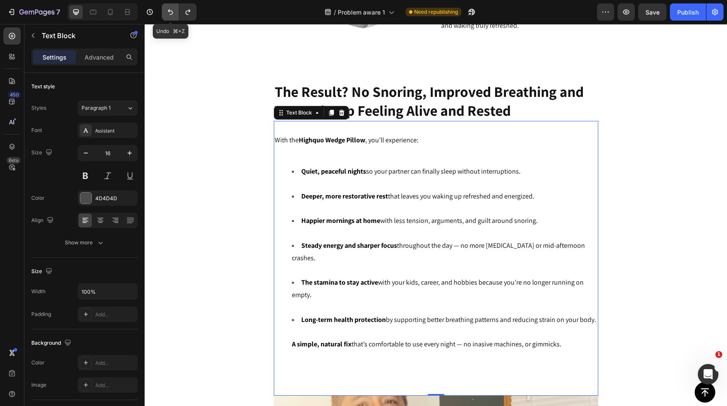
click at [168, 13] on icon "Undo/Redo" at bounding box center [170, 12] width 9 height 9
click at [587, 314] on li "Long-term health protection by supporting better breathing patterns and reducin…" at bounding box center [445, 338] width 306 height 49
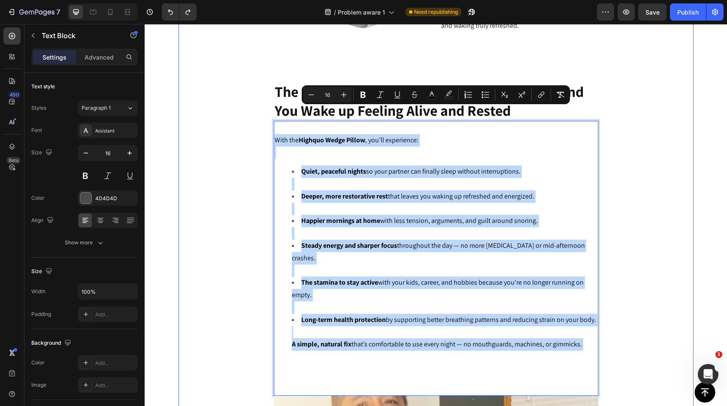
drag, startPoint x: 587, startPoint y: 308, endPoint x: 262, endPoint y: 112, distance: 379.7
copy div "With the Highquo Wedge Pillow , you’ll experience: Quiet, peaceful nights so yo…"
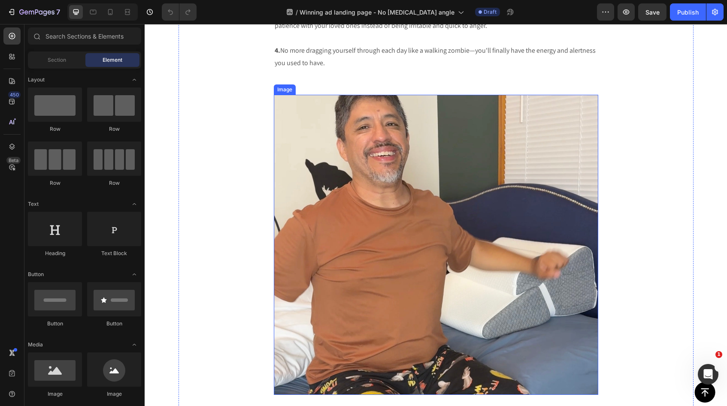
scroll to position [2943, 0]
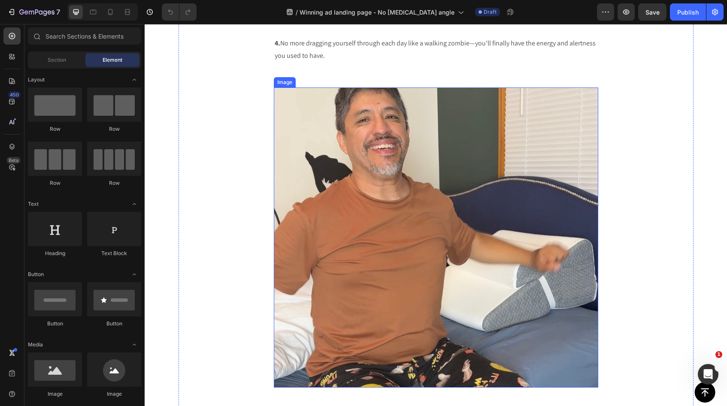
click at [442, 202] on img at bounding box center [436, 238] width 324 height 300
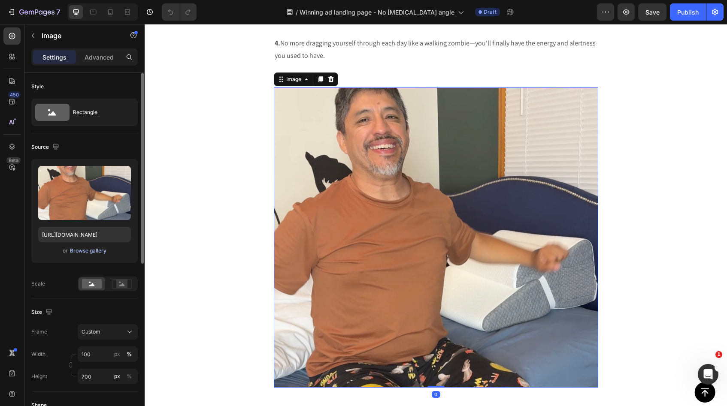
click at [90, 251] on div "Browse gallery" at bounding box center [88, 251] width 36 height 8
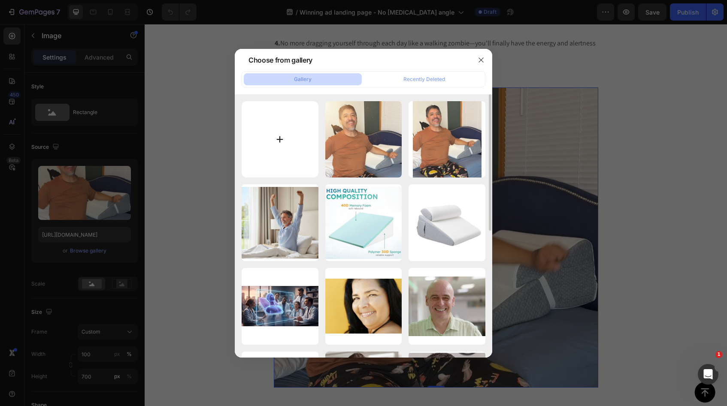
click at [289, 146] on input "file" at bounding box center [280, 139] width 77 height 77
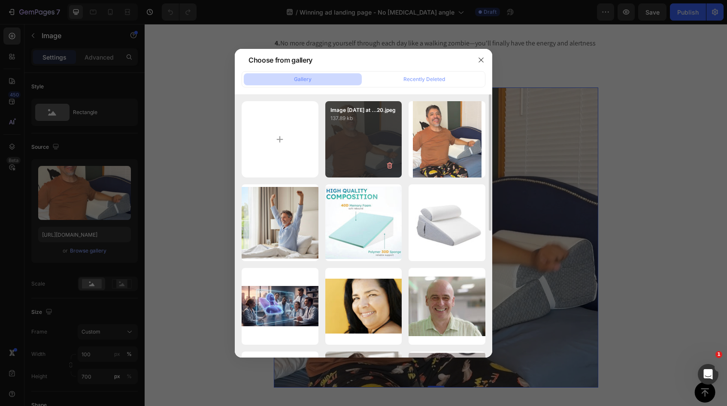
click at [361, 134] on div "Image [DATE] at ...20.jpeg 137.89 kb" at bounding box center [363, 139] width 77 height 77
type input "[URL][DOMAIN_NAME]"
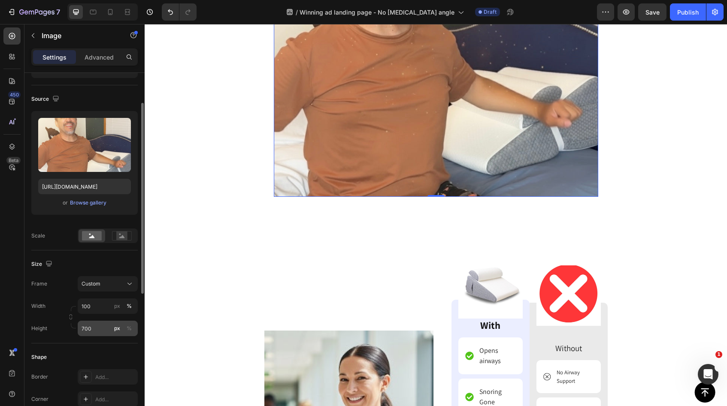
scroll to position [51, 0]
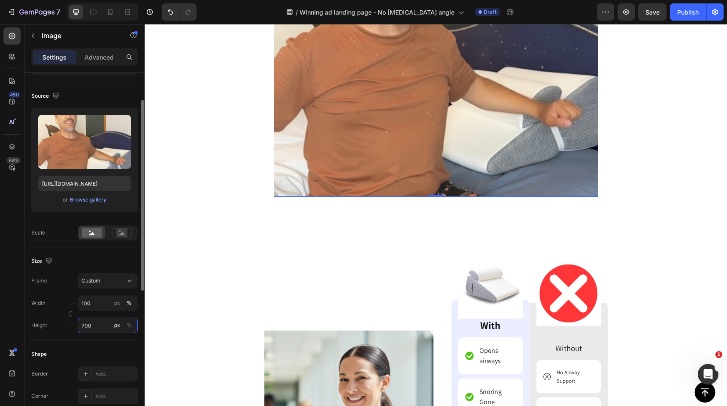
click at [95, 327] on input "700" at bounding box center [108, 325] width 60 height 15
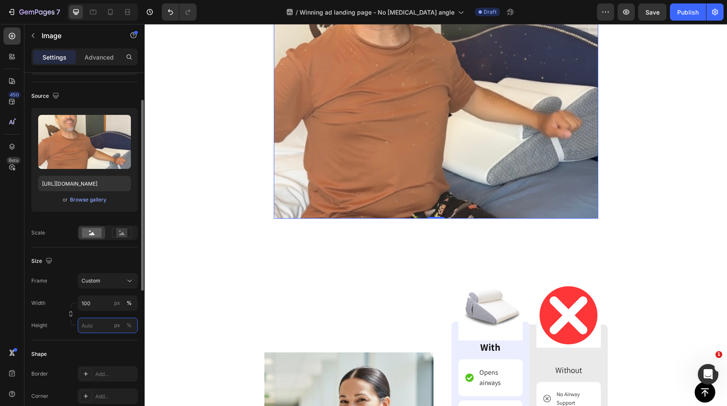
type input "5"
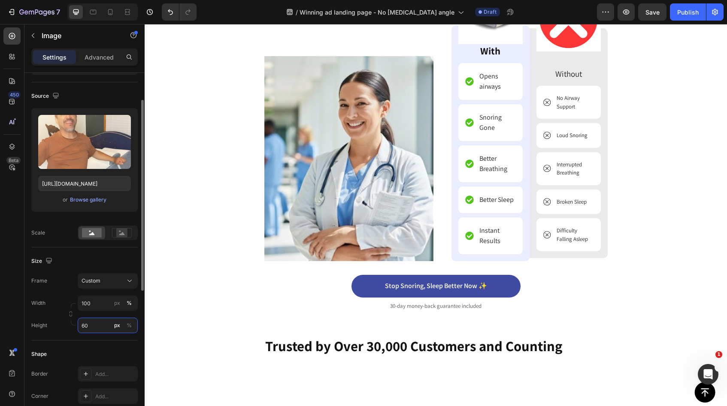
type input "600"
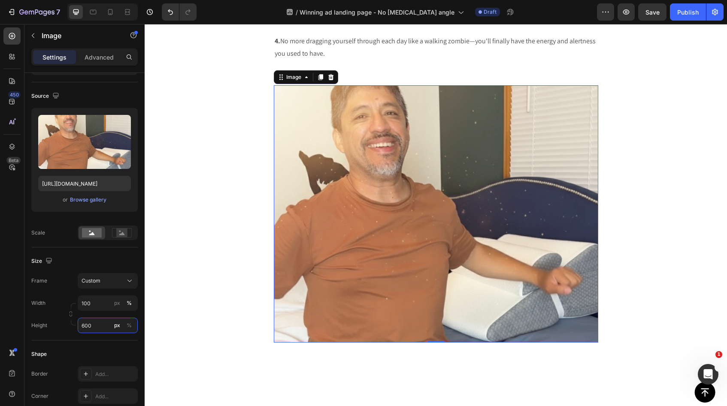
scroll to position [2940, 0]
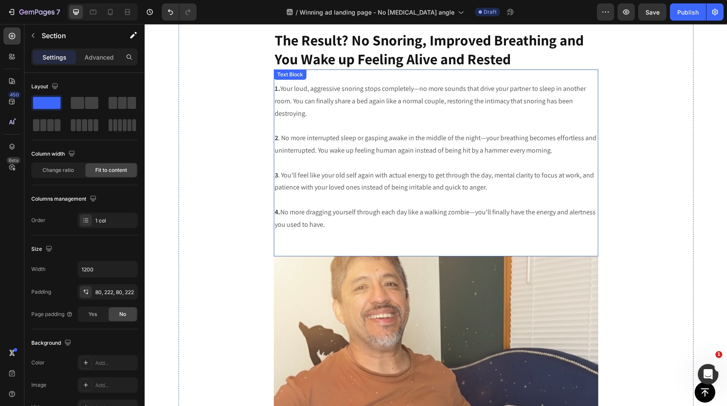
scroll to position [2774, 0]
click at [330, 215] on p "4. No more dragging yourself through each day like a walking zombie—you'll fina…" at bounding box center [436, 219] width 323 height 25
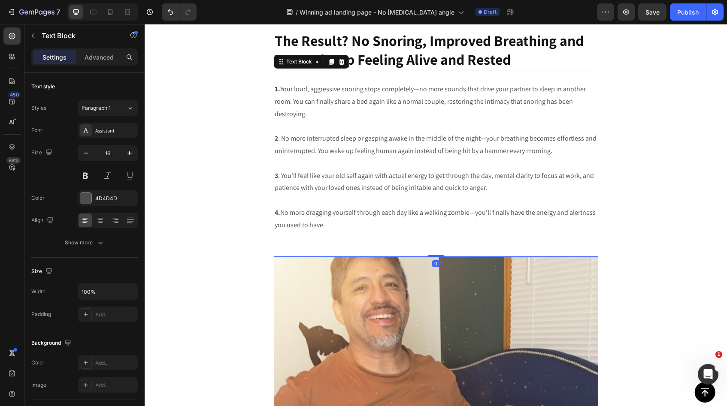
click at [326, 215] on p "4. No more dragging yourself through each day like a walking zombie—you'll fina…" at bounding box center [436, 219] width 323 height 25
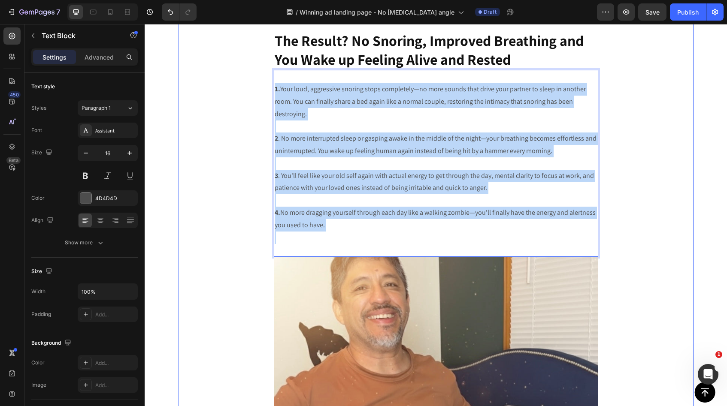
drag, startPoint x: 326, startPoint y: 215, endPoint x: 272, endPoint y: 81, distance: 145.1
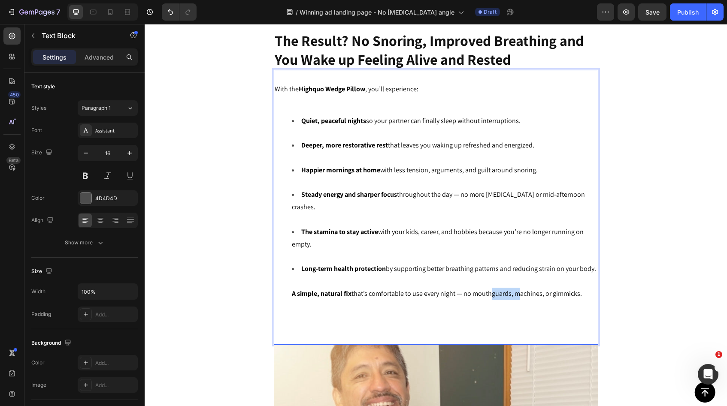
drag, startPoint x: 515, startPoint y: 276, endPoint x: 487, endPoint y: 273, distance: 28.4
click at [487, 289] on span "A simple, natural fix that’s comfortable to use every night — no mouthguards, m…" at bounding box center [437, 293] width 290 height 9
click at [484, 319] on p "Rich Text Editor. Editing area: main" at bounding box center [436, 325] width 323 height 12
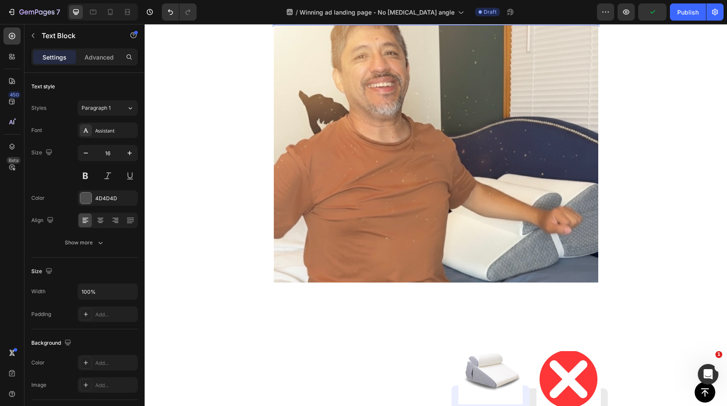
scroll to position [3101, 0]
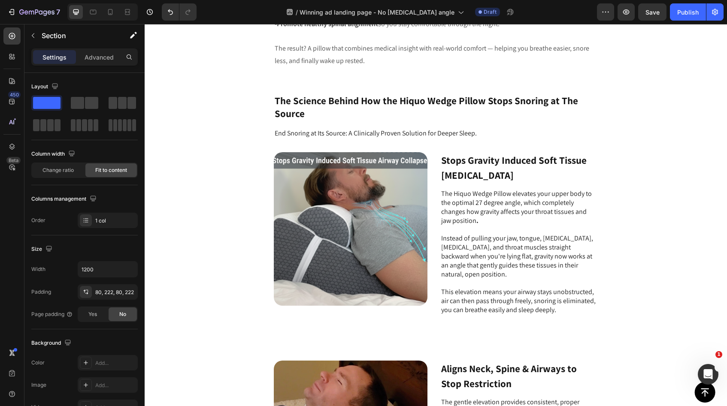
scroll to position [1883, 0]
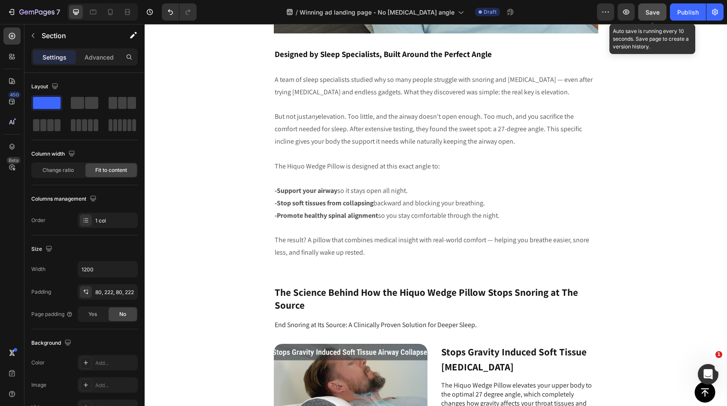
click at [654, 11] on span "Save" at bounding box center [653, 12] width 14 height 7
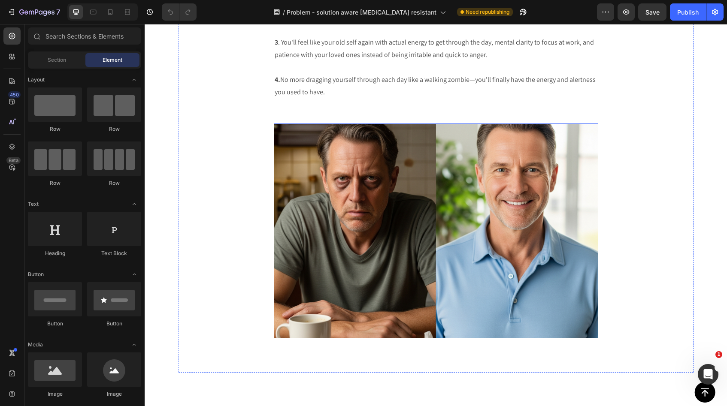
scroll to position [3439, 0]
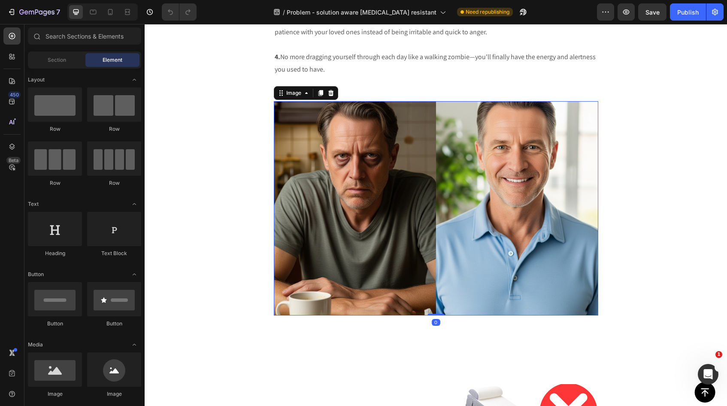
click at [424, 207] on img at bounding box center [436, 208] width 324 height 215
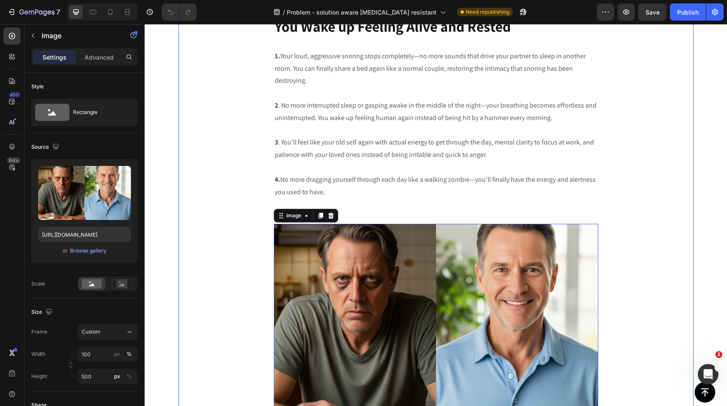
scroll to position [3314, 0]
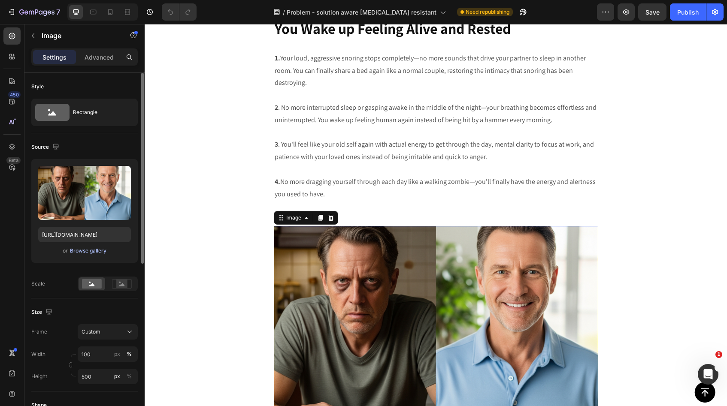
click at [82, 253] on div "Browse gallery" at bounding box center [88, 251] width 36 height 8
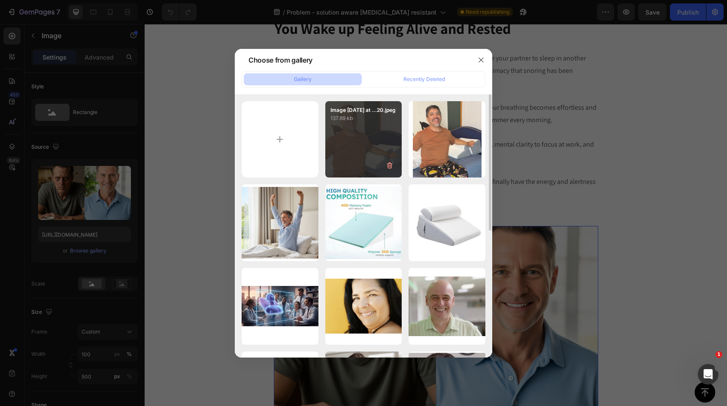
click at [364, 131] on div "Image [DATE] at ...20.jpeg 137.89 kb" at bounding box center [363, 139] width 77 height 77
type input "[URL][DOMAIN_NAME]"
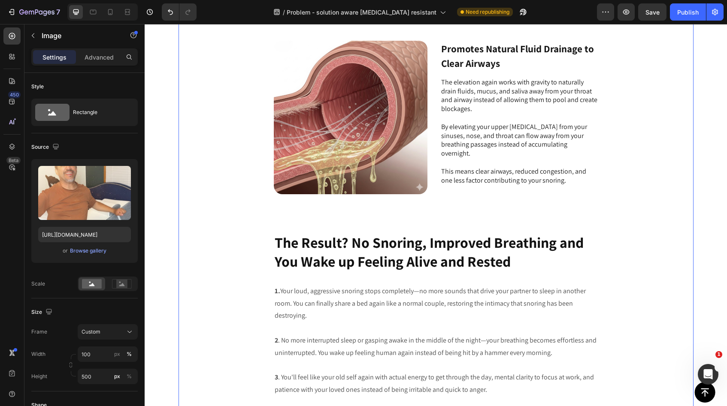
scroll to position [2992, 0]
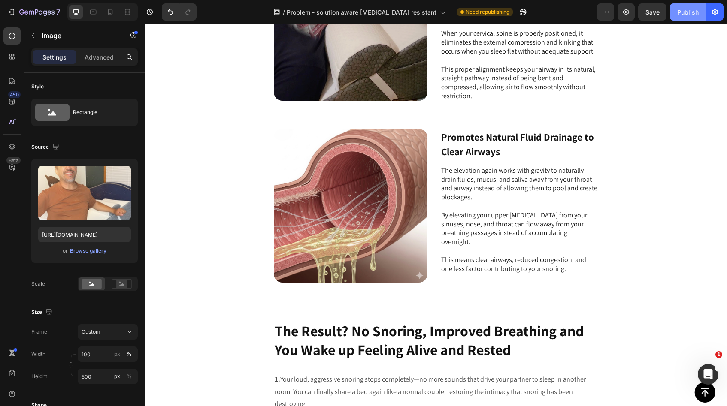
click at [683, 14] on div "Publish" at bounding box center [687, 12] width 21 height 9
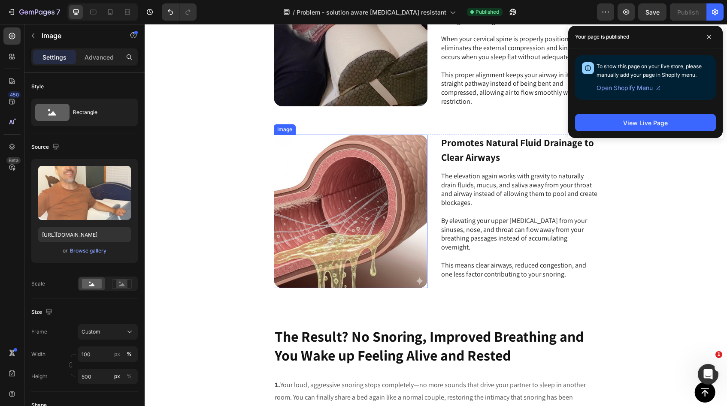
scroll to position [2902, 0]
